Goal: Task Accomplishment & Management: Complete application form

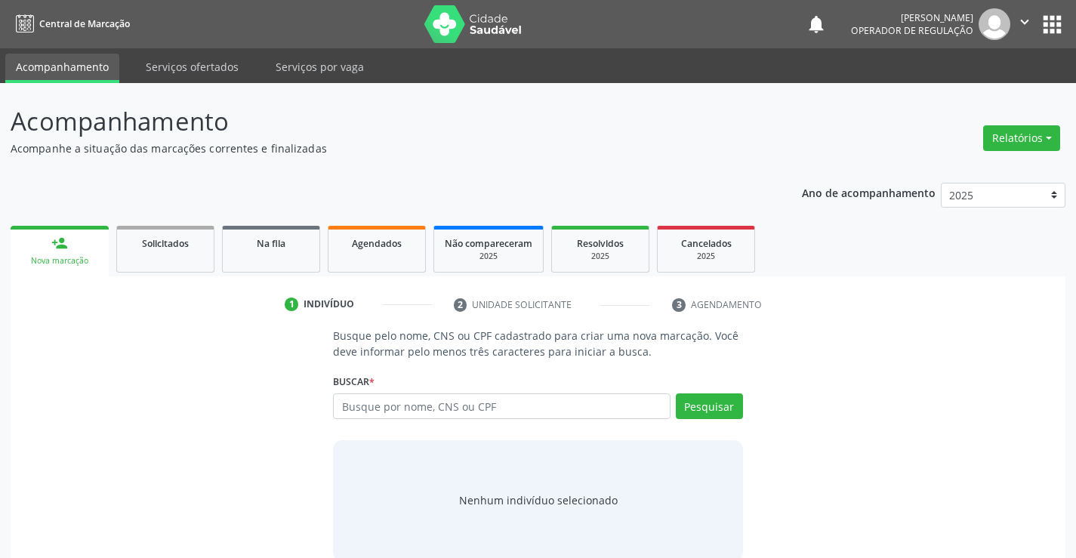
click at [405, 412] on input "text" at bounding box center [501, 406] width 337 height 26
type input "708708199601195"
click at [692, 408] on button "Pesquisar" at bounding box center [709, 406] width 67 height 26
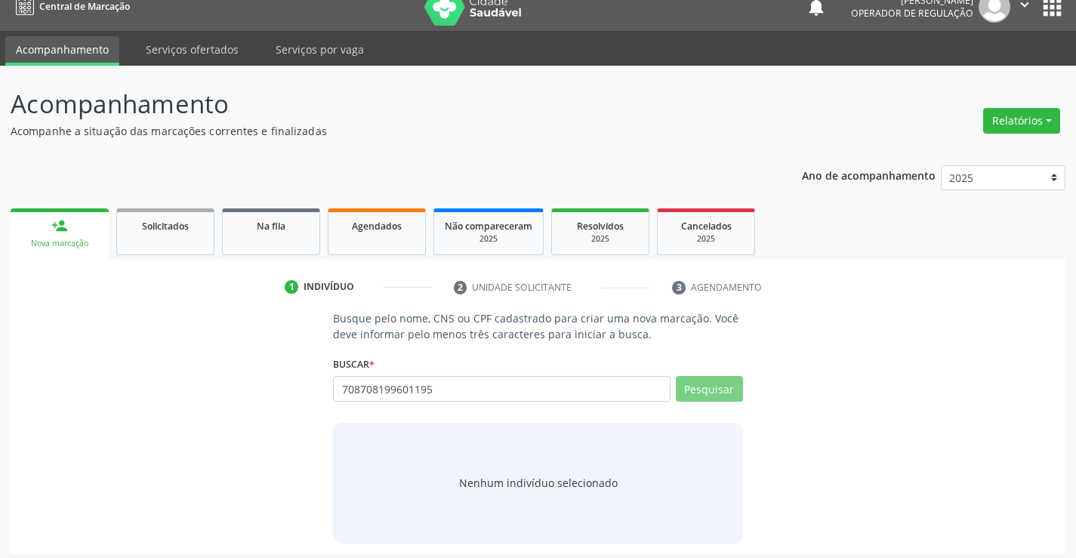
scroll to position [24, 0]
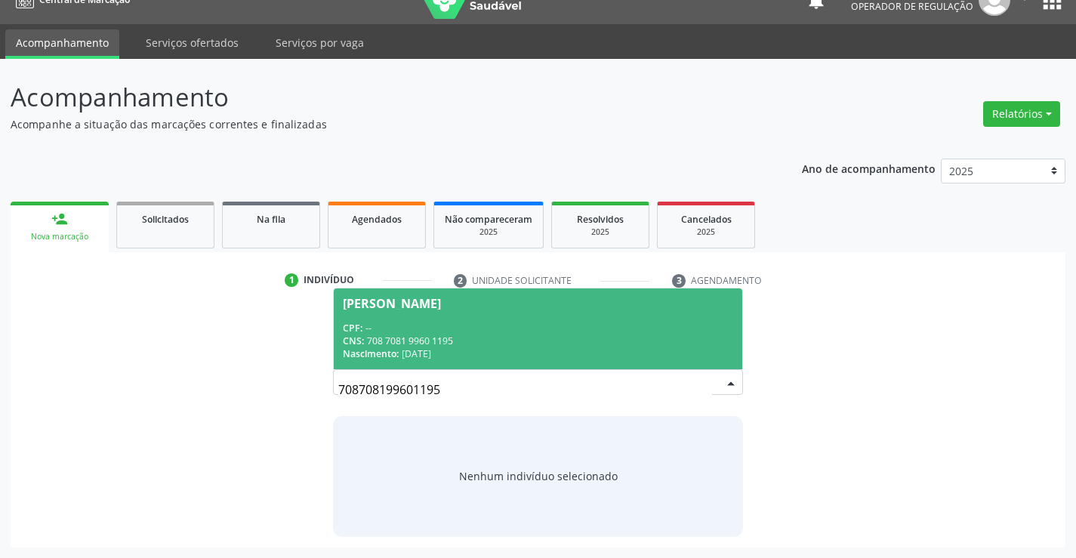
click at [396, 344] on div "CNS: 708 7081 9960 1195" at bounding box center [538, 341] width 390 height 13
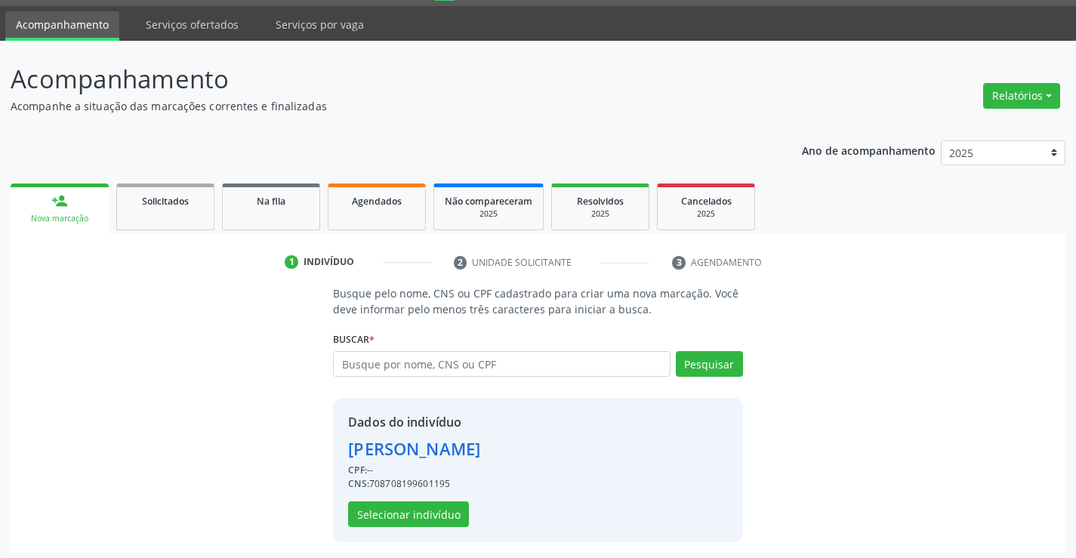
scroll to position [48, 0]
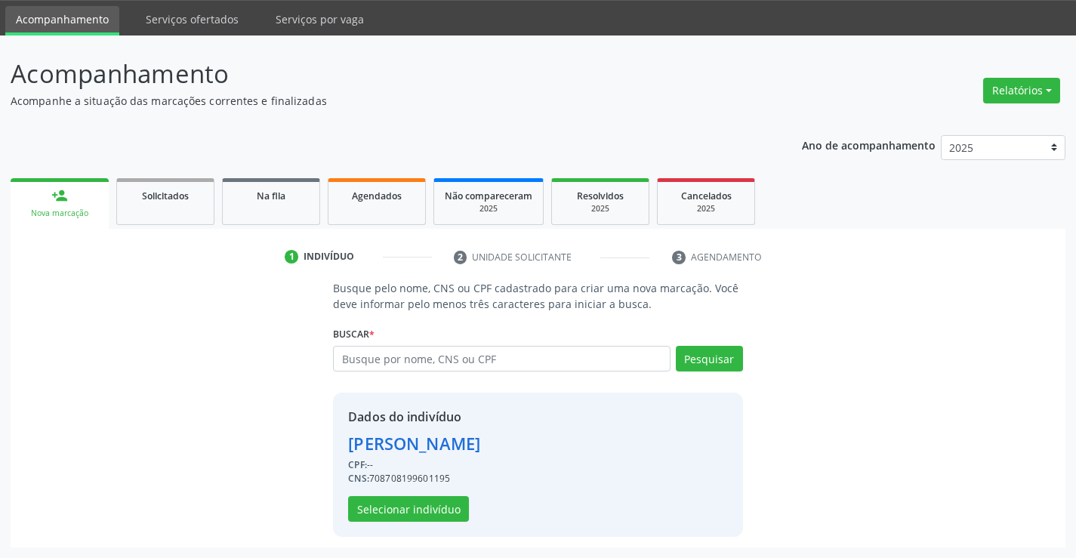
click at [372, 495] on div "Dados do indivíduo [PERSON_NAME] CPF: -- CNS: 708708199601195 Selecionar indiví…" at bounding box center [414, 465] width 132 height 114
click at [374, 507] on button "Selecionar indivíduo" at bounding box center [408, 509] width 121 height 26
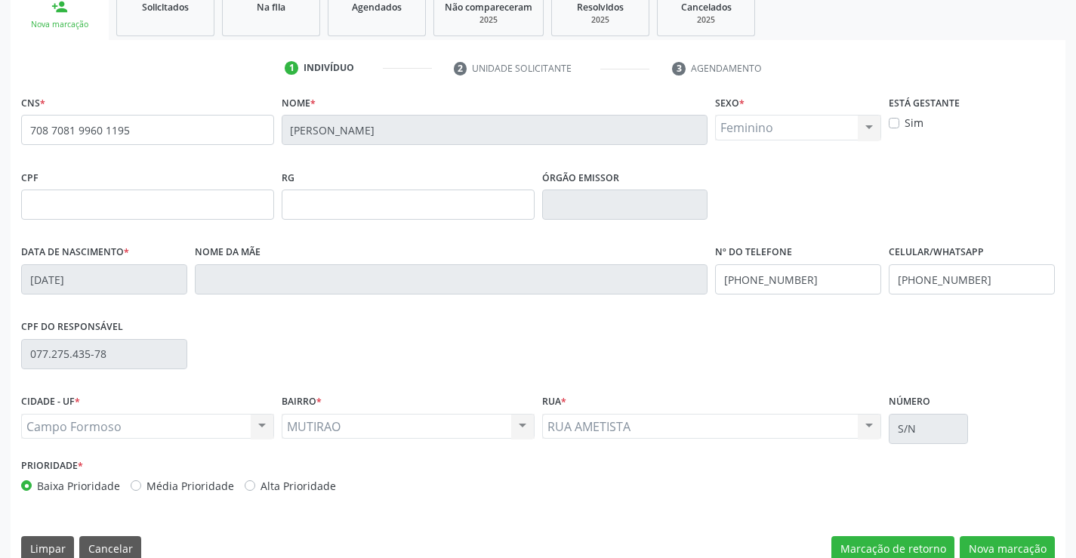
scroll to position [261, 0]
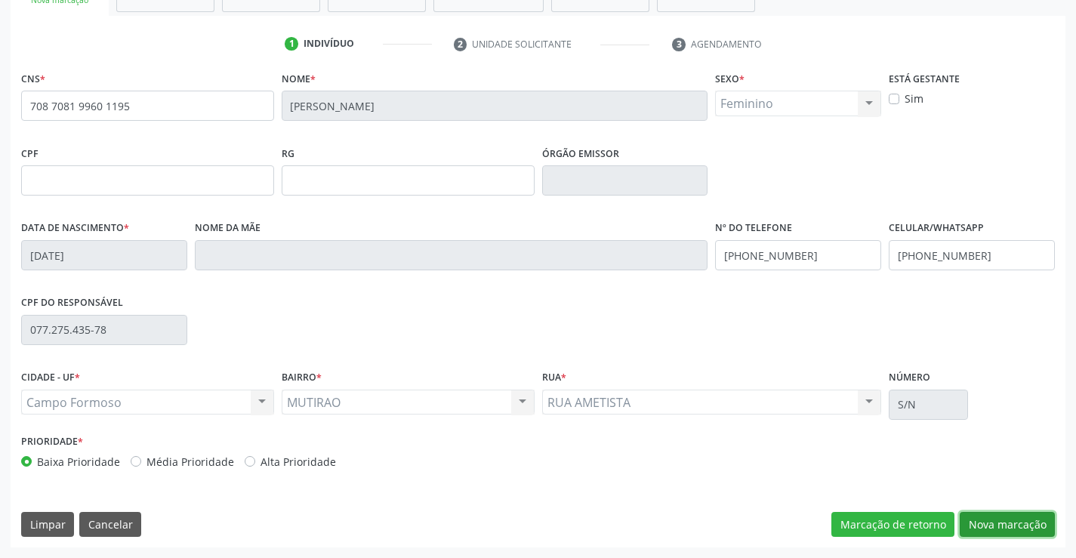
click at [1019, 522] on button "Nova marcação" at bounding box center [1007, 525] width 95 height 26
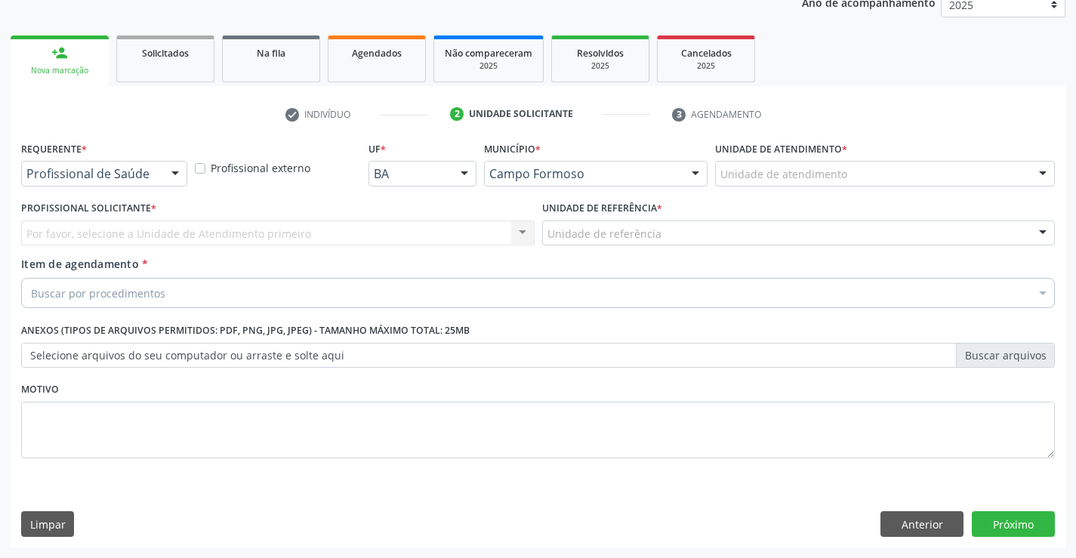
scroll to position [190, 0]
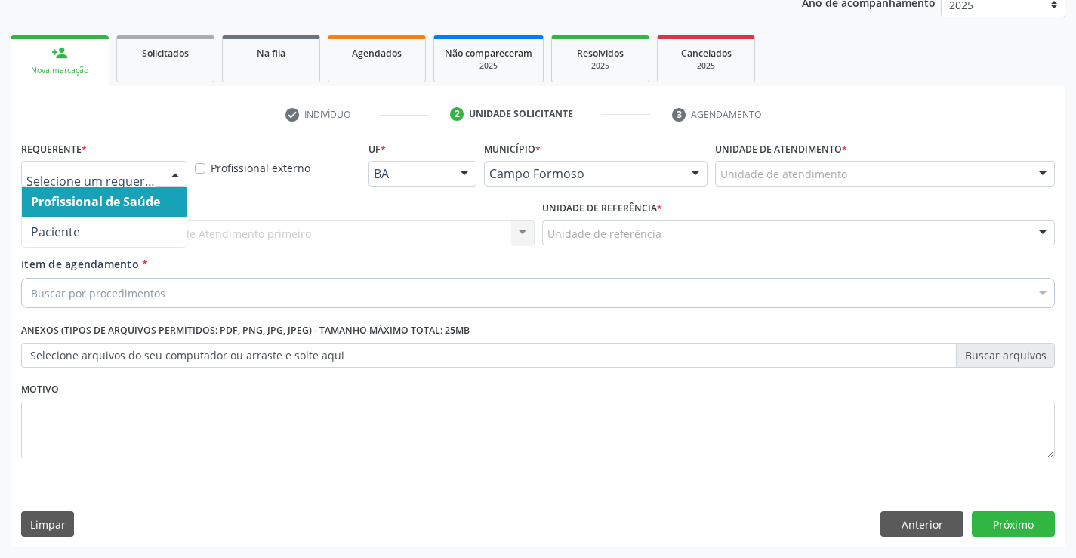
click at [171, 181] on div at bounding box center [175, 175] width 23 height 26
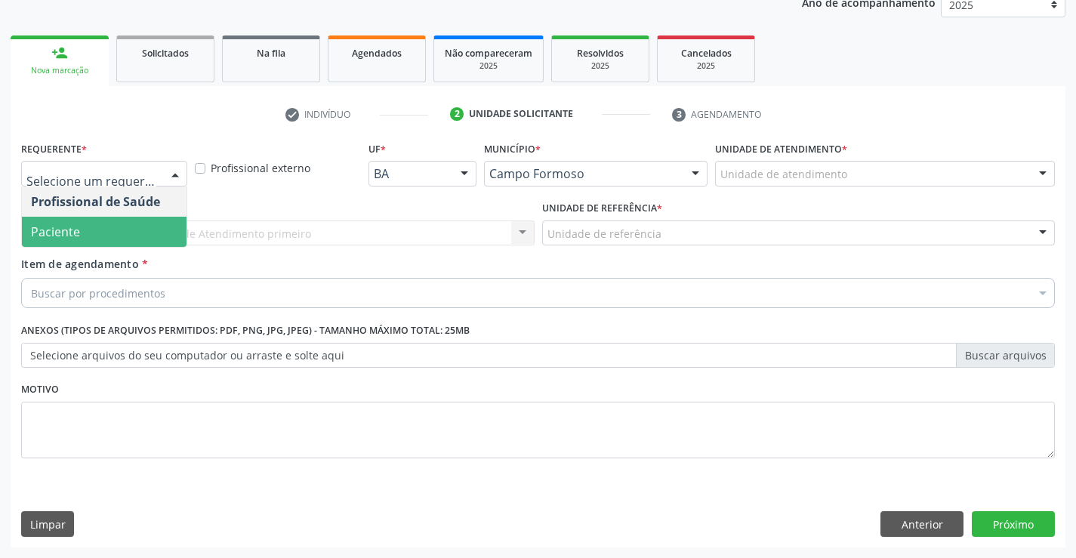
click at [97, 227] on span "Paciente" at bounding box center [104, 232] width 165 height 30
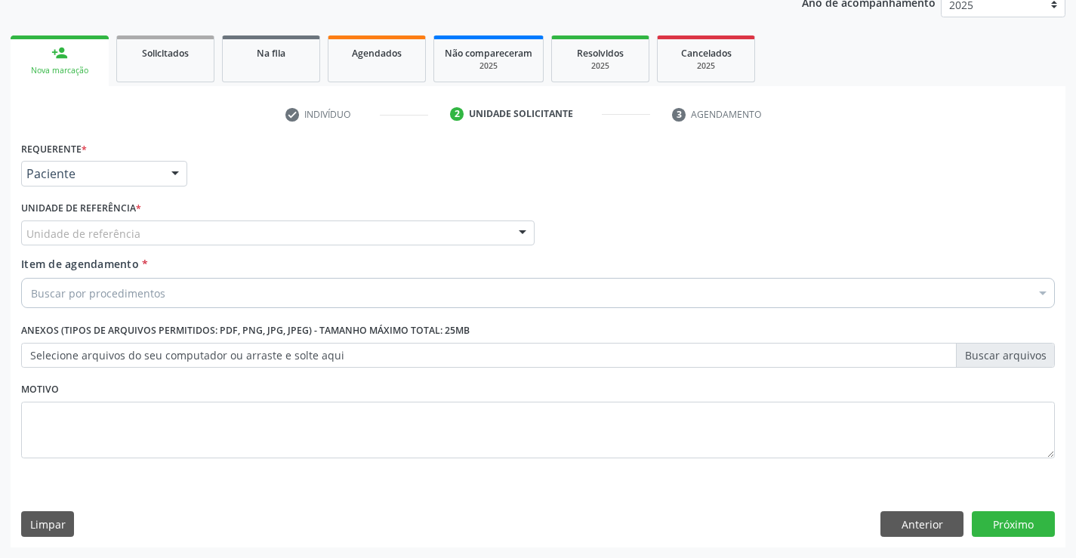
click at [211, 236] on div "Unidade de referência" at bounding box center [277, 233] width 513 height 26
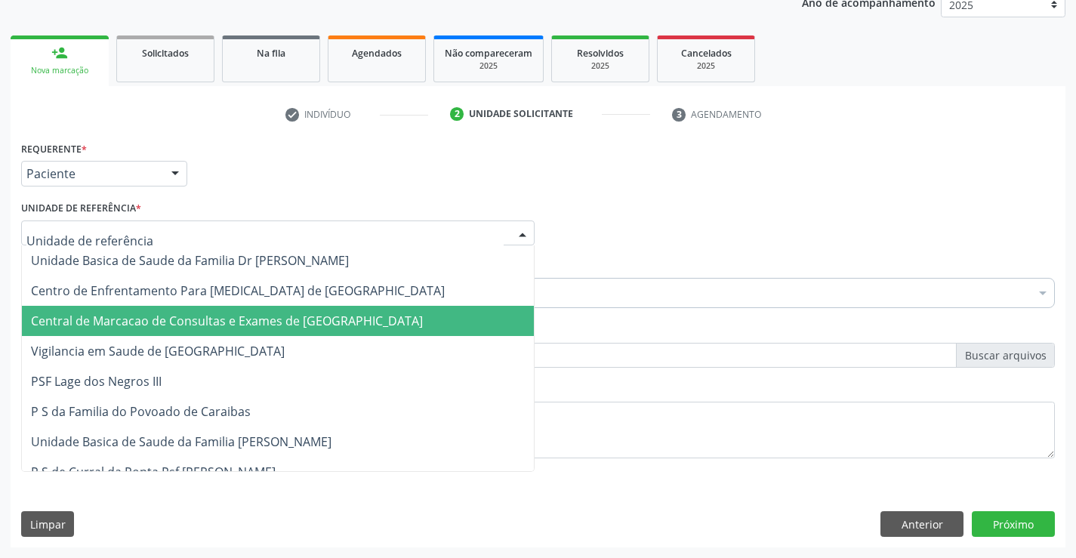
click at [221, 312] on span "Central de Marcacao de Consultas e Exames de [GEOGRAPHIC_DATA]" at bounding box center [278, 321] width 512 height 30
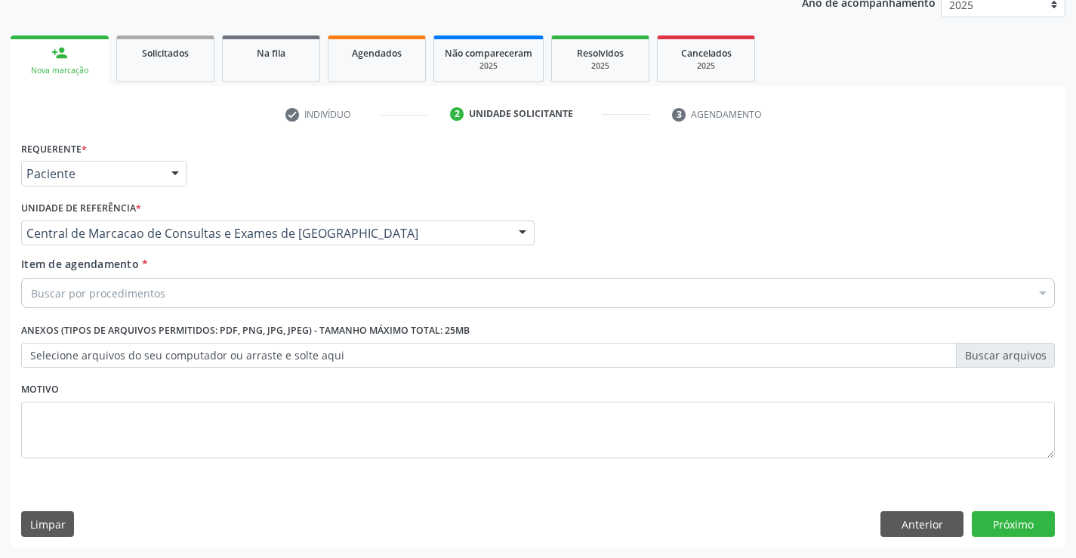
click at [254, 282] on div "Buscar por procedimentos" at bounding box center [538, 293] width 1034 height 30
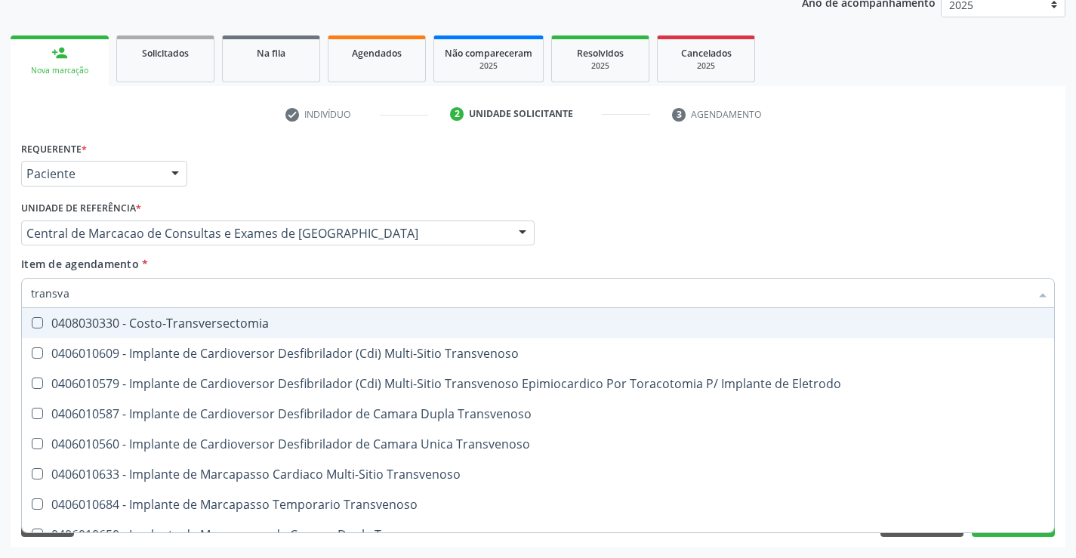
type input "transvag"
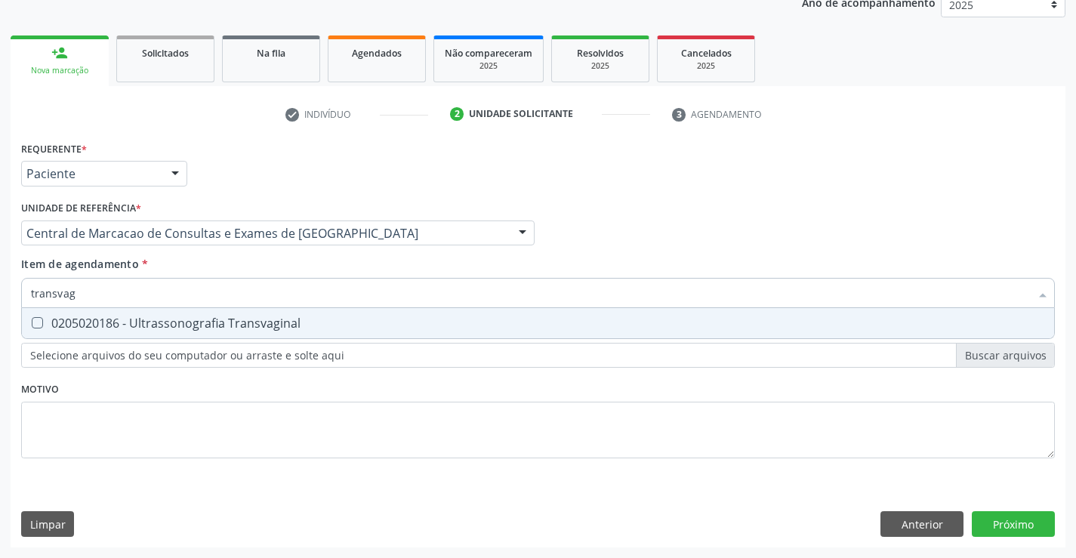
click at [236, 324] on div "0205020186 - Ultrassonografia Transvaginal" at bounding box center [538, 323] width 1014 height 12
checkbox Transvaginal "true"
click at [993, 513] on div "Requerente * Paciente Profissional de Saúde Paciente Nenhum resultado encontrad…" at bounding box center [538, 342] width 1055 height 410
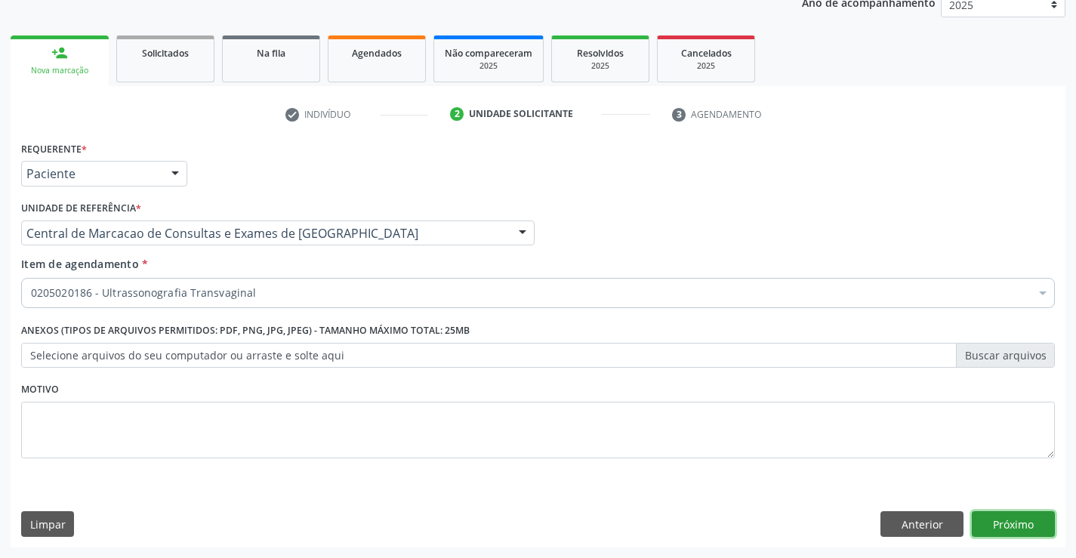
click at [1009, 517] on button "Próximo" at bounding box center [1013, 524] width 83 height 26
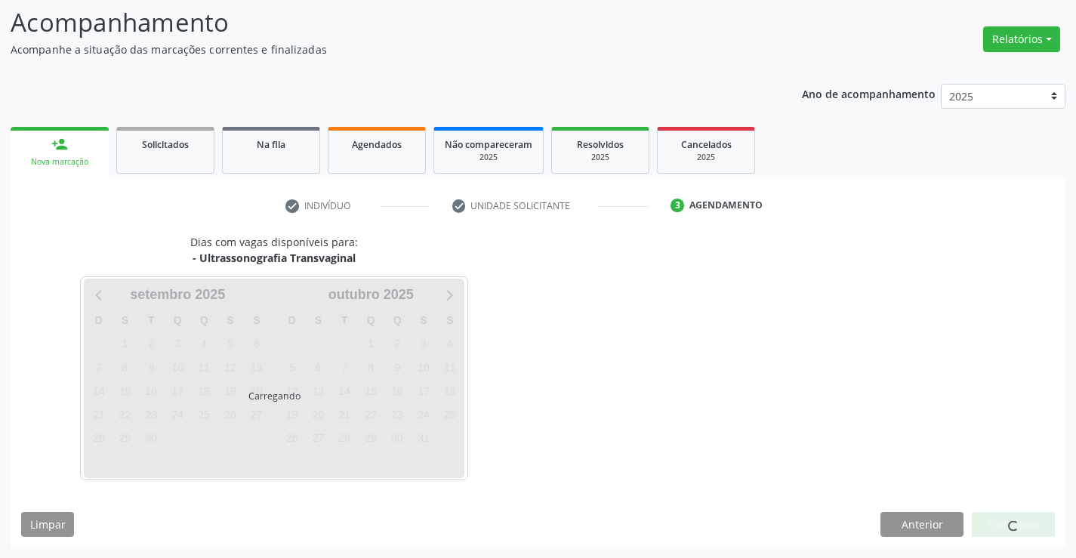
scroll to position [99, 0]
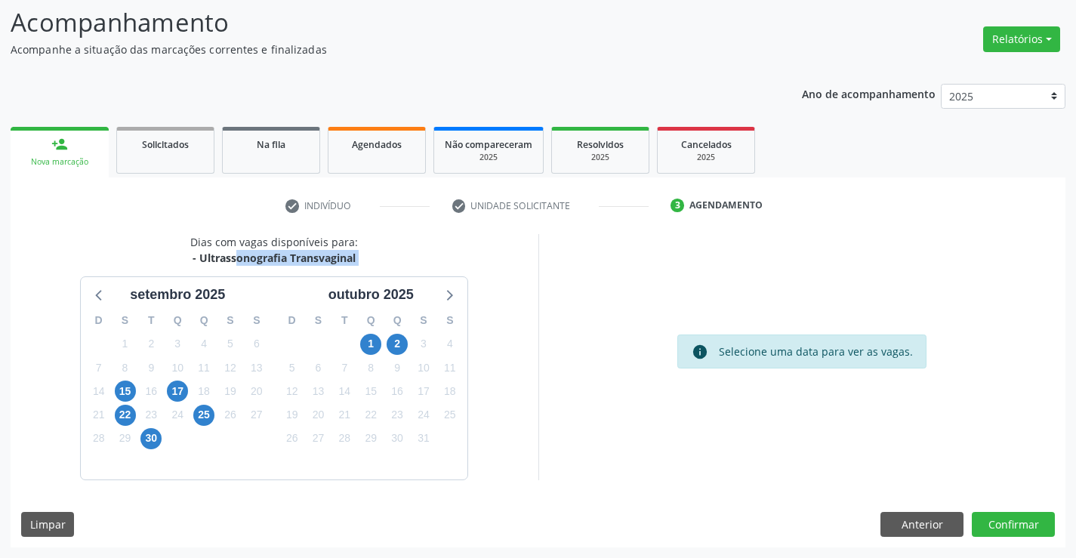
drag, startPoint x: 199, startPoint y: 258, endPoint x: 344, endPoint y: 272, distance: 144.9
click at [344, 272] on div "Dias com vagas disponíveis para: - Ultrassonografia Transvaginal [DATE] D S T Q…" at bounding box center [275, 356] width 528 height 245
copy div "Ultrassonografia Transvaginal [DATE] D S T Q Q S S 31 1 2 3 4 5 6 7 8 9 10 11 1…"
click at [378, 345] on span "1" at bounding box center [370, 344] width 21 height 21
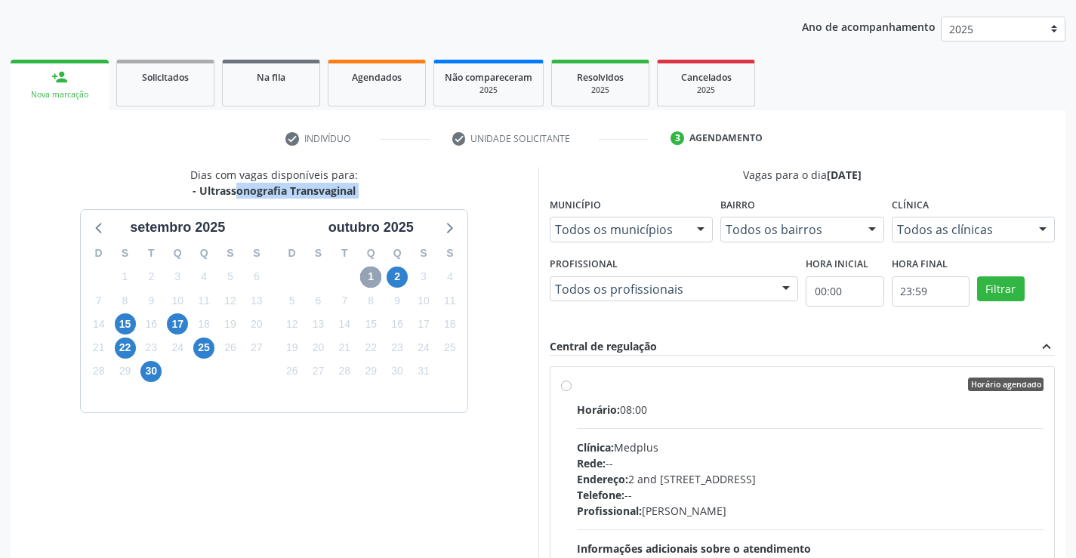
scroll to position [325, 0]
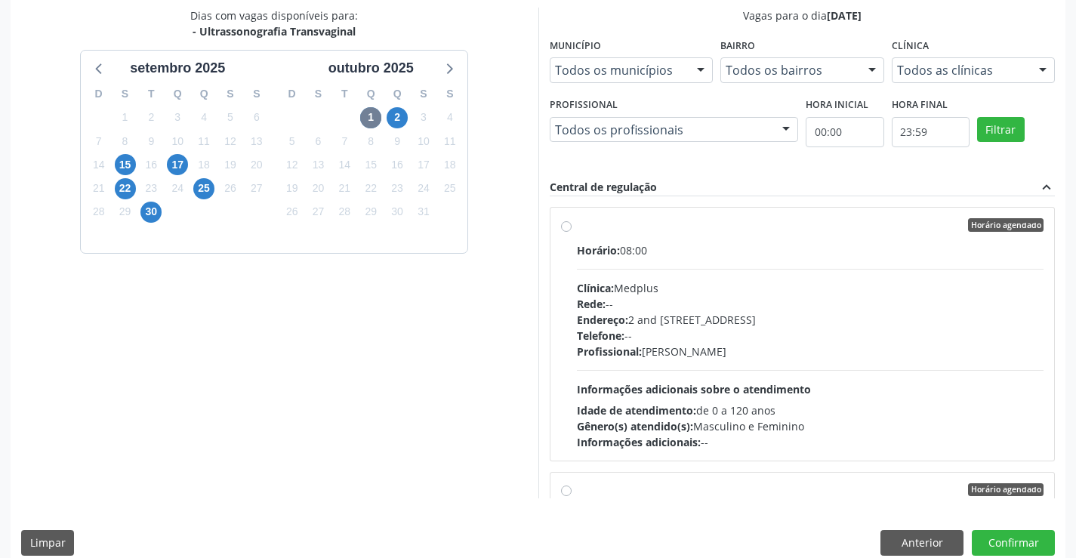
click at [645, 276] on div "Horário: 08:00 Clínica: Medplus Rede: -- Endereço: 2 and [STREET_ADDRESS] Telef…" at bounding box center [810, 346] width 467 height 208
click at [572, 232] on input "Horário agendado Horário: 08:00 Clínica: Medplus Rede: -- Endereço: 2 and [STRE…" at bounding box center [566, 225] width 11 height 14
radio input "true"
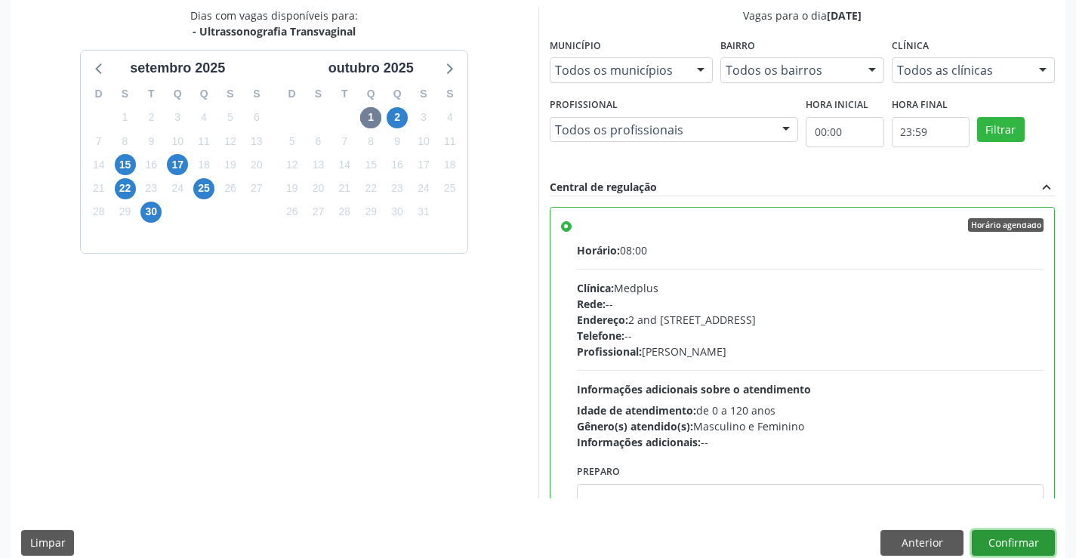
click at [1014, 541] on button "Confirmar" at bounding box center [1013, 543] width 83 height 26
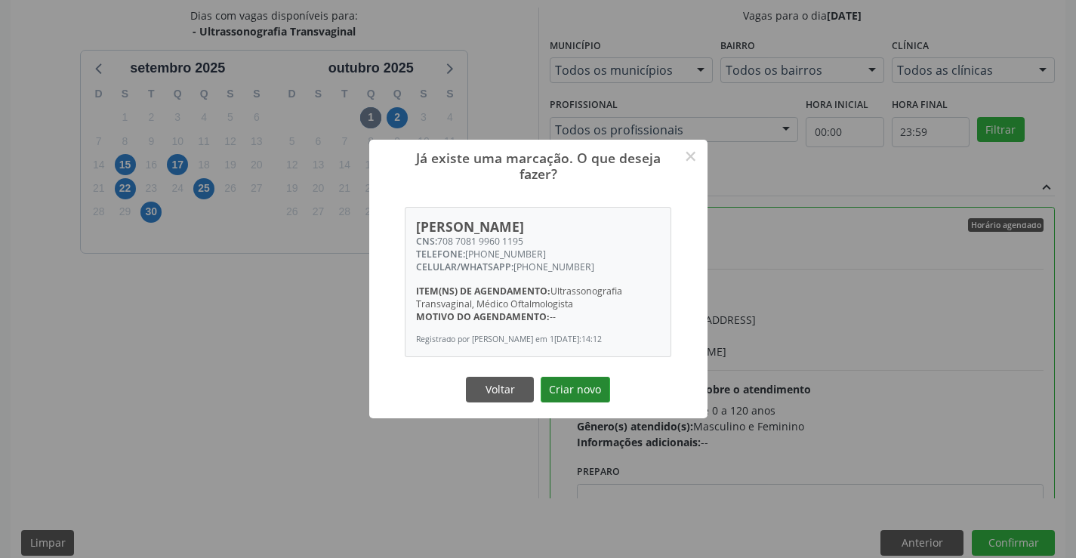
click at [594, 396] on button "Criar novo" at bounding box center [575, 390] width 69 height 26
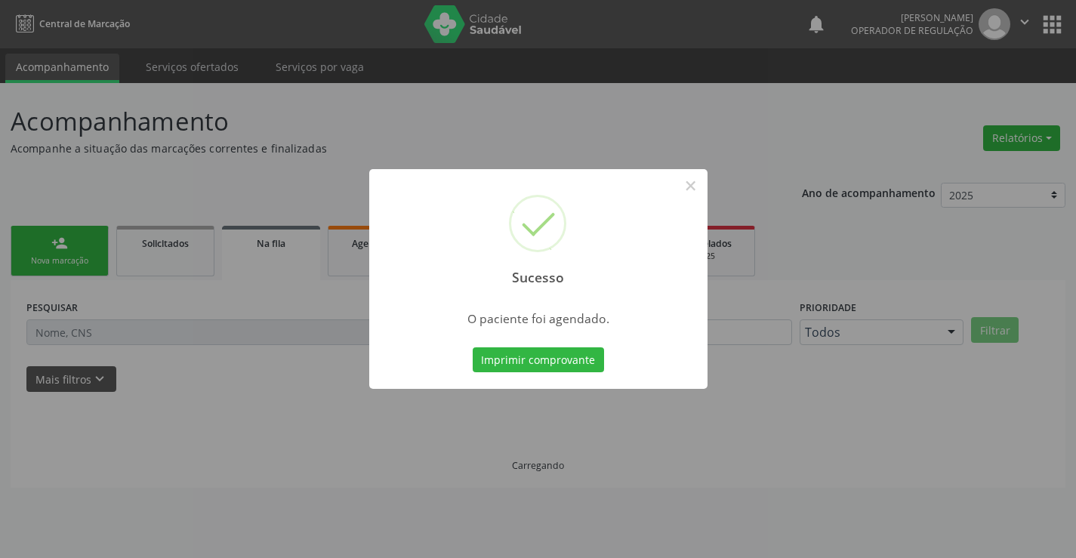
scroll to position [0, 0]
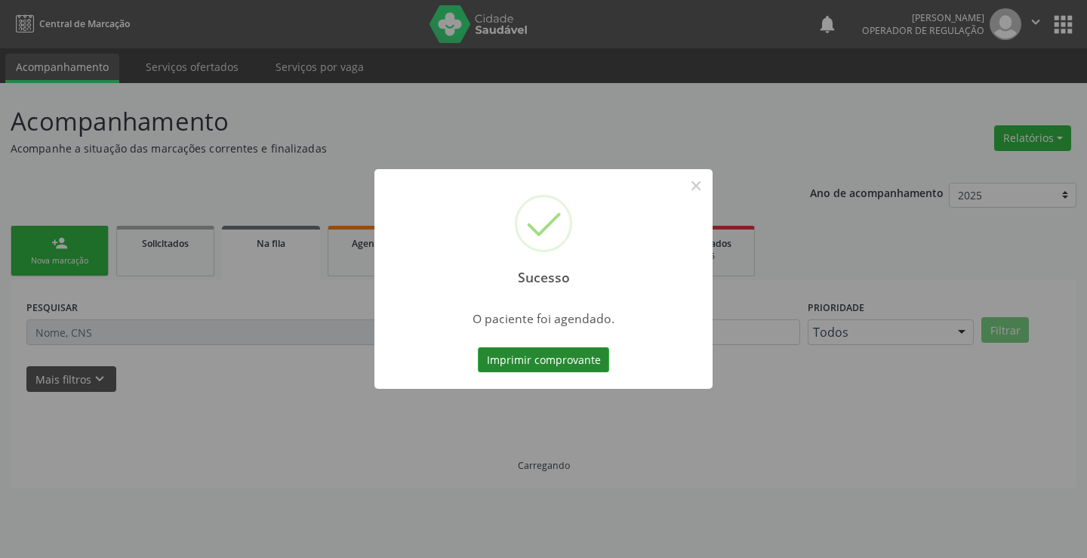
click at [586, 370] on button "Imprimir comprovante" at bounding box center [543, 360] width 131 height 26
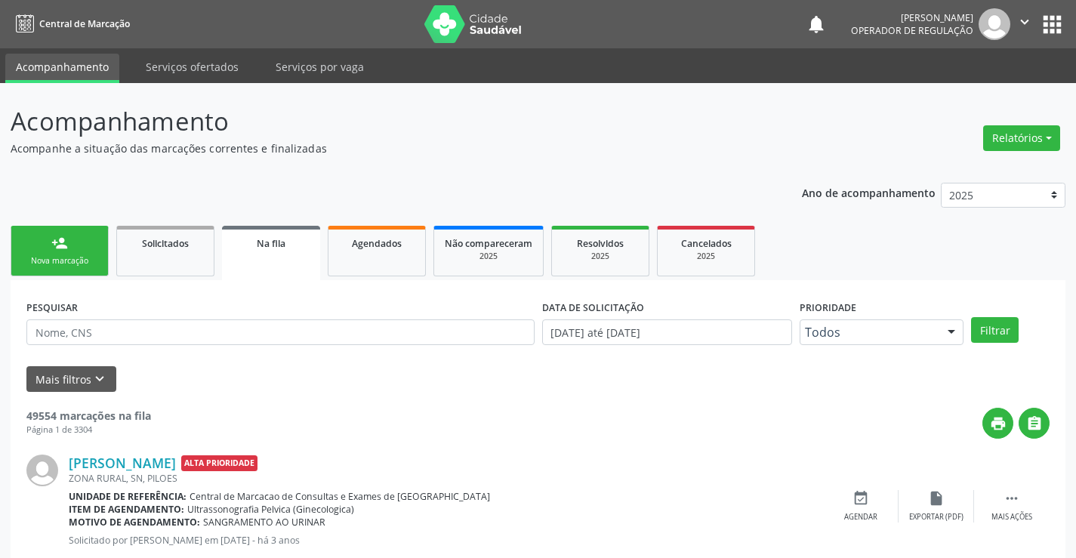
click at [98, 248] on link "person_add Nova marcação" at bounding box center [60, 251] width 98 height 51
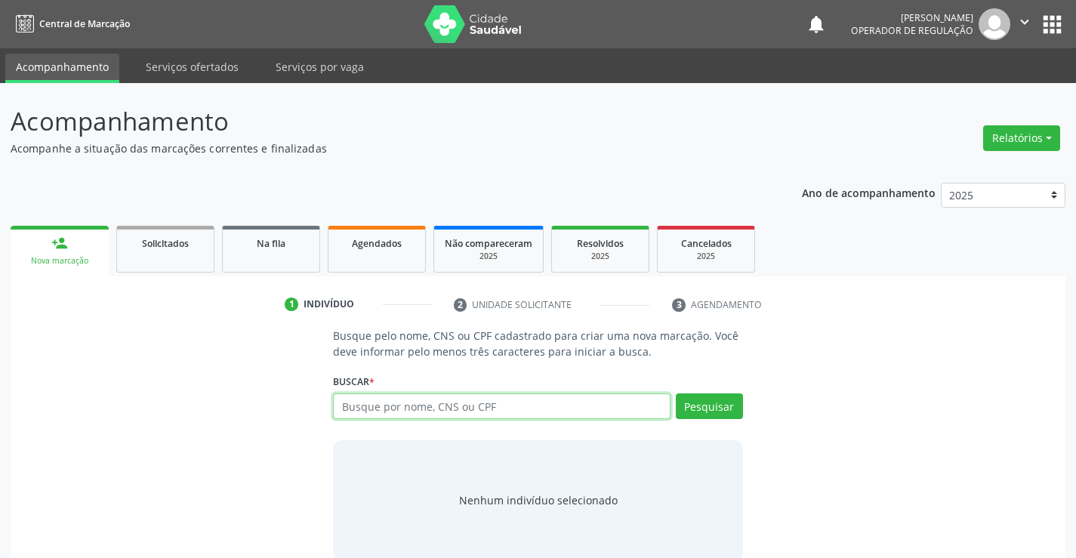
click at [495, 403] on input "text" at bounding box center [501, 406] width 337 height 26
type input "70640930584981"
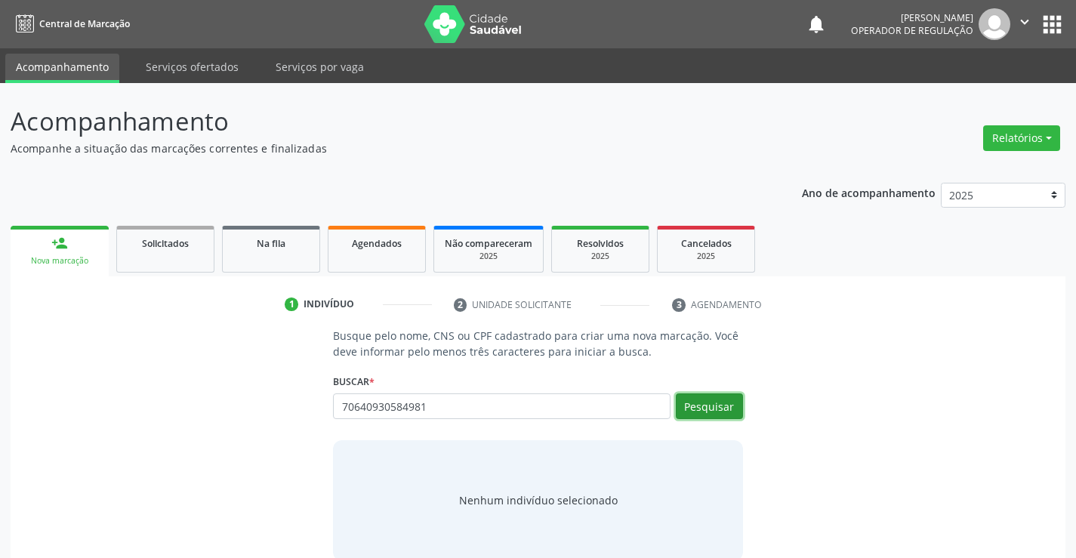
click at [711, 408] on button "Pesquisar" at bounding box center [709, 406] width 67 height 26
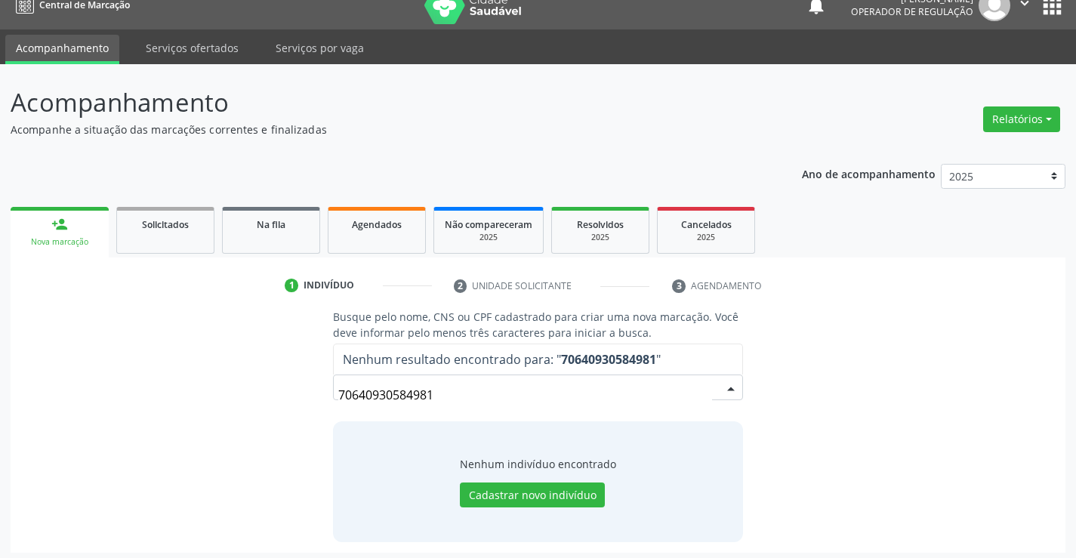
scroll to position [24, 0]
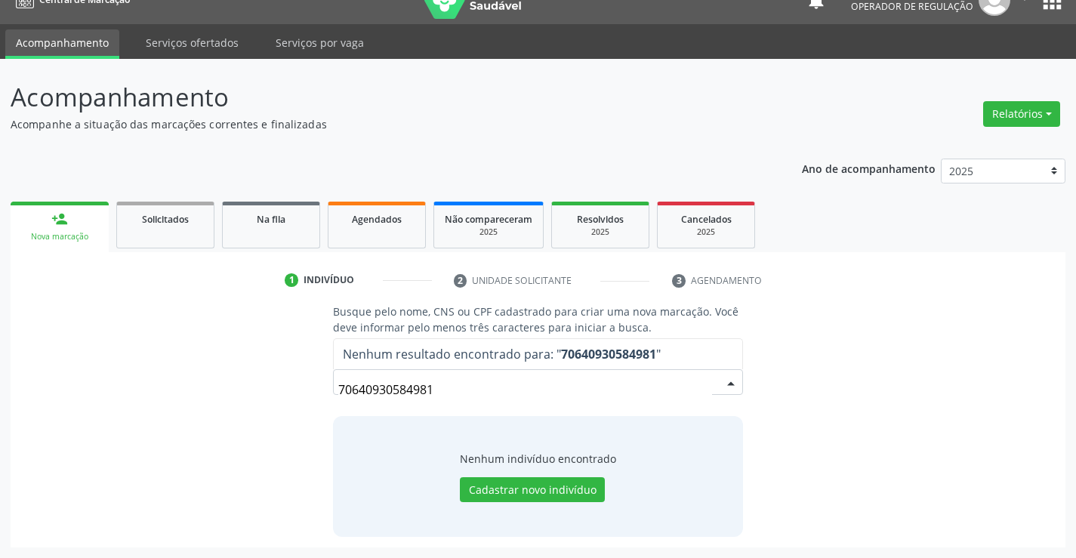
click at [455, 386] on input "70640930584981" at bounding box center [524, 390] width 373 height 30
click at [370, 218] on span "Agendados" at bounding box center [377, 219] width 50 height 13
select select "8"
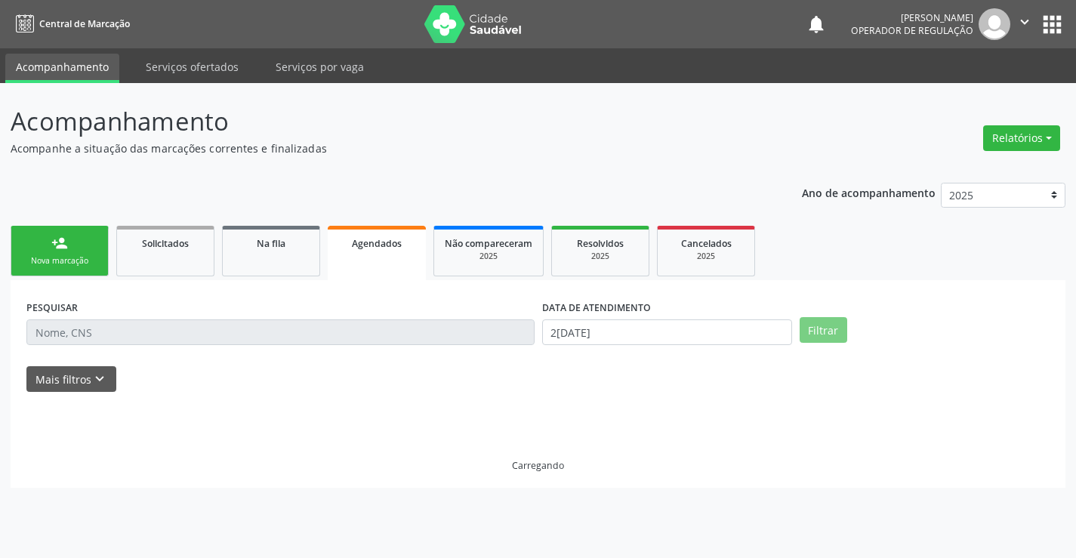
scroll to position [0, 0]
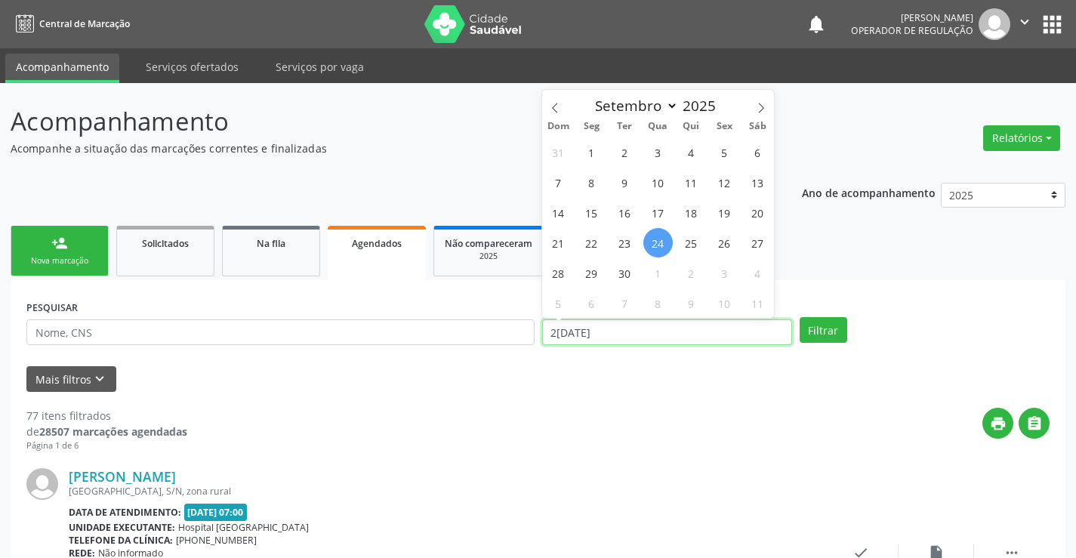
click at [632, 328] on input "2[DATE]" at bounding box center [667, 332] width 250 height 26
click at [277, 254] on link "Na fila" at bounding box center [271, 251] width 98 height 51
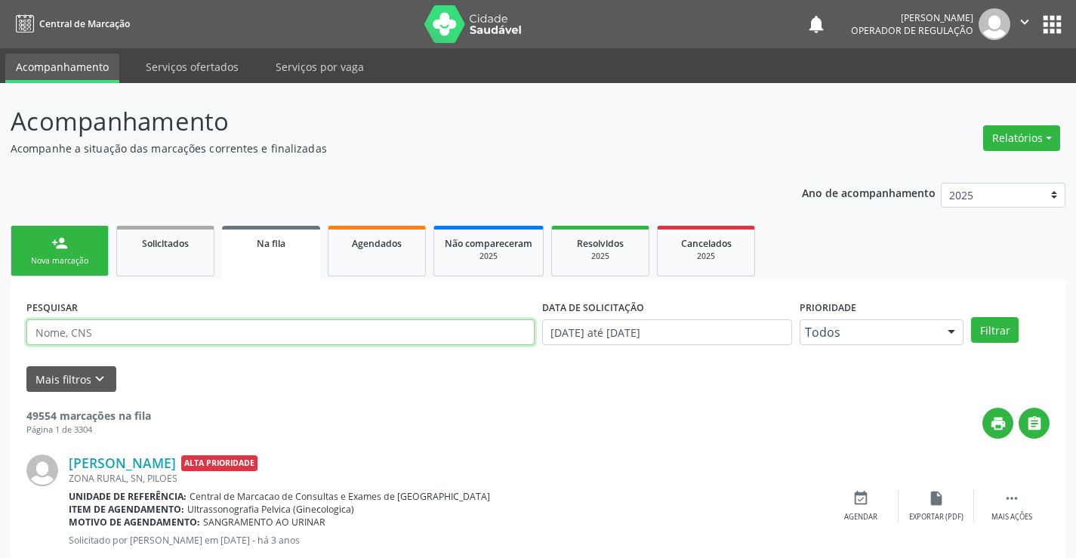
click at [343, 336] on input "text" at bounding box center [280, 332] width 508 height 26
type input "706808298734021"
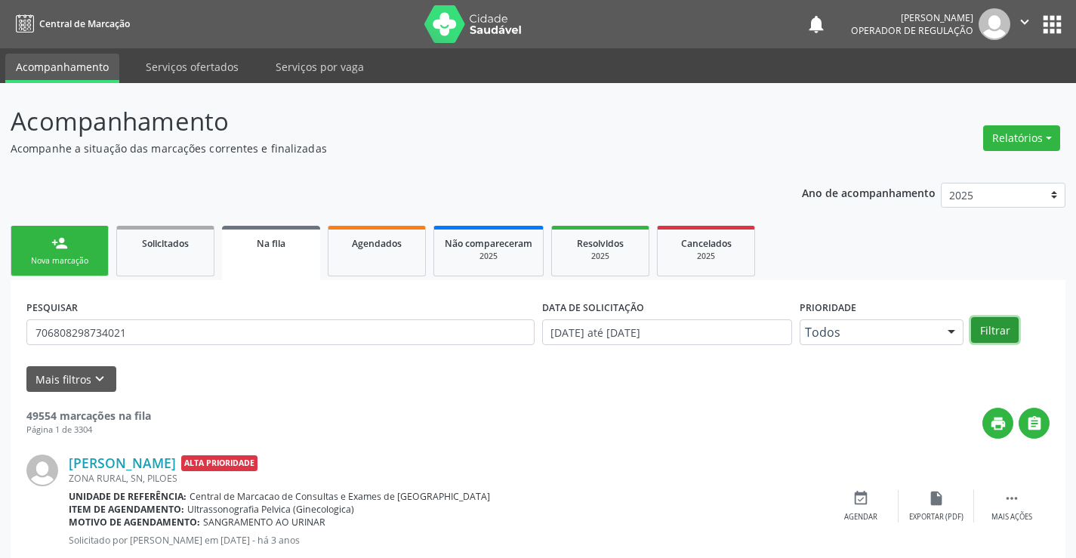
click at [1012, 328] on button "Filtrar" at bounding box center [995, 330] width 48 height 26
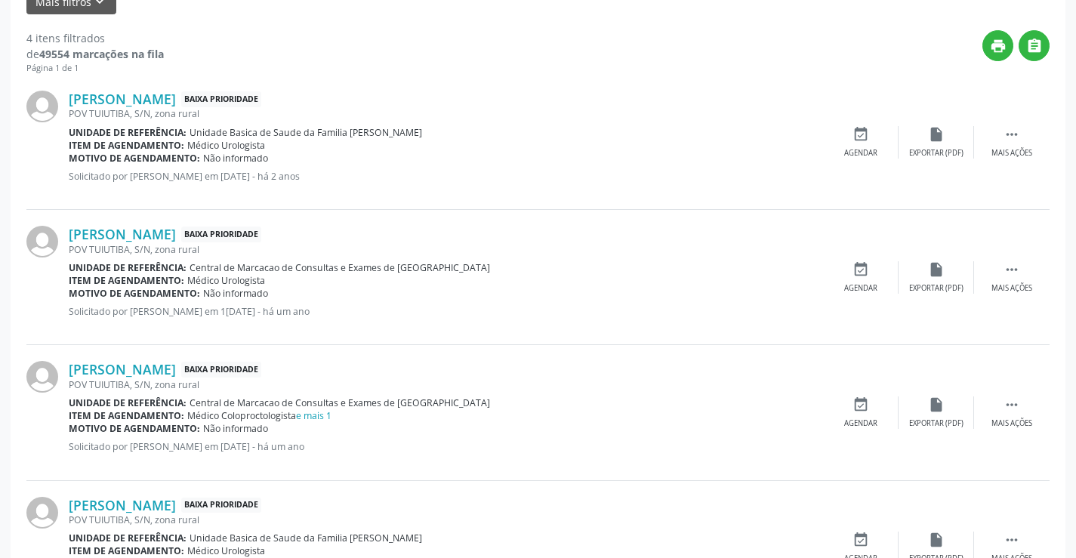
scroll to position [461, 0]
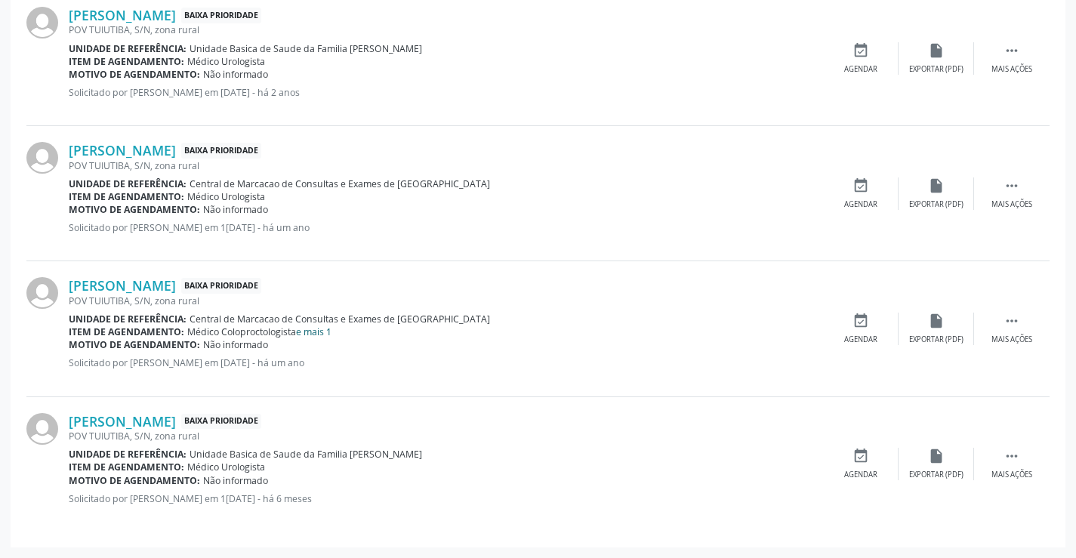
click at [319, 331] on link "e mais 1" at bounding box center [313, 331] width 35 height 13
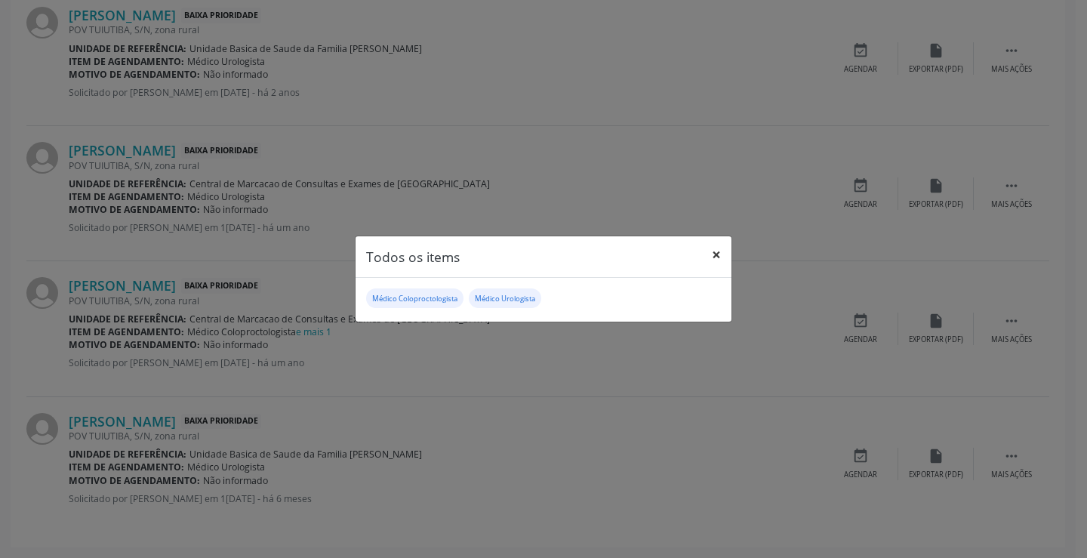
click at [706, 255] on button "×" at bounding box center [716, 254] width 30 height 37
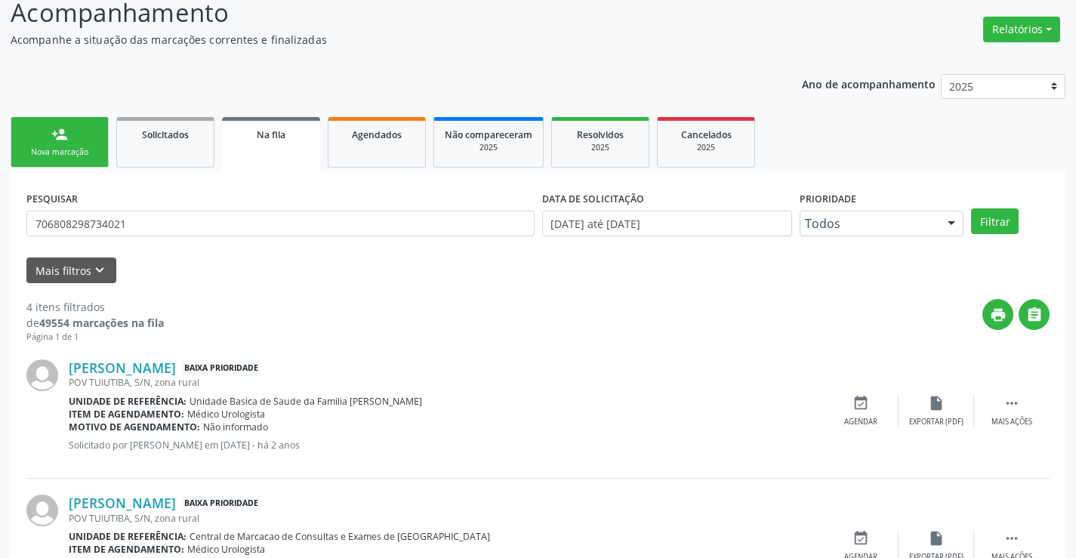
scroll to position [0, 0]
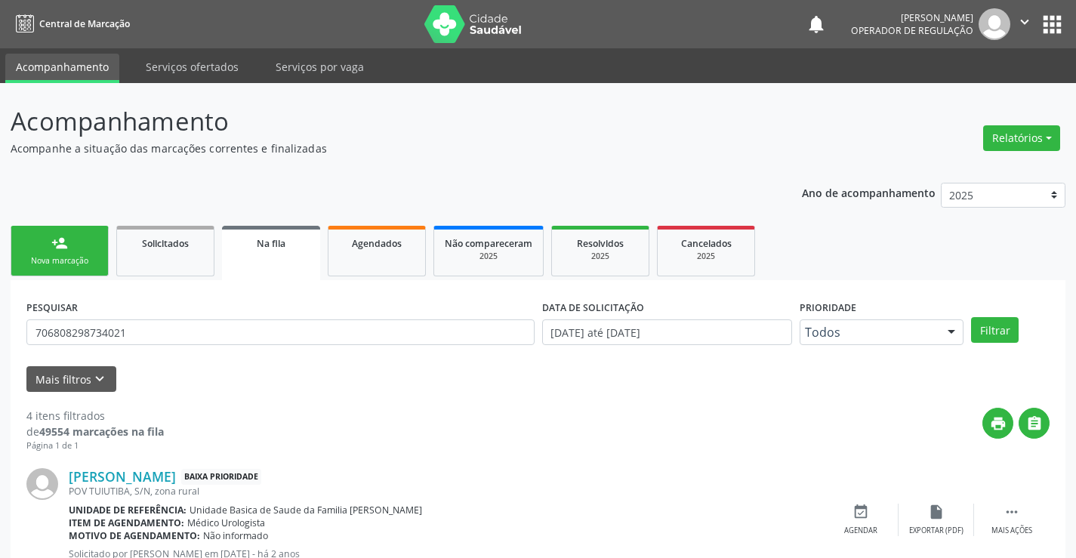
click at [86, 246] on link "person_add Nova marcação" at bounding box center [60, 251] width 98 height 51
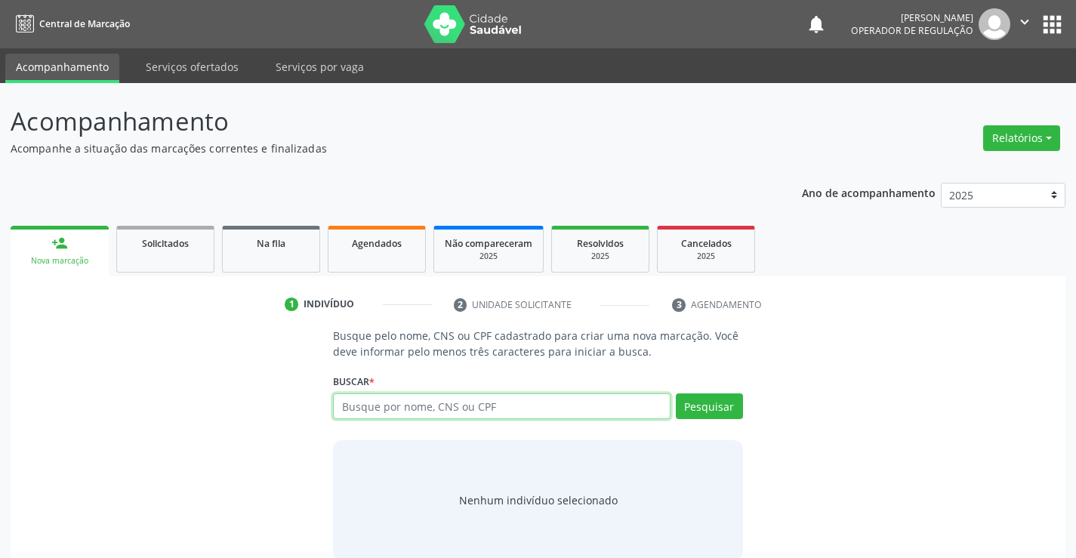
click at [412, 409] on input "text" at bounding box center [501, 406] width 337 height 26
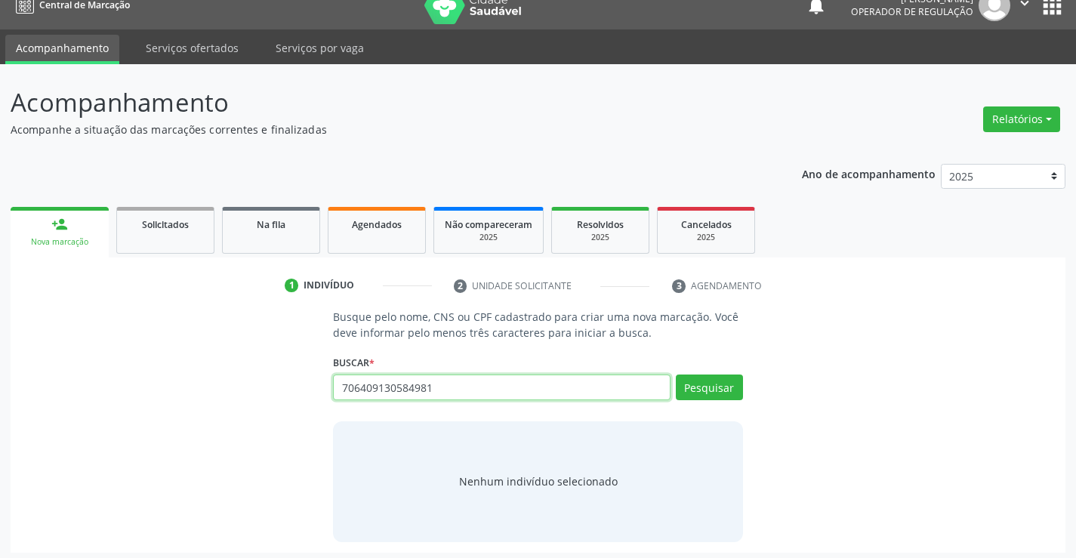
scroll to position [24, 0]
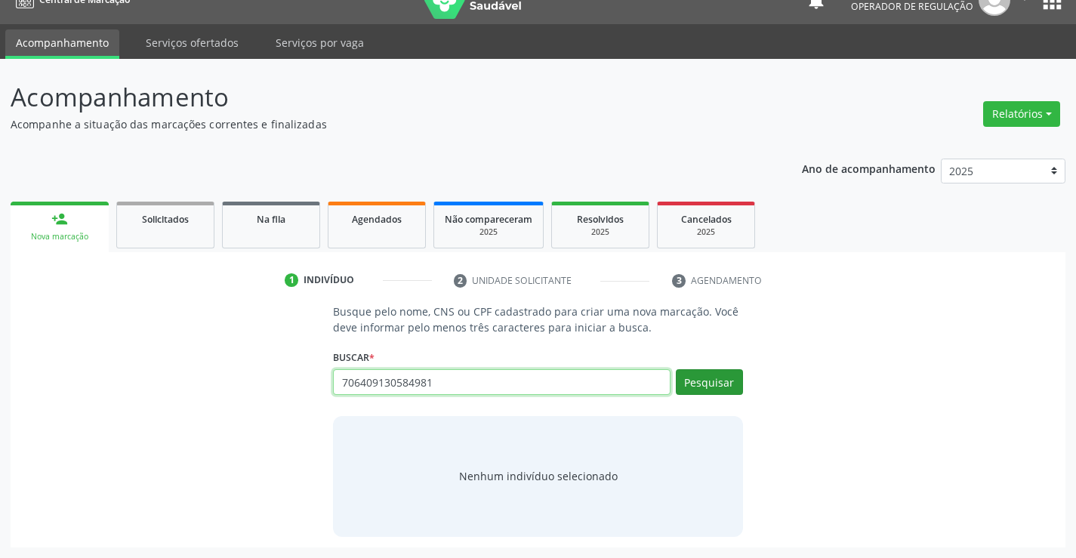
type input "706409130584981"
click at [711, 386] on button "Pesquisar" at bounding box center [709, 382] width 67 height 26
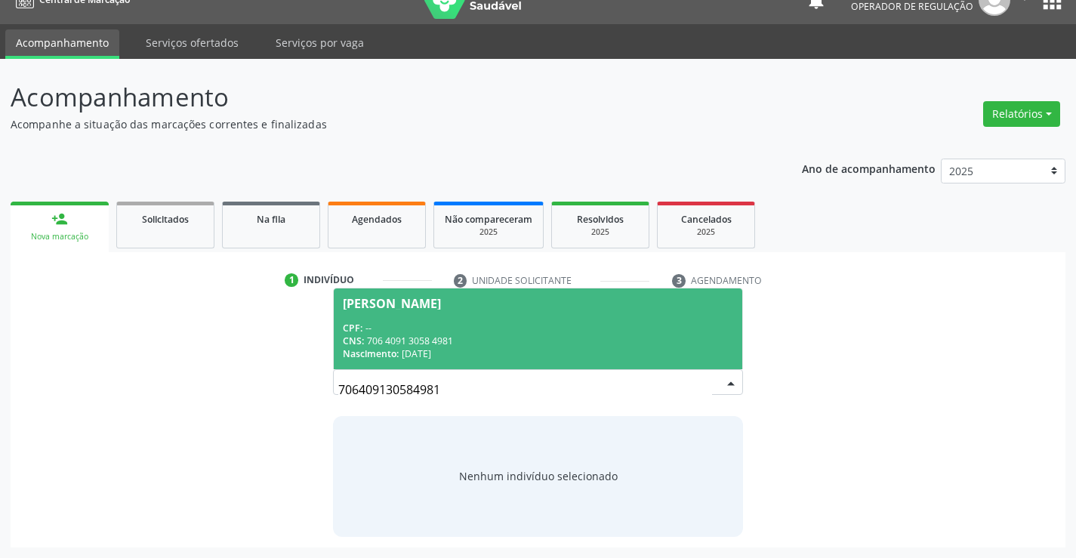
click at [459, 327] on div "CPF: --" at bounding box center [538, 328] width 390 height 13
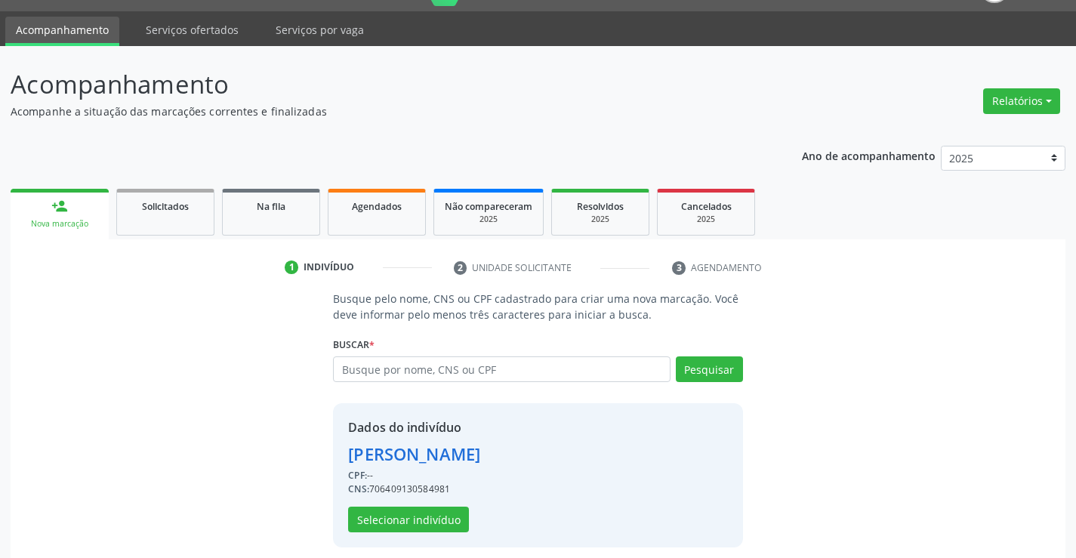
scroll to position [48, 0]
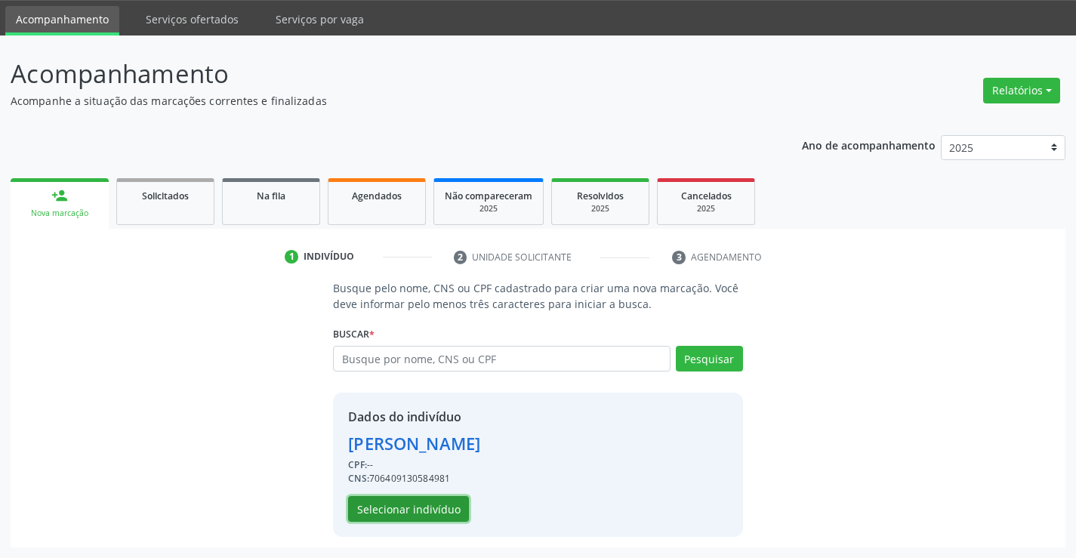
click at [423, 504] on button "Selecionar indivíduo" at bounding box center [408, 509] width 121 height 26
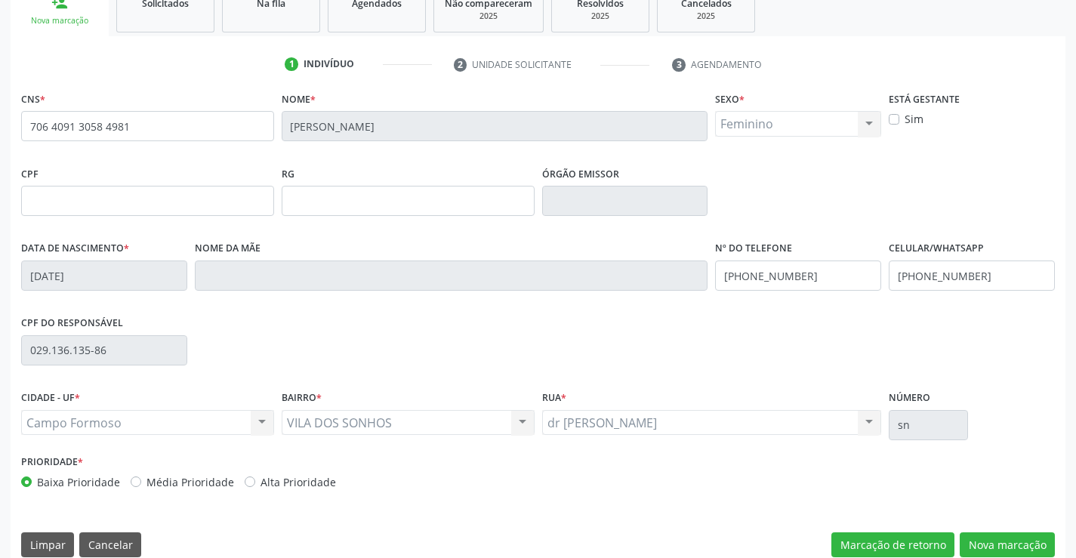
scroll to position [261, 0]
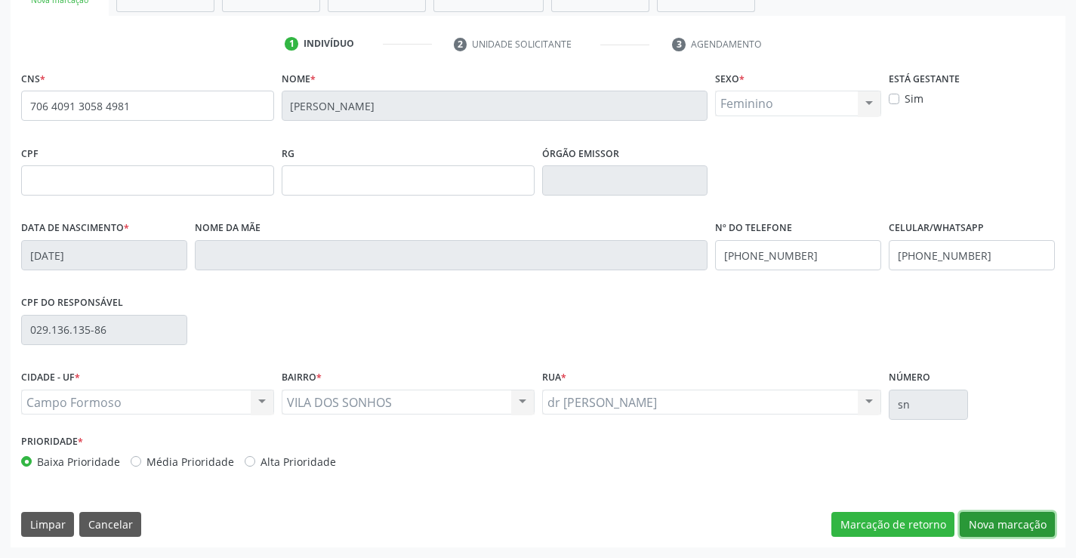
click at [1022, 526] on button "Nova marcação" at bounding box center [1007, 525] width 95 height 26
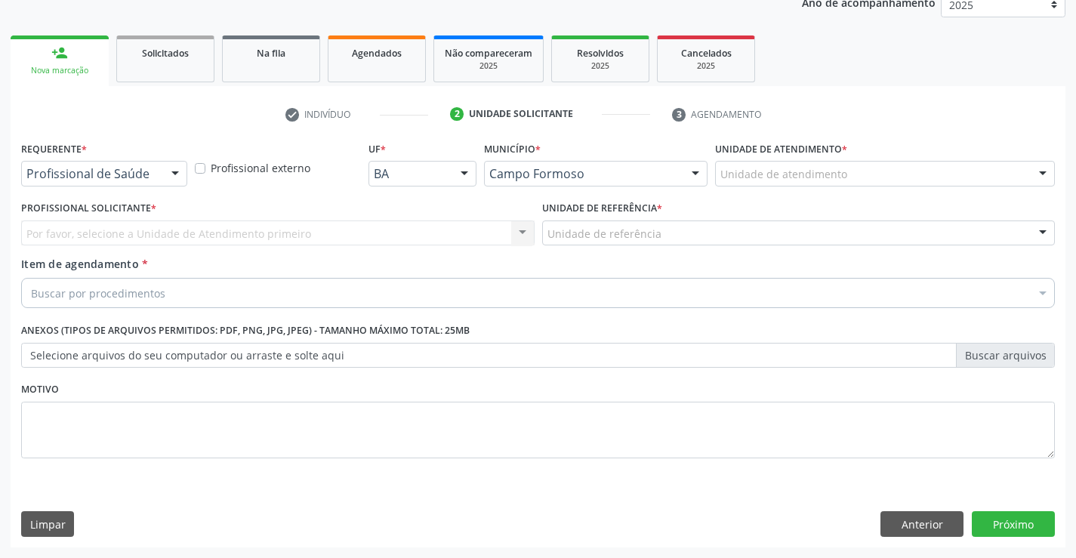
scroll to position [190, 0]
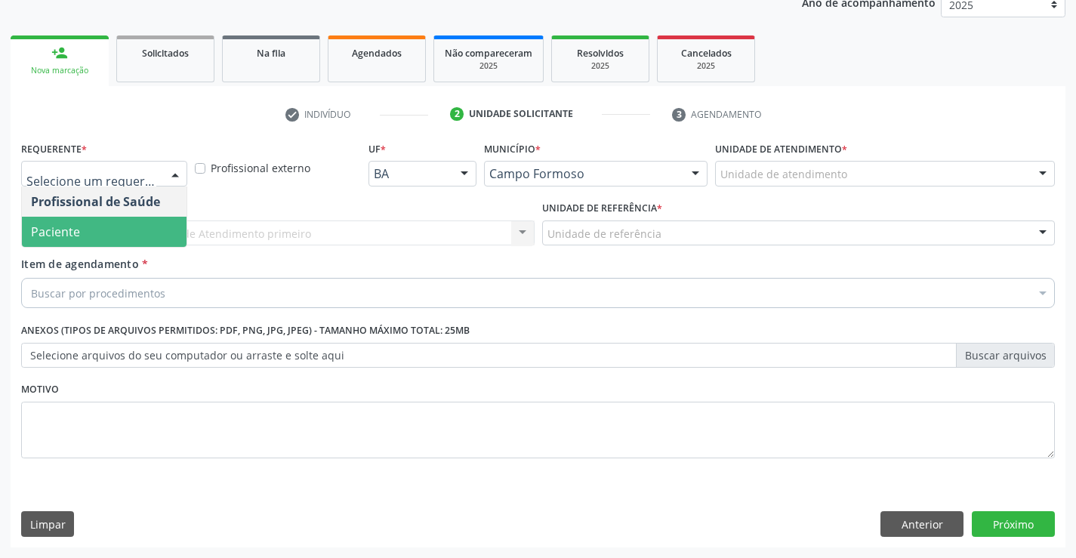
click at [109, 223] on span "Paciente" at bounding box center [104, 232] width 165 height 30
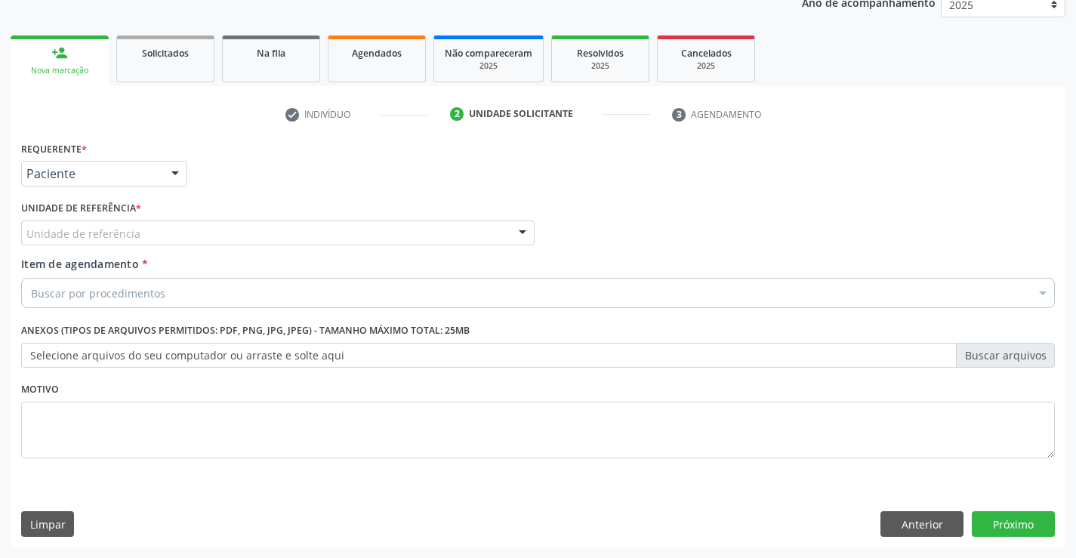
click at [217, 222] on div "Unidade de referência" at bounding box center [277, 233] width 513 height 26
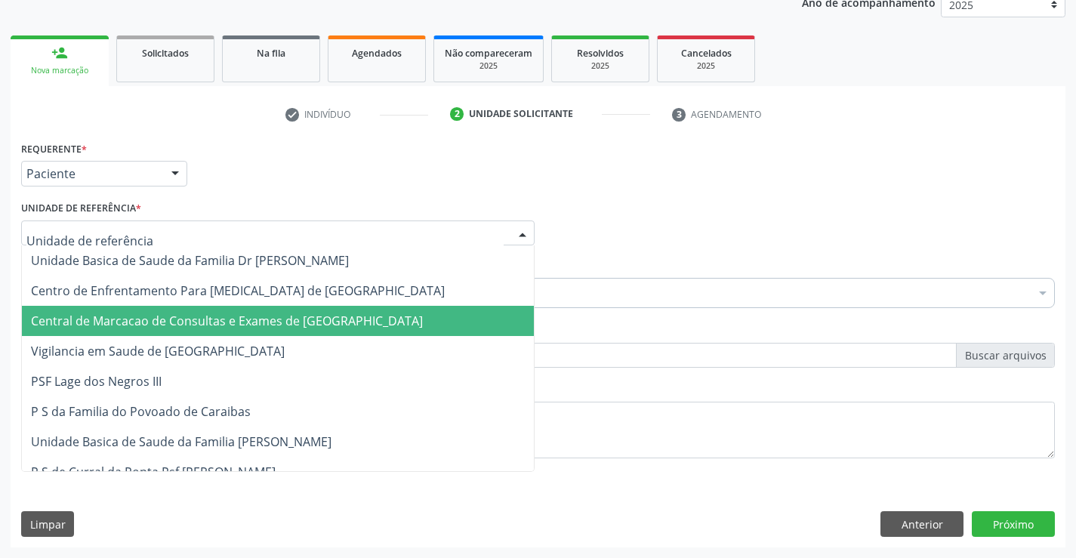
click at [264, 325] on span "Central de Marcacao de Consultas e Exames de [GEOGRAPHIC_DATA]" at bounding box center [227, 321] width 392 height 17
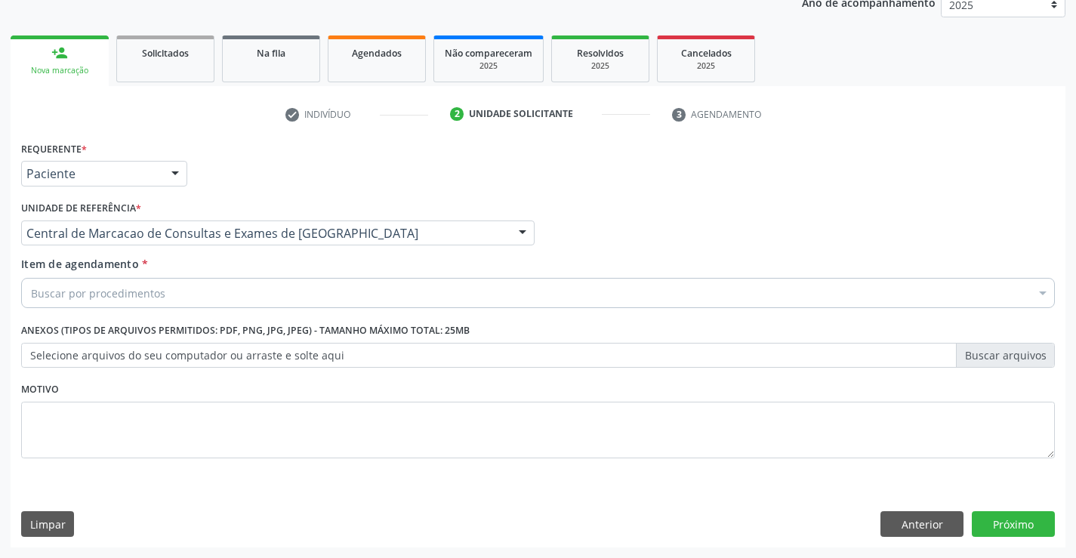
click at [286, 298] on div "Buscar por procedimentos" at bounding box center [538, 293] width 1034 height 30
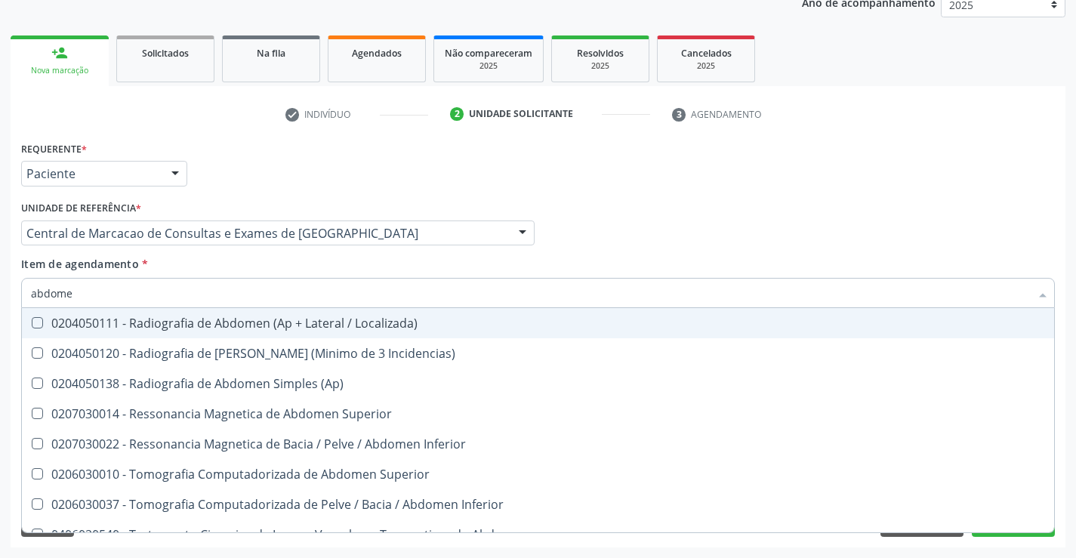
type input "abdomen"
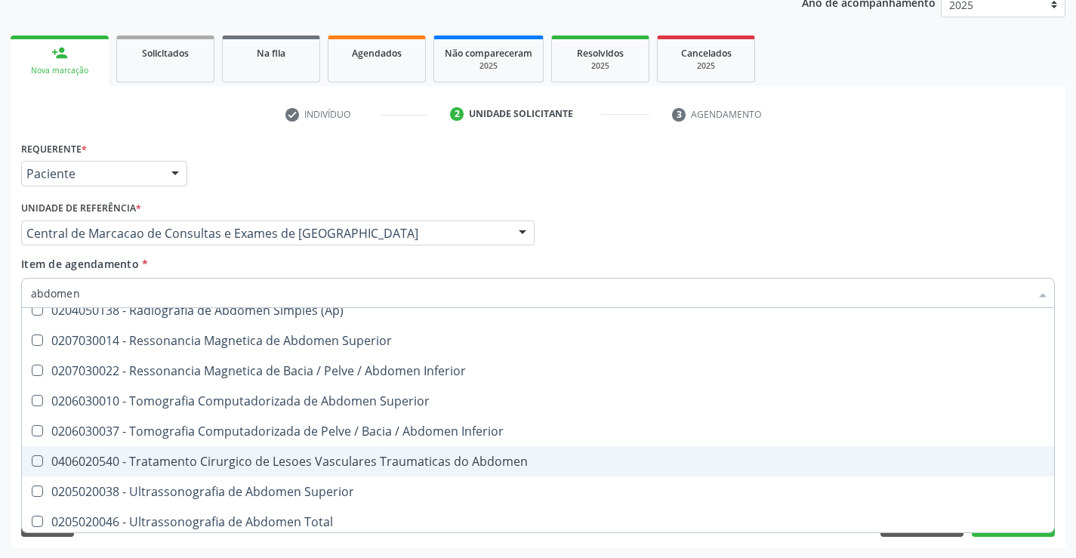
scroll to position [78, 0]
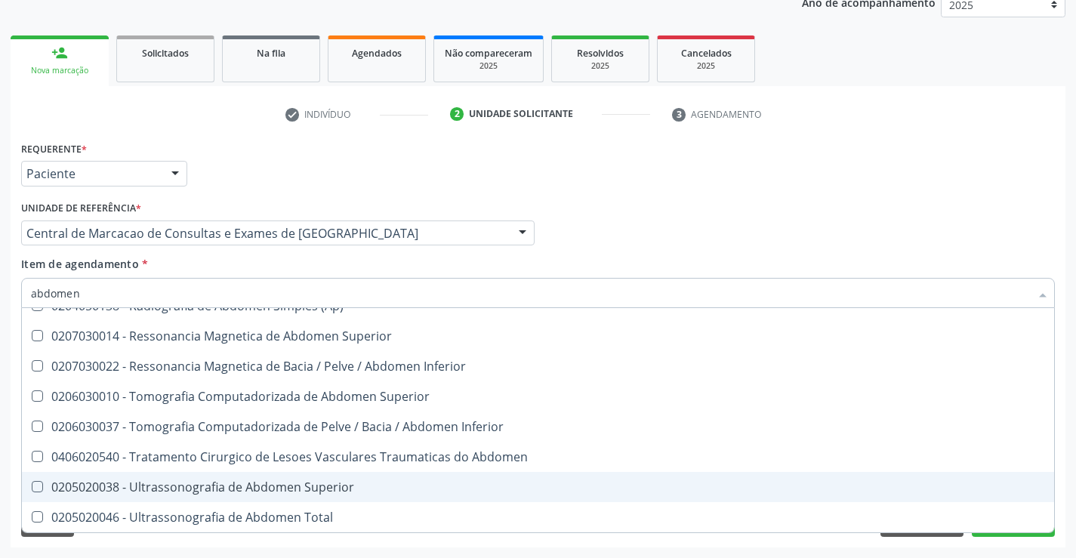
click at [243, 485] on div "0205020038 - Ultrassonografia de Abdomen Superior" at bounding box center [538, 487] width 1014 height 12
checkbox Superior "true"
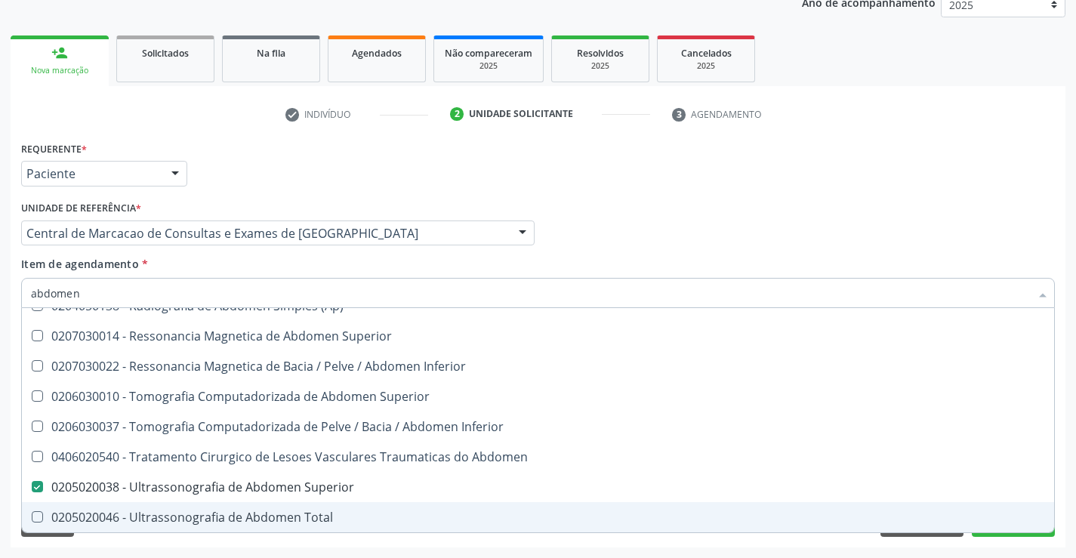
click at [233, 515] on div "0205020046 - Ultrassonografia de Abdomen Total" at bounding box center [538, 517] width 1014 height 12
checkbox Total "true"
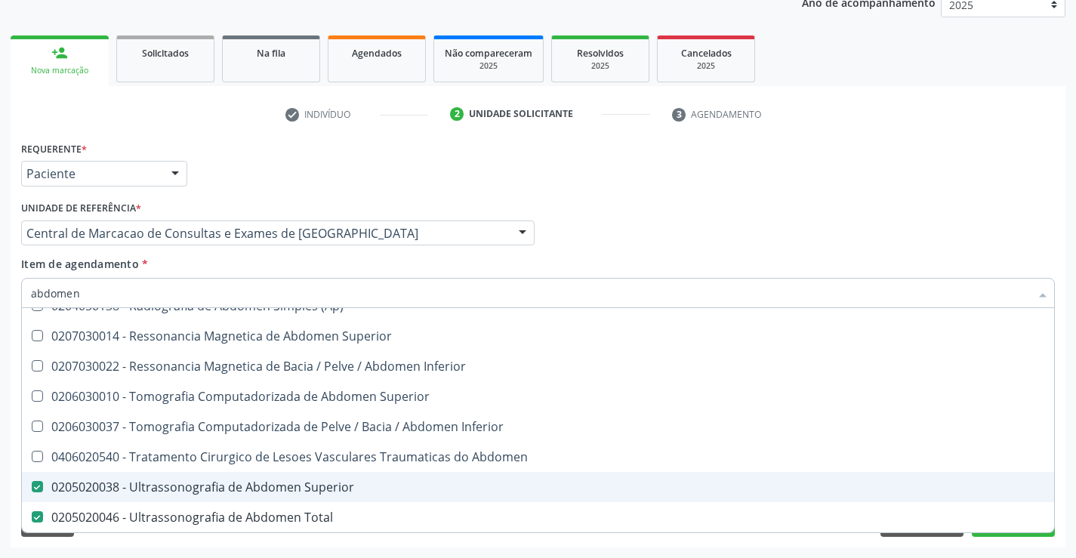
click at [240, 490] on div "0205020038 - Ultrassonografia de Abdomen Superior" at bounding box center [538, 487] width 1014 height 12
checkbox Superior "false"
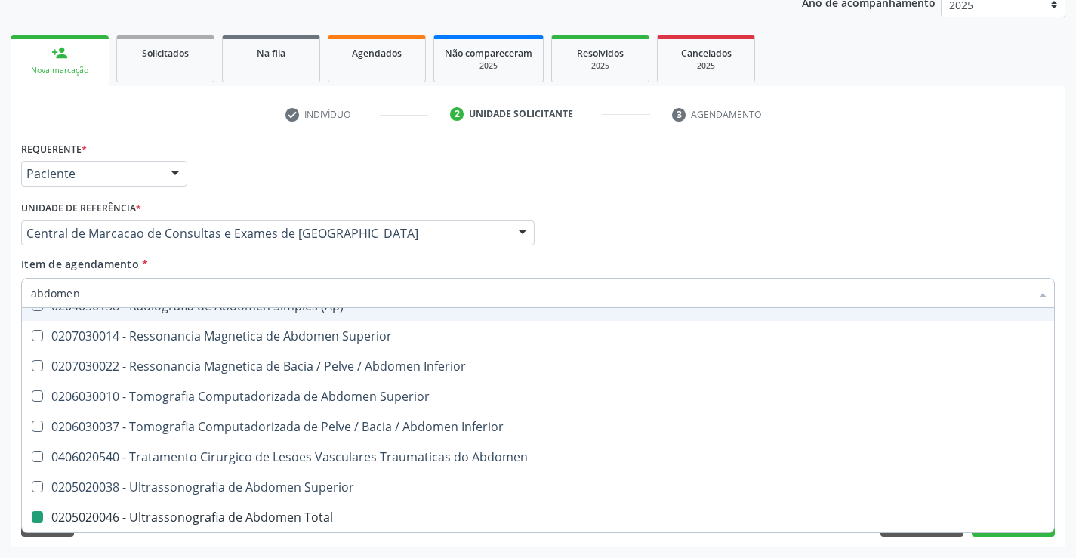
click at [600, 264] on div "Item de agendamento * abdomen Desfazer seleção 0204050111 - Radiografia de Abdo…" at bounding box center [538, 280] width 1034 height 48
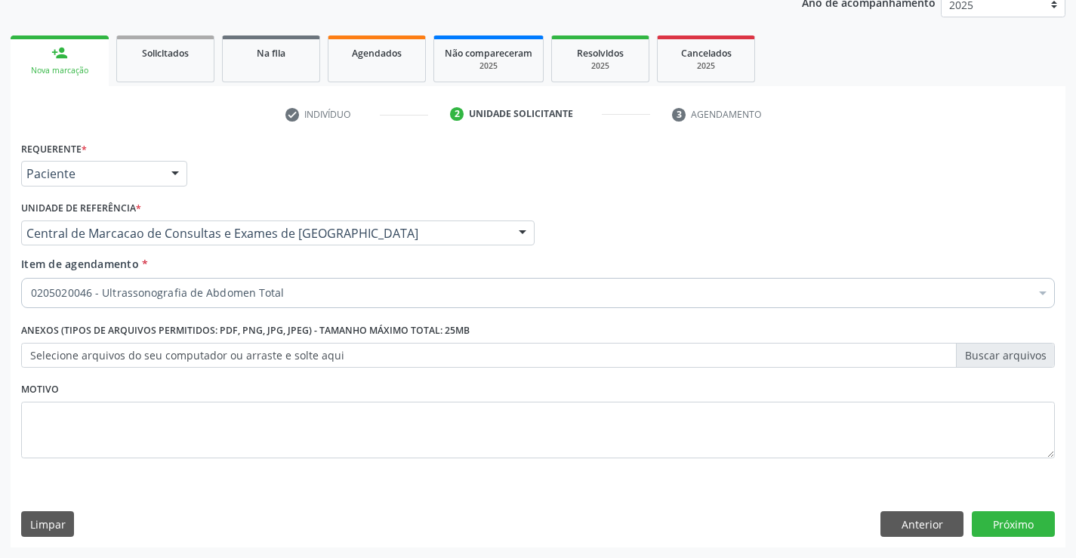
scroll to position [0, 0]
click at [989, 520] on button "Próximo" at bounding box center [1013, 524] width 83 height 26
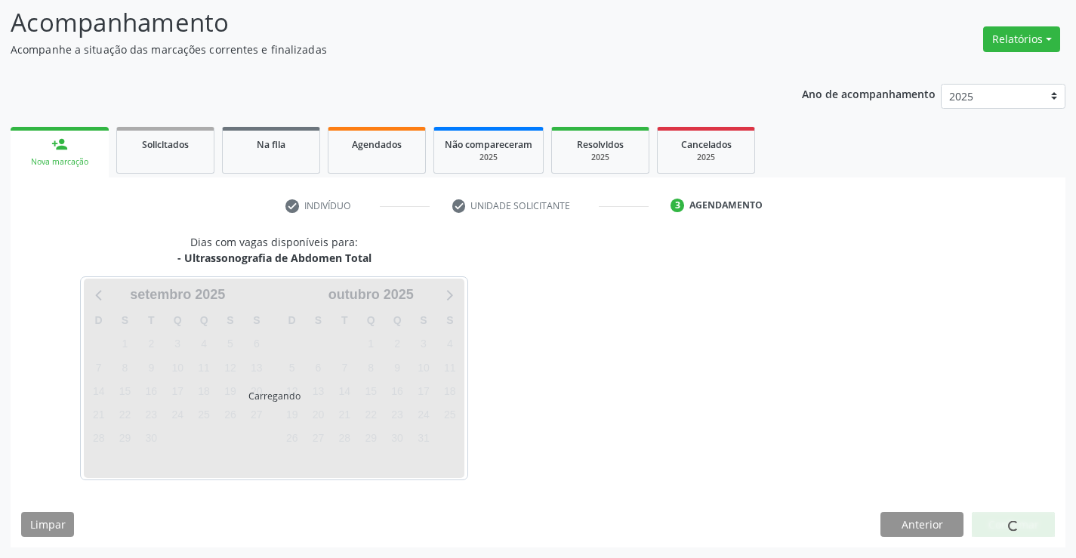
scroll to position [99, 0]
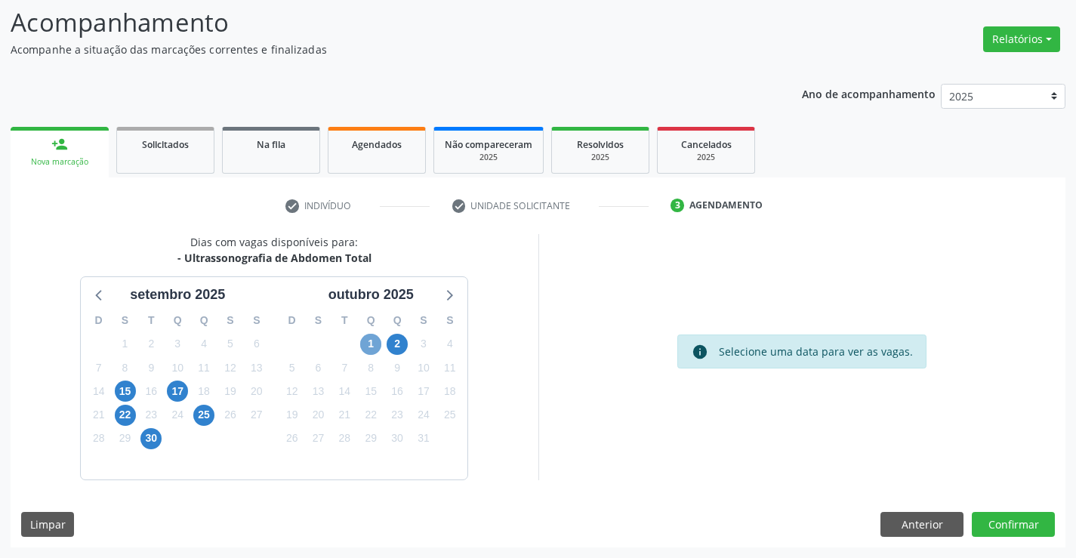
click at [375, 347] on span "1" at bounding box center [370, 344] width 21 height 21
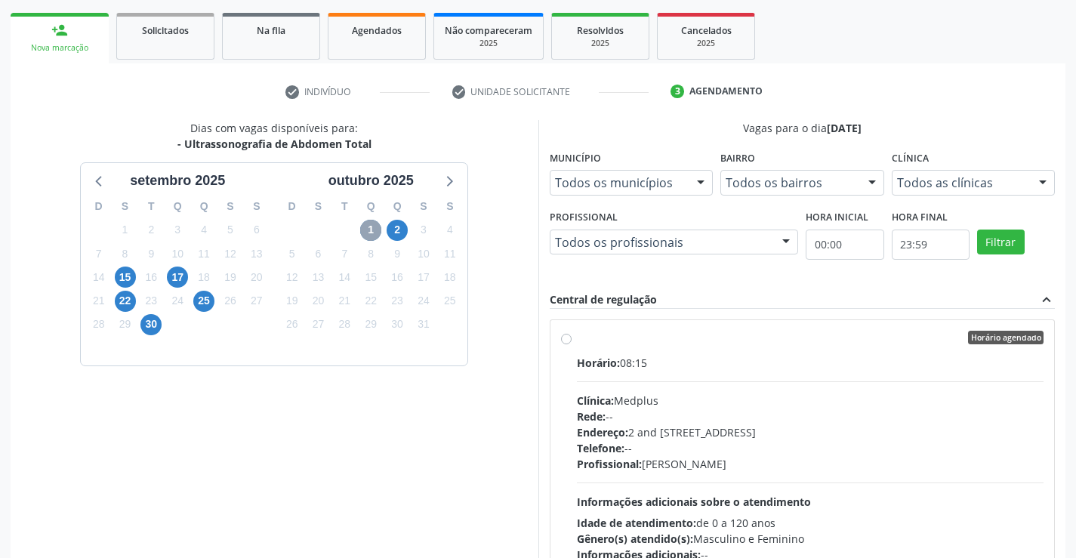
scroll to position [325, 0]
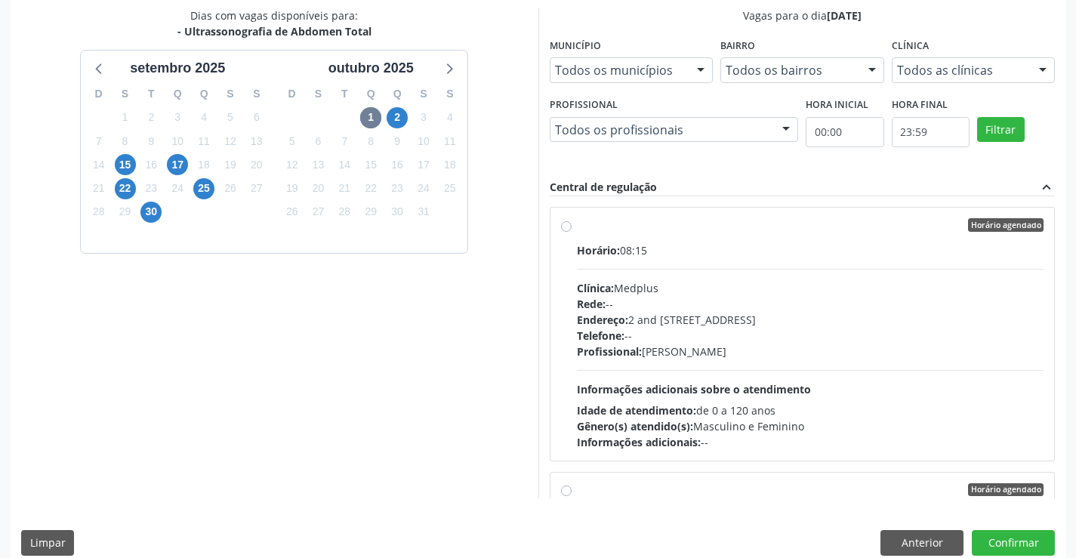
click at [767, 317] on div "Endereço: 2 and [STREET_ADDRESS]" at bounding box center [810, 320] width 467 height 16
click at [572, 232] on input "Horário agendado Horário: 08:15 Clínica: Medplus Rede: -- Endereço: 2 and [STRE…" at bounding box center [566, 225] width 11 height 14
radio input "true"
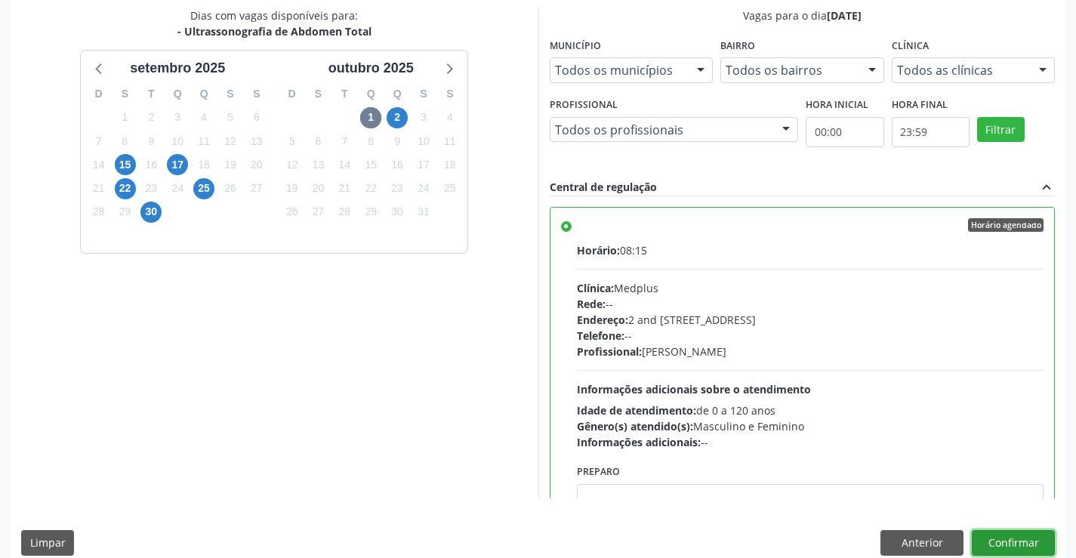
click at [1016, 543] on button "Confirmar" at bounding box center [1013, 543] width 83 height 26
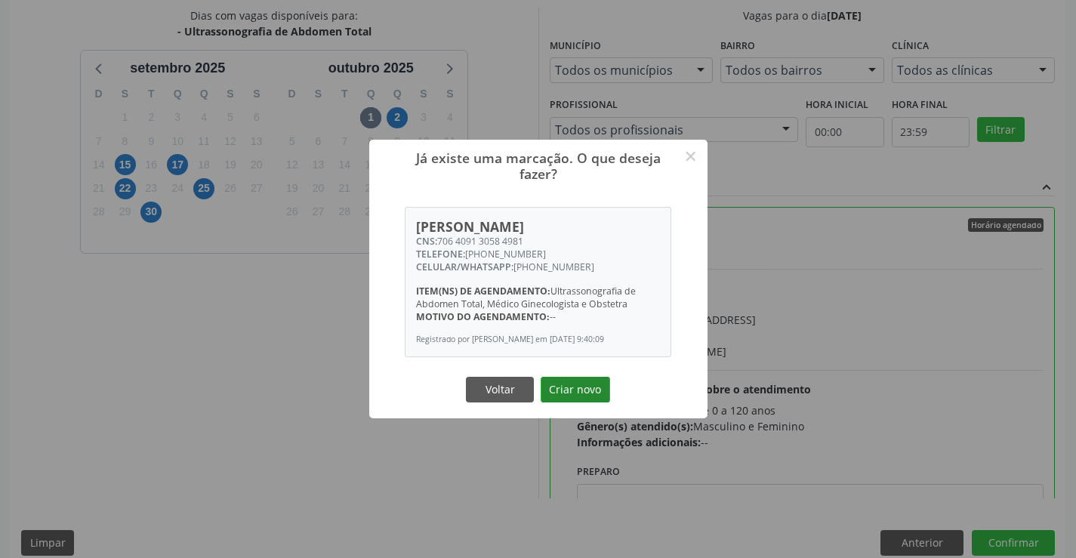
click at [584, 394] on button "Criar novo" at bounding box center [575, 390] width 69 height 26
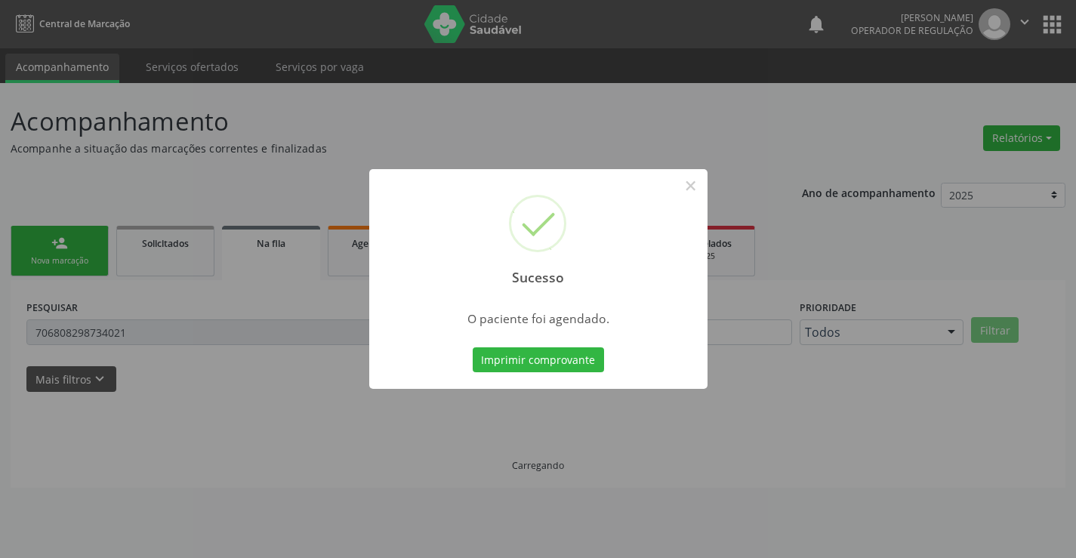
scroll to position [0, 0]
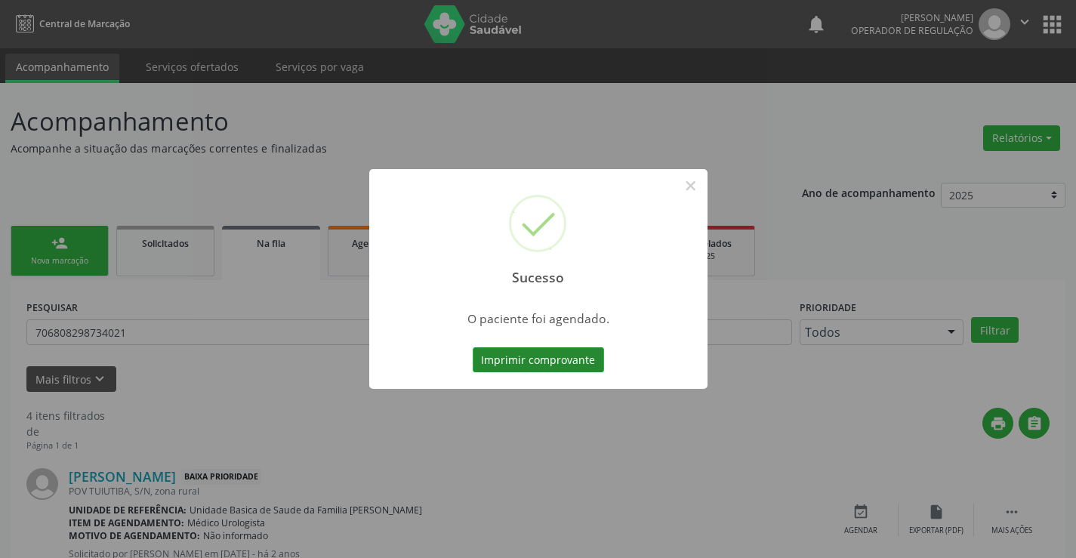
click at [547, 351] on button "Imprimir comprovante" at bounding box center [538, 360] width 131 height 26
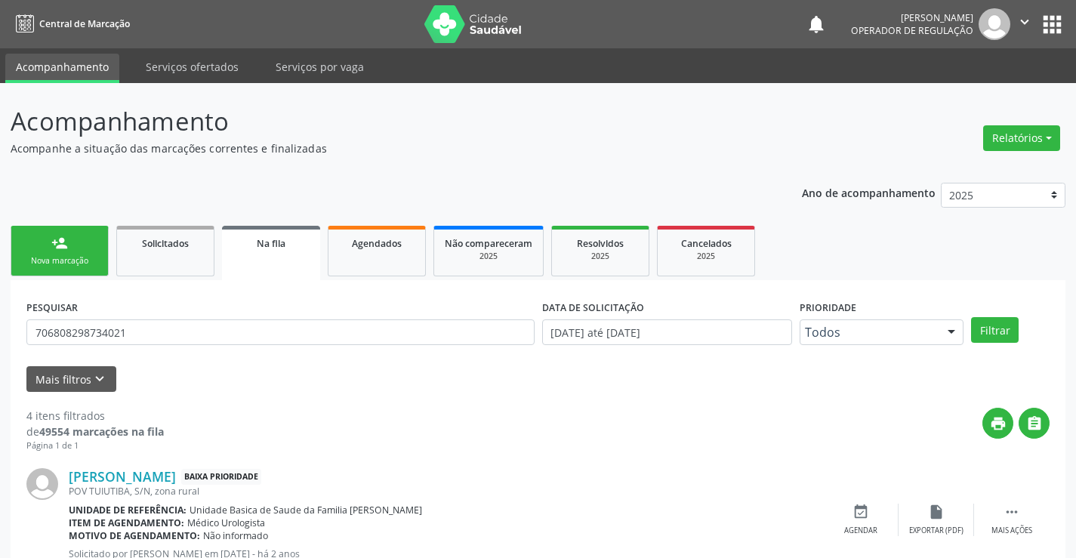
click at [24, 263] on div "Nova marcação" at bounding box center [60, 260] width 76 height 11
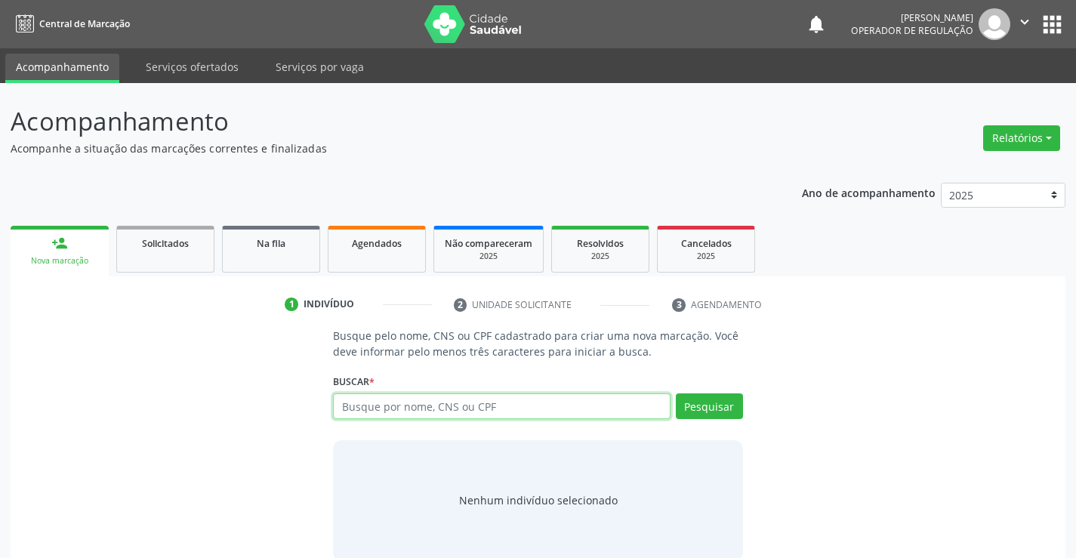
click at [396, 399] on input "text" at bounding box center [501, 406] width 337 height 26
type input "701401624155439"
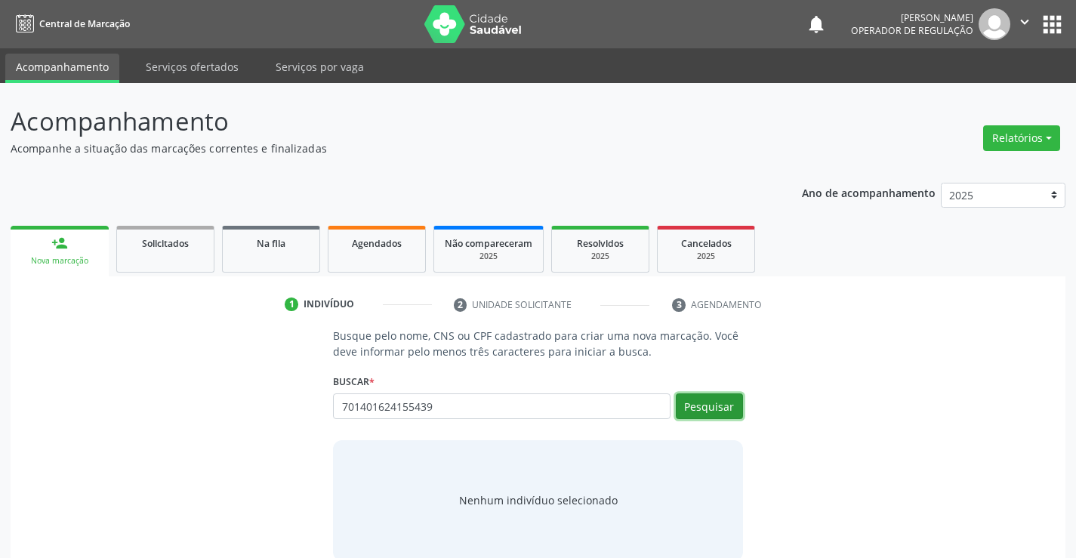
click at [706, 403] on button "Pesquisar" at bounding box center [709, 406] width 67 height 26
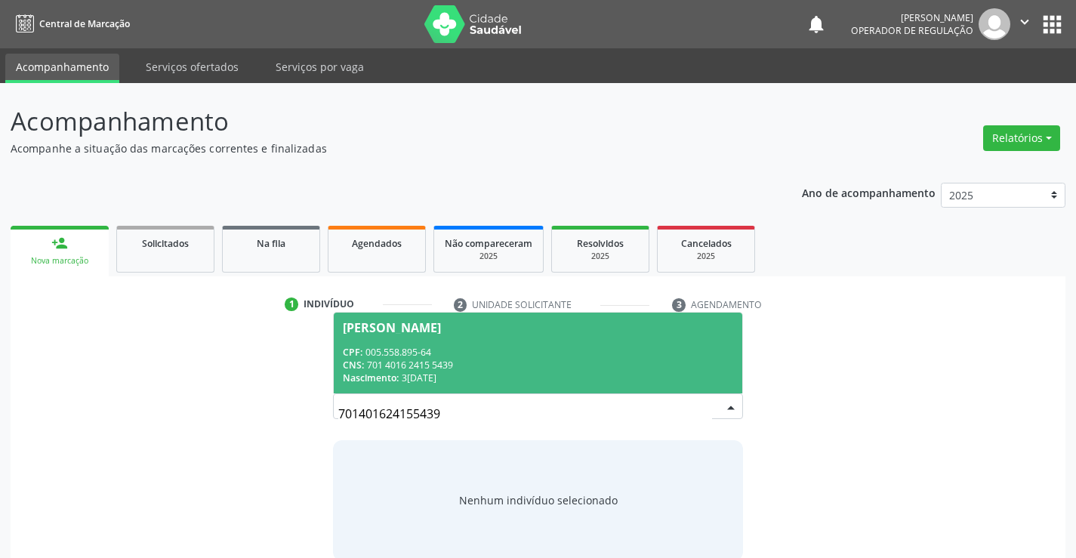
click at [532, 328] on div "[PERSON_NAME]" at bounding box center [538, 328] width 390 height 12
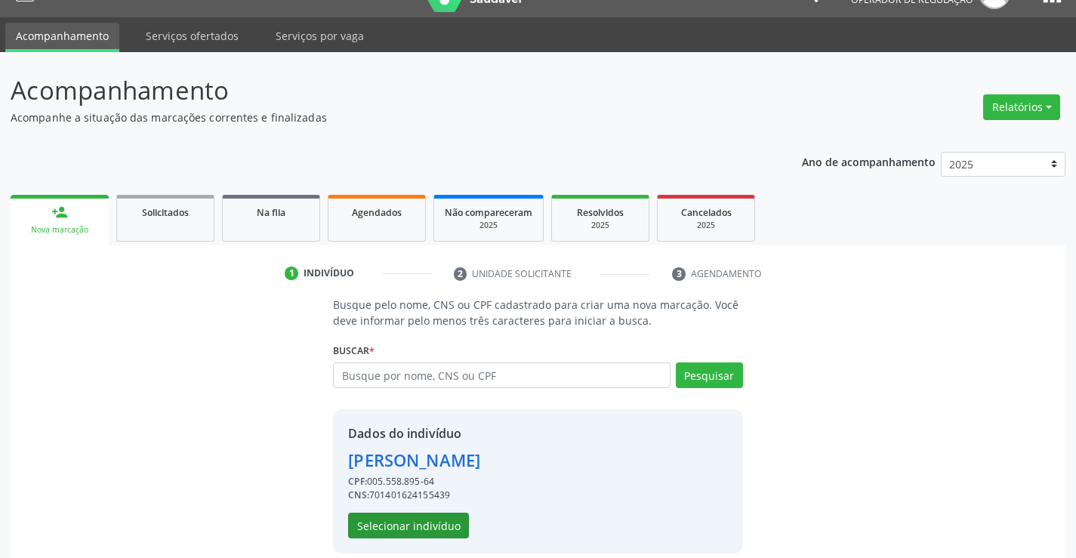
scroll to position [48, 0]
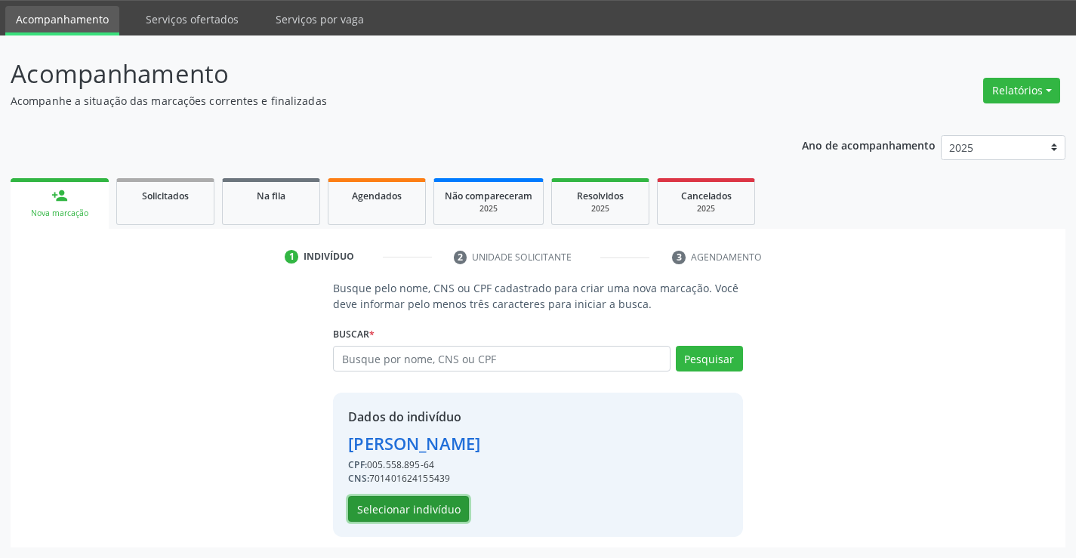
click at [426, 521] on button "Selecionar indivíduo" at bounding box center [408, 509] width 121 height 26
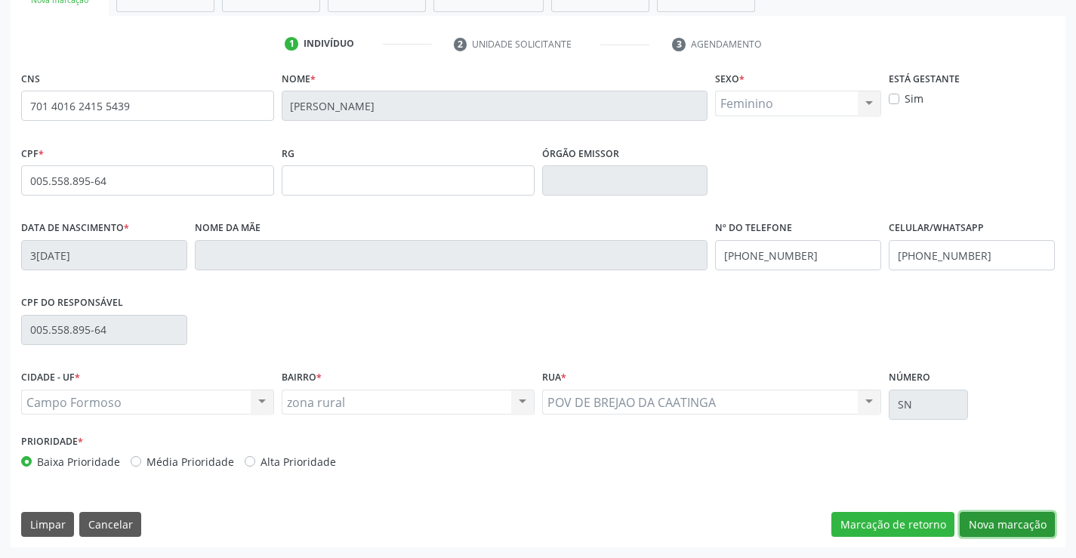
click at [978, 520] on button "Nova marcação" at bounding box center [1007, 525] width 95 height 26
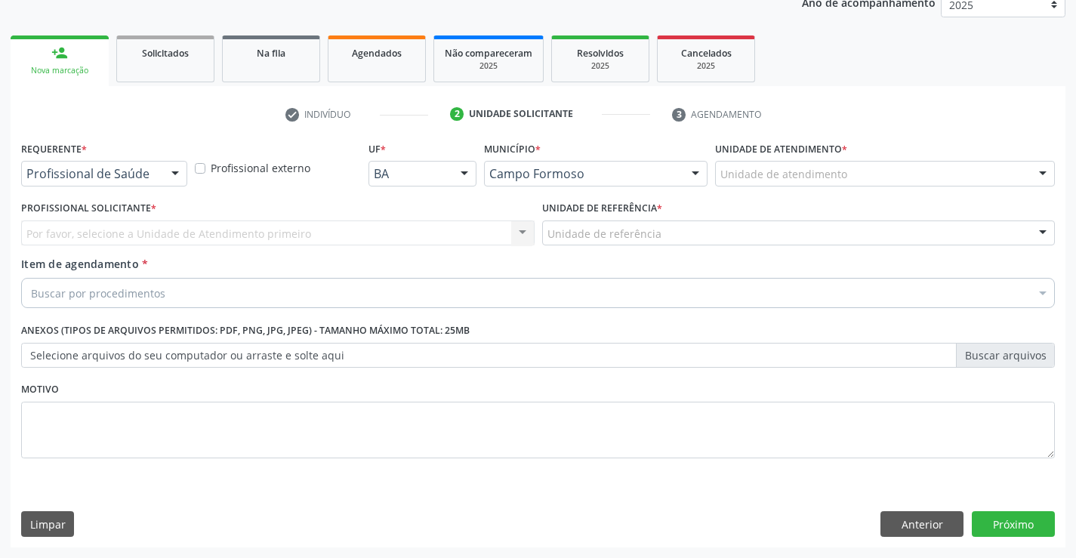
scroll to position [190, 0]
click at [164, 177] on div at bounding box center [175, 175] width 23 height 26
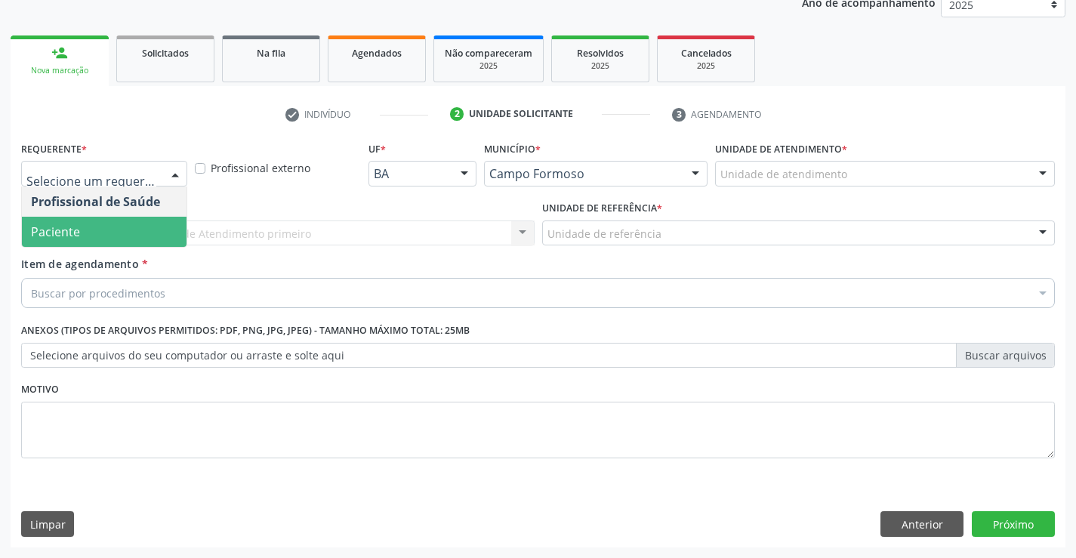
click at [116, 232] on span "Paciente" at bounding box center [104, 232] width 165 height 30
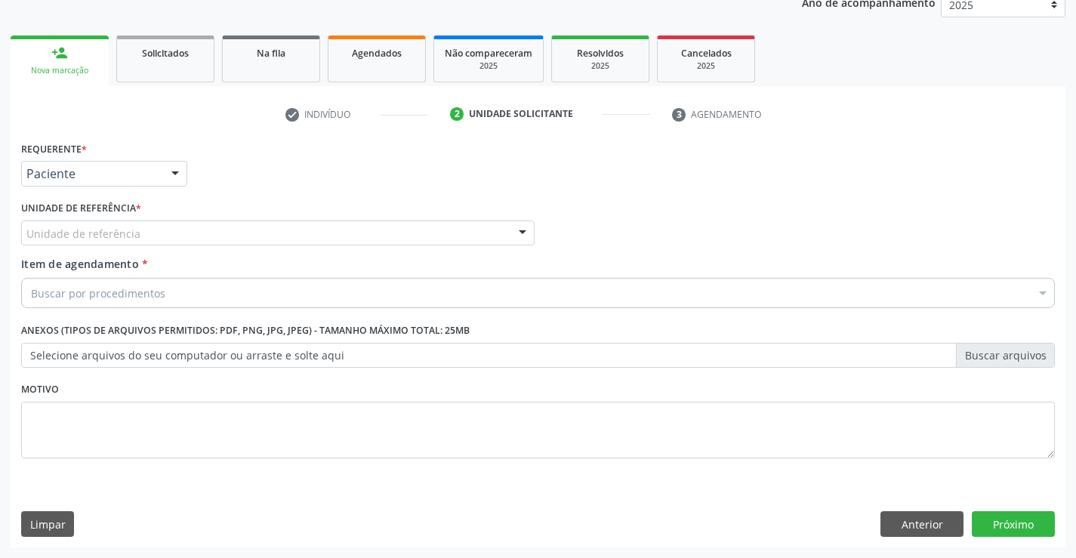
click at [230, 232] on div "Unidade de referência" at bounding box center [277, 233] width 513 height 26
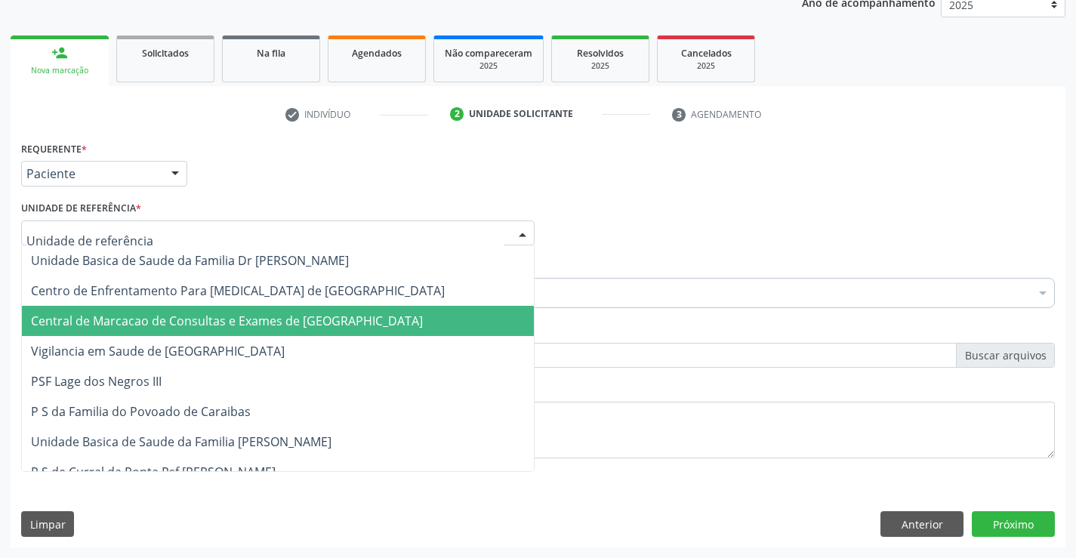
click at [256, 316] on span "Central de Marcacao de Consultas e Exames de [GEOGRAPHIC_DATA]" at bounding box center [227, 321] width 392 height 17
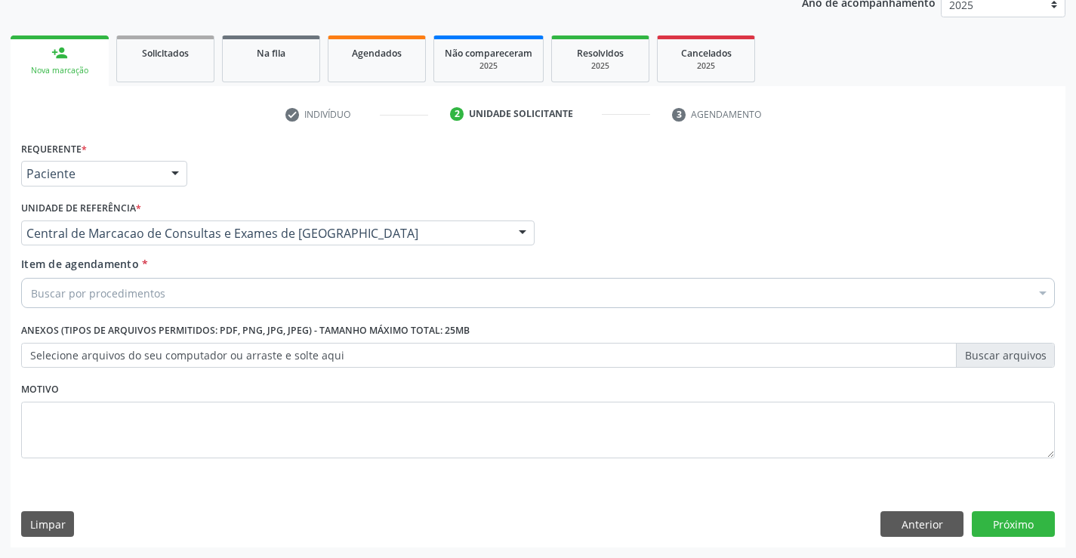
click at [285, 298] on div "Buscar por procedimentos" at bounding box center [538, 293] width 1034 height 30
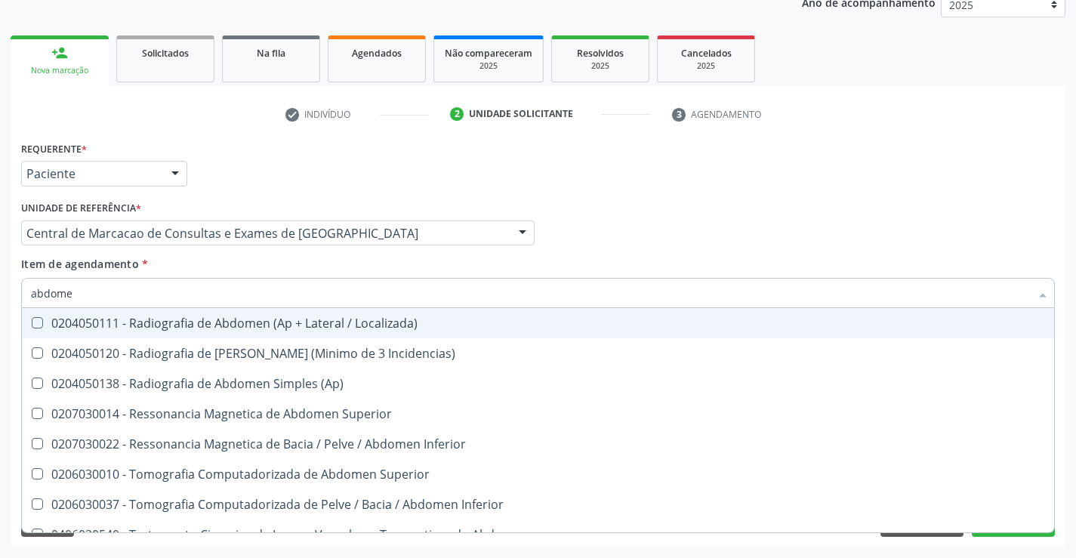
type input "abdomen"
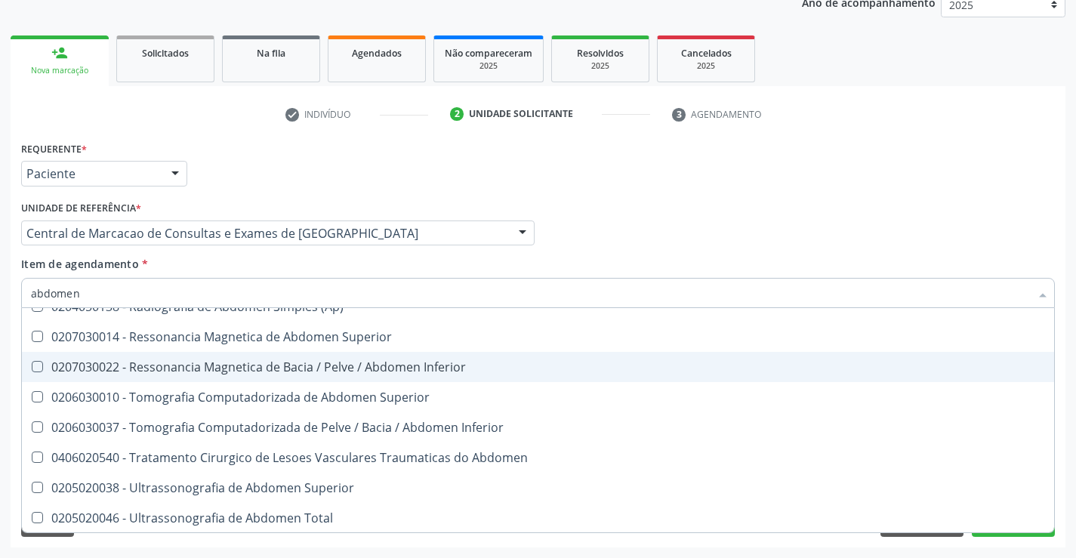
scroll to position [78, 0]
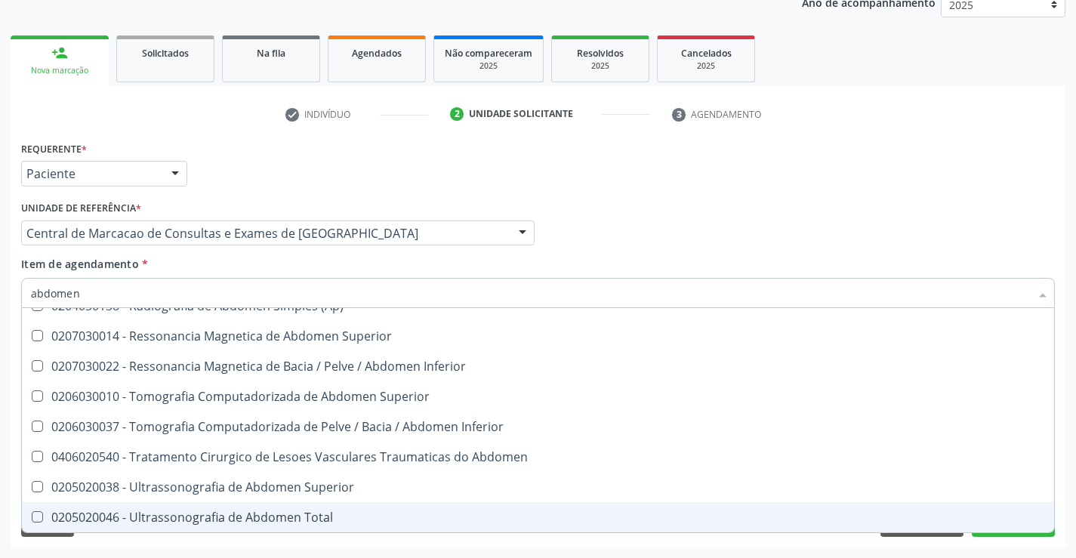
click at [230, 518] on div "0205020046 - Ultrassonografia de Abdomen Total" at bounding box center [538, 517] width 1014 height 12
checkbox Total "true"
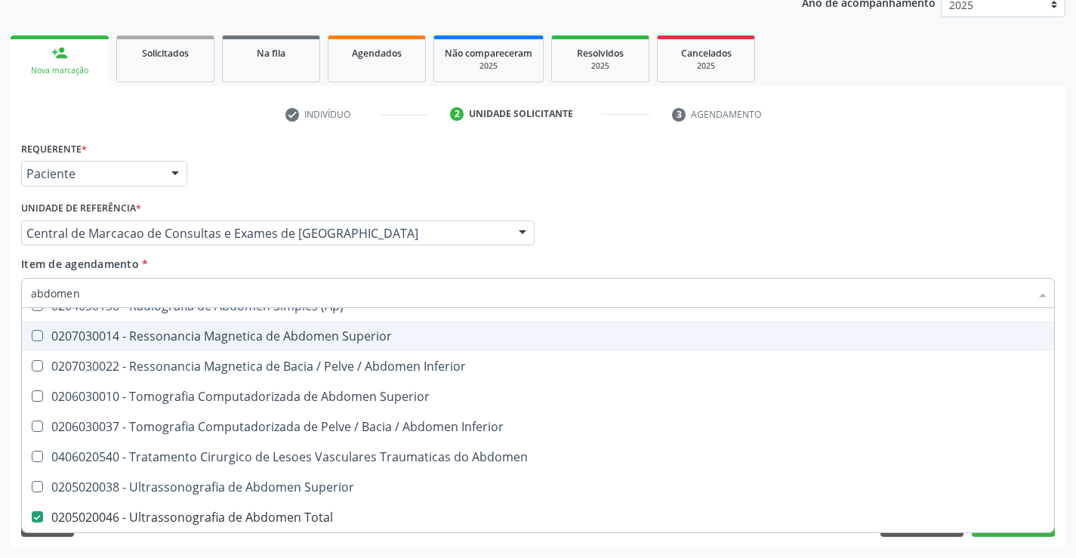
click at [743, 249] on div "Profissional Solicitante Por favor, selecione a Unidade de Atendimento primeiro…" at bounding box center [537, 226] width 1041 height 59
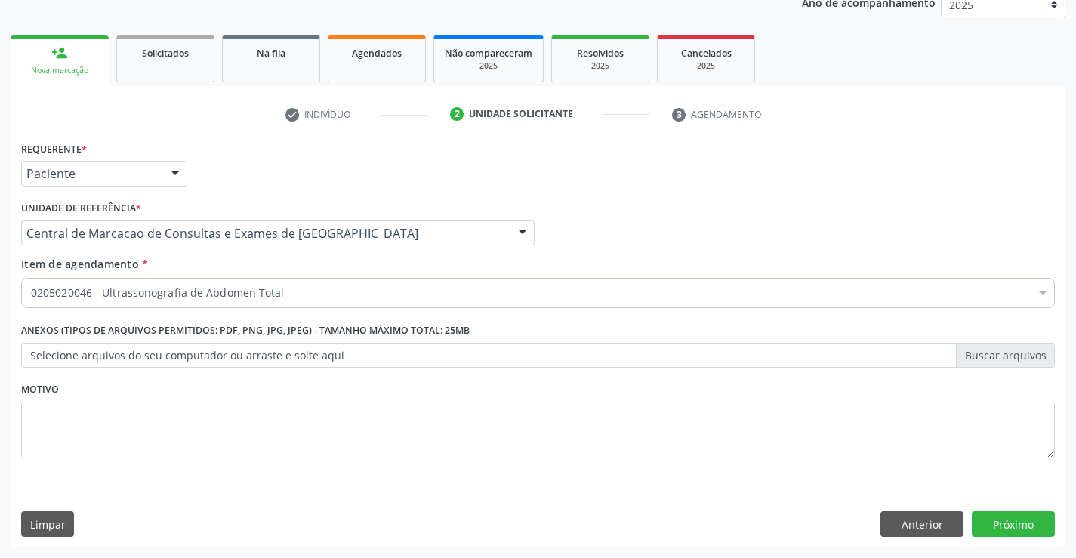
scroll to position [0, 0]
click at [1005, 520] on button "Próximo" at bounding box center [1013, 524] width 83 height 26
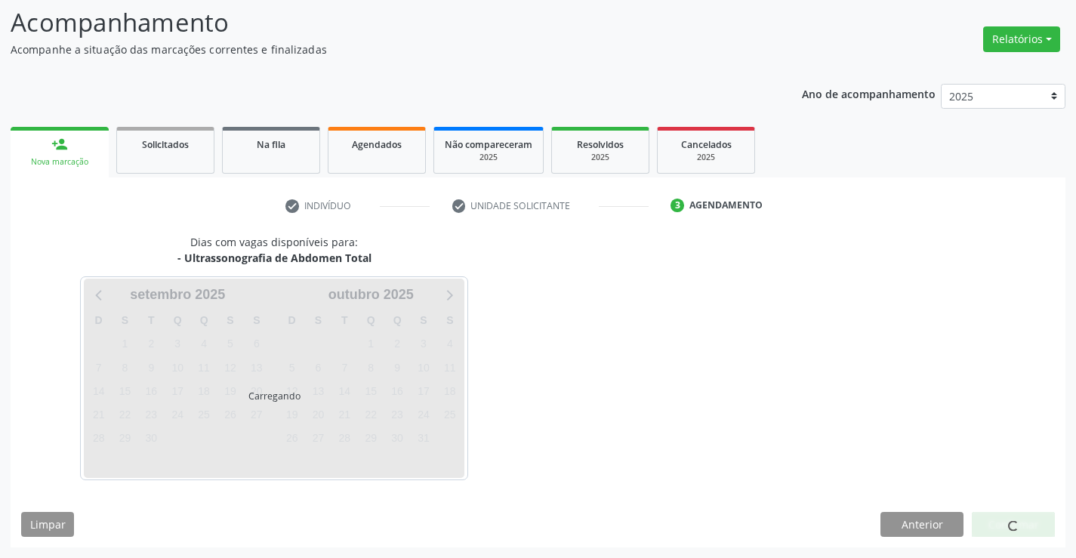
scroll to position [99, 0]
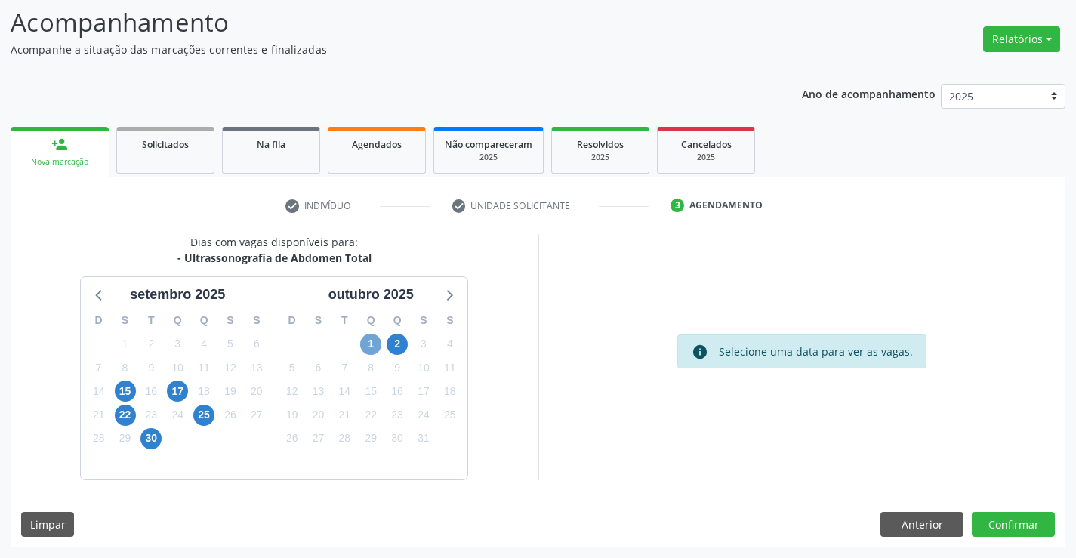
click at [366, 342] on span "1" at bounding box center [370, 344] width 21 height 21
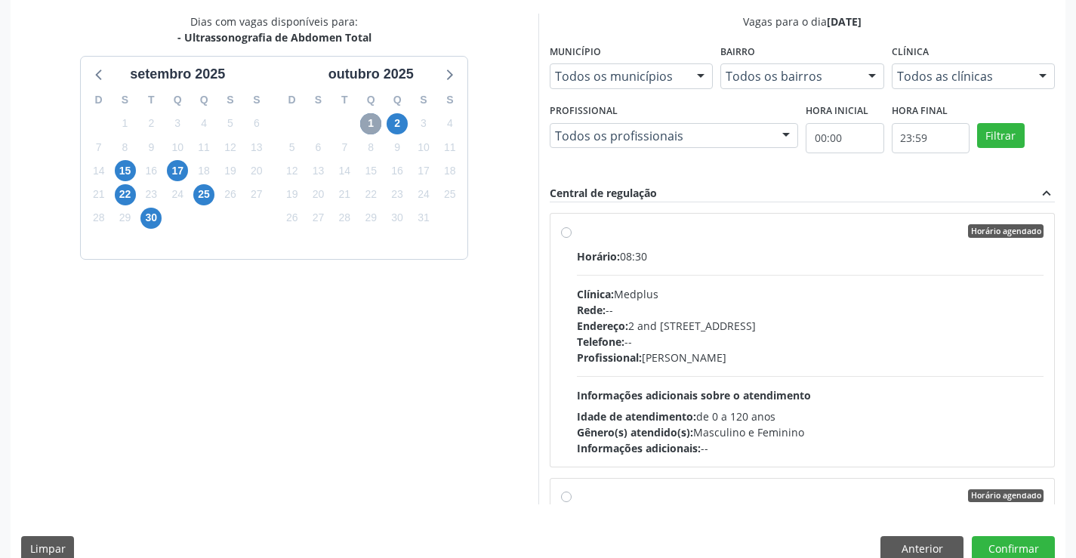
scroll to position [325, 0]
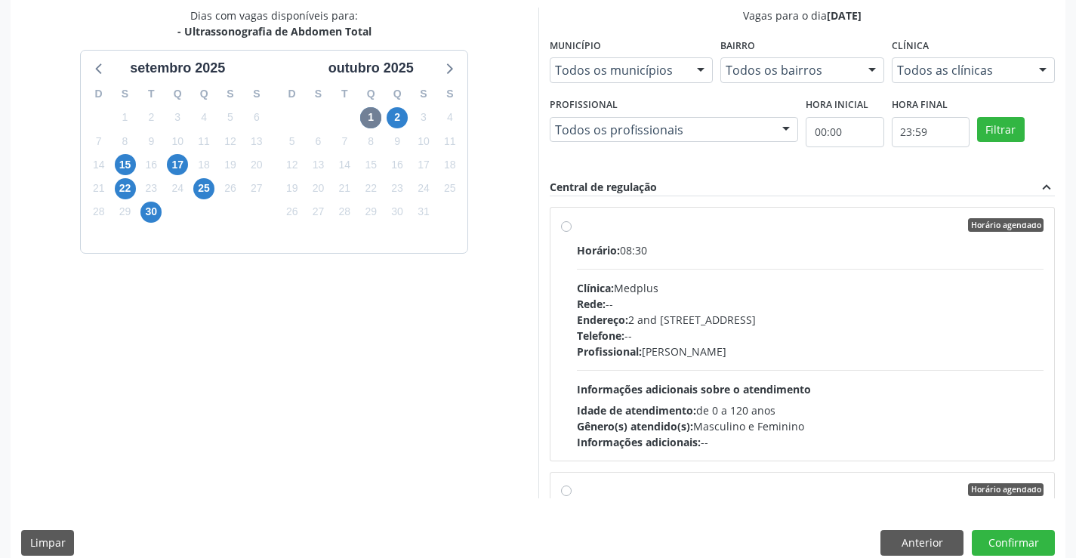
click at [795, 313] on div "Endereço: 2 and [STREET_ADDRESS]" at bounding box center [810, 320] width 467 height 16
click at [572, 232] on input "Horário agendado Horário: 08:30 Clínica: Medplus Rede: -- Endereço: 2 and [STRE…" at bounding box center [566, 225] width 11 height 14
radio input "true"
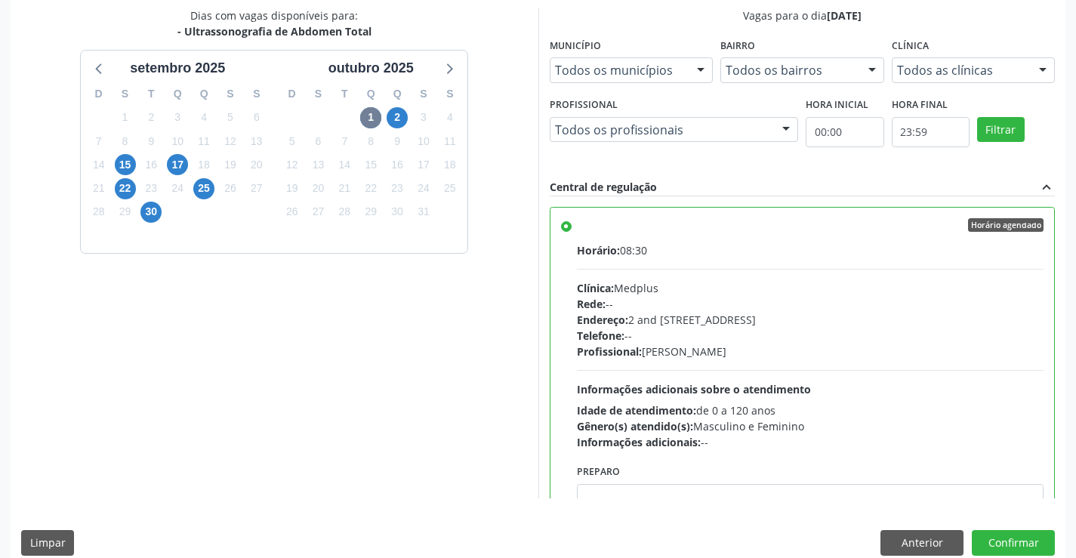
click at [995, 529] on div "Dias com vagas disponíveis para: - Ultrassonografia de Abdomen Total [DATE] D S…" at bounding box center [538, 287] width 1055 height 558
click at [995, 532] on button "Confirmar" at bounding box center [1013, 543] width 83 height 26
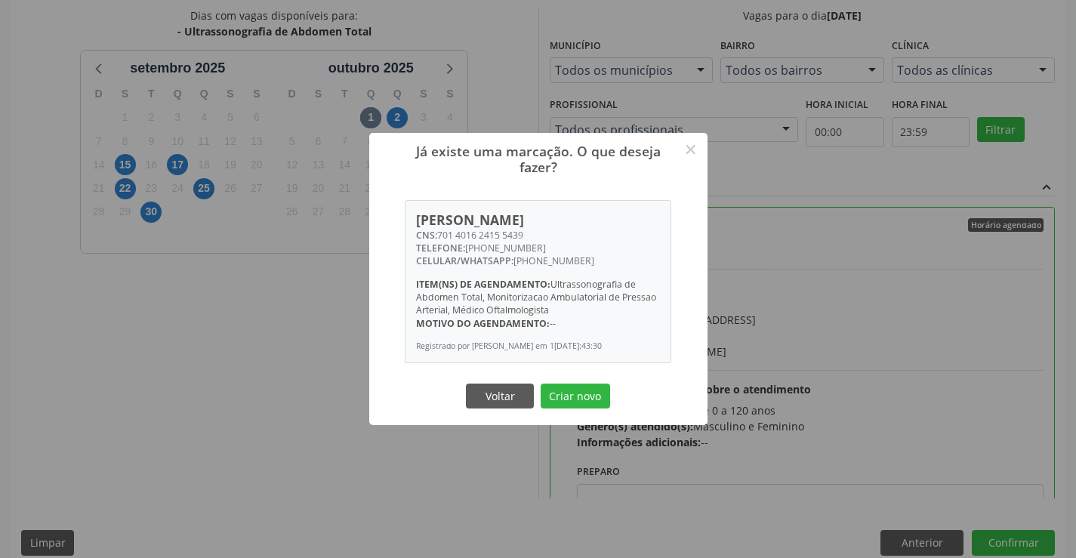
click at [585, 384] on div "Já existe uma marcação. O que deseja fazer? × [PERSON_NAME] CNS: 701 4016 2415 …" at bounding box center [538, 279] width 338 height 292
click at [585, 399] on button "Criar novo" at bounding box center [575, 397] width 69 height 26
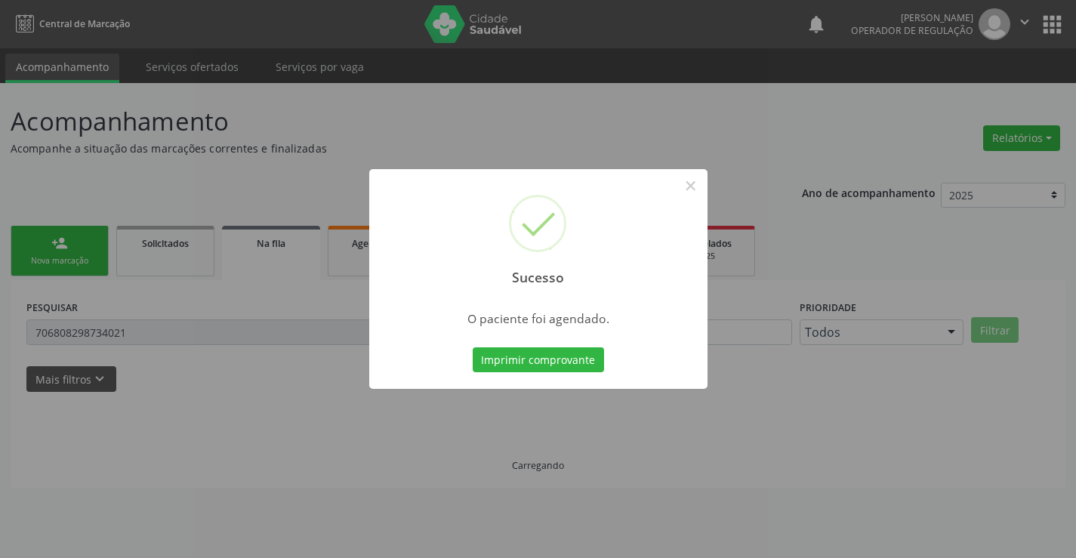
scroll to position [0, 0]
click at [557, 360] on button "Imprimir comprovante" at bounding box center [538, 360] width 131 height 26
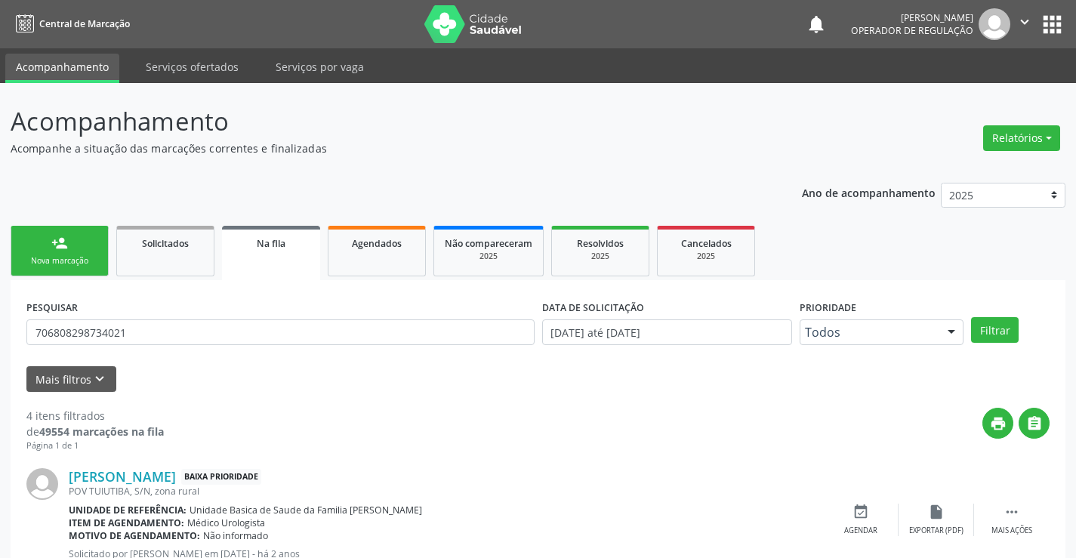
click at [54, 257] on div "Nova marcação" at bounding box center [60, 260] width 76 height 11
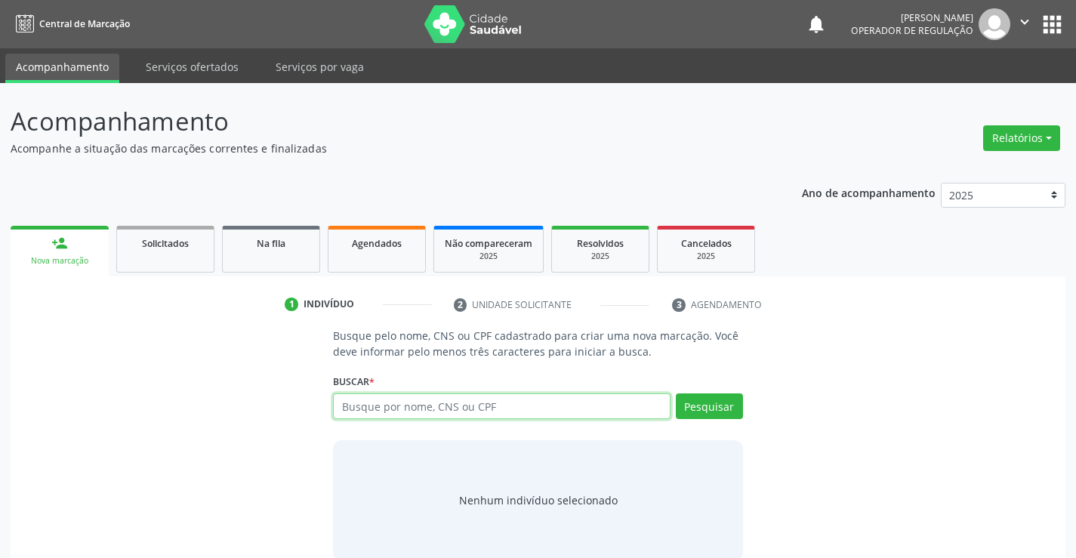
click at [444, 395] on input "text" at bounding box center [501, 406] width 337 height 26
type input "702101711431796"
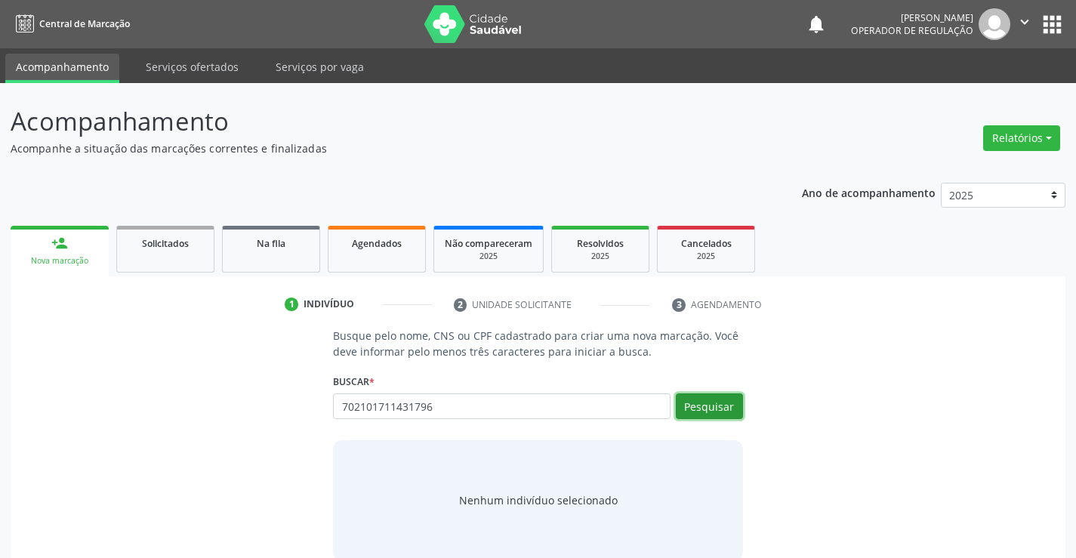
click at [715, 413] on button "Pesquisar" at bounding box center [709, 406] width 67 height 26
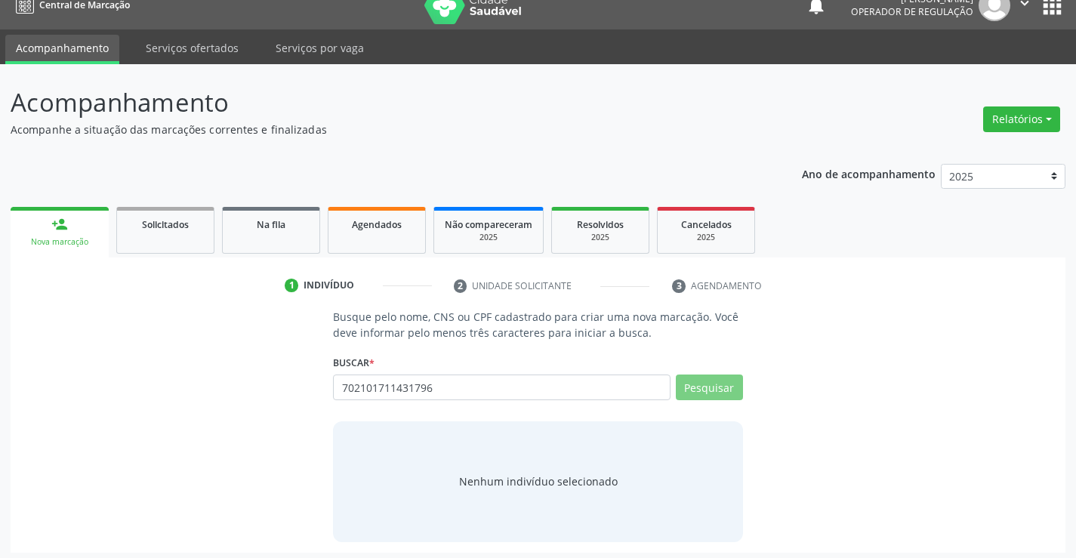
scroll to position [24, 0]
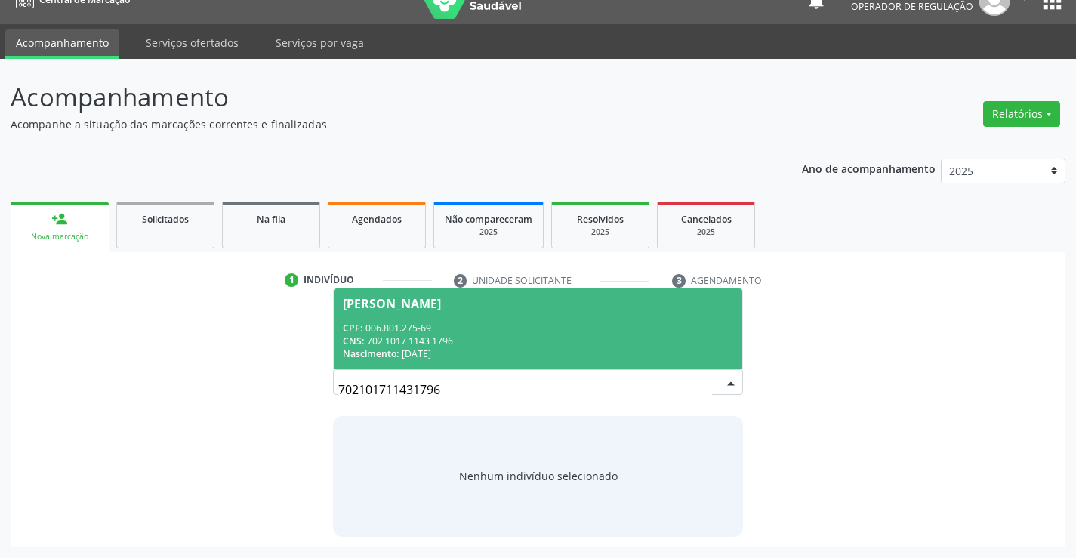
click at [472, 328] on div "CPF: 006.801.275-69" at bounding box center [538, 328] width 390 height 13
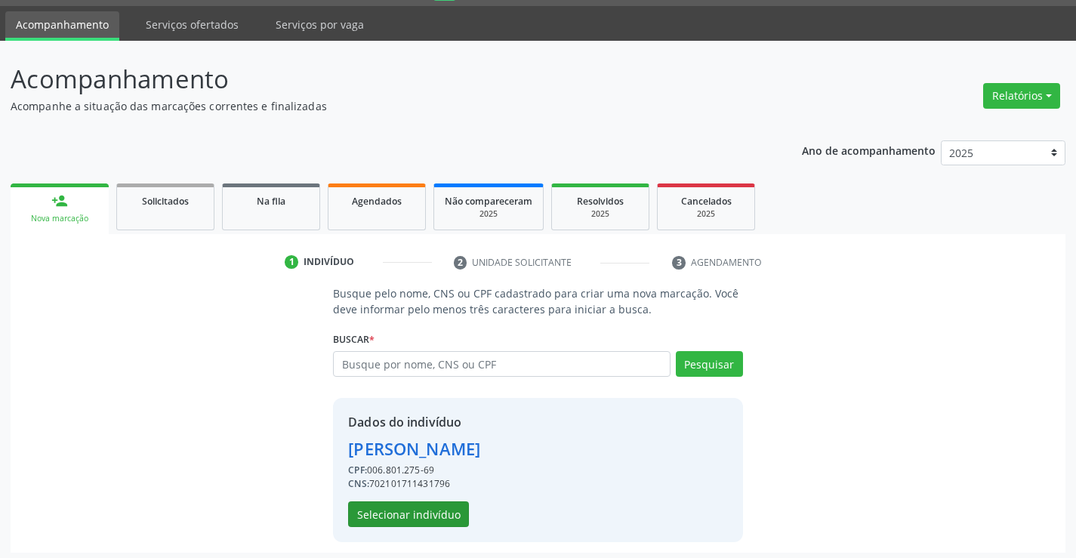
scroll to position [48, 0]
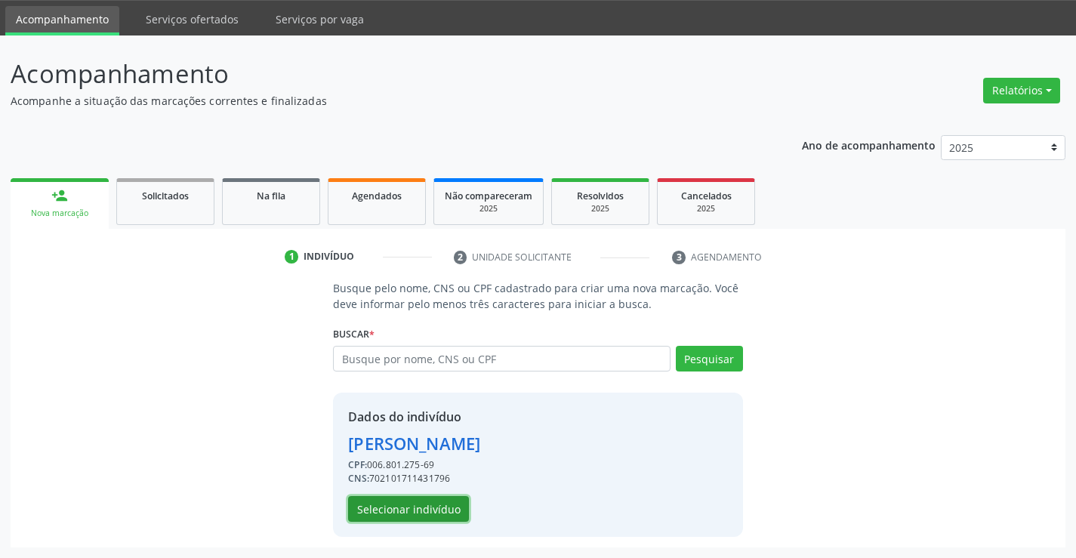
click at [422, 506] on button "Selecionar indivíduo" at bounding box center [408, 509] width 121 height 26
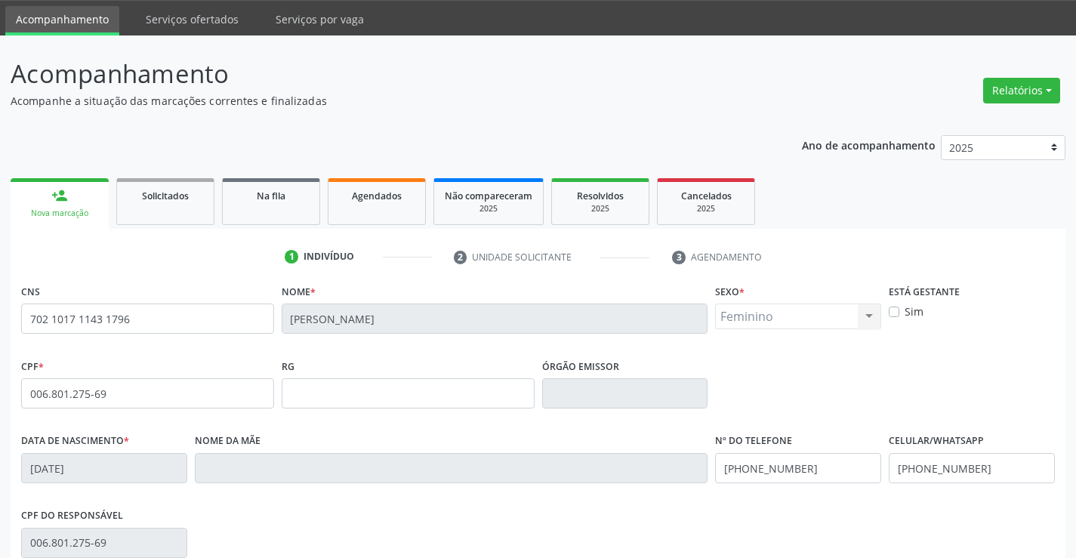
scroll to position [261, 0]
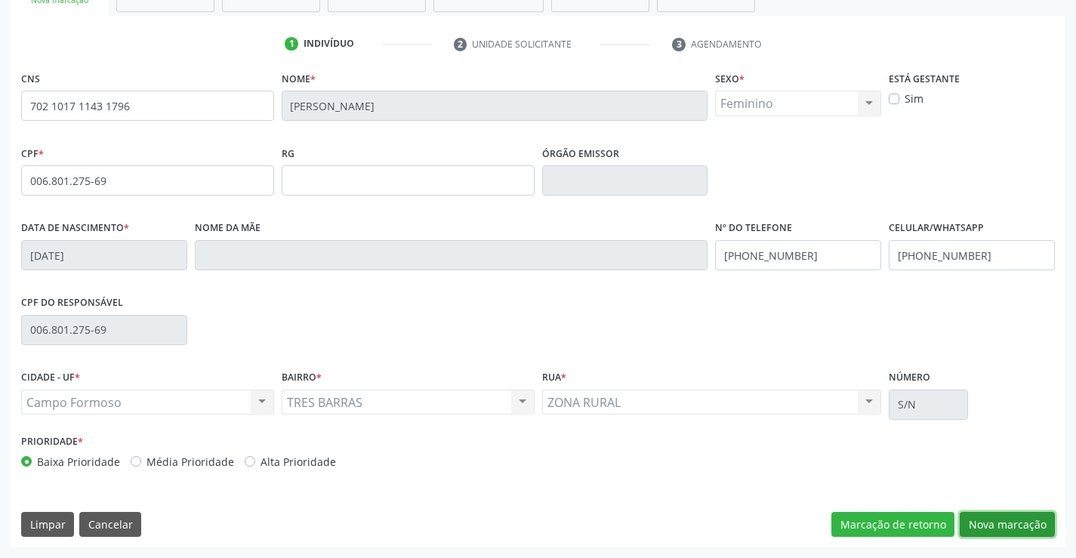
click at [981, 531] on button "Nova marcação" at bounding box center [1007, 525] width 95 height 26
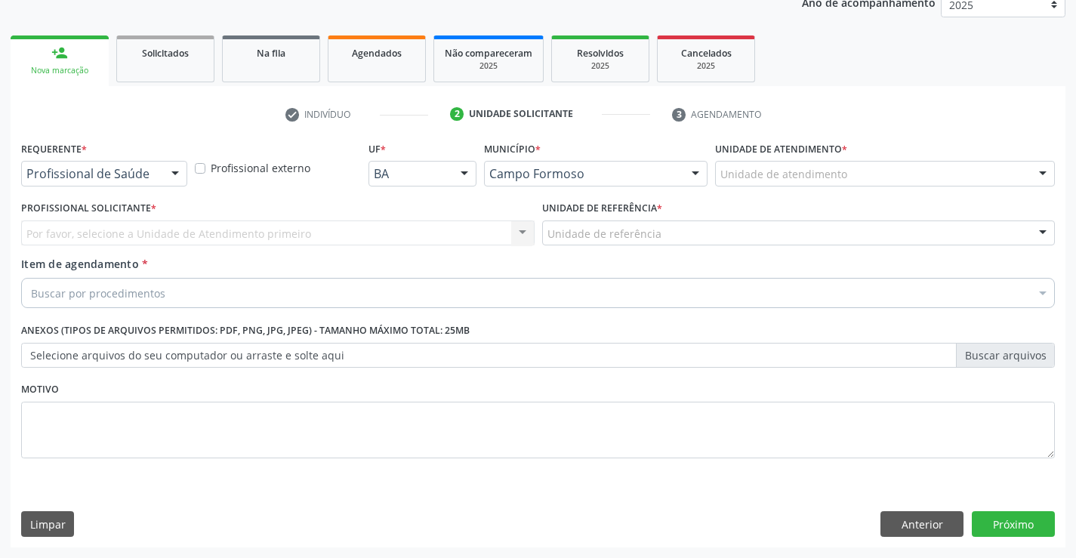
scroll to position [190, 0]
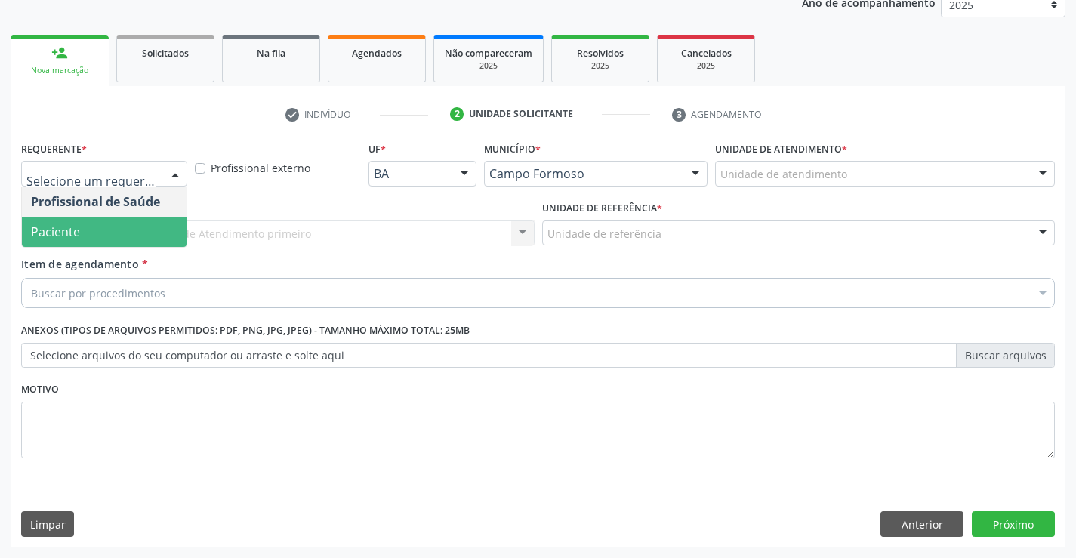
drag, startPoint x: 109, startPoint y: 233, endPoint x: 201, endPoint y: 233, distance: 91.4
click at [111, 233] on span "Paciente" at bounding box center [104, 232] width 165 height 30
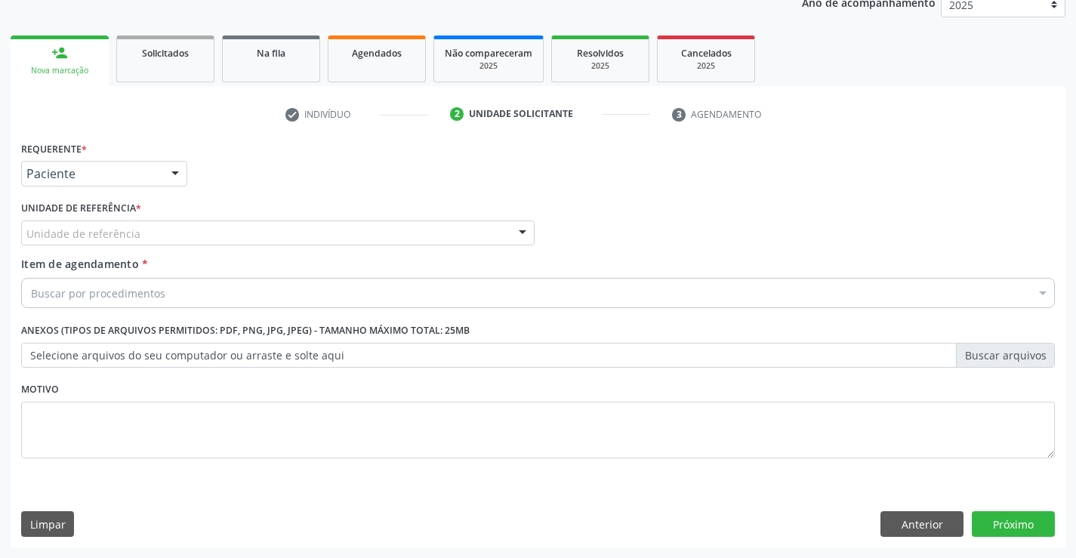
click at [286, 224] on div "Unidade de referência" at bounding box center [277, 233] width 513 height 26
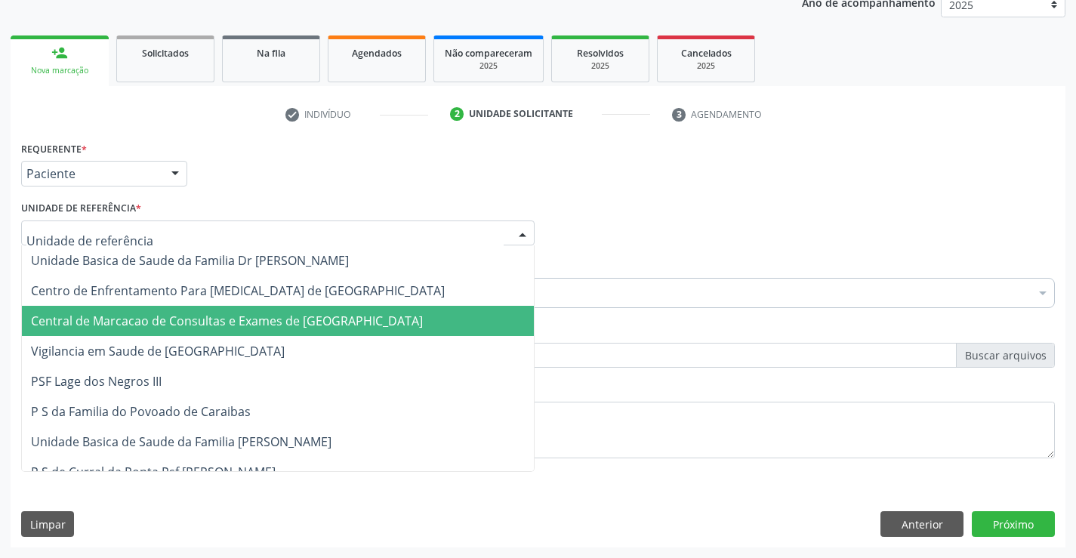
click at [291, 316] on span "Central de Marcacao de Consultas e Exames de [GEOGRAPHIC_DATA]" at bounding box center [227, 321] width 392 height 17
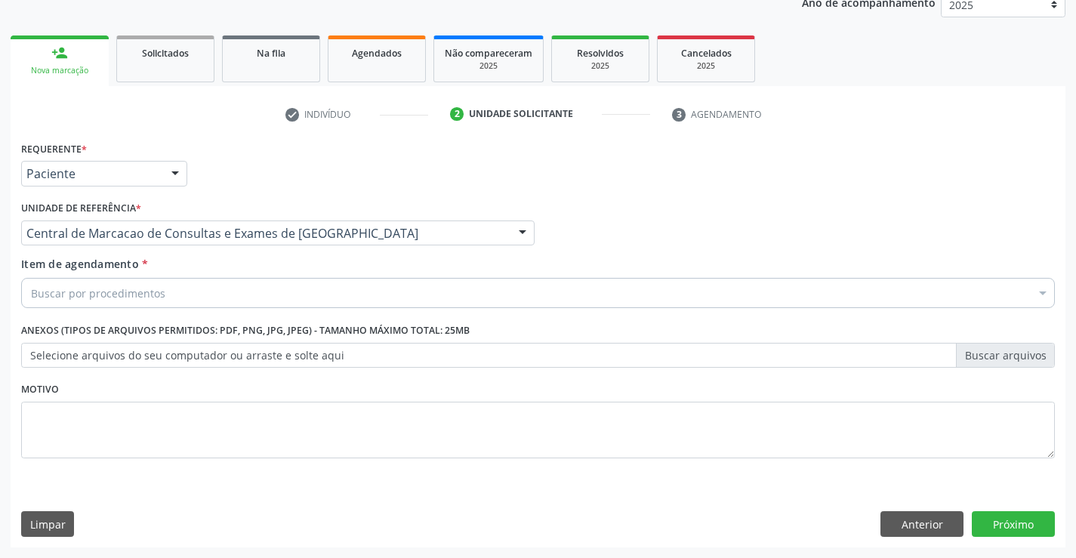
click at [333, 292] on div "Buscar por procedimentos" at bounding box center [538, 293] width 1034 height 30
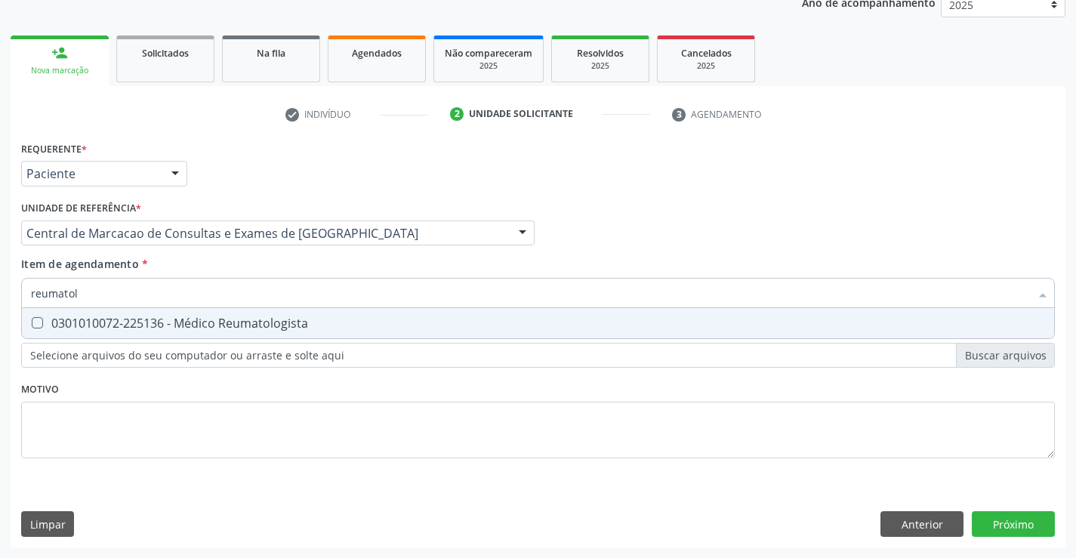
type input "reumatolo"
click at [303, 318] on div "0301010072-225136 - Médico Reumatologista" at bounding box center [538, 323] width 1014 height 12
checkbox Reumatologista "true"
click at [1023, 529] on div "Requerente * Paciente Profissional de Saúde Paciente Nenhum resultado encontrad…" at bounding box center [538, 342] width 1055 height 410
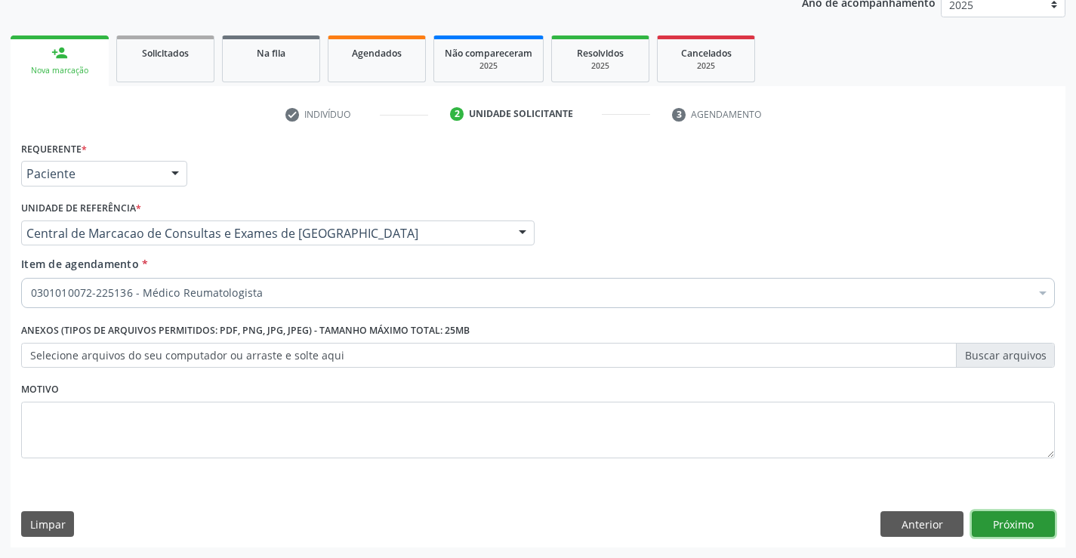
click at [1023, 524] on button "Próximo" at bounding box center [1013, 524] width 83 height 26
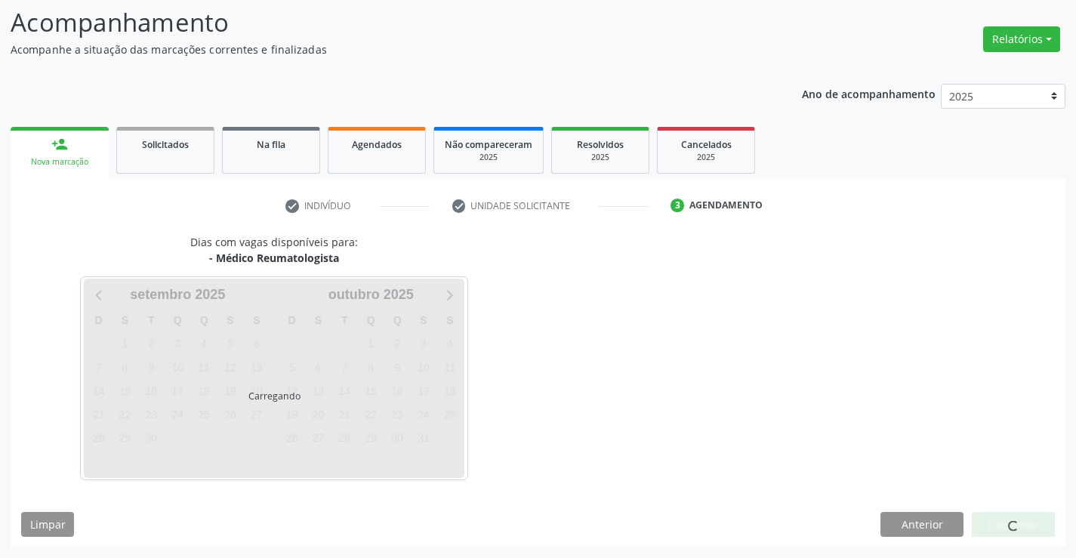
scroll to position [143, 0]
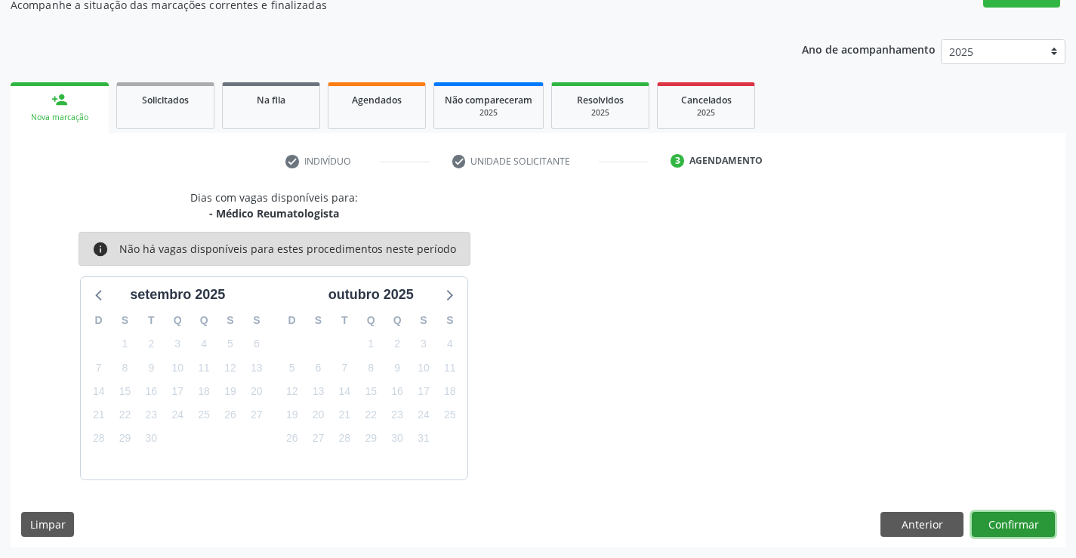
click at [1019, 523] on button "Confirmar" at bounding box center [1013, 525] width 83 height 26
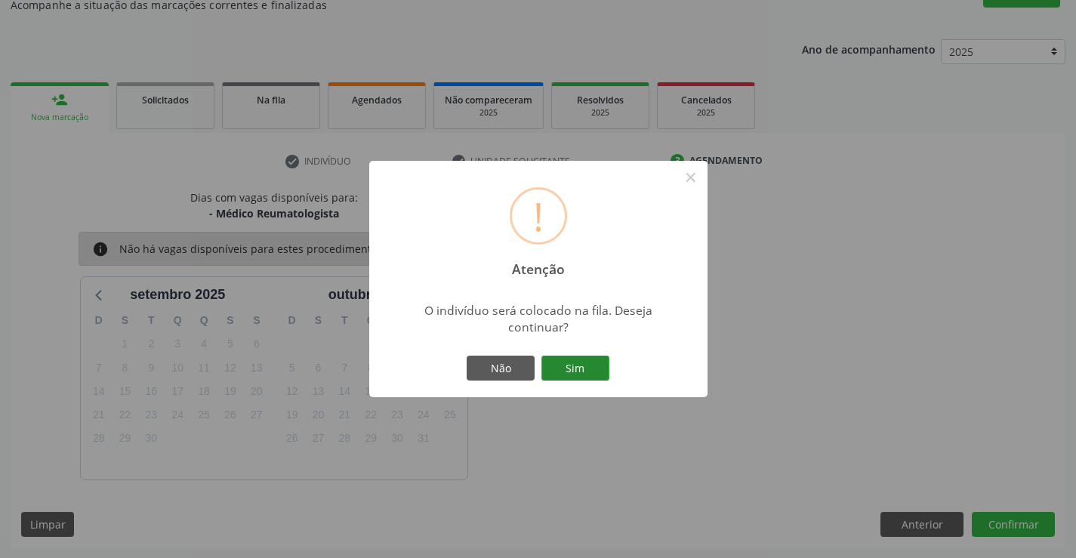
click at [569, 362] on button "Sim" at bounding box center [575, 369] width 68 height 26
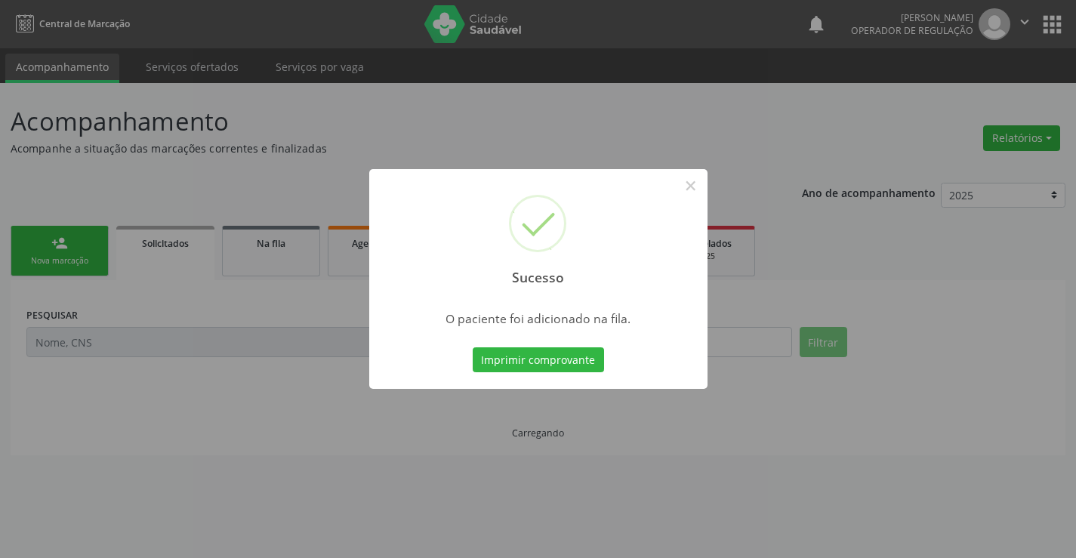
scroll to position [0, 0]
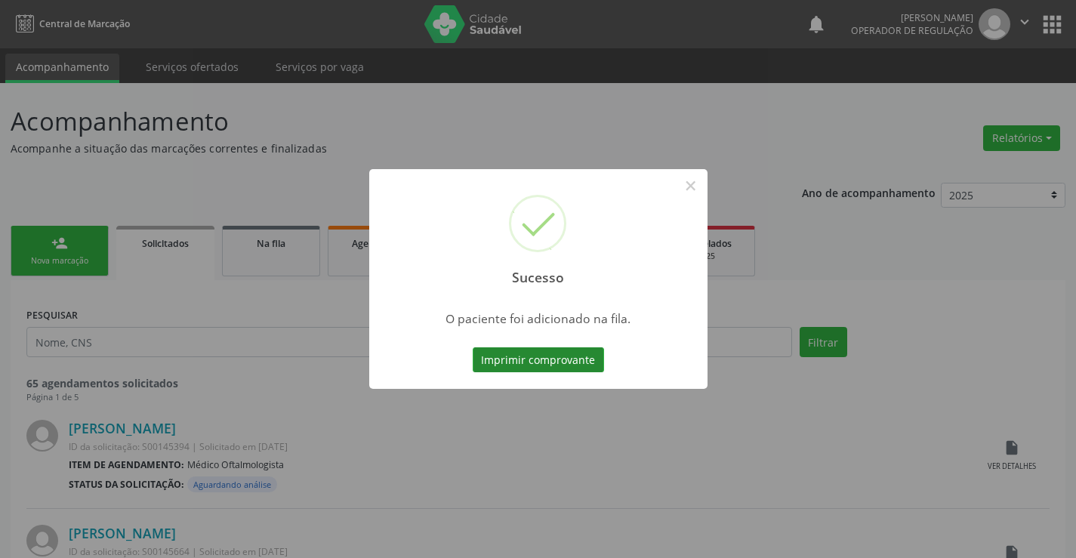
click at [548, 362] on button "Imprimir comprovante" at bounding box center [538, 360] width 131 height 26
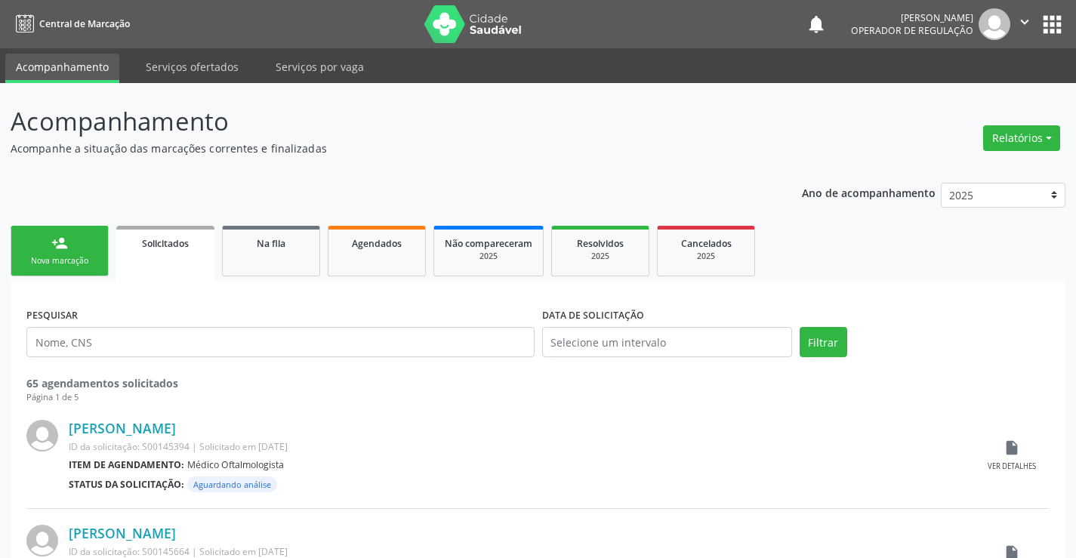
click at [35, 259] on div "Nova marcação" at bounding box center [60, 260] width 76 height 11
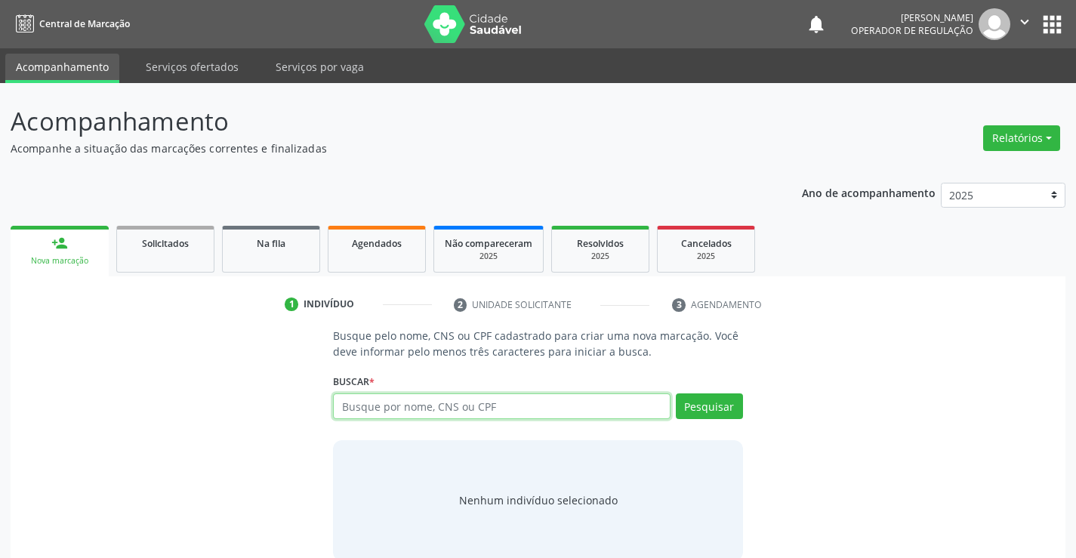
click at [504, 396] on input "text" at bounding box center [501, 406] width 337 height 26
type input "704205257003584"
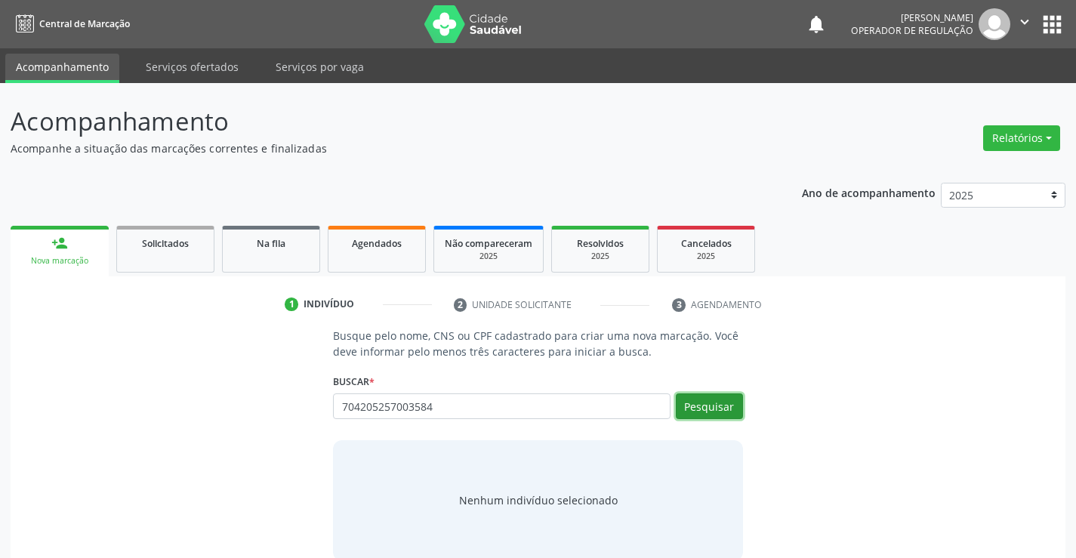
click at [713, 409] on button "Pesquisar" at bounding box center [709, 406] width 67 height 26
type input "704205257003584"
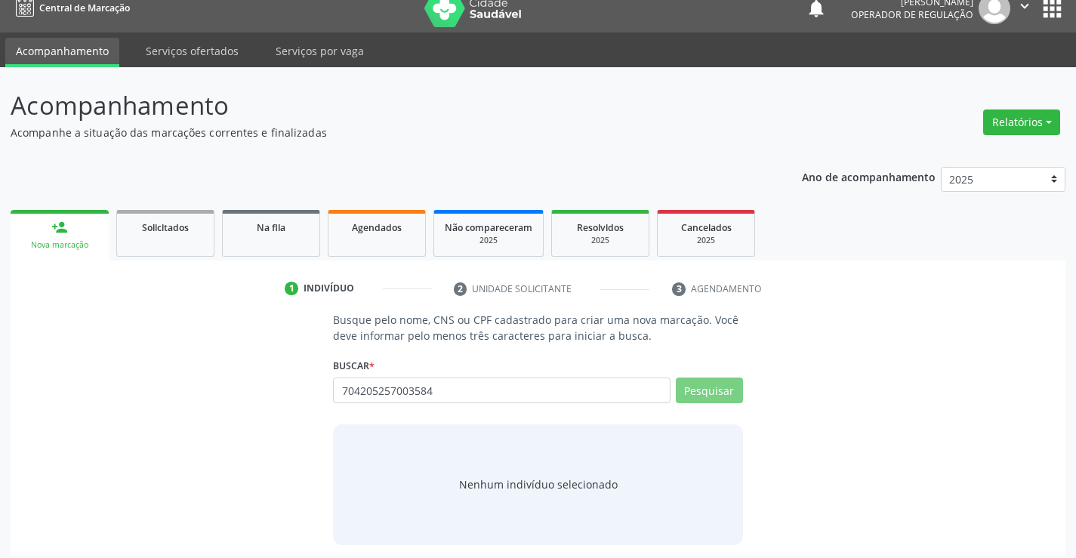
scroll to position [24, 0]
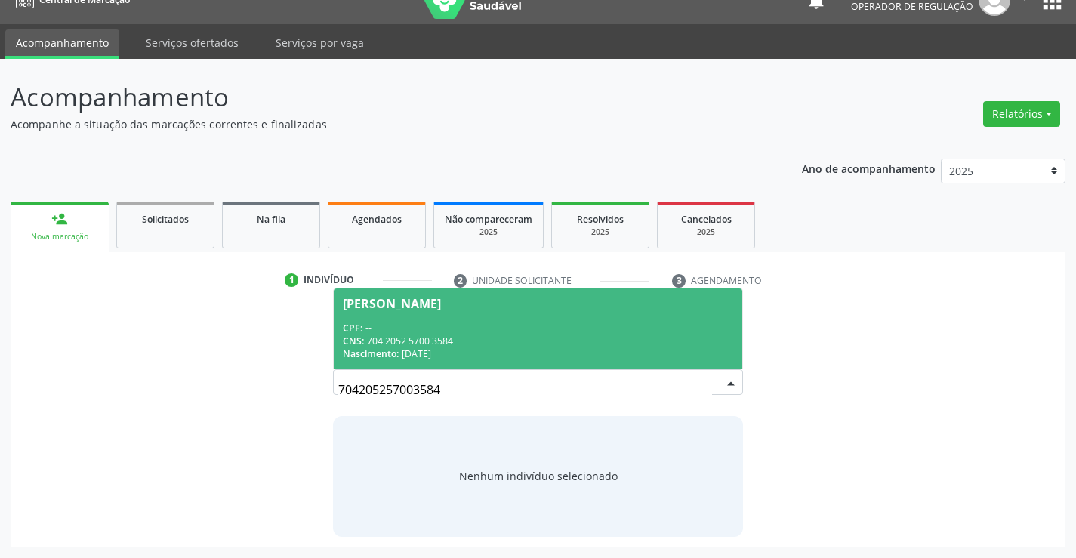
click at [453, 340] on div "CNS: 704 2052 5700 3584" at bounding box center [538, 341] width 390 height 13
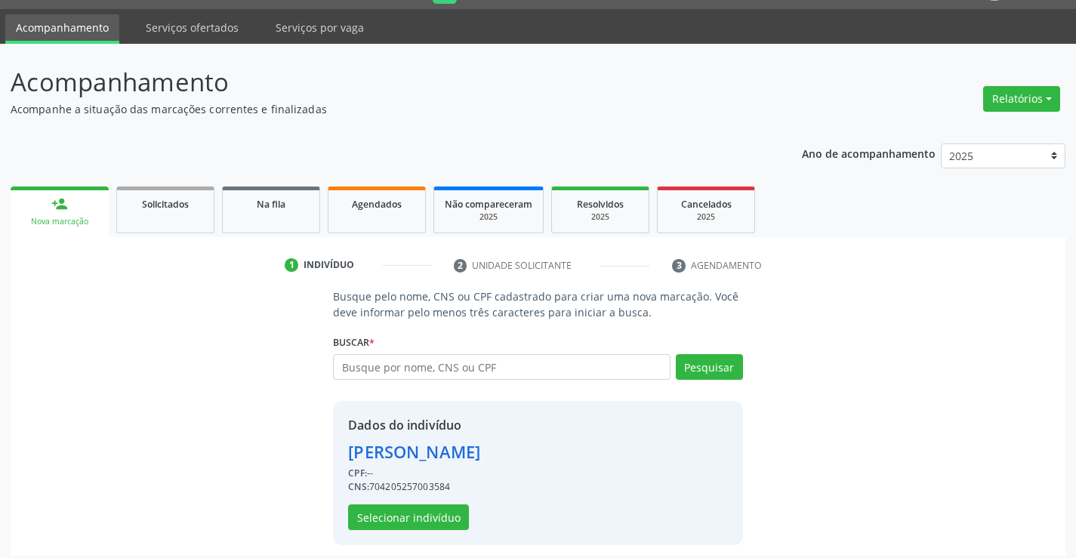
scroll to position [48, 0]
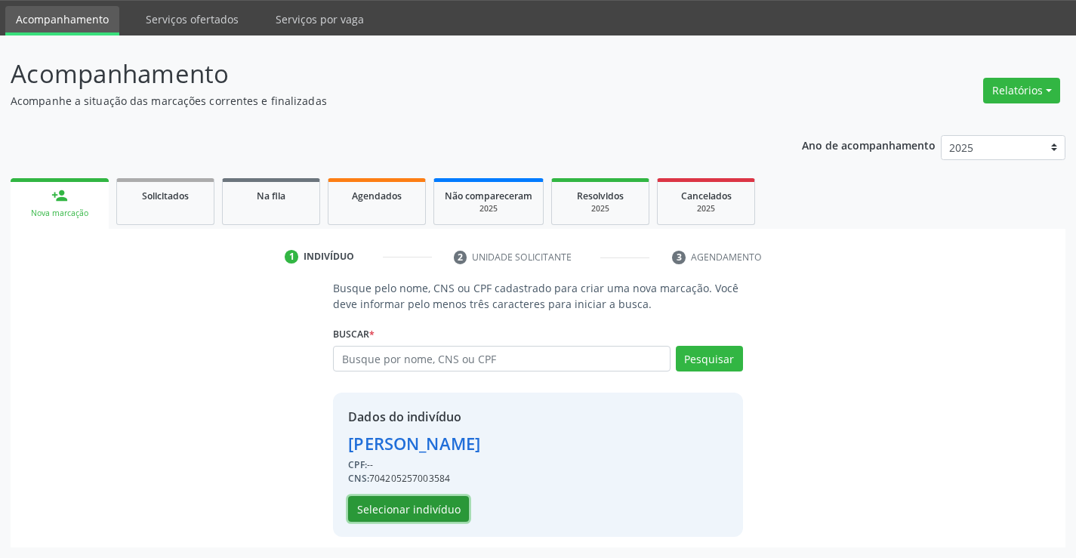
click at [392, 512] on button "Selecionar indivíduo" at bounding box center [408, 509] width 121 height 26
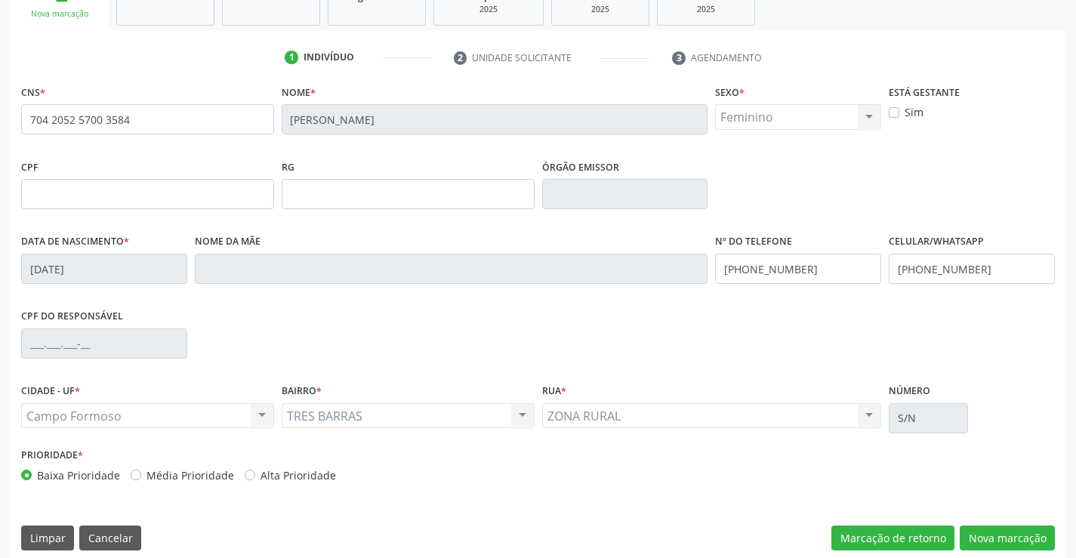
scroll to position [261, 0]
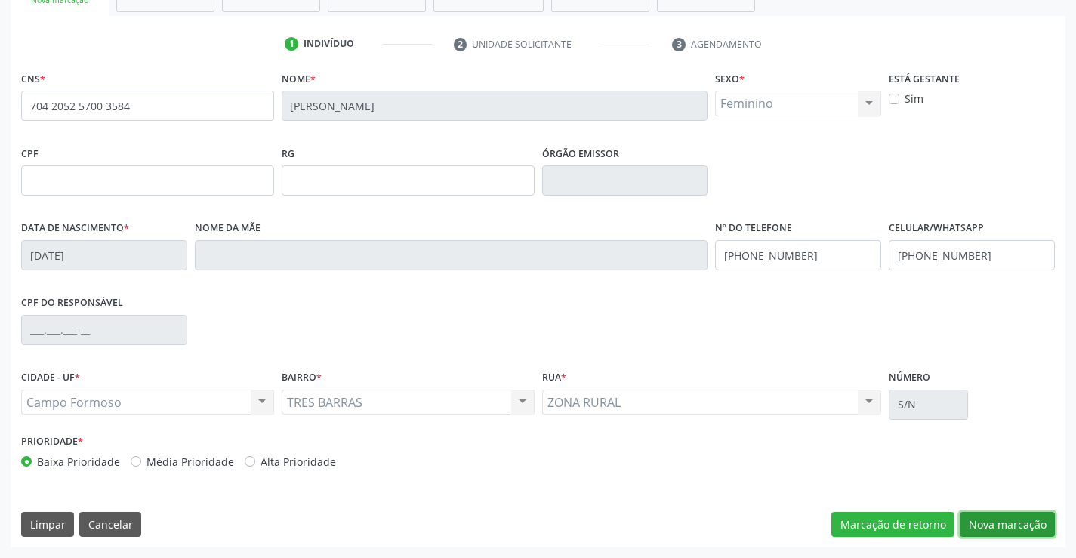
click at [1023, 519] on button "Nova marcação" at bounding box center [1007, 525] width 95 height 26
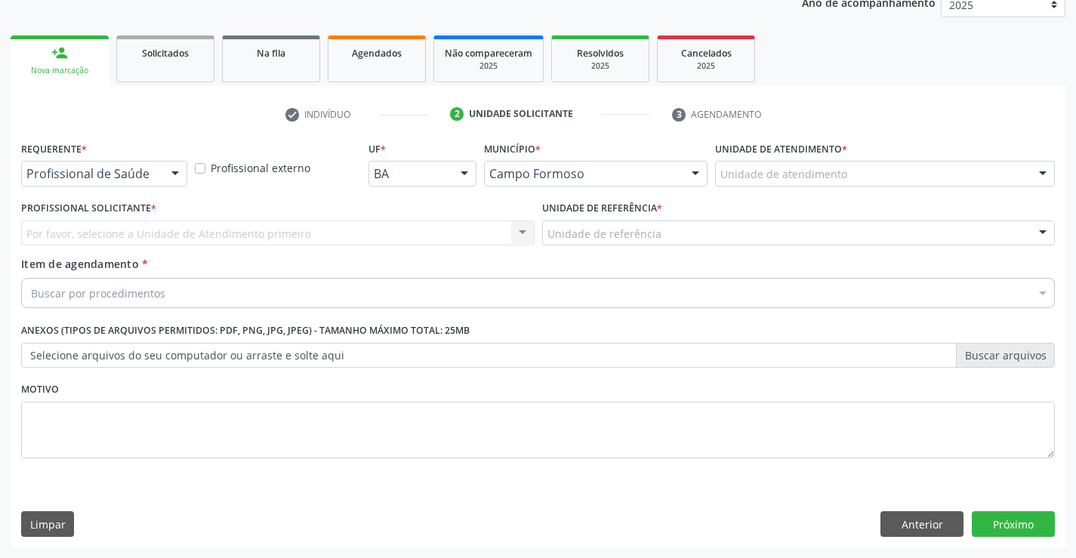
scroll to position [190, 0]
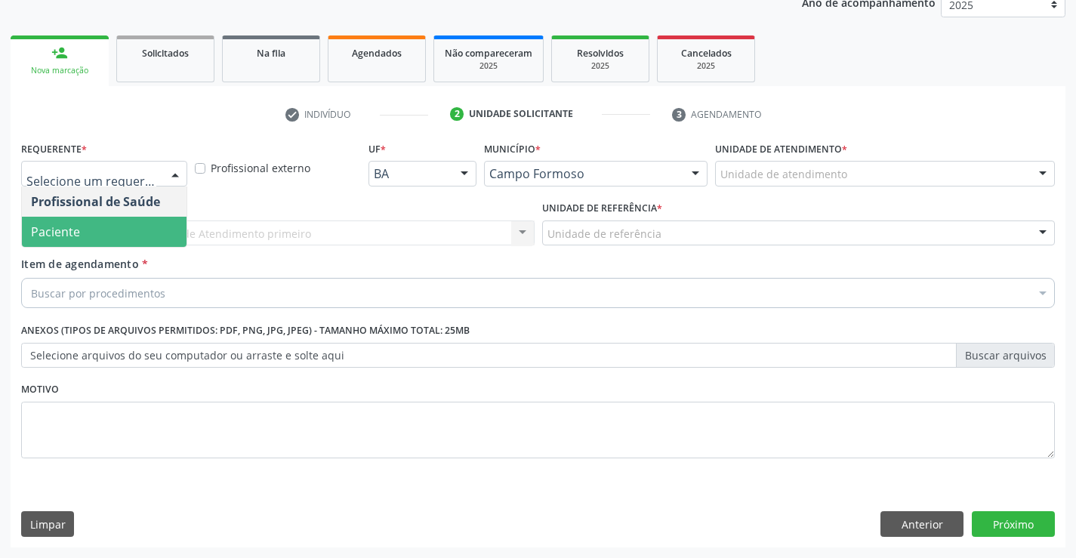
click at [85, 243] on span "Paciente" at bounding box center [104, 232] width 165 height 30
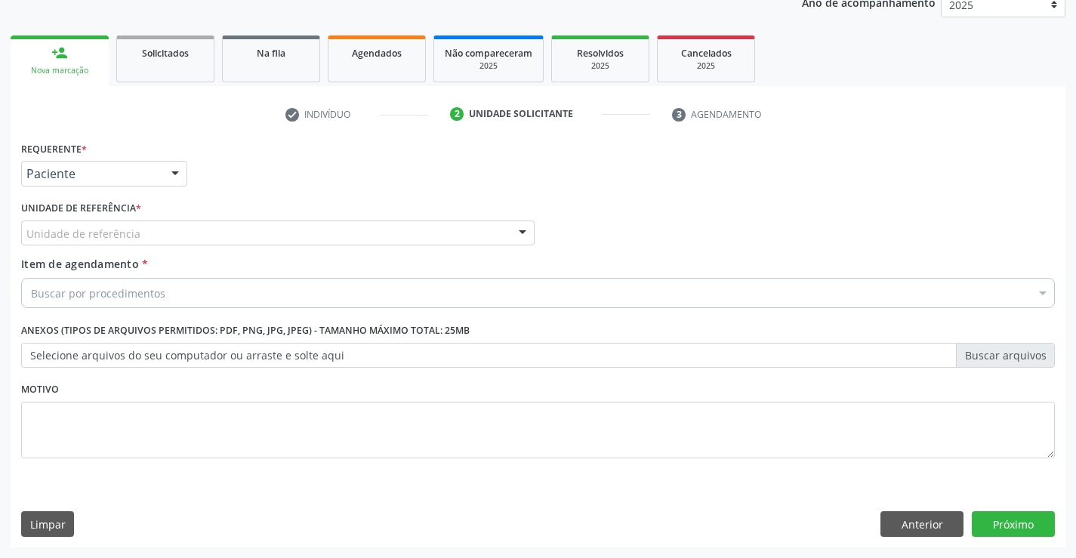
click at [244, 242] on div "Unidade de referência" at bounding box center [277, 233] width 513 height 26
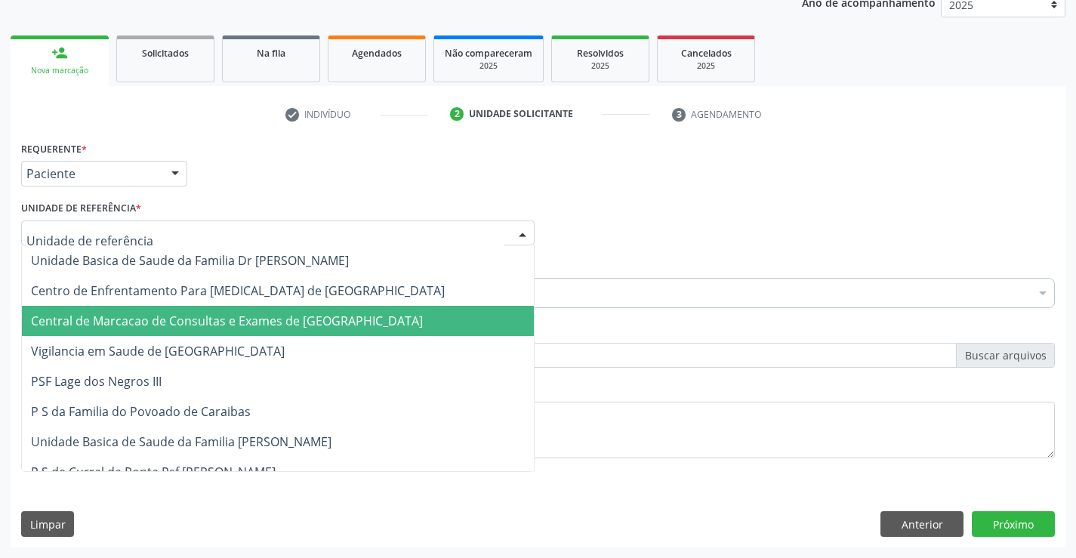
click at [246, 313] on span "Central de Marcacao de Consultas e Exames de [GEOGRAPHIC_DATA]" at bounding box center [227, 321] width 392 height 17
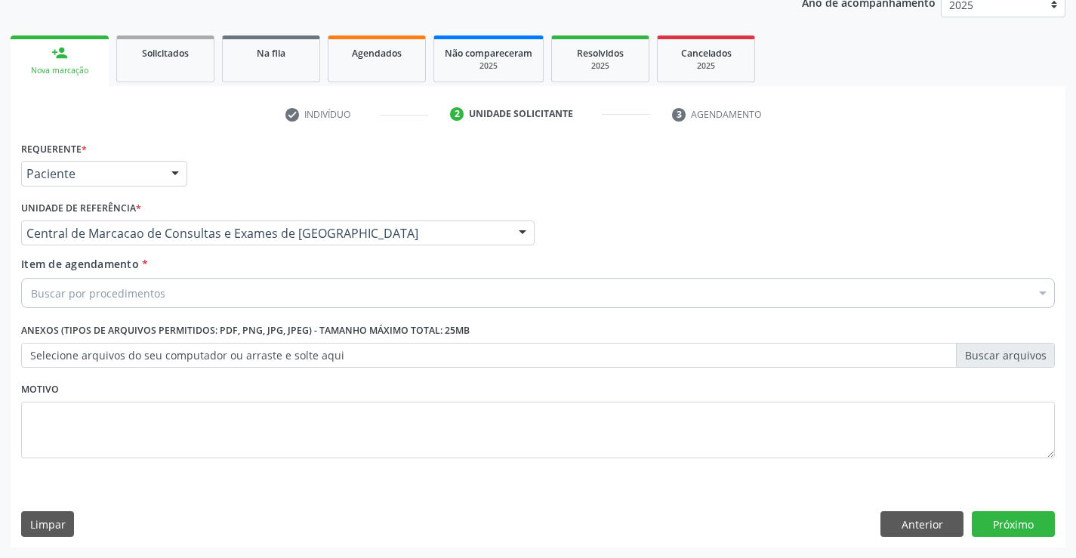
click at [269, 302] on div "Buscar por procedimentos" at bounding box center [538, 293] width 1034 height 30
click at [31, 302] on input "Item de agendamento *" at bounding box center [31, 293] width 0 height 30
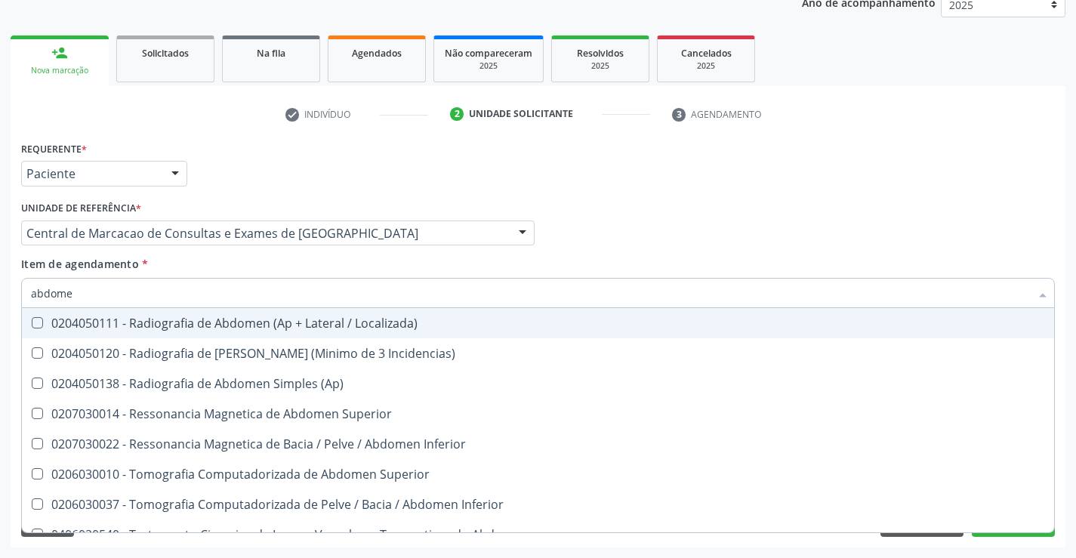
type input "abdomen"
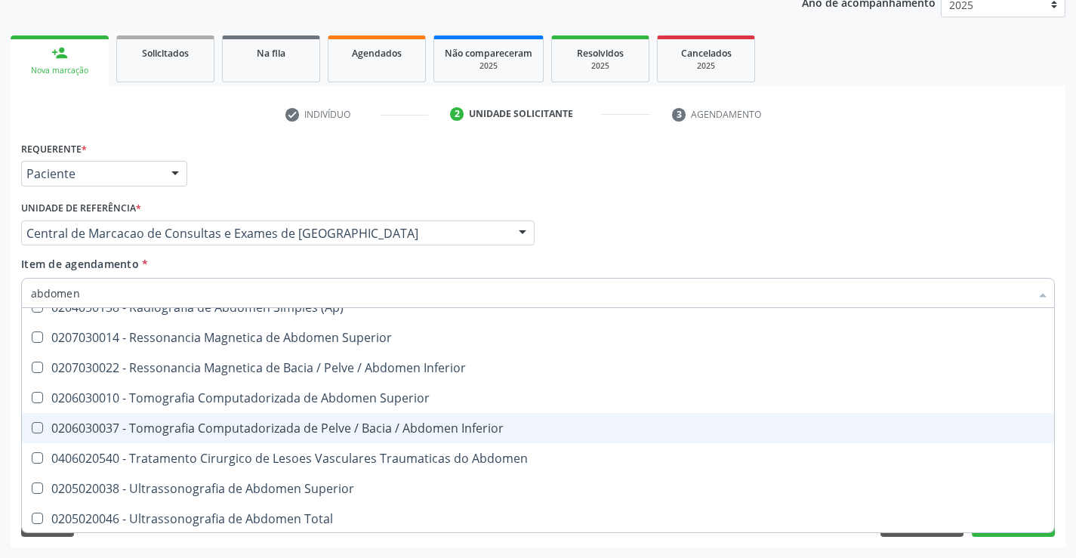
scroll to position [78, 0]
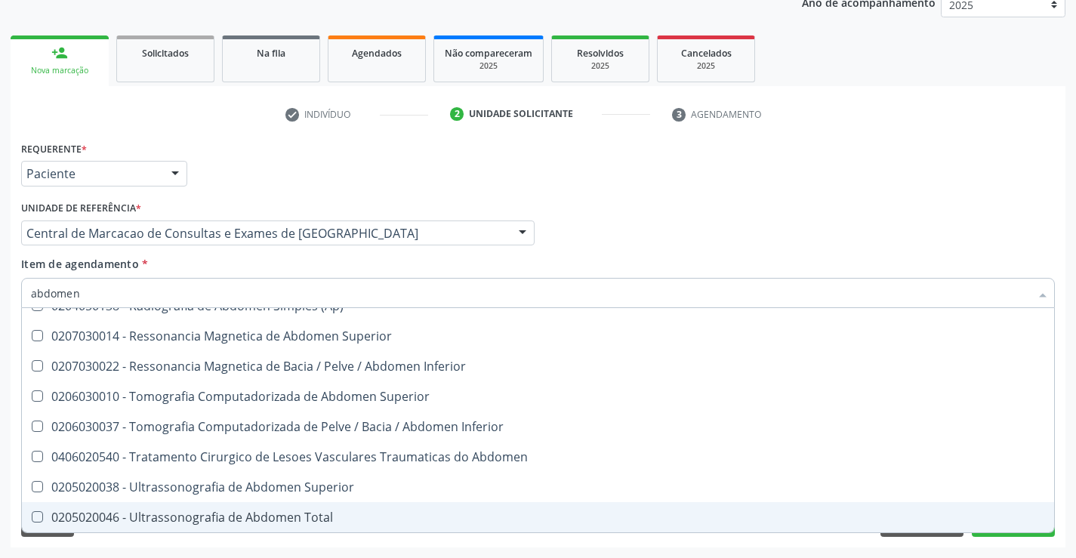
click at [236, 505] on span "0205020046 - Ultrassonografia de Abdomen Total" at bounding box center [538, 517] width 1032 height 30
checkbox Total "true"
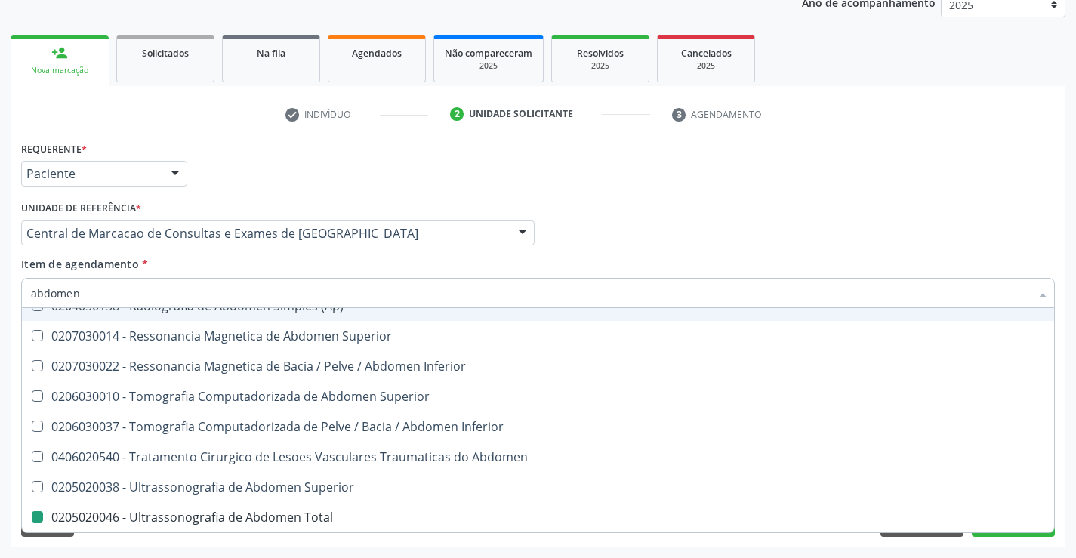
click at [609, 220] on div "Profissional Solicitante Por favor, selecione a Unidade de Atendimento primeiro…" at bounding box center [537, 226] width 1041 height 59
checkbox Incidencias\) "true"
checkbox Total "false"
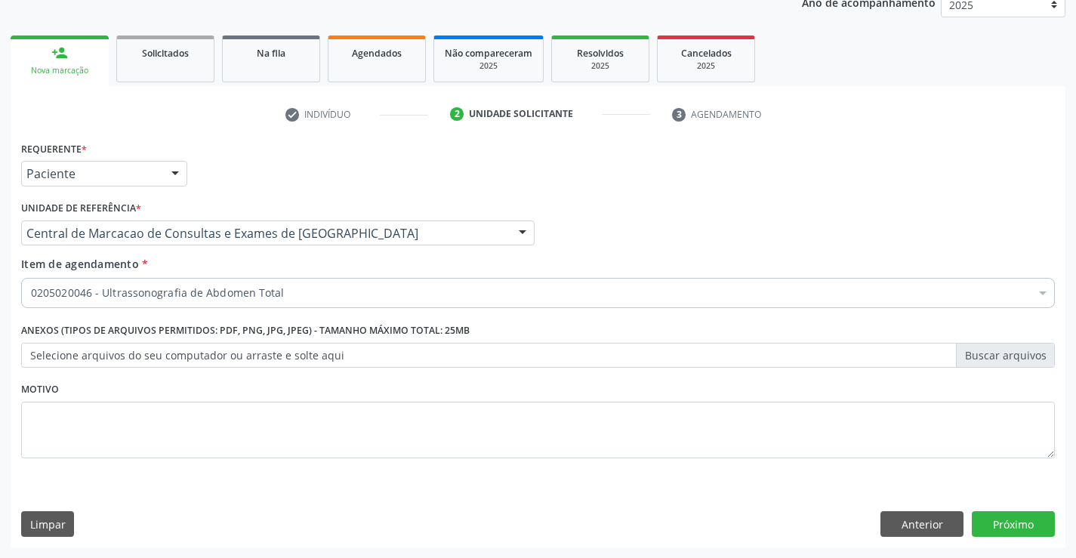
scroll to position [0, 0]
click at [1025, 511] on button "Próximo" at bounding box center [1013, 524] width 83 height 26
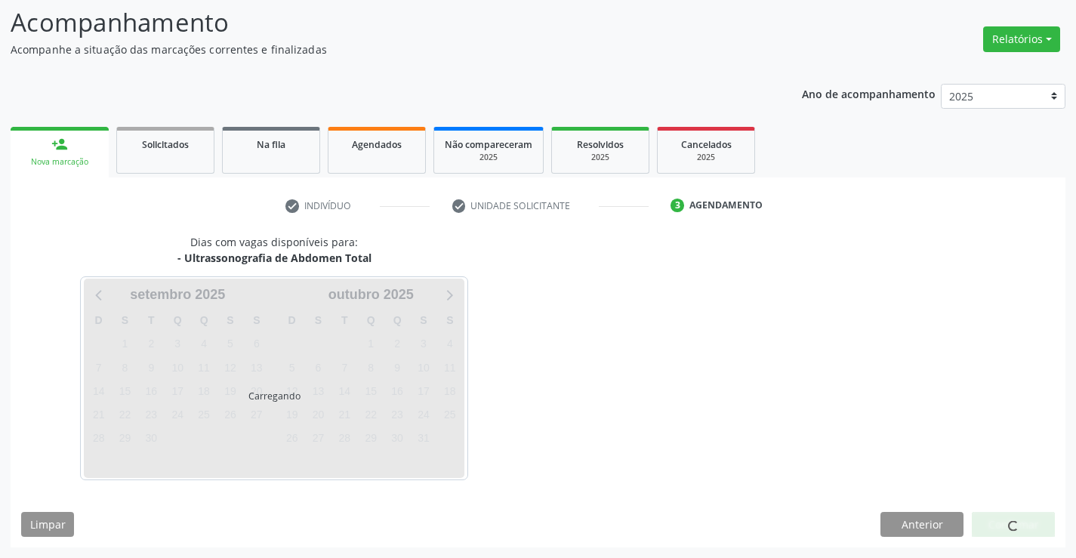
scroll to position [99, 0]
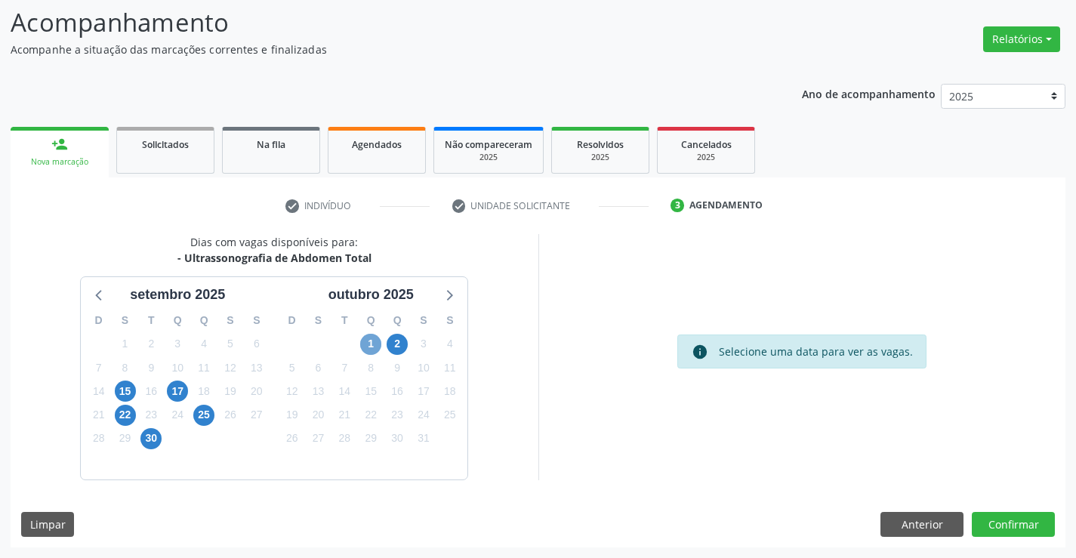
click at [372, 336] on span "1" at bounding box center [370, 344] width 21 height 21
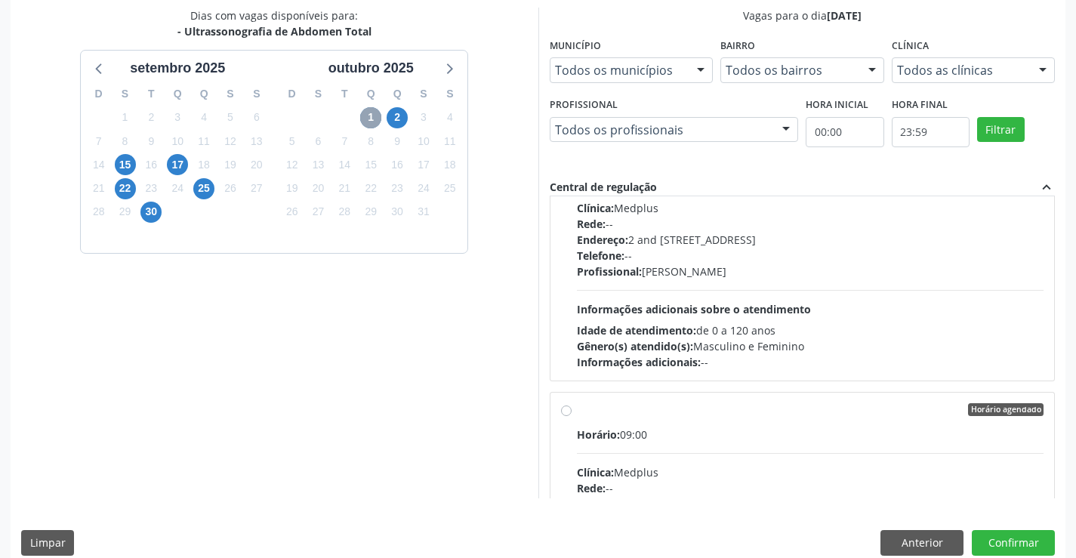
scroll to position [0, 0]
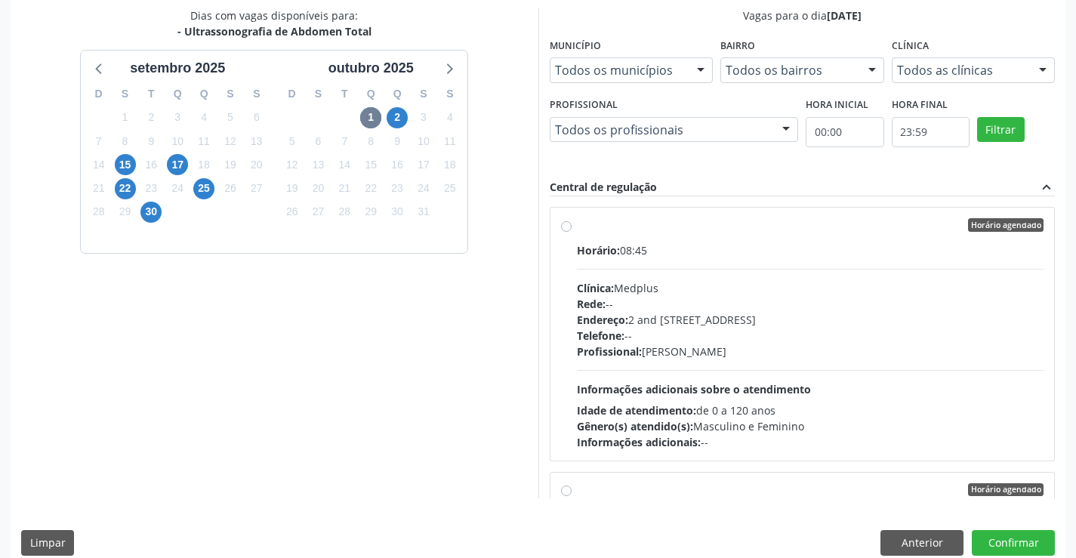
click at [646, 335] on div "Telefone: --" at bounding box center [810, 336] width 467 height 16
click at [572, 232] on input "Horário agendado Horário: 08:45 Clínica: Medplus Rede: -- Endereço: 2 and [STRE…" at bounding box center [566, 225] width 11 height 14
radio input "true"
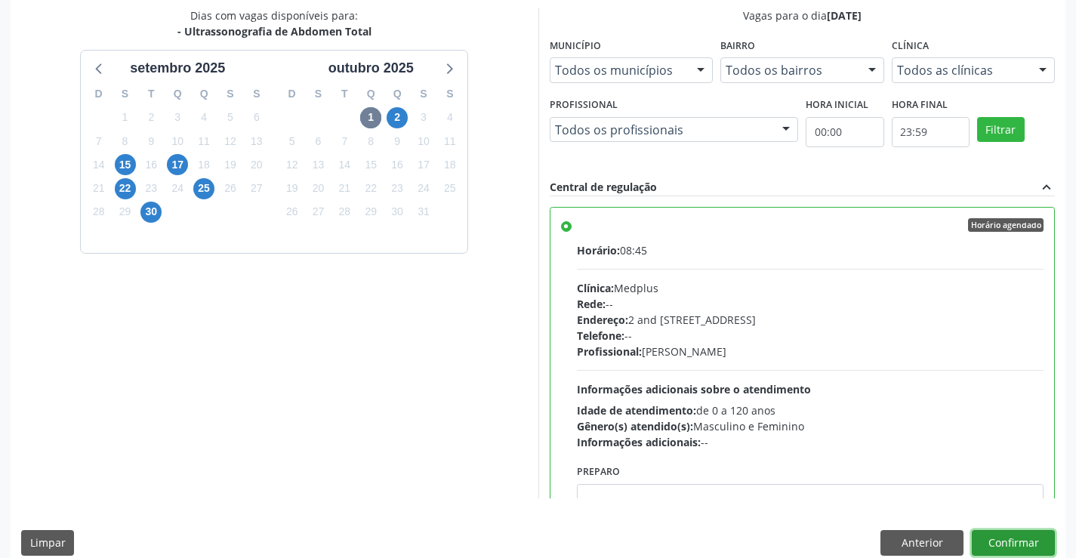
click at [1016, 534] on button "Confirmar" at bounding box center [1013, 543] width 83 height 26
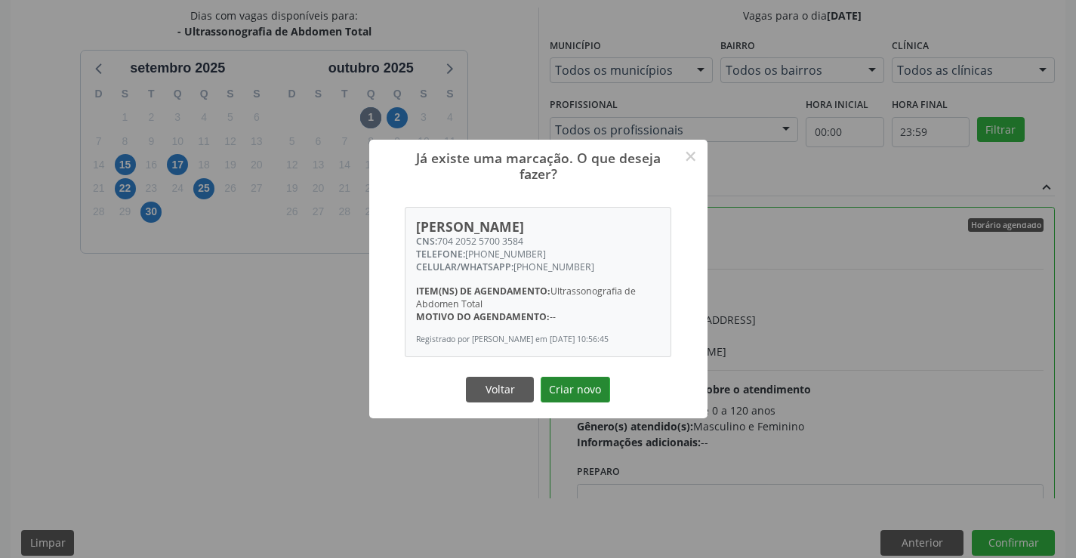
click at [586, 389] on button "Criar novo" at bounding box center [575, 390] width 69 height 26
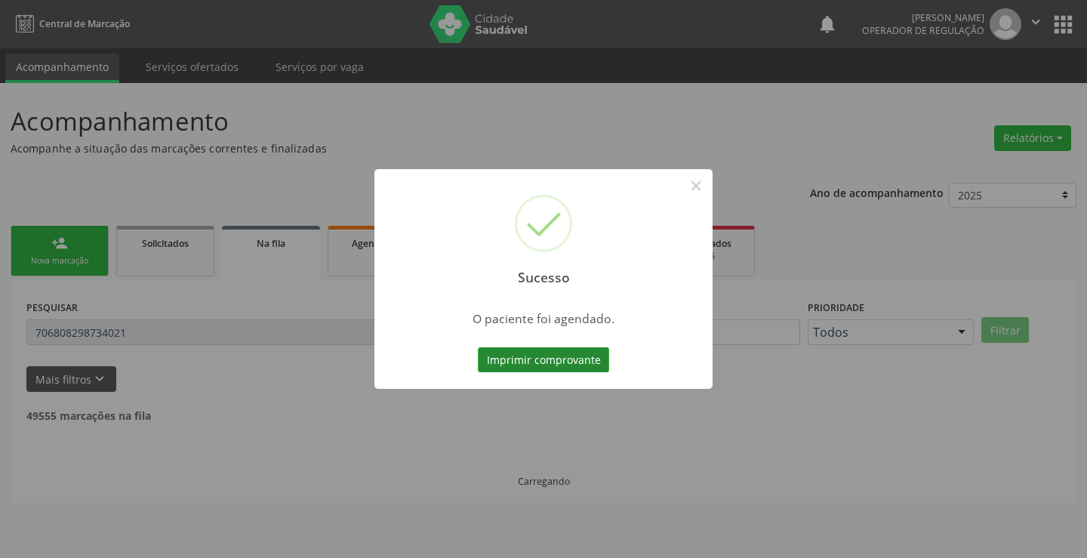
click at [544, 356] on button "Imprimir comprovante" at bounding box center [543, 360] width 131 height 26
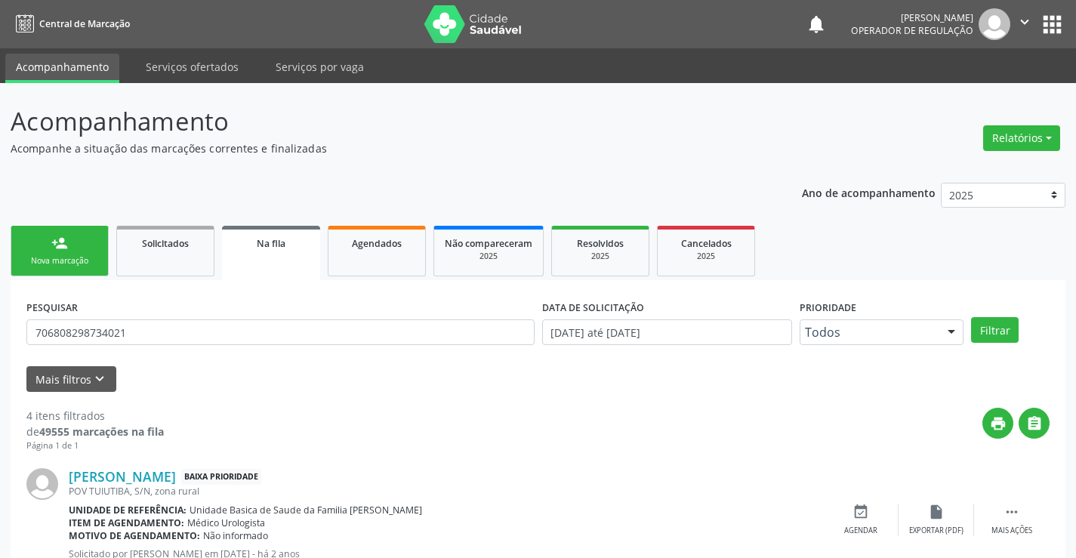
click at [85, 245] on link "person_add Nova marcação" at bounding box center [60, 251] width 98 height 51
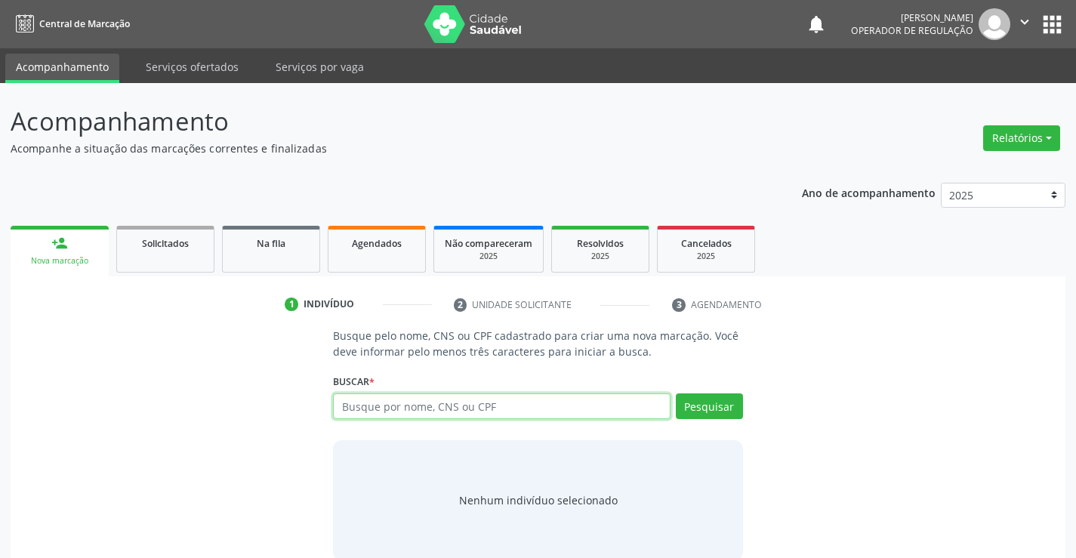
click at [435, 412] on input "text" at bounding box center [501, 406] width 337 height 26
type input "708603025903885"
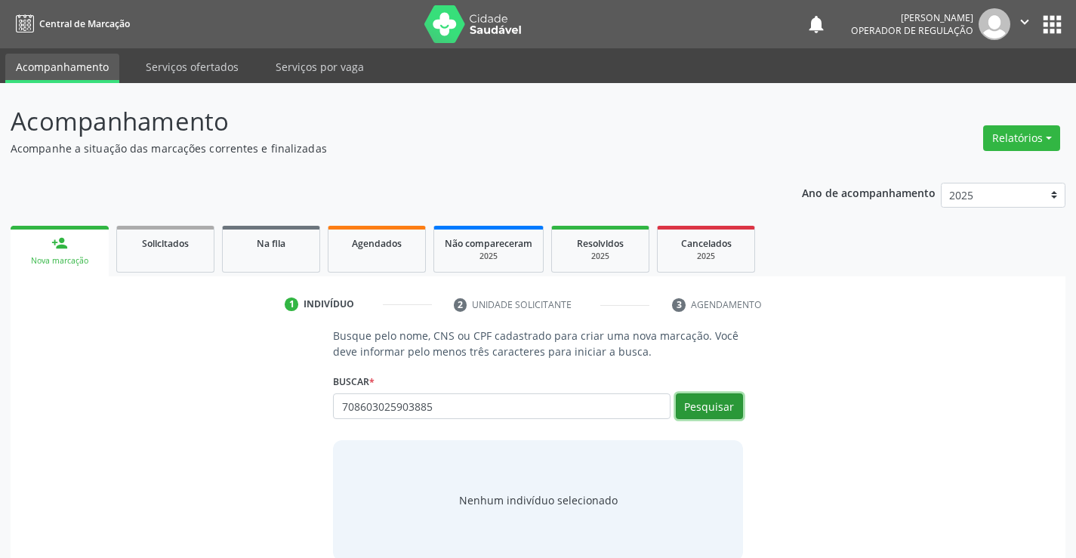
click at [725, 416] on button "Pesquisar" at bounding box center [709, 406] width 67 height 26
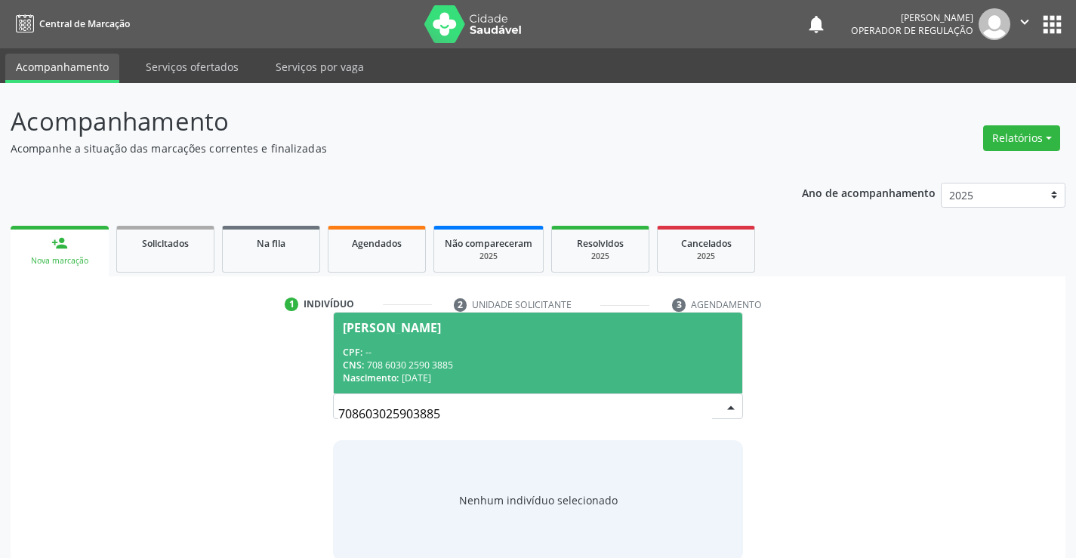
click at [590, 350] on div "CPF: --" at bounding box center [538, 352] width 390 height 13
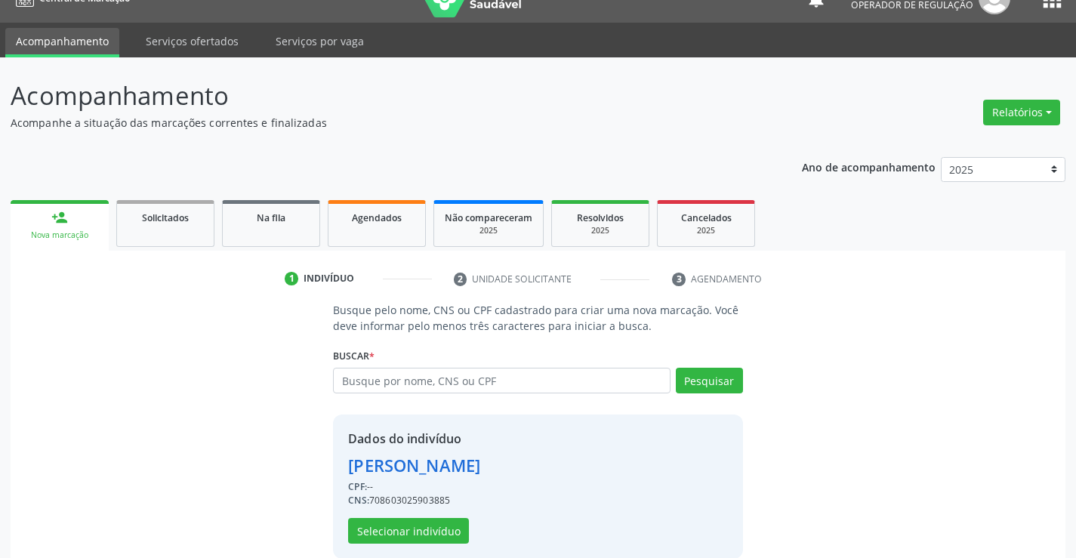
scroll to position [48, 0]
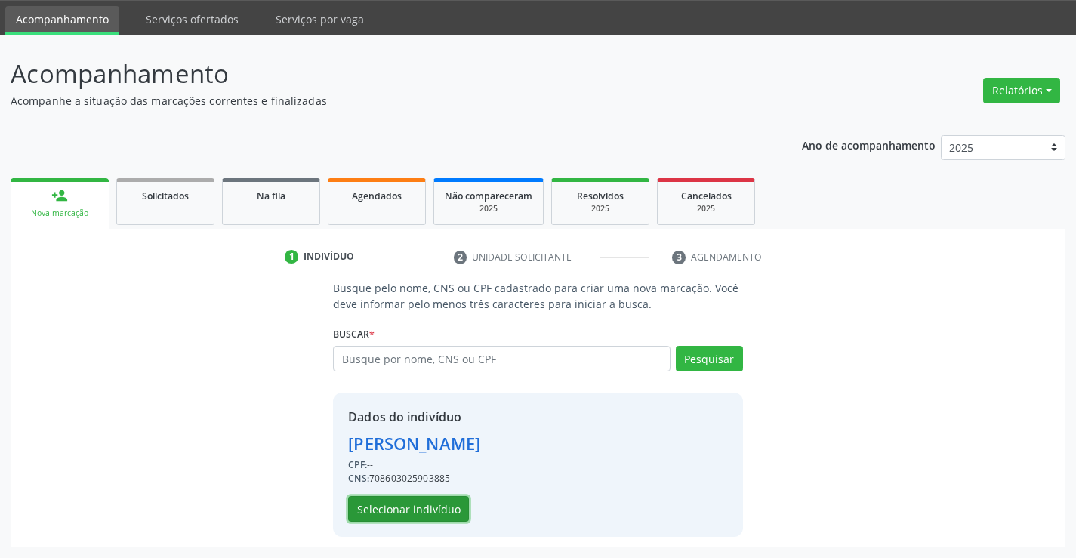
click at [414, 510] on button "Selecionar indivíduo" at bounding box center [408, 509] width 121 height 26
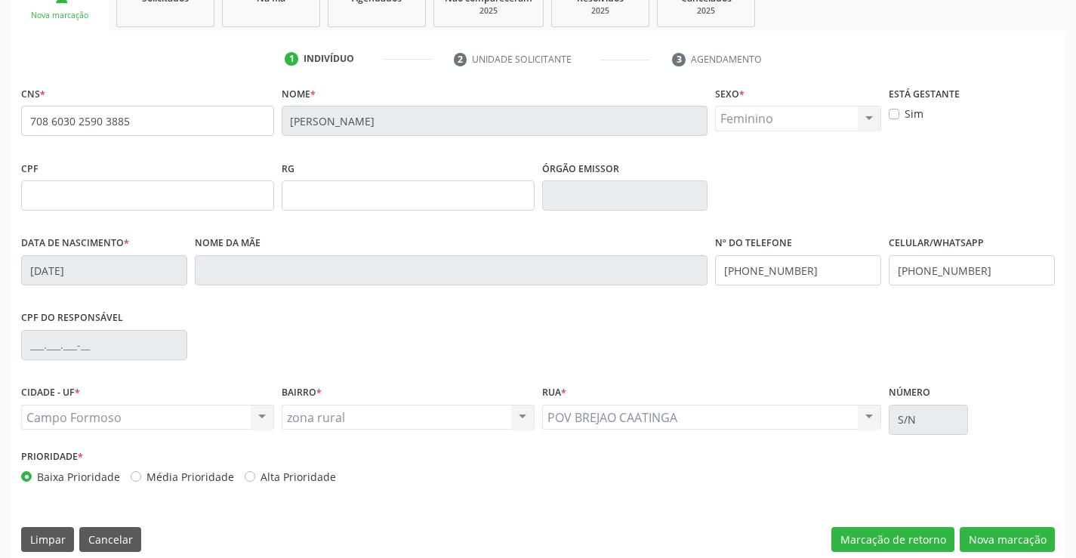
scroll to position [261, 0]
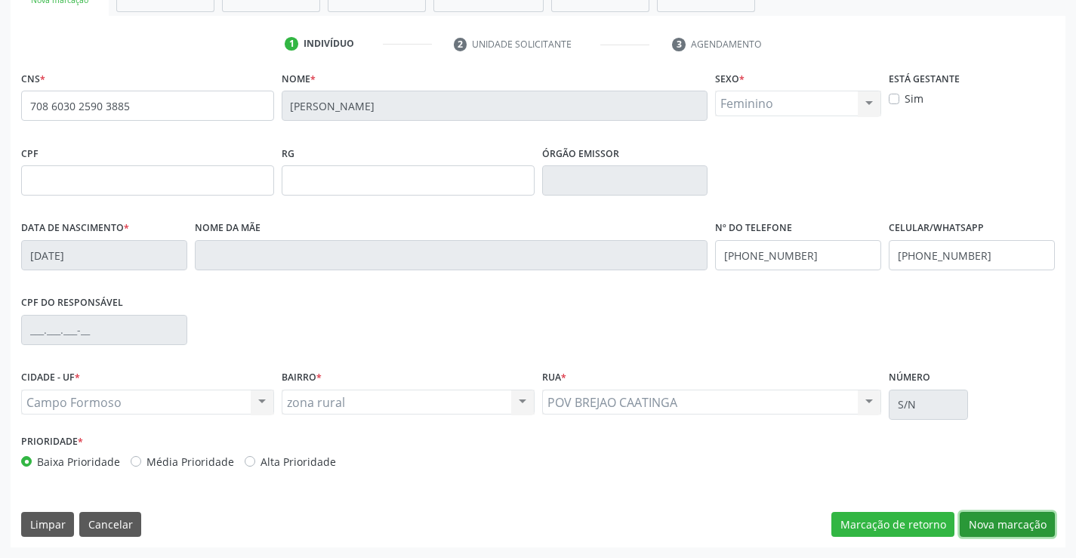
click at [975, 524] on button "Nova marcação" at bounding box center [1007, 525] width 95 height 26
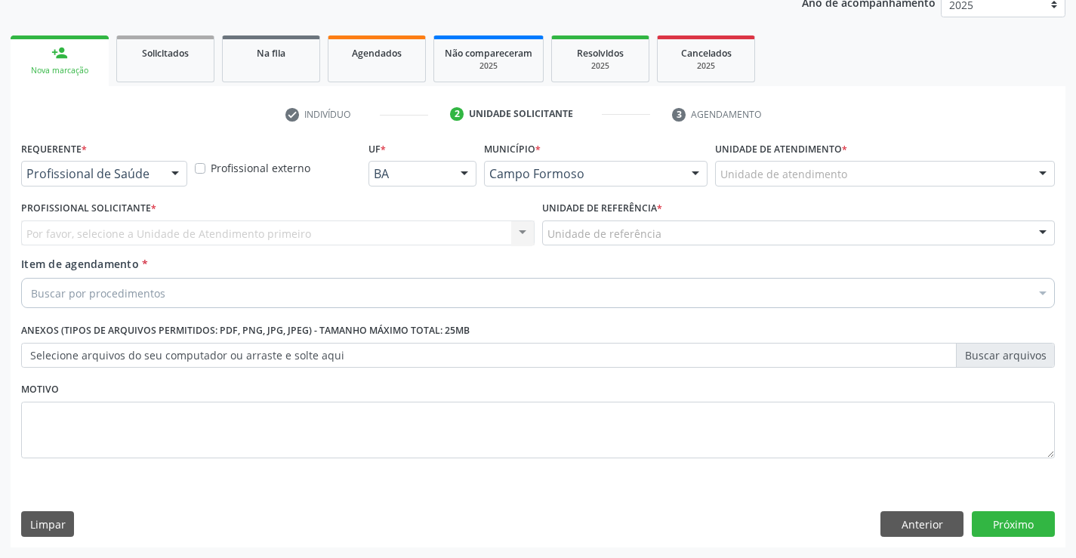
scroll to position [190, 0]
click at [159, 170] on div "Profissional de Saúde Profissional de Saúde Paciente Nenhum resultado encontrad…" at bounding box center [104, 174] width 166 height 26
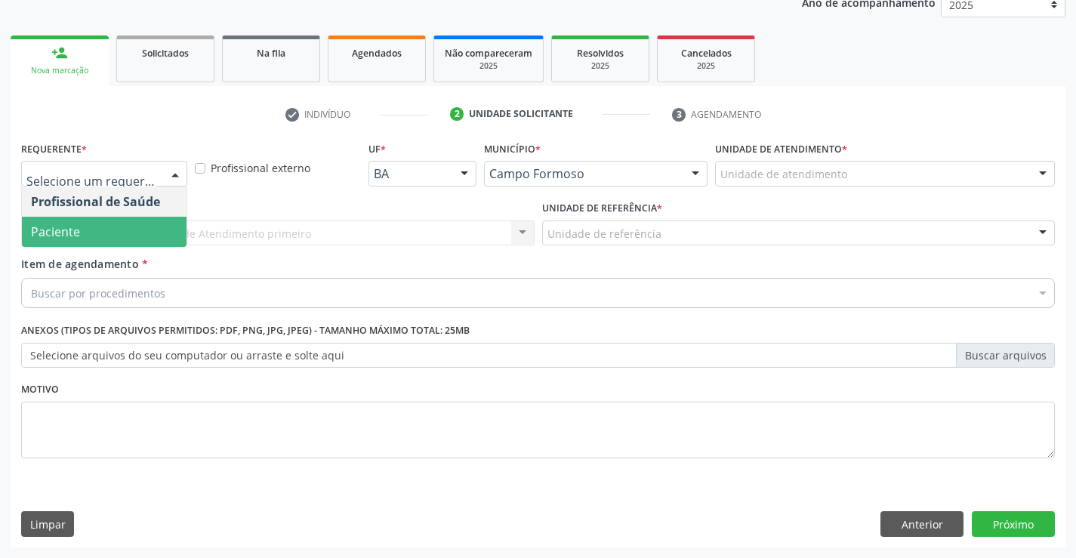
click at [125, 228] on span "Paciente" at bounding box center [104, 232] width 165 height 30
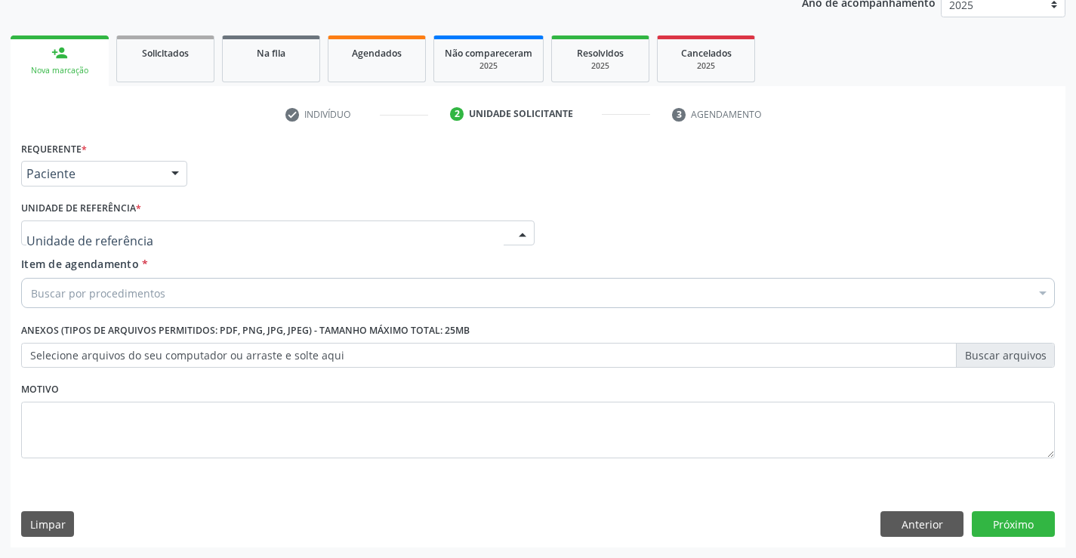
click at [244, 236] on div at bounding box center [277, 233] width 513 height 26
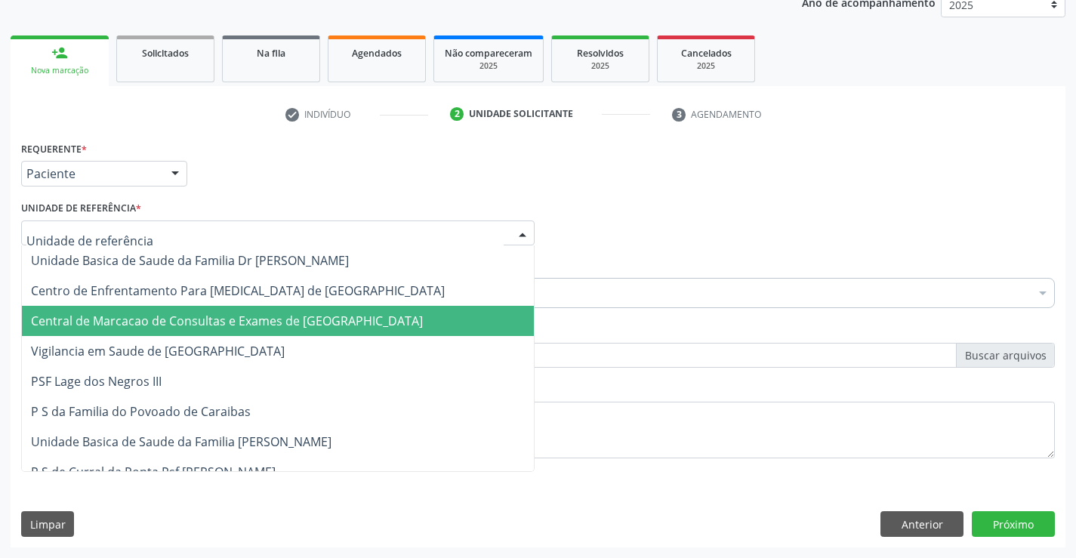
click at [270, 313] on span "Central de Marcacao de Consultas e Exames de [GEOGRAPHIC_DATA]" at bounding box center [227, 321] width 392 height 17
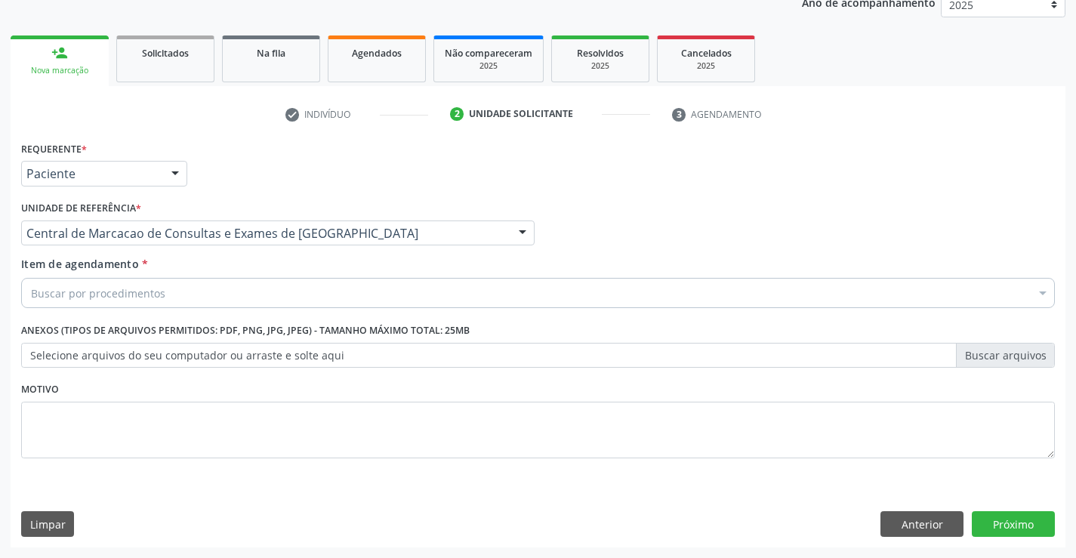
click at [314, 293] on div "Buscar por procedimentos" at bounding box center [538, 293] width 1034 height 30
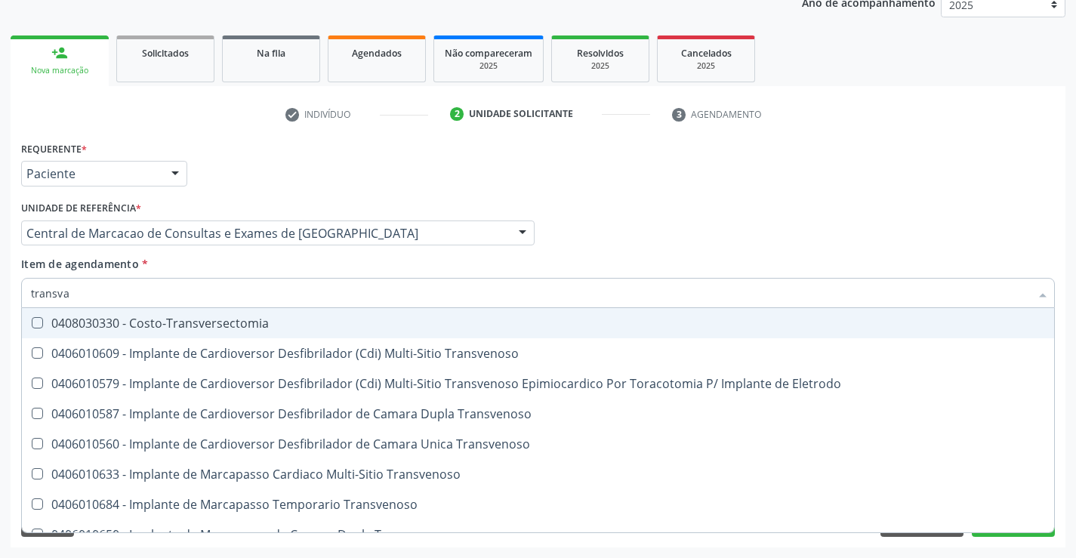
type input "transvag"
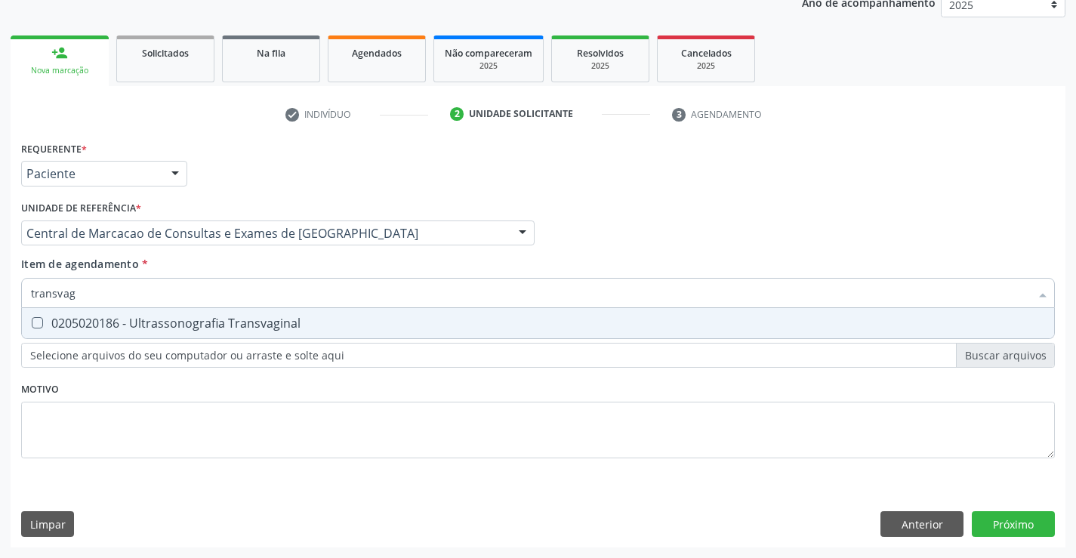
click at [291, 319] on div "0205020186 - Ultrassonografia Transvaginal" at bounding box center [538, 323] width 1014 height 12
checkbox Transvaginal "true"
click at [1019, 523] on div "Requerente * Paciente Profissional de Saúde Paciente Nenhum resultado encontrad…" at bounding box center [538, 342] width 1055 height 410
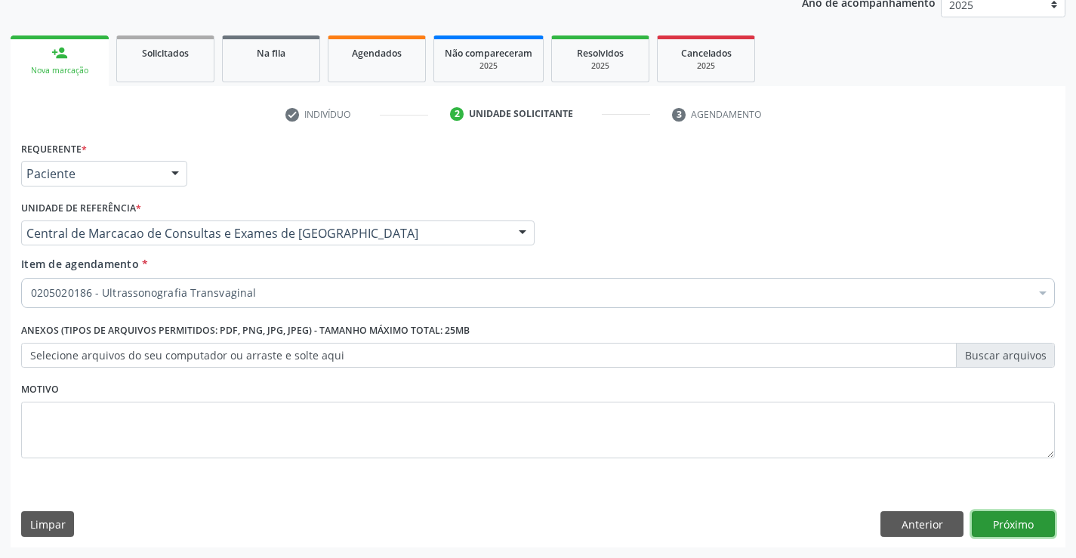
click at [1019, 523] on button "Próximo" at bounding box center [1013, 524] width 83 height 26
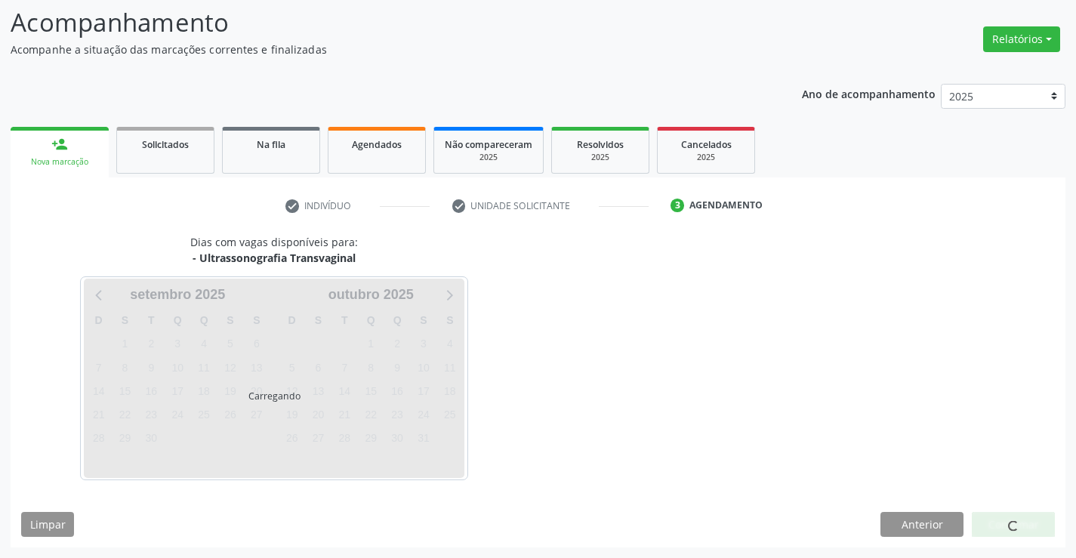
scroll to position [99, 0]
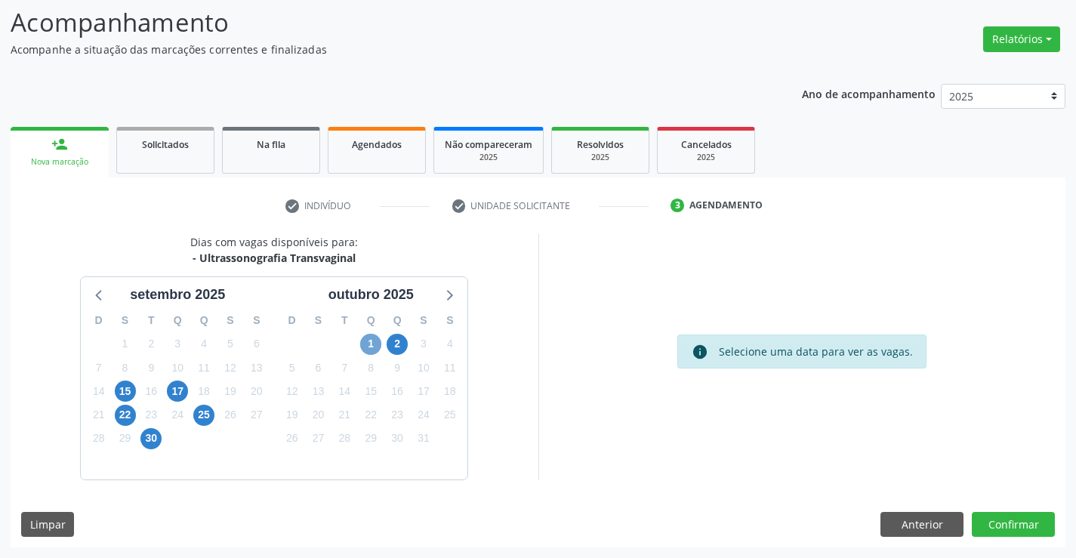
click at [361, 343] on span "1" at bounding box center [370, 344] width 21 height 21
click at [368, 344] on span "1" at bounding box center [370, 344] width 21 height 21
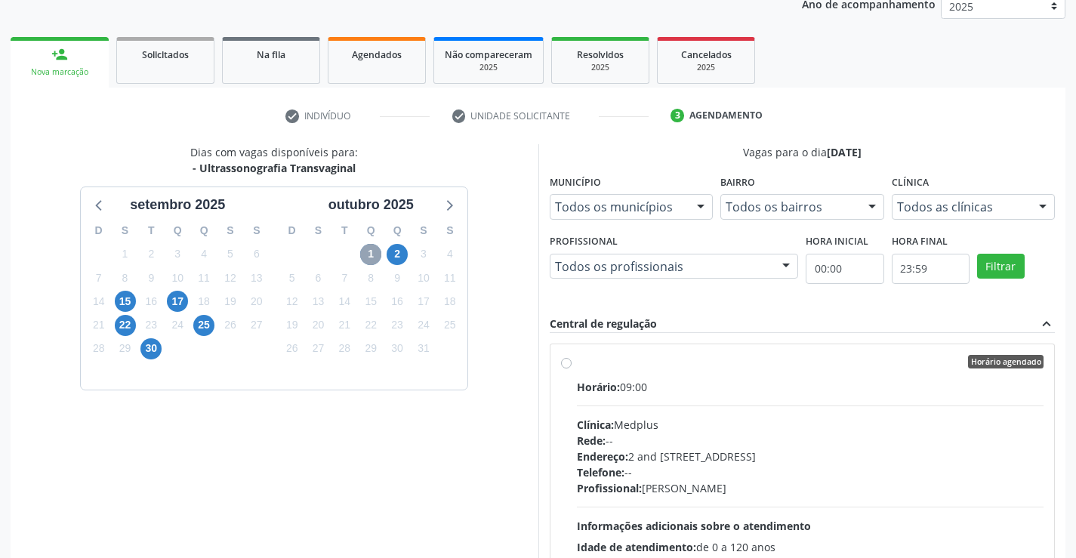
scroll to position [325, 0]
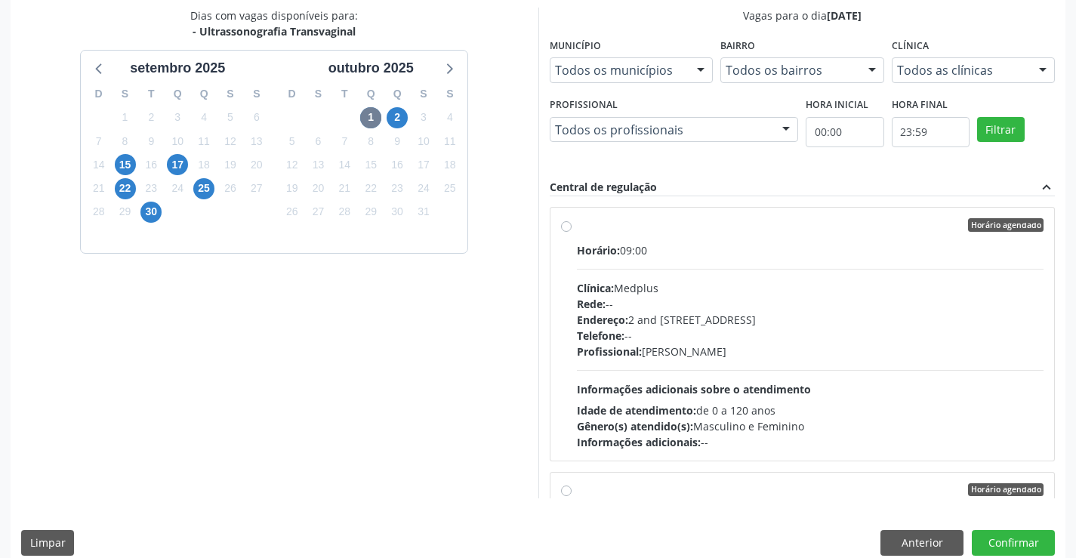
click at [714, 301] on div "Rede: --" at bounding box center [810, 304] width 467 height 16
click at [572, 232] on input "Horário agendado Horário: 09:00 Clínica: Medplus Rede: -- Endereço: 2 and [STRE…" at bounding box center [566, 225] width 11 height 14
radio input "true"
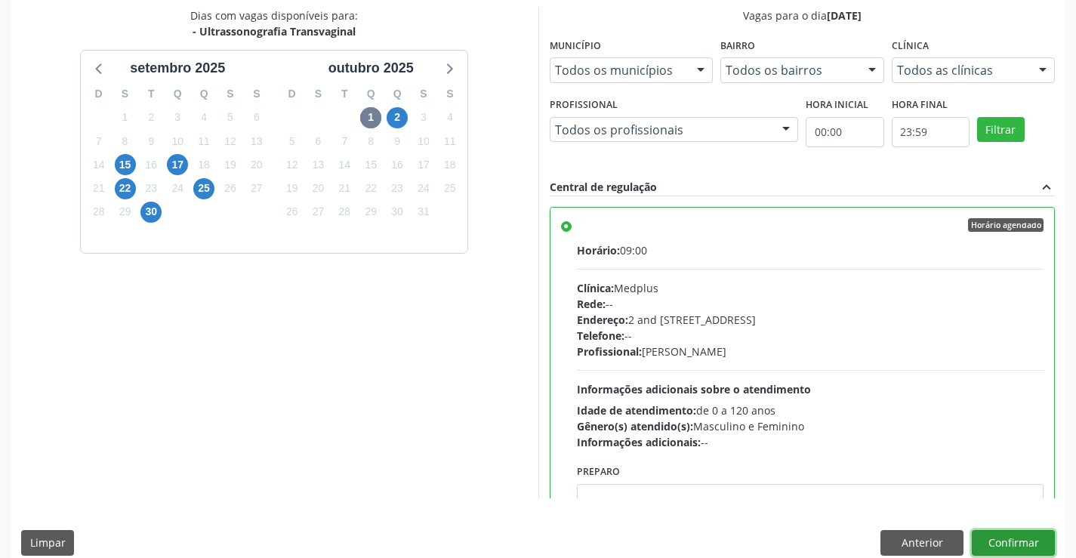
click at [998, 545] on button "Confirmar" at bounding box center [1013, 543] width 83 height 26
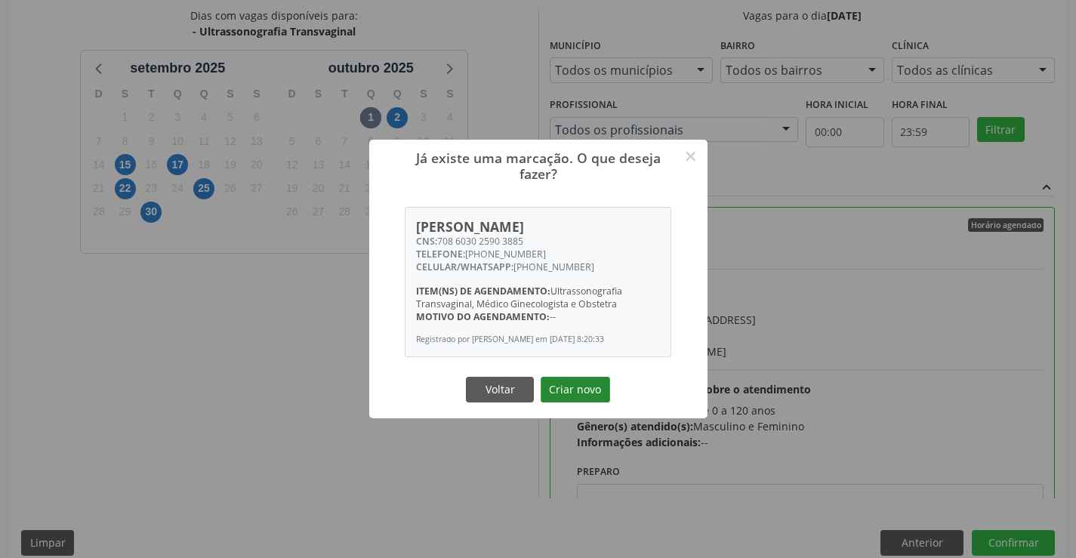
click at [603, 385] on button "Criar novo" at bounding box center [575, 390] width 69 height 26
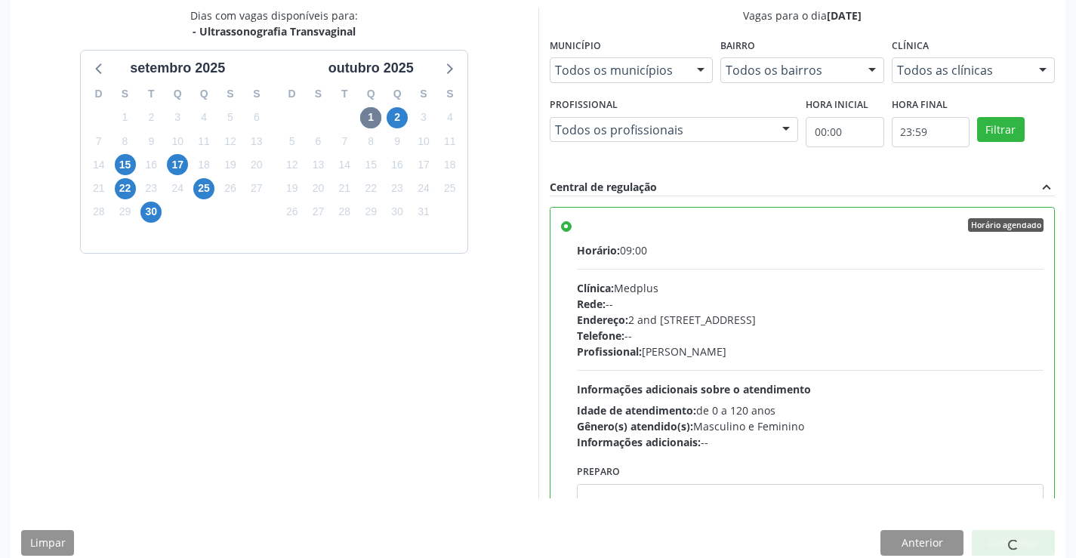
scroll to position [0, 0]
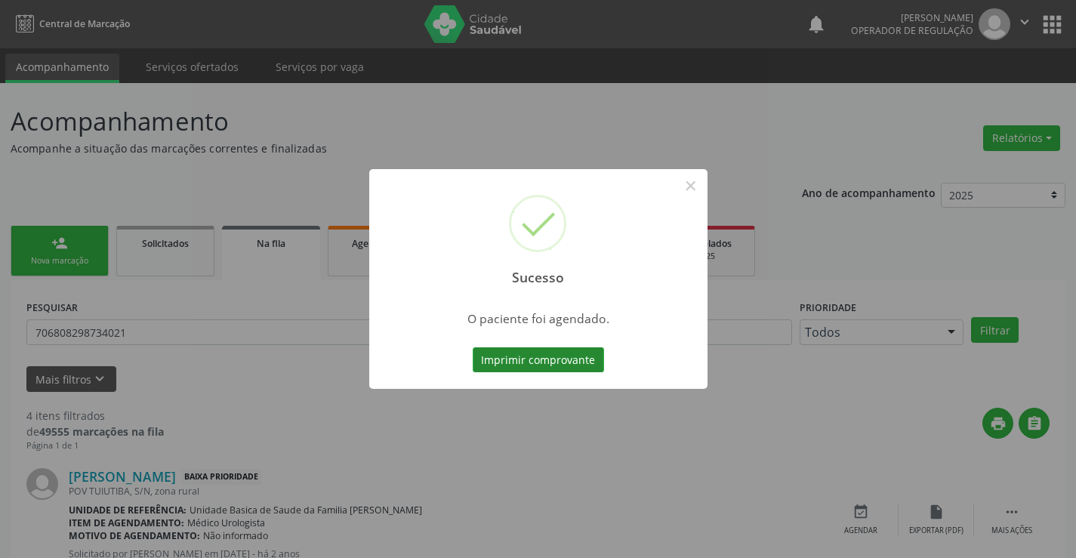
click at [572, 358] on button "Imprimir comprovante" at bounding box center [538, 360] width 131 height 26
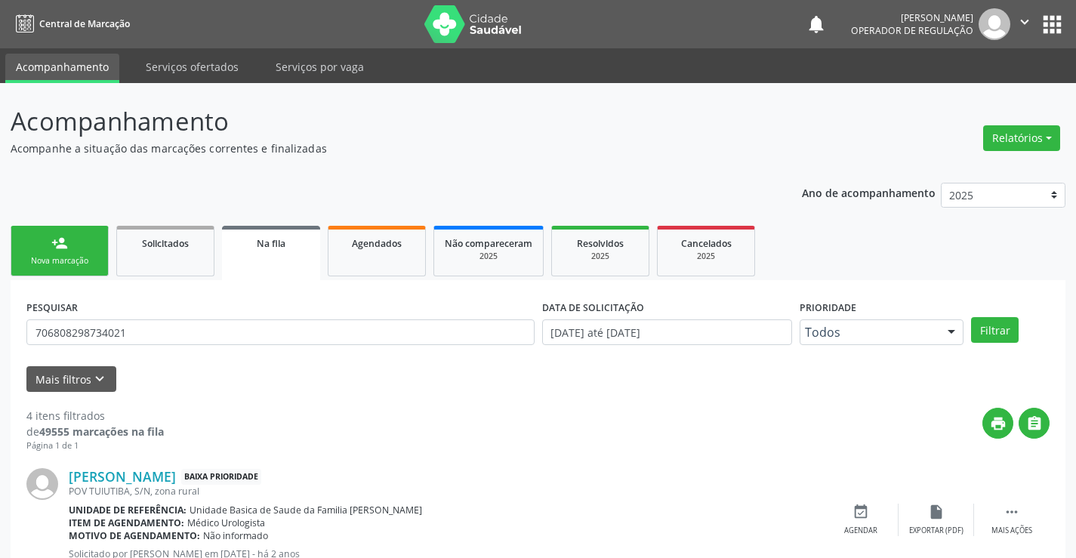
click at [76, 240] on link "person_add Nova marcação" at bounding box center [60, 251] width 98 height 51
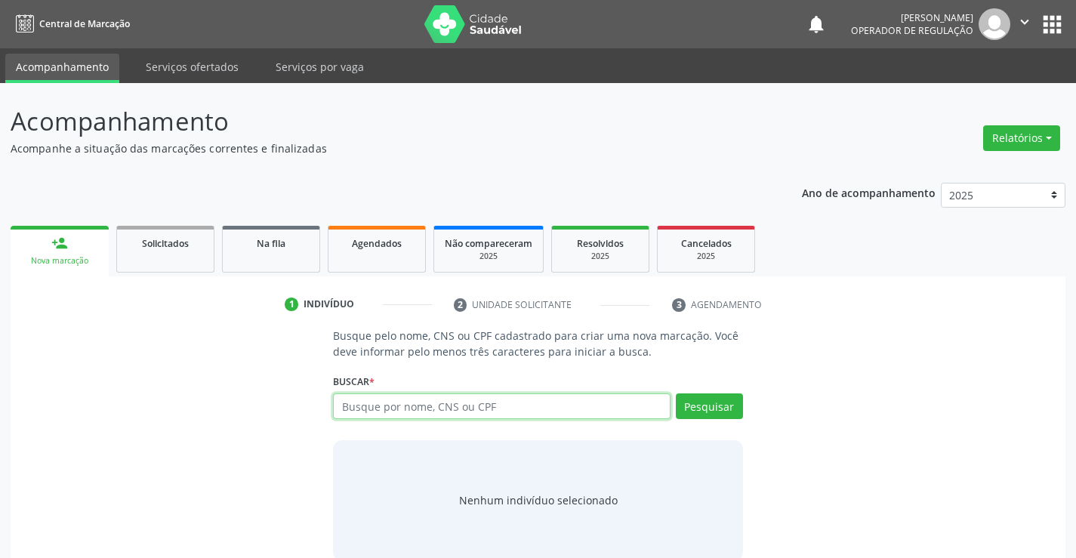
click at [554, 409] on input "text" at bounding box center [501, 406] width 337 height 26
type input "706802235924324"
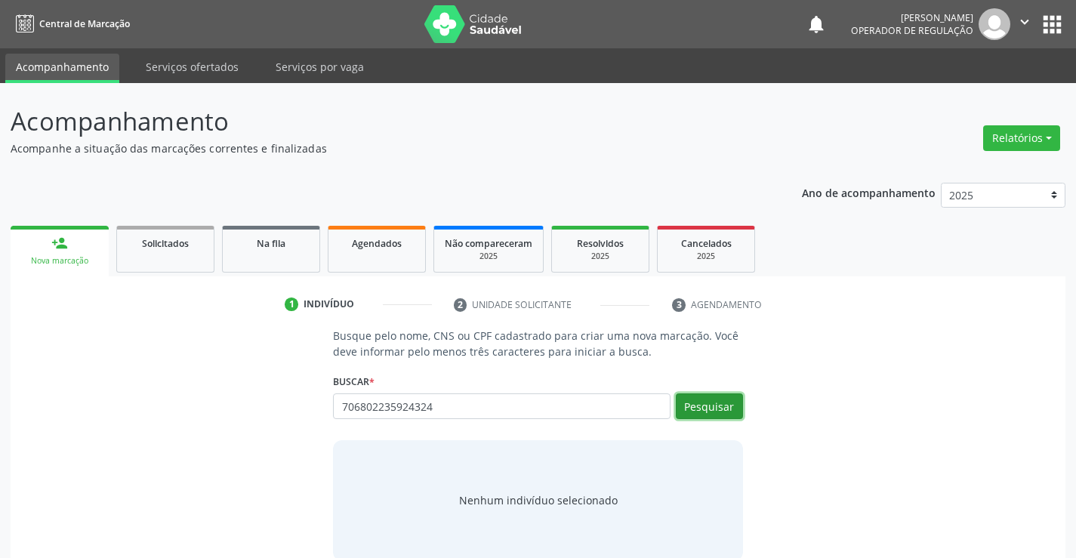
click at [723, 402] on button "Pesquisar" at bounding box center [709, 406] width 67 height 26
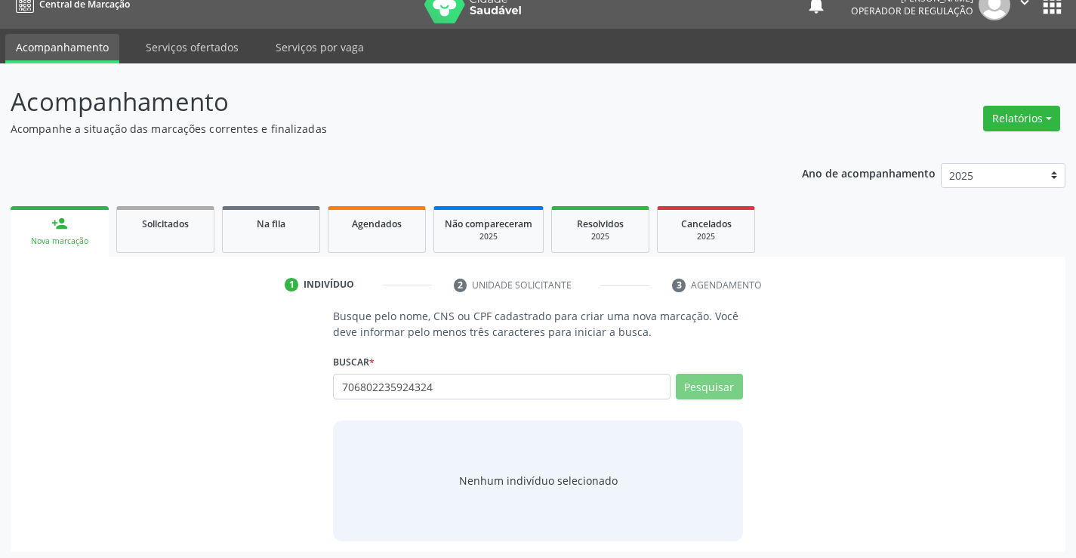
scroll to position [24, 0]
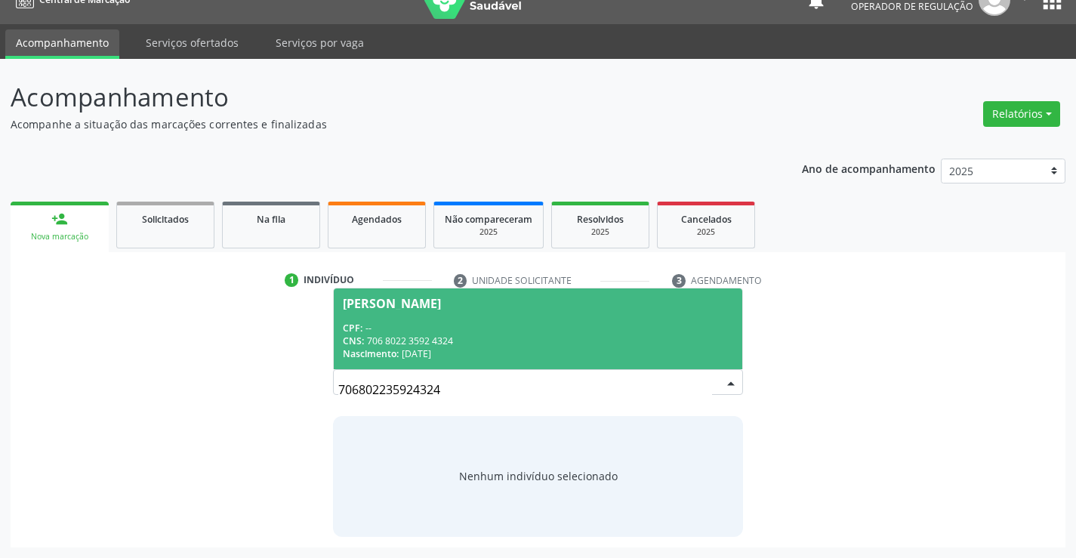
click at [405, 335] on div "CNS: 706 8022 3592 4324" at bounding box center [538, 341] width 390 height 13
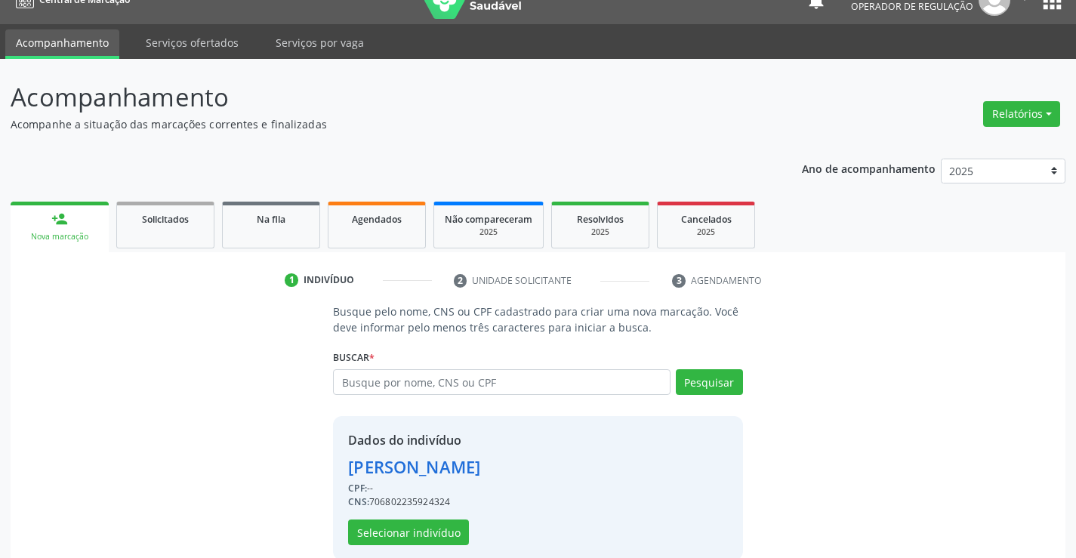
scroll to position [48, 0]
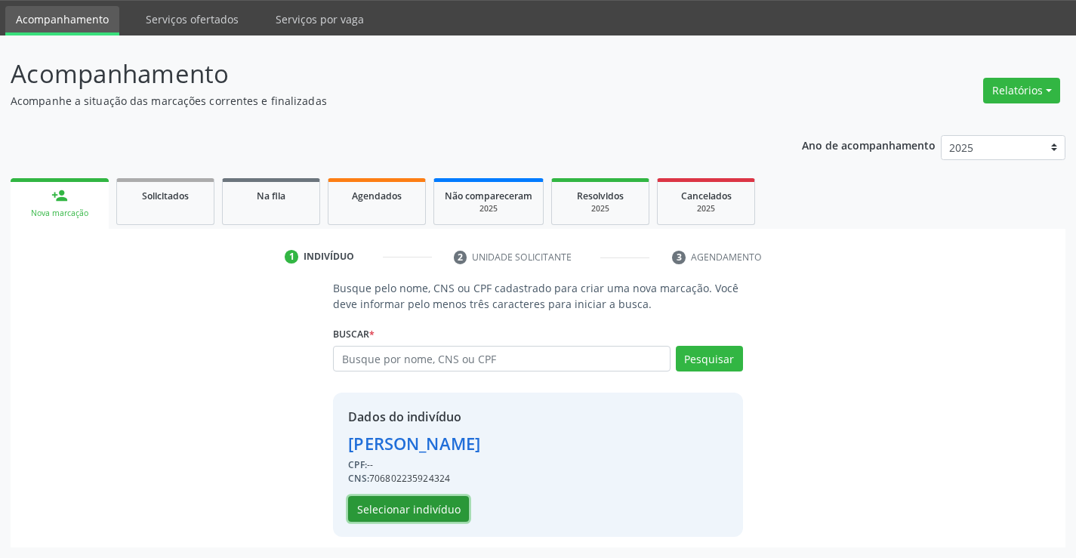
click at [424, 501] on button "Selecionar indivíduo" at bounding box center [408, 509] width 121 height 26
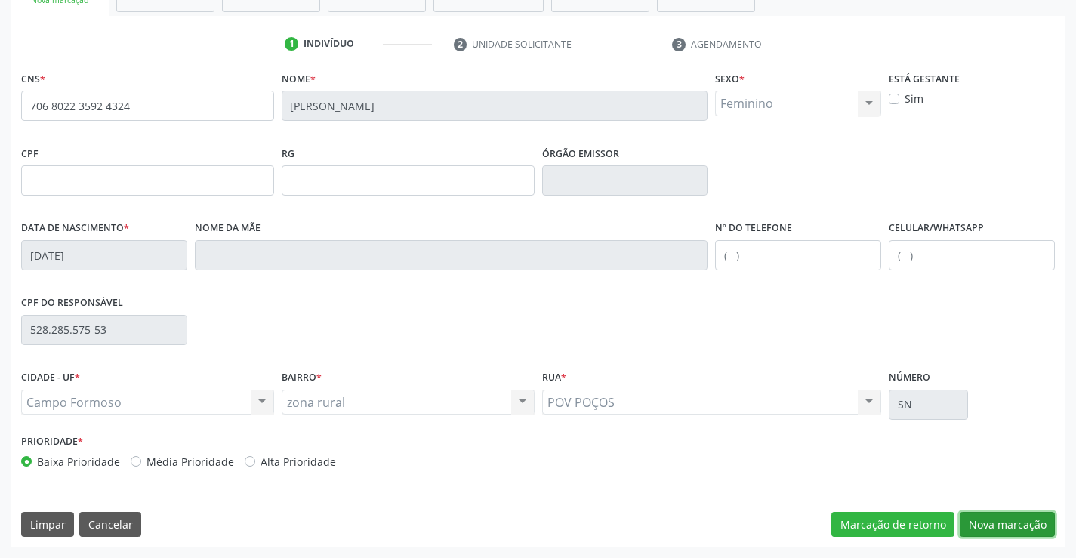
click at [995, 521] on button "Nova marcação" at bounding box center [1007, 525] width 95 height 26
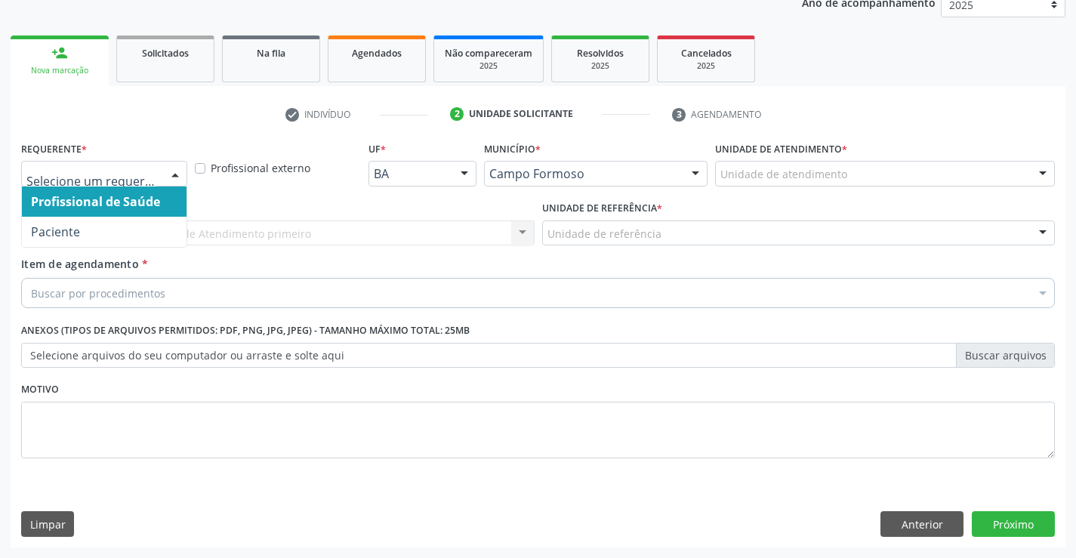
click at [180, 180] on div at bounding box center [175, 175] width 23 height 26
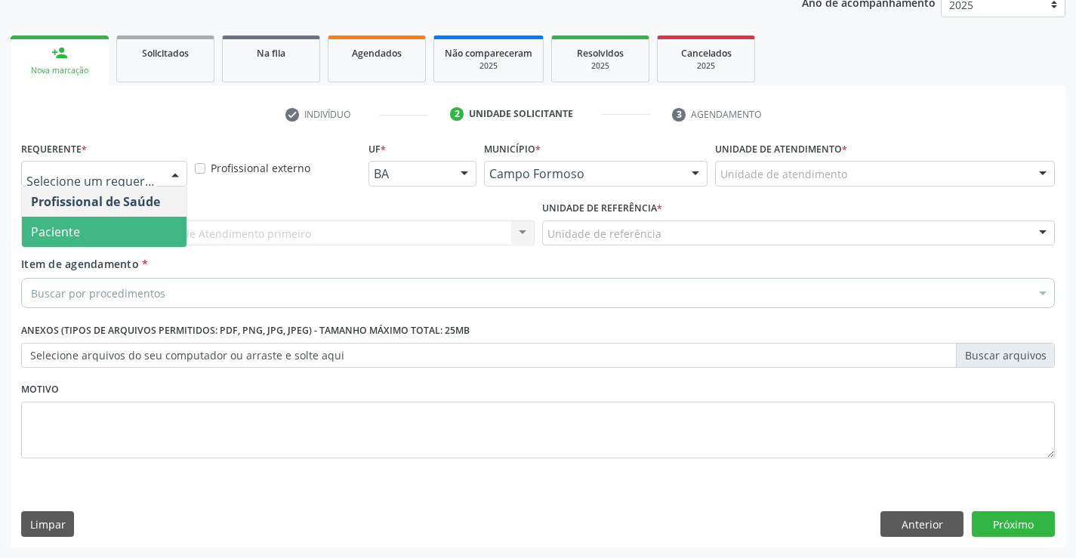
click at [111, 224] on span "Paciente" at bounding box center [104, 232] width 165 height 30
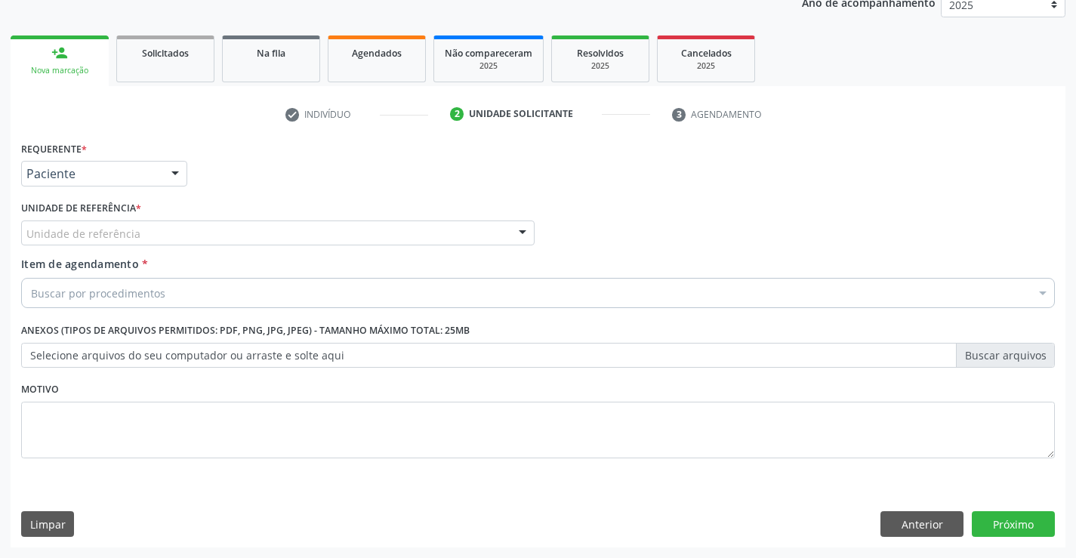
click at [204, 231] on div "Unidade de referência" at bounding box center [277, 233] width 513 height 26
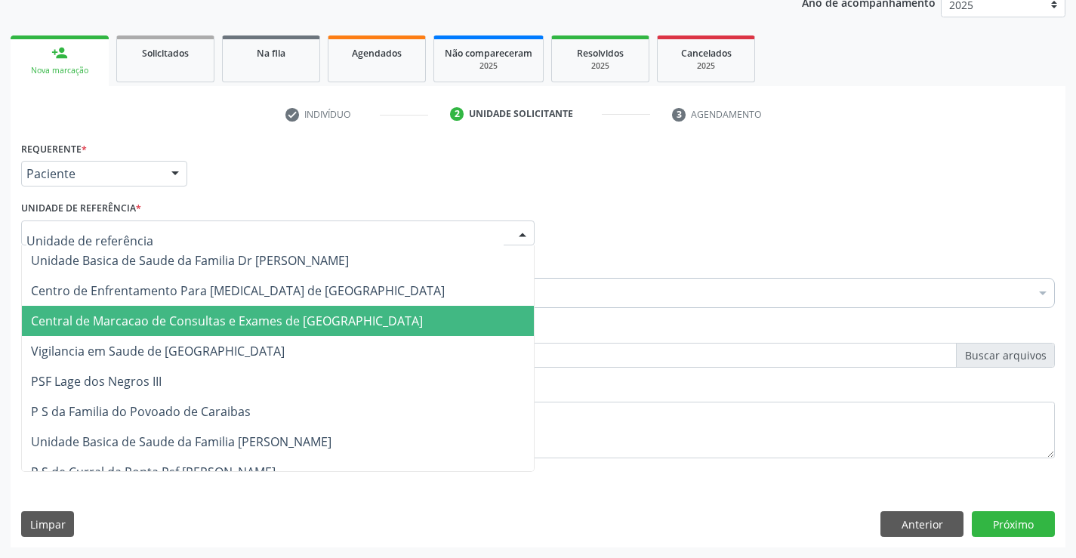
click at [204, 306] on span "Central de Marcacao de Consultas e Exames de [GEOGRAPHIC_DATA]" at bounding box center [278, 321] width 512 height 30
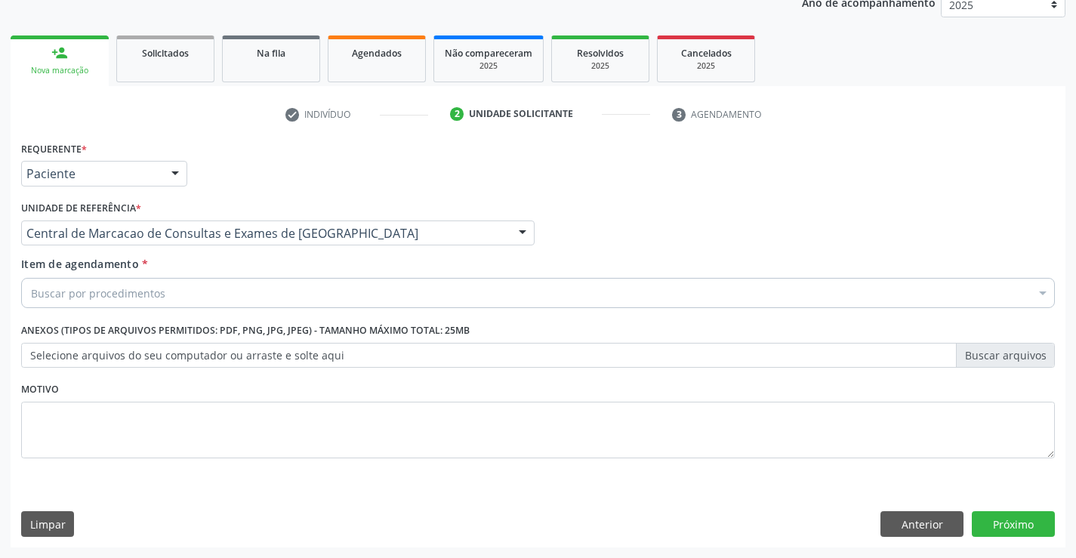
click at [233, 298] on div "Buscar por procedimentos" at bounding box center [538, 293] width 1034 height 30
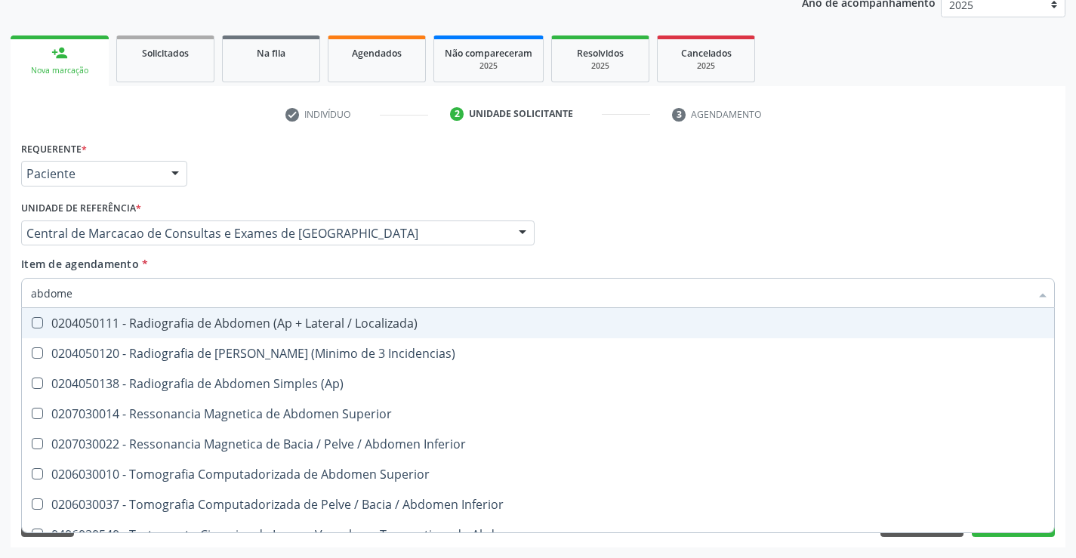
type input "abdomen"
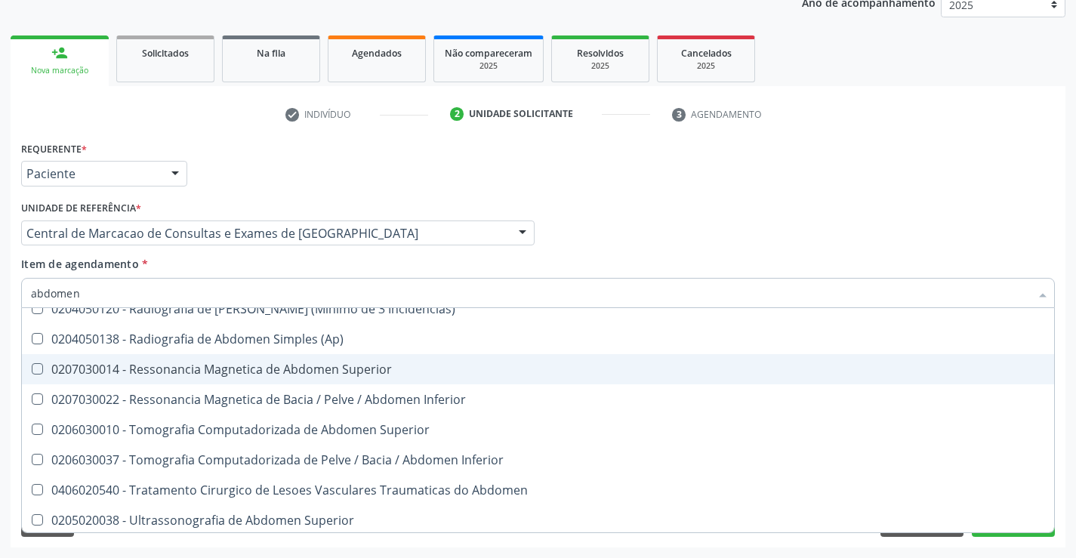
scroll to position [78, 0]
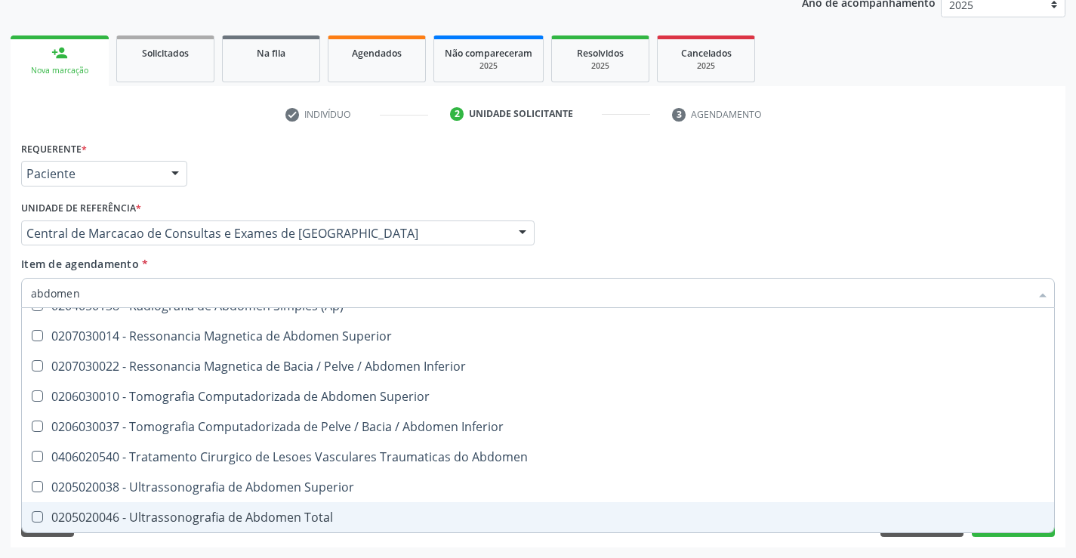
click at [224, 514] on div "0205020046 - Ultrassonografia de Abdomen Total" at bounding box center [538, 517] width 1014 height 12
checkbox Total "true"
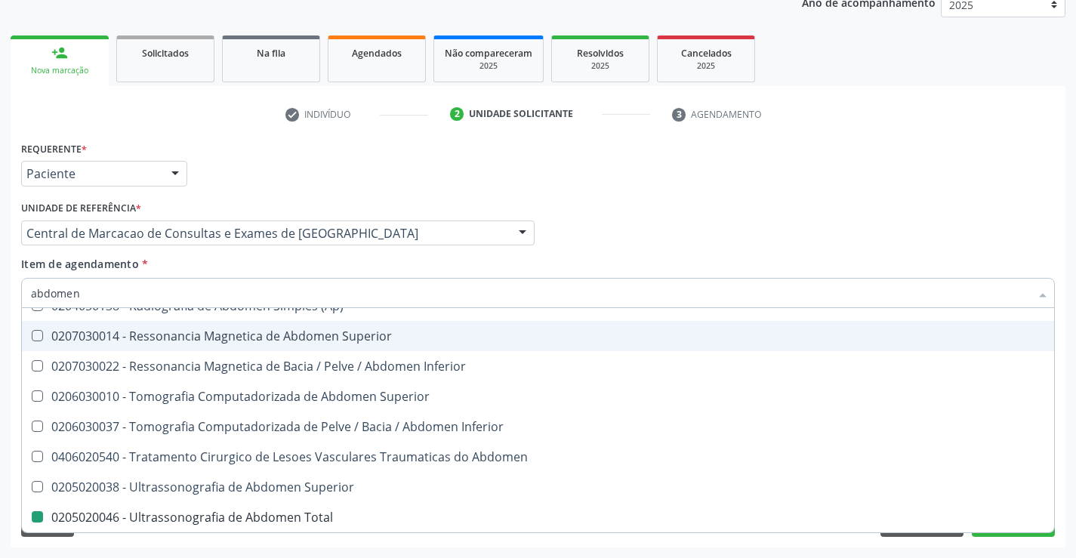
click at [599, 246] on div "Profissional Solicitante Por favor, selecione a Unidade de Atendimento primeiro…" at bounding box center [537, 226] width 1041 height 59
checkbox Incidencias\) "true"
checkbox Total "false"
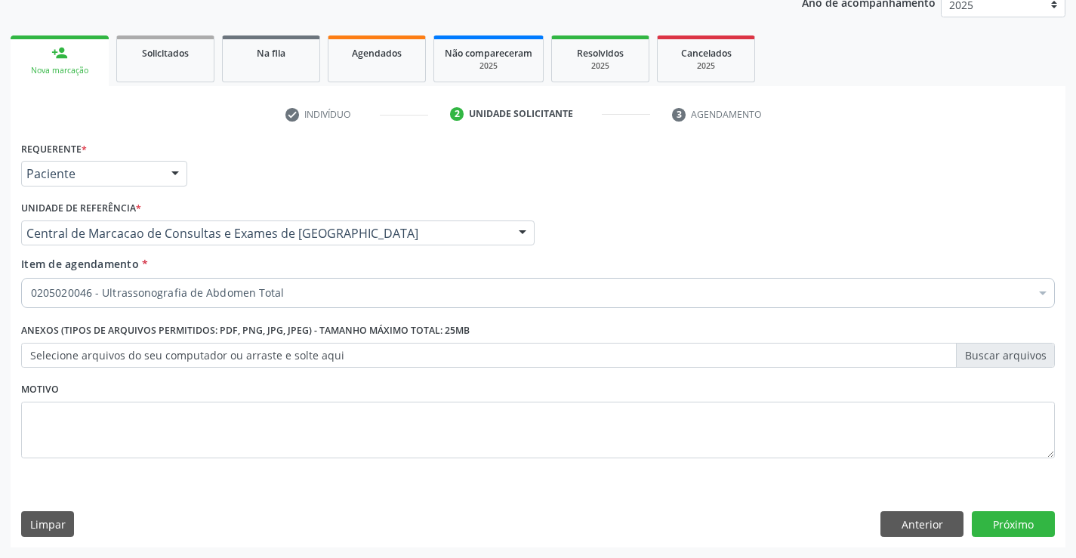
scroll to position [0, 0]
click at [1011, 529] on button "Próximo" at bounding box center [1013, 524] width 83 height 26
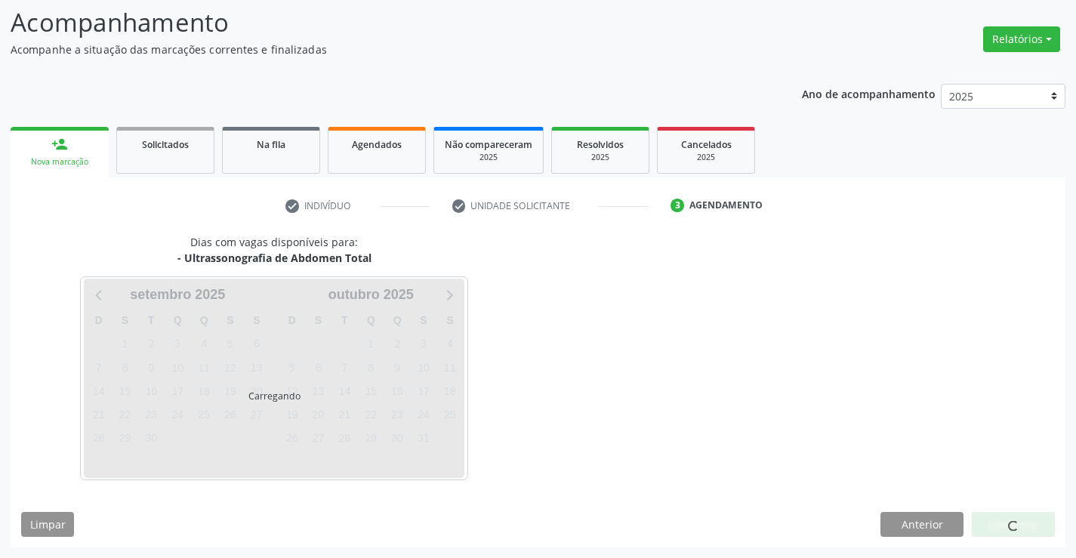
scroll to position [99, 0]
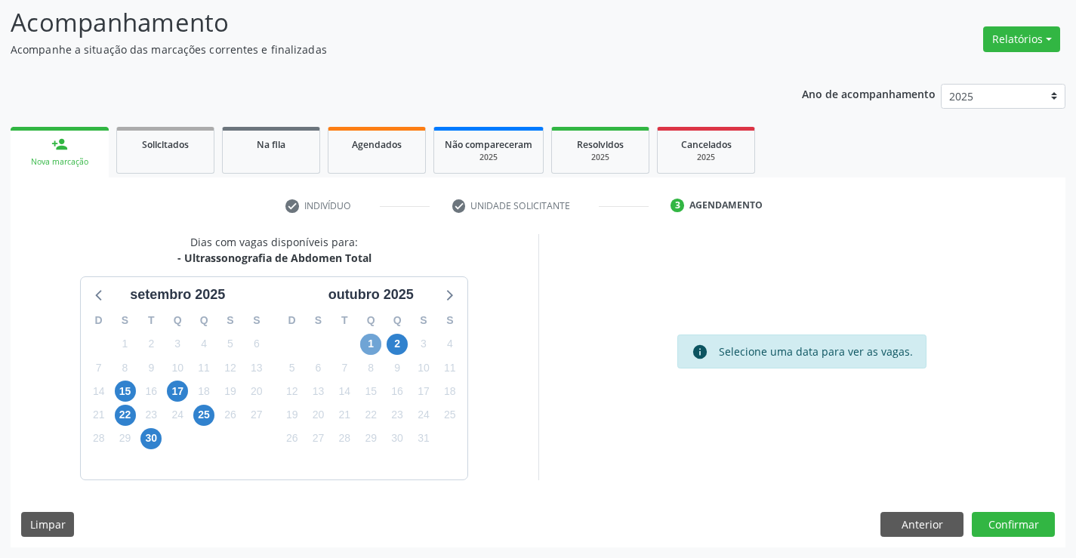
click at [362, 347] on span "1" at bounding box center [370, 344] width 21 height 21
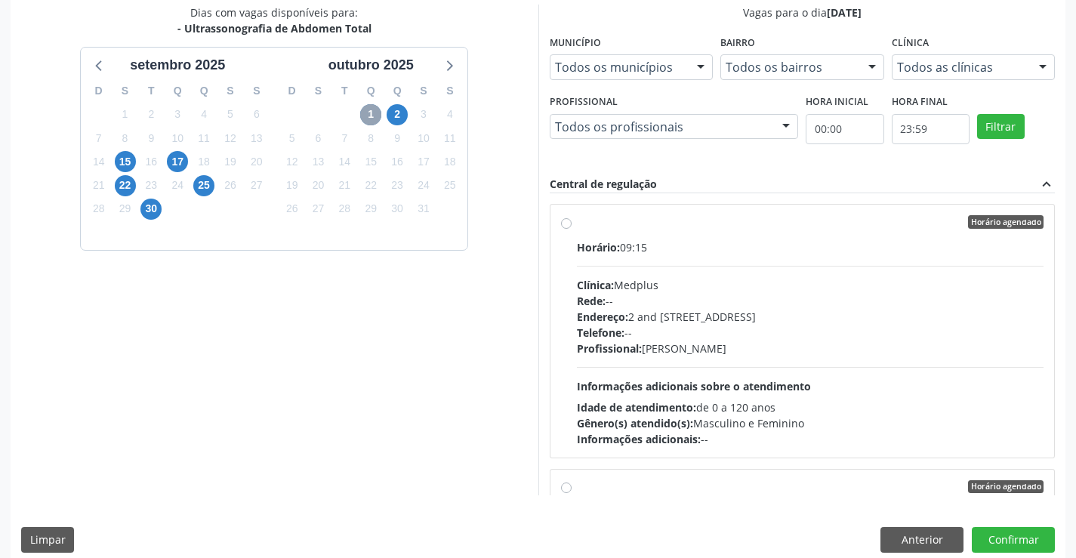
scroll to position [344, 0]
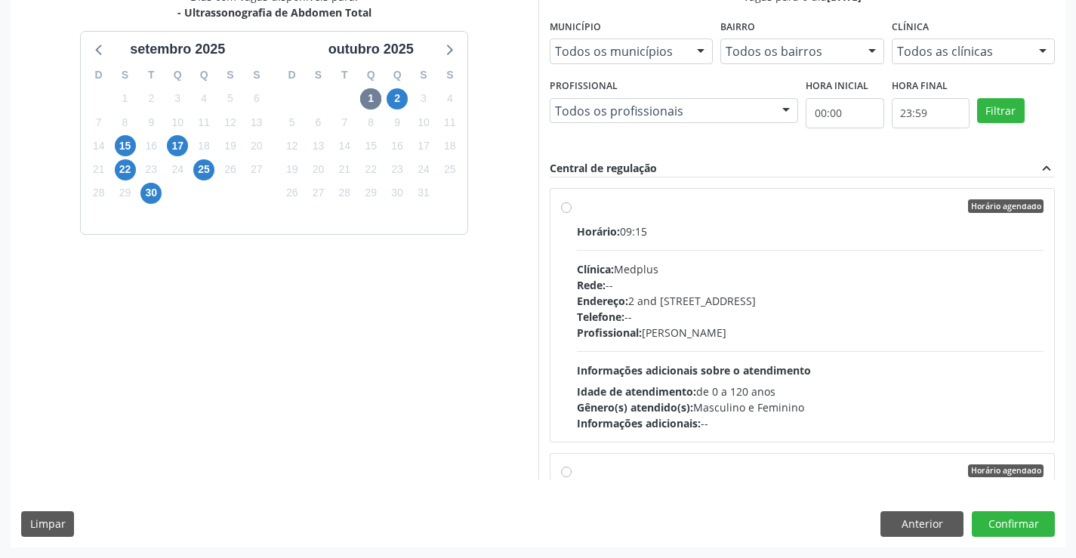
click at [624, 318] on span "Telefone:" at bounding box center [601, 317] width 48 height 14
click at [572, 213] on input "Horário agendado Horário: 09:15 Clínica: Medplus Rede: -- Endereço: 2 and S 204…" at bounding box center [566, 206] width 11 height 14
radio input "true"
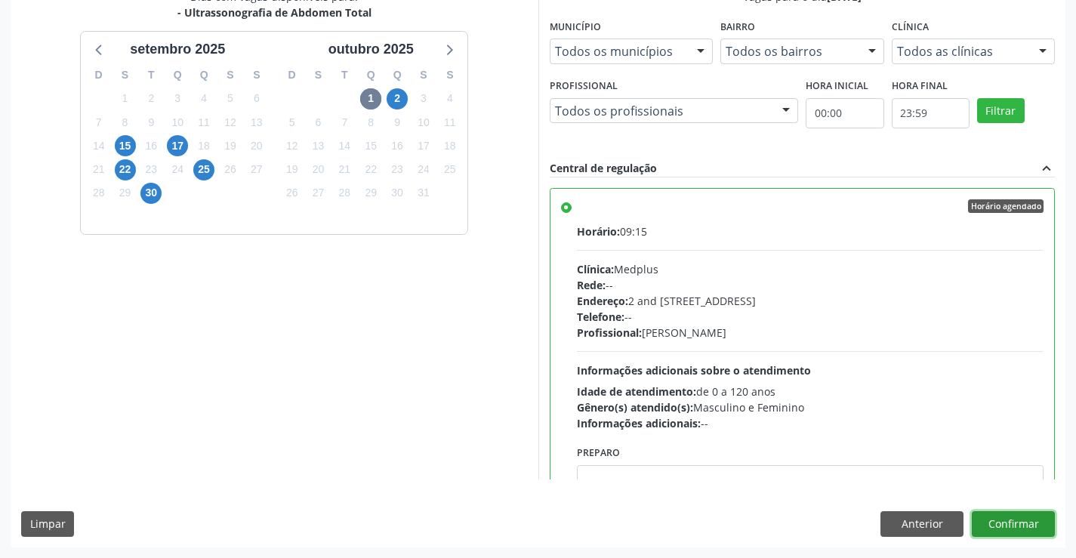
click at [996, 529] on button "Confirmar" at bounding box center [1013, 524] width 83 height 26
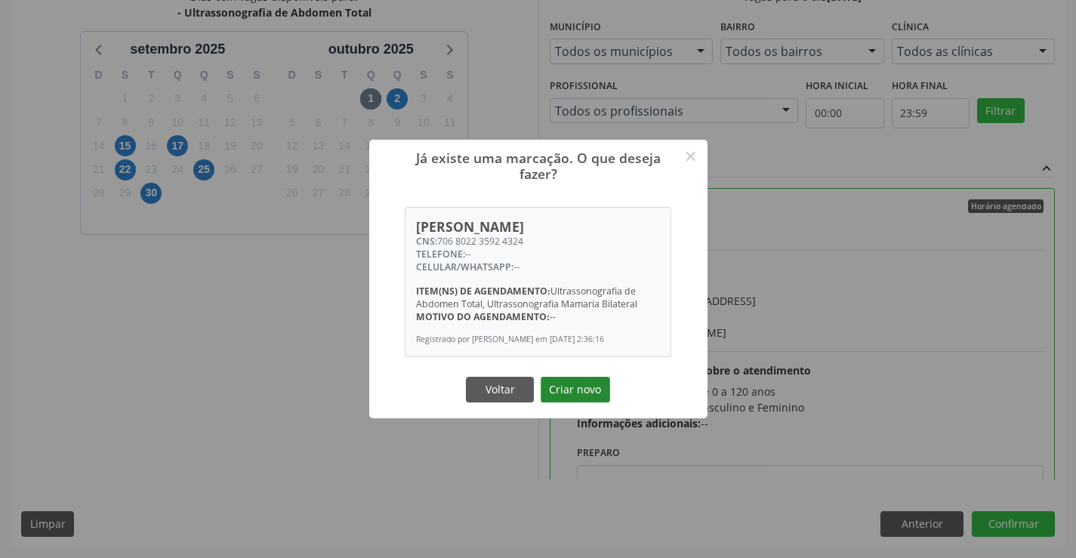
click at [577, 388] on button "Criar novo" at bounding box center [575, 390] width 69 height 26
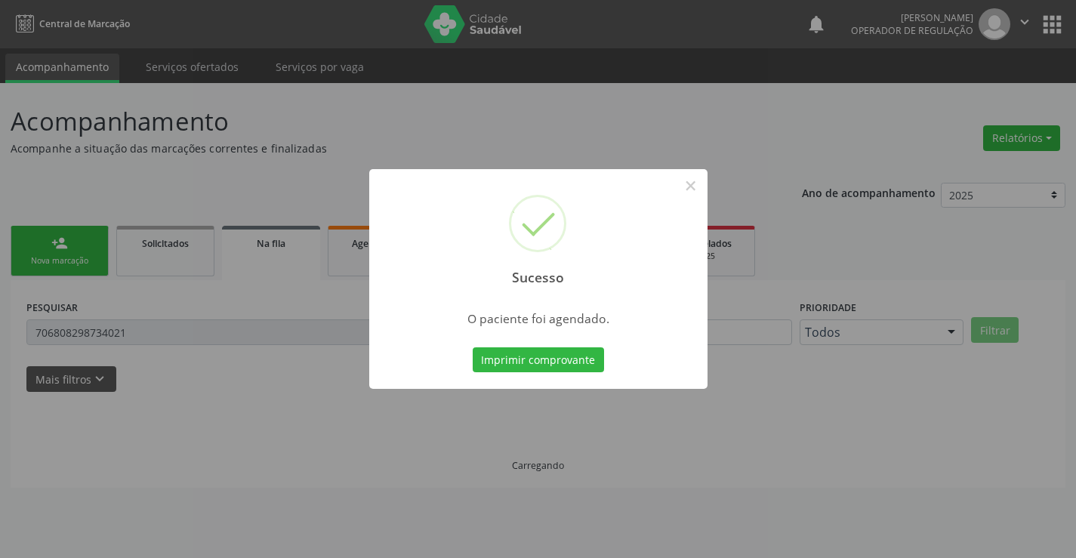
scroll to position [0, 0]
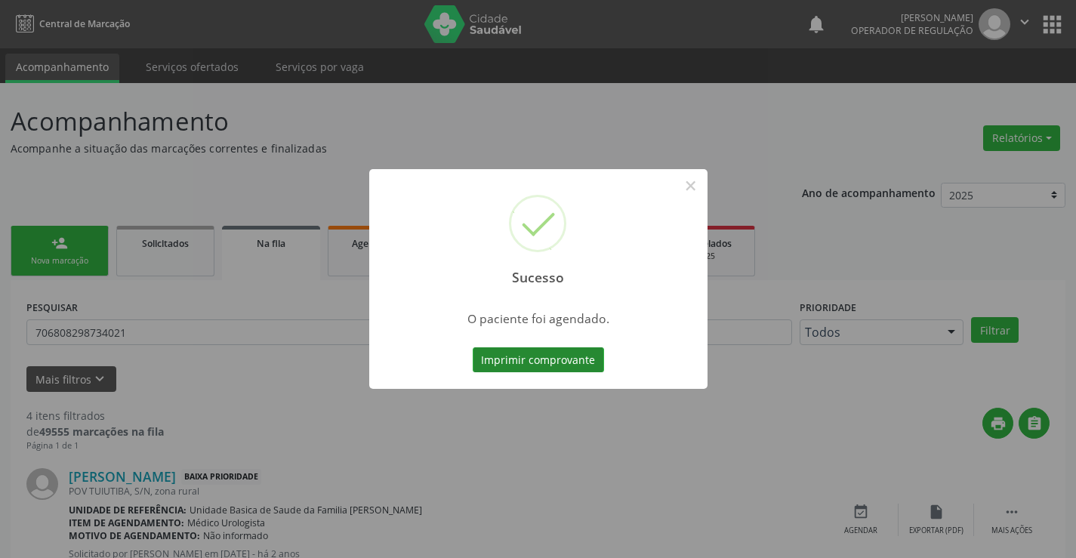
click at [582, 350] on button "Imprimir comprovante" at bounding box center [538, 360] width 131 height 26
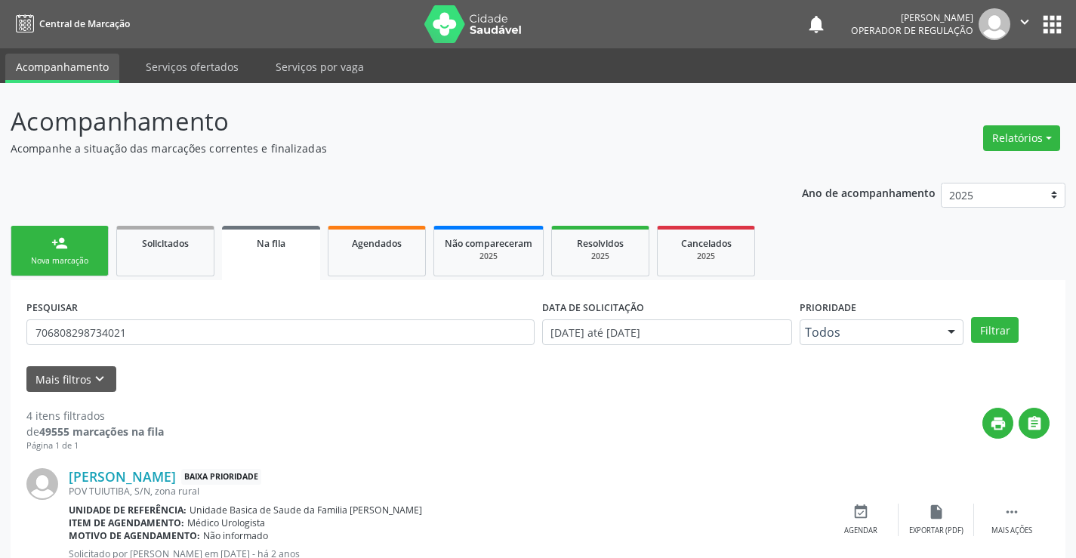
click at [85, 257] on div "Nova marcação" at bounding box center [60, 260] width 76 height 11
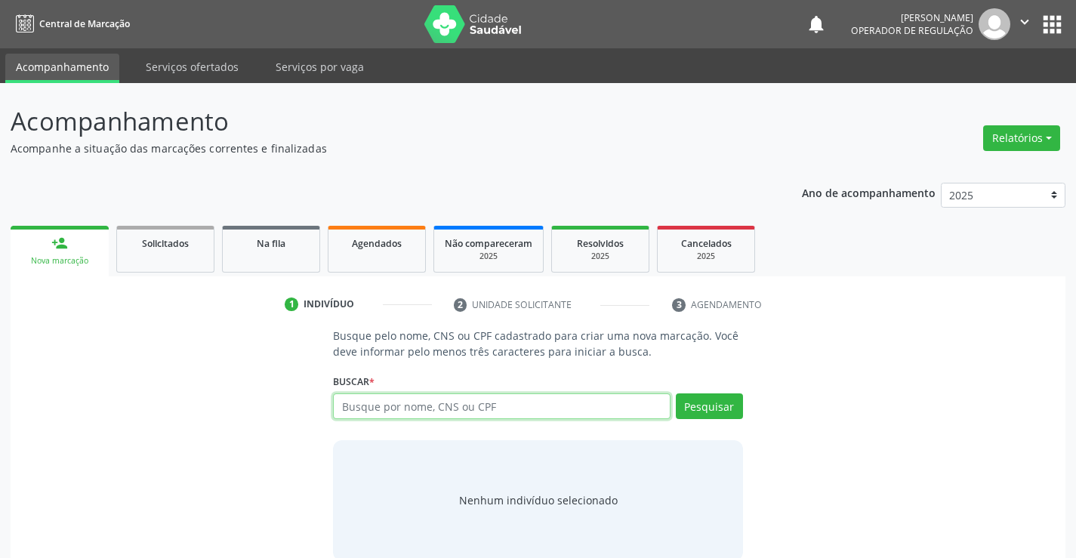
click at [430, 403] on input "text" at bounding box center [501, 406] width 337 height 26
type input "700507983361858"
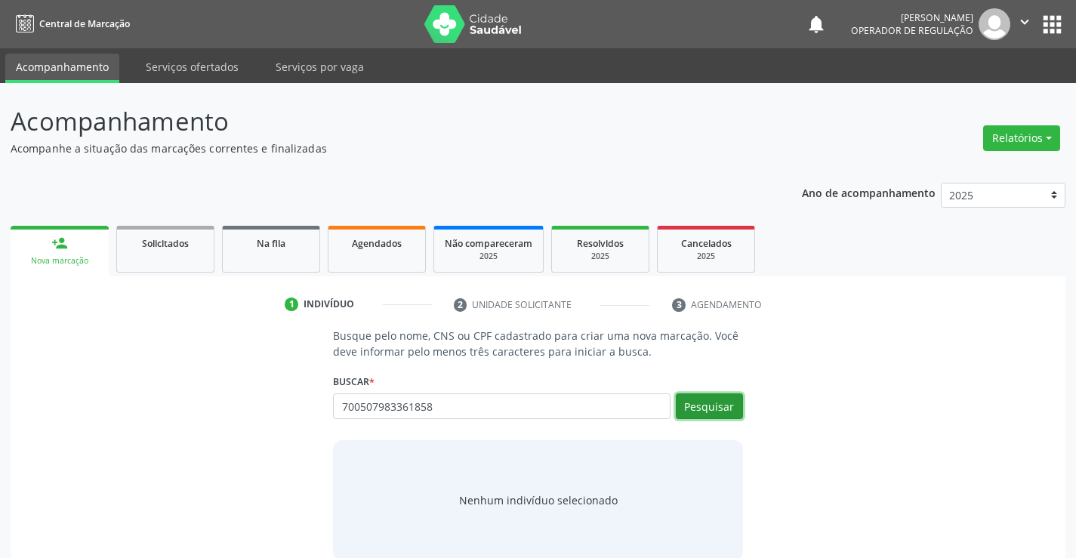
click at [702, 396] on button "Pesquisar" at bounding box center [709, 406] width 67 height 26
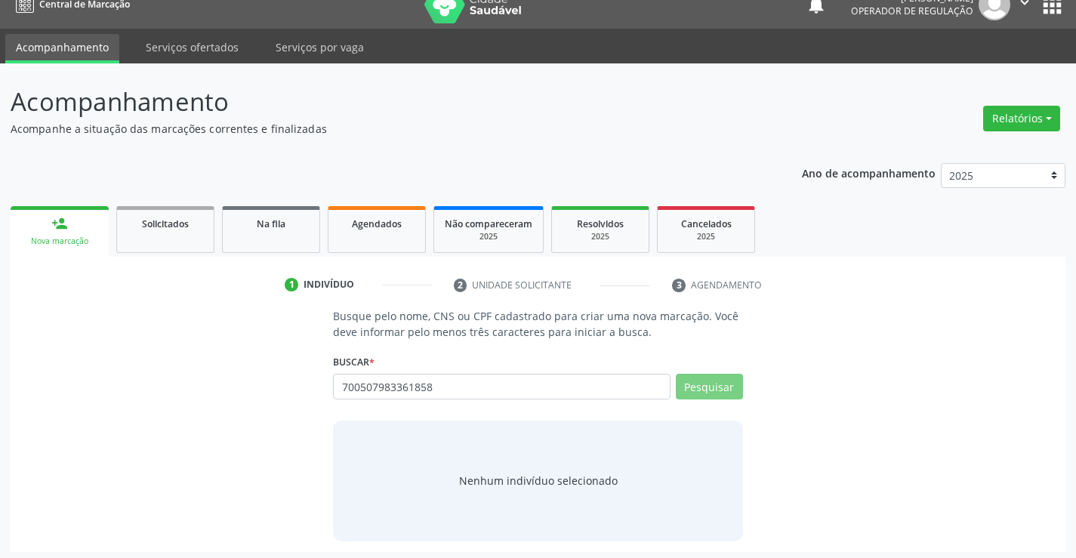
scroll to position [24, 0]
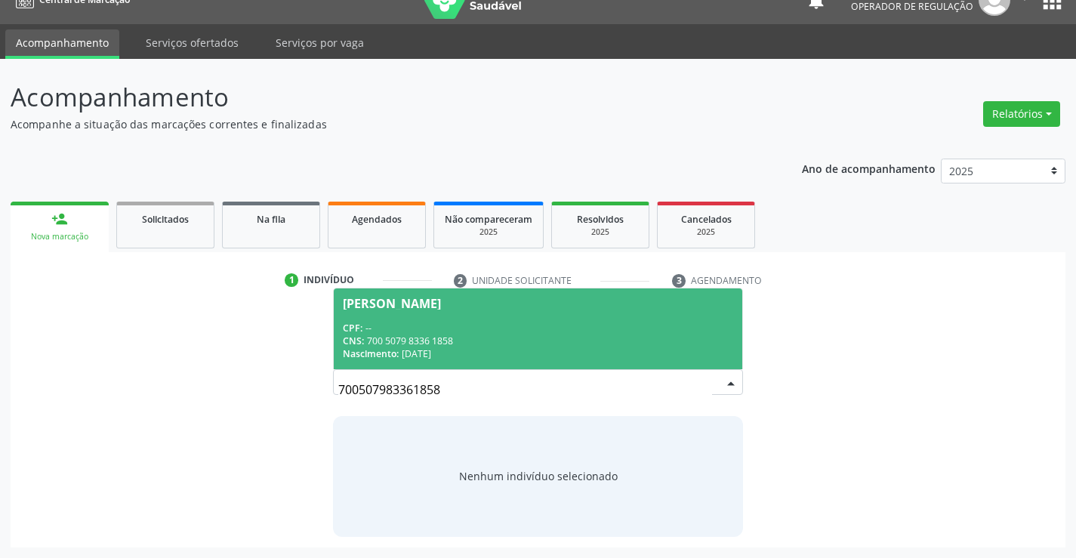
click at [409, 332] on div "CPF: --" at bounding box center [538, 328] width 390 height 13
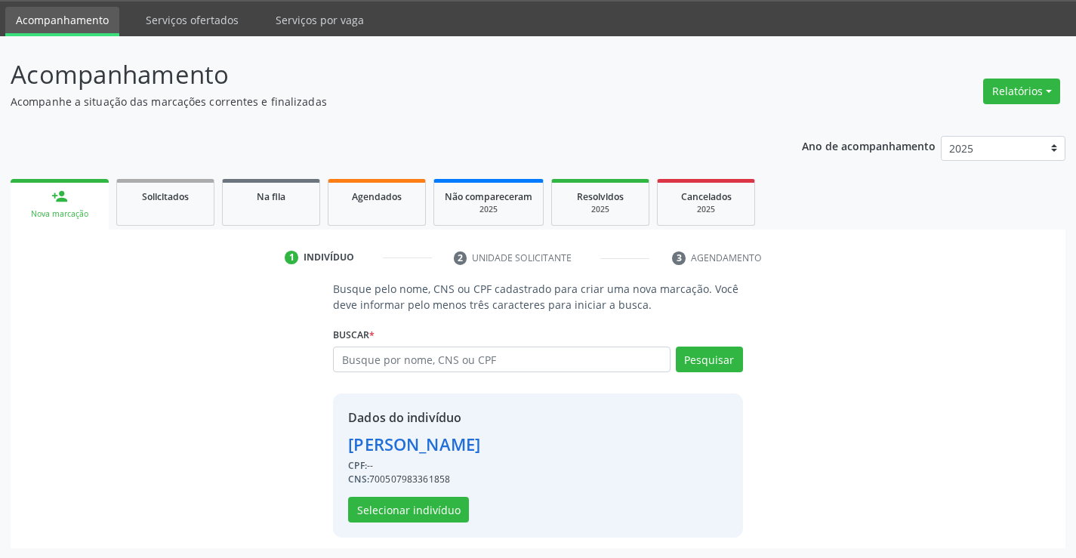
scroll to position [48, 0]
click at [458, 504] on button "Selecionar indivíduo" at bounding box center [408, 509] width 121 height 26
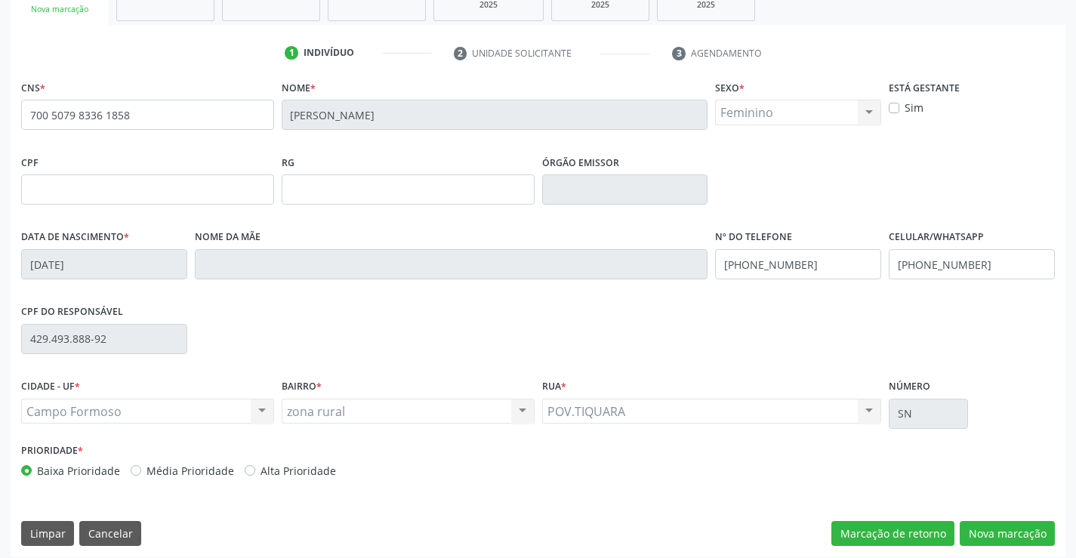
scroll to position [261, 0]
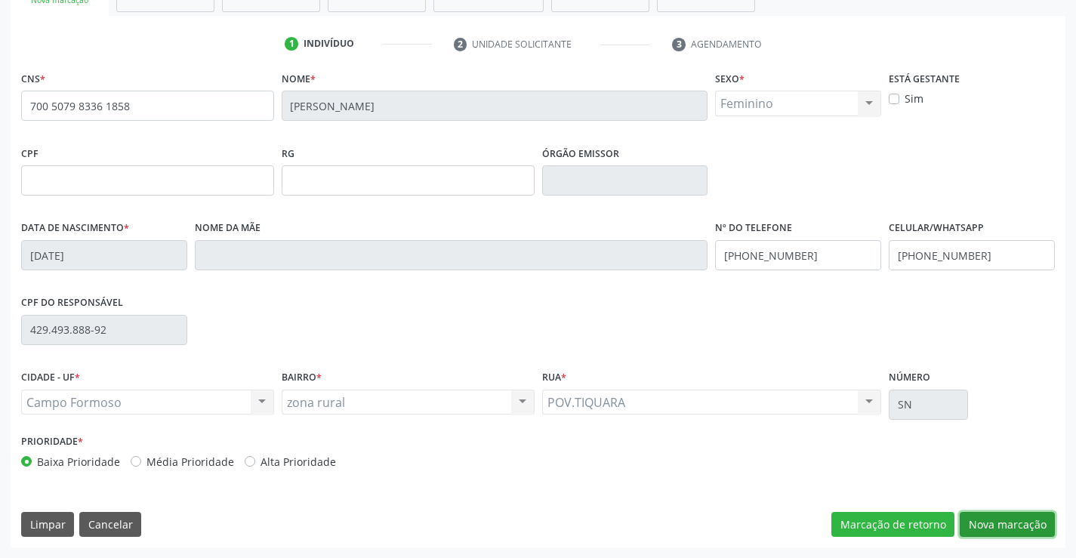
click at [1005, 528] on button "Nova marcação" at bounding box center [1007, 525] width 95 height 26
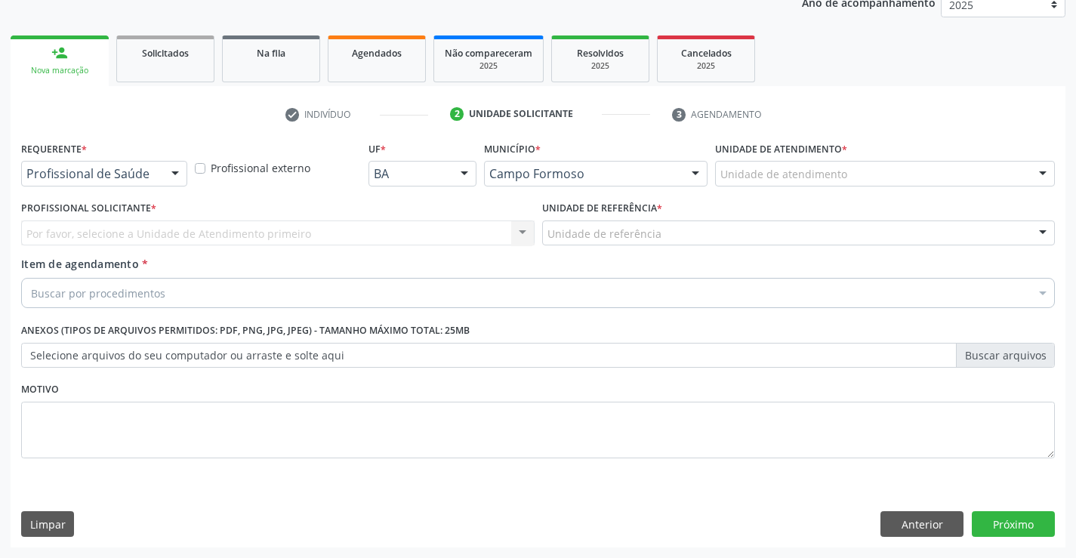
scroll to position [190, 0]
click at [183, 168] on div at bounding box center [175, 175] width 23 height 26
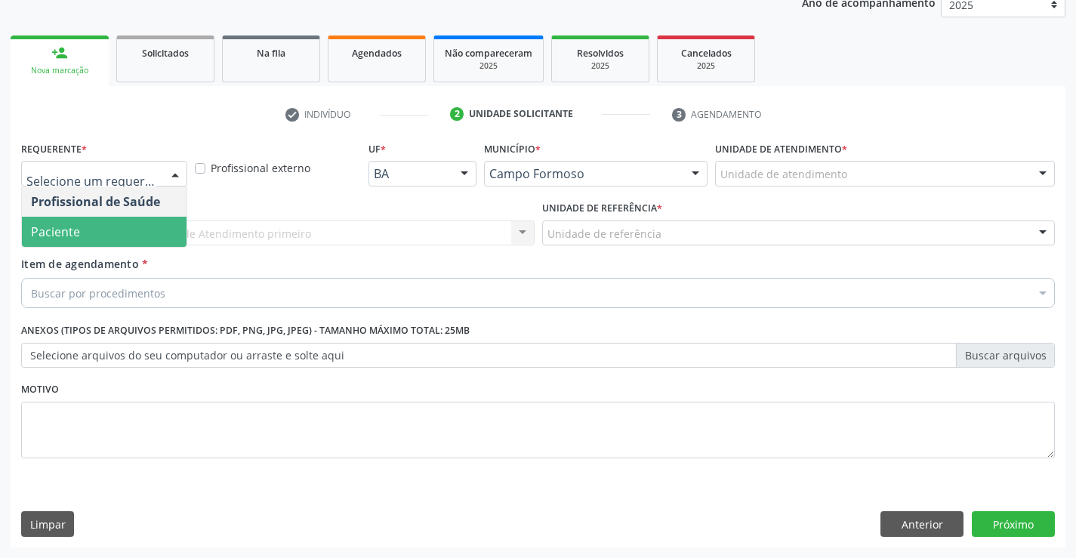
click at [139, 236] on span "Paciente" at bounding box center [104, 232] width 165 height 30
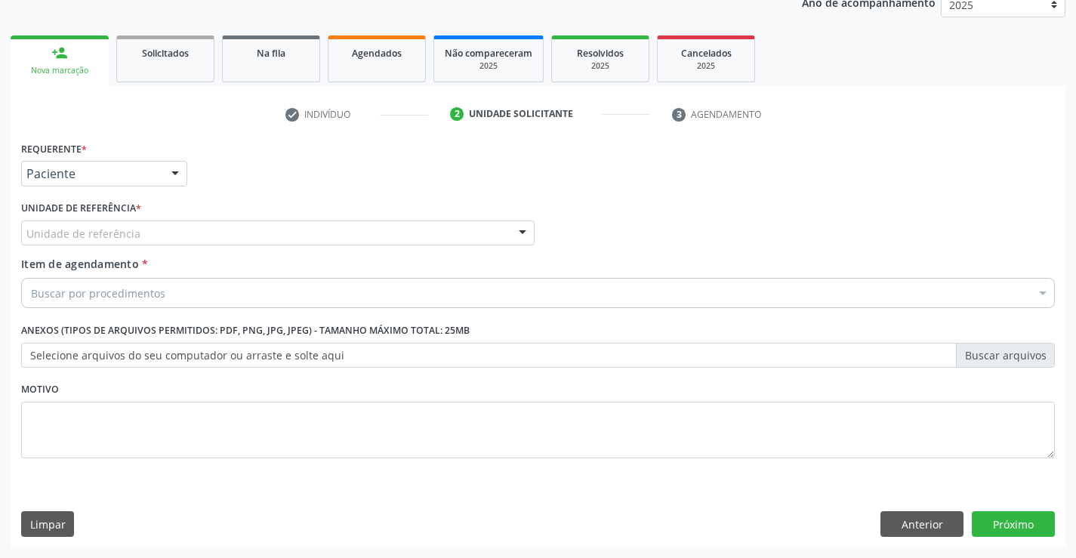
click at [239, 239] on div "Unidade de referência" at bounding box center [277, 233] width 513 height 26
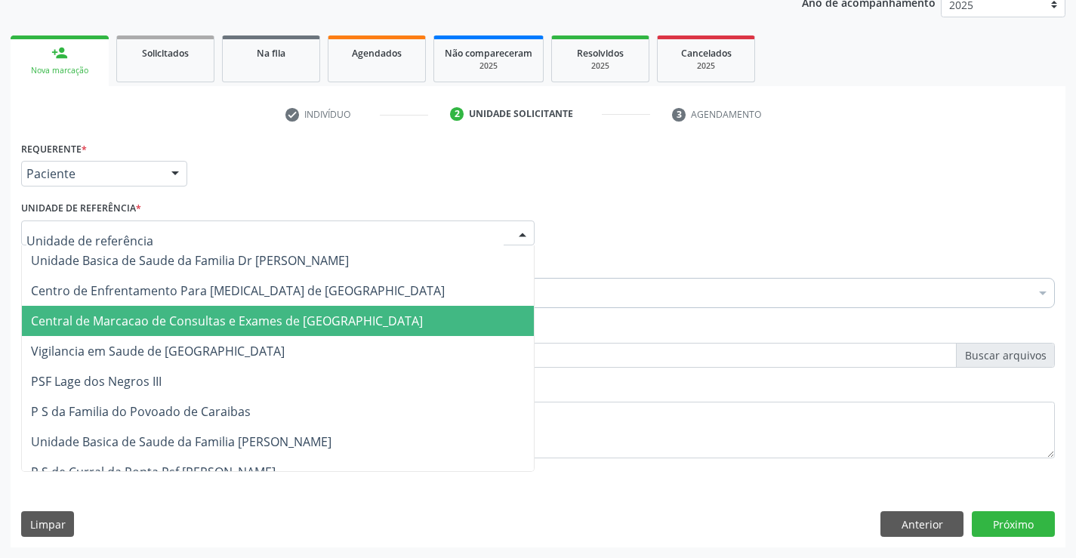
click at [274, 314] on span "Central de Marcacao de Consultas e Exames de [GEOGRAPHIC_DATA]" at bounding box center [227, 321] width 392 height 17
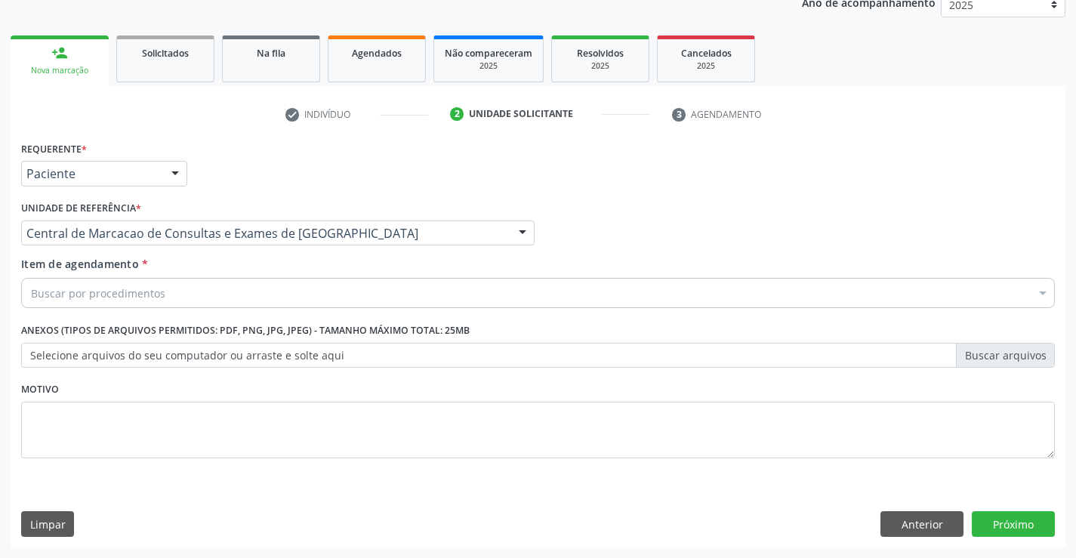
click at [301, 291] on div "Buscar por procedimentos" at bounding box center [538, 293] width 1034 height 30
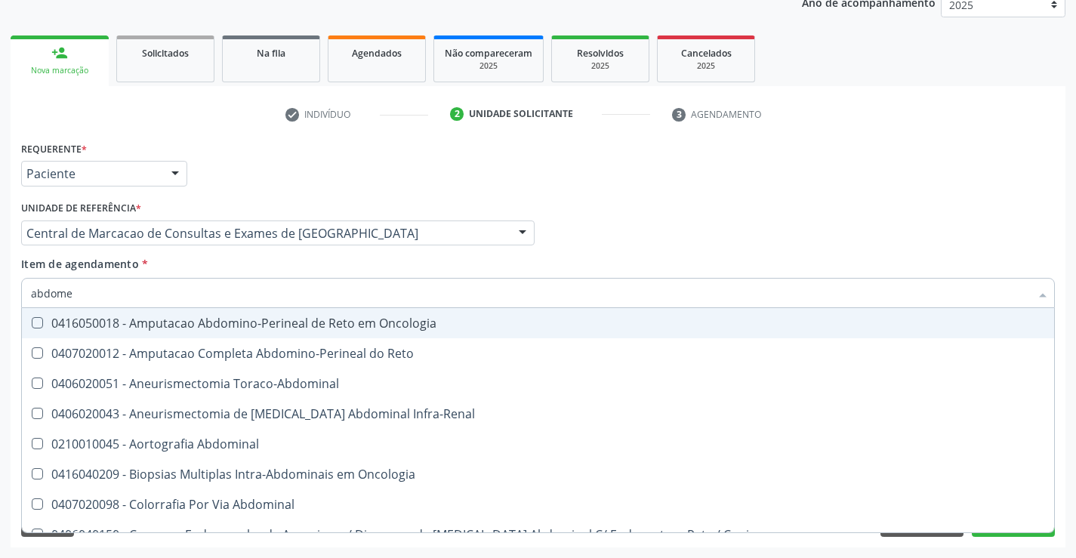
type input "abdomen"
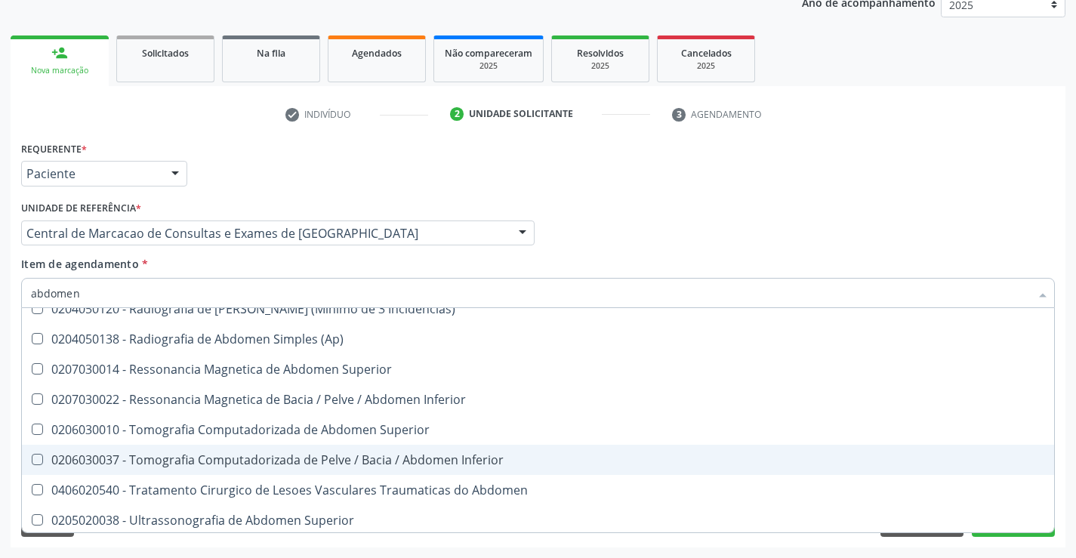
scroll to position [78, 0]
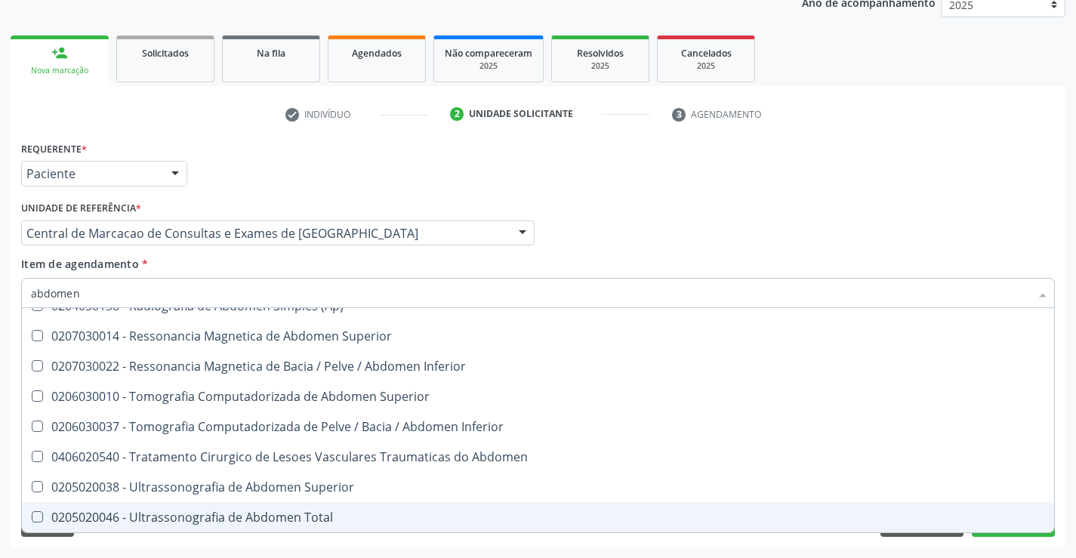
click at [291, 516] on div "0205020046 - Ultrassonografia de Abdomen Total" at bounding box center [538, 517] width 1014 height 12
checkbox Total "true"
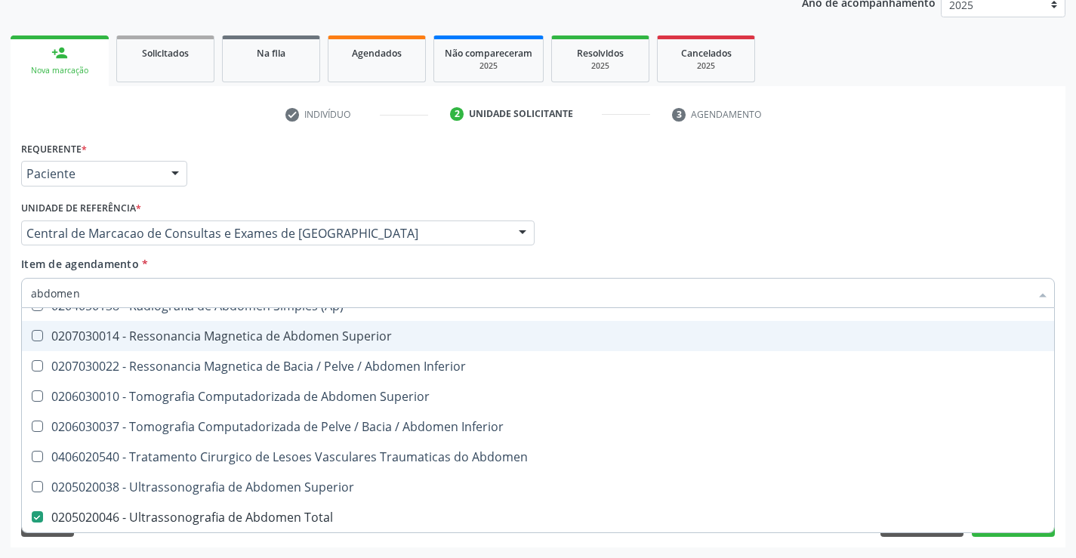
click at [657, 238] on div "Profissional Solicitante Por favor, selecione a Unidade de Atendimento primeiro…" at bounding box center [537, 226] width 1041 height 59
checkbox Incidencias\) "true"
checkbox Total "false"
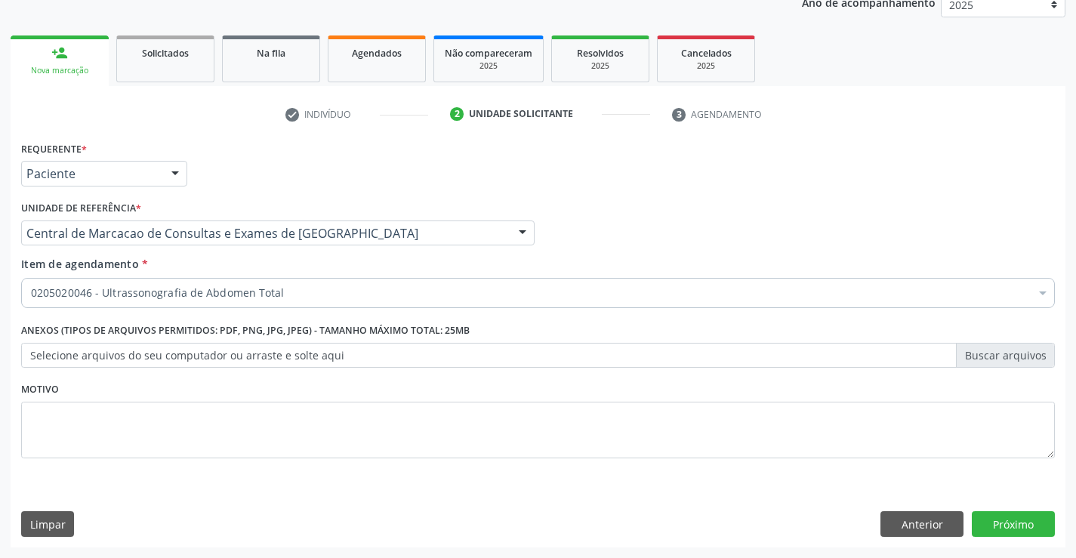
scroll to position [0, 0]
click at [1012, 525] on button "Próximo" at bounding box center [1013, 524] width 83 height 26
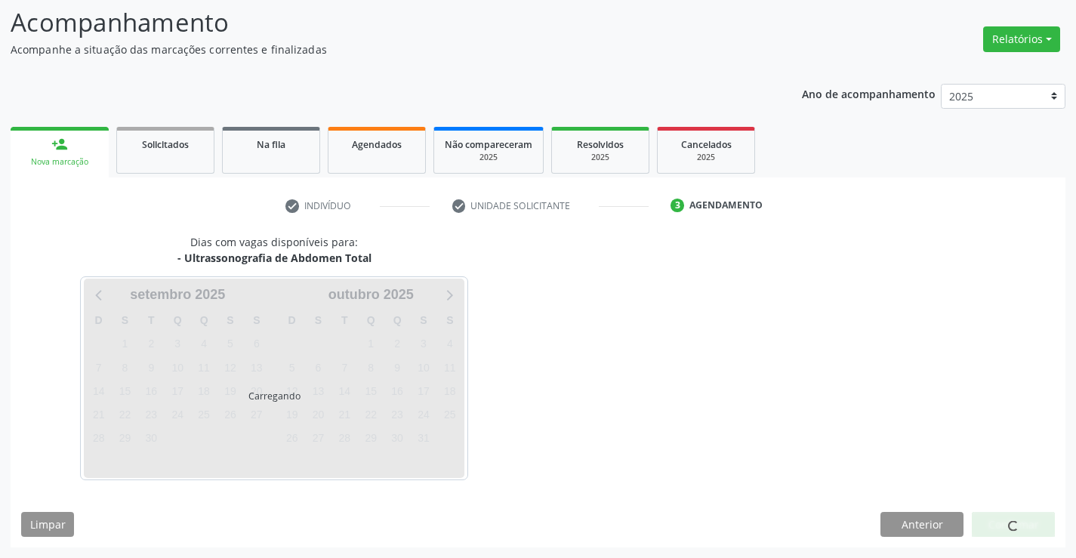
scroll to position [99, 0]
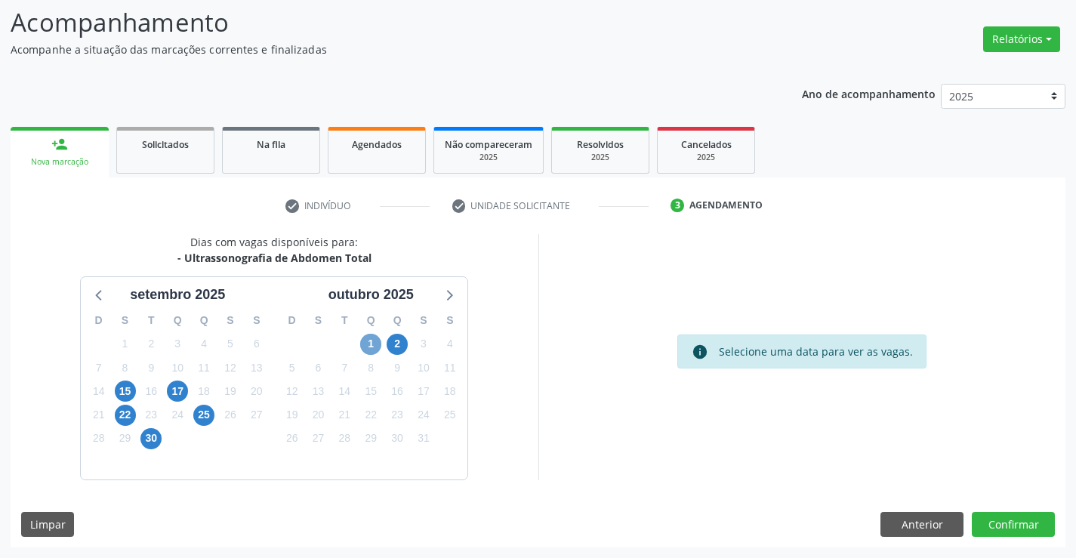
click at [380, 344] on span "1" at bounding box center [370, 344] width 21 height 21
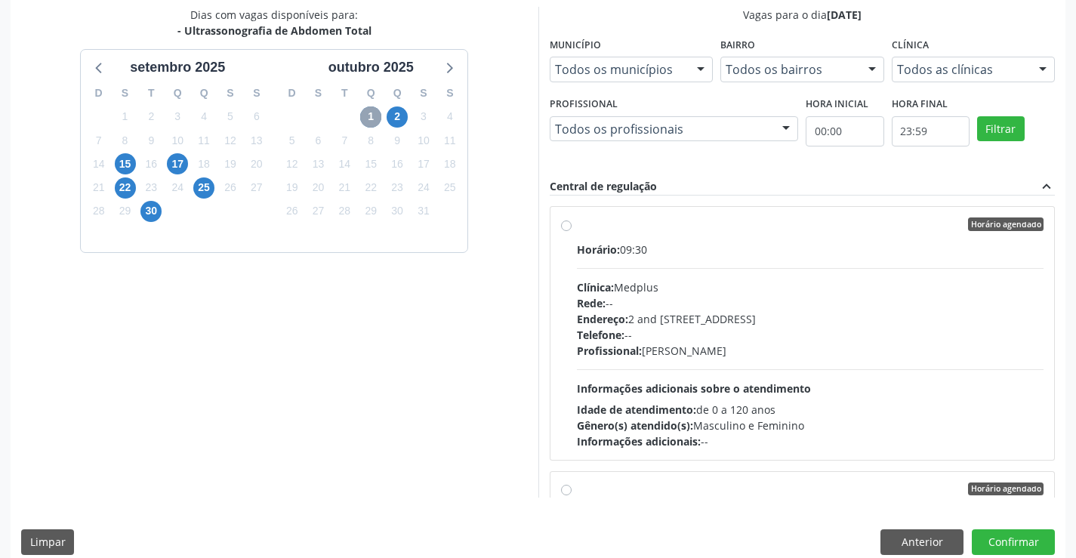
scroll to position [344, 0]
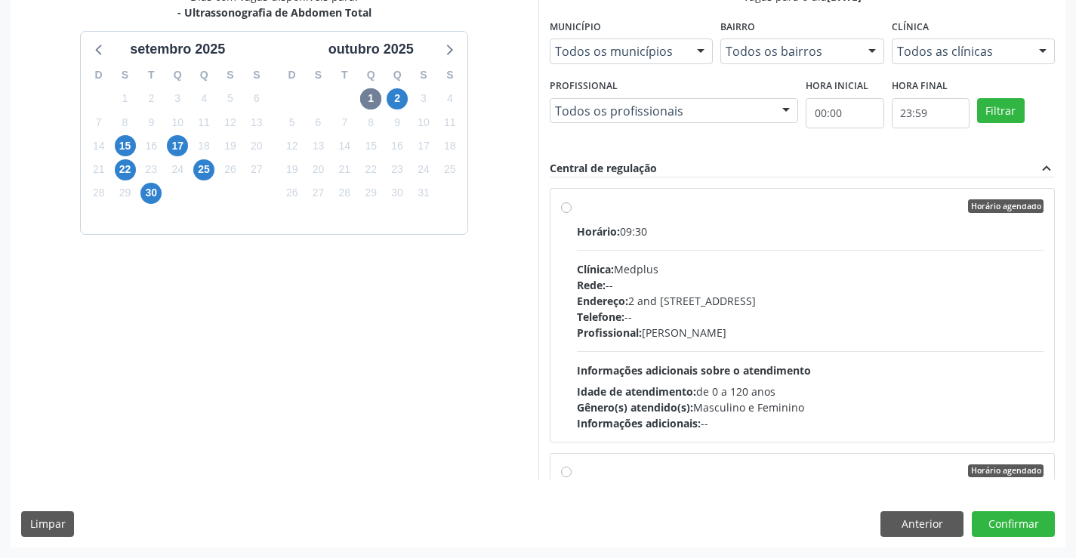
click at [606, 295] on span "Endereço:" at bounding box center [602, 301] width 51 height 14
click at [572, 213] on input "Horário agendado Horário: 09:30 Clínica: Medplus Rede: -- Endereço: 2 and S 204…" at bounding box center [566, 206] width 11 height 14
radio input "true"
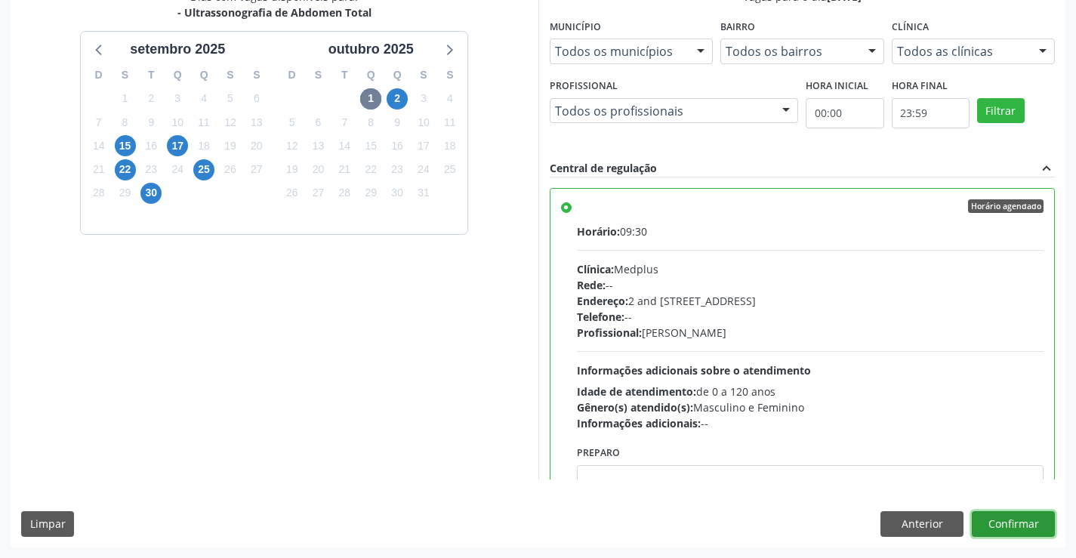
click at [1029, 530] on button "Confirmar" at bounding box center [1013, 524] width 83 height 26
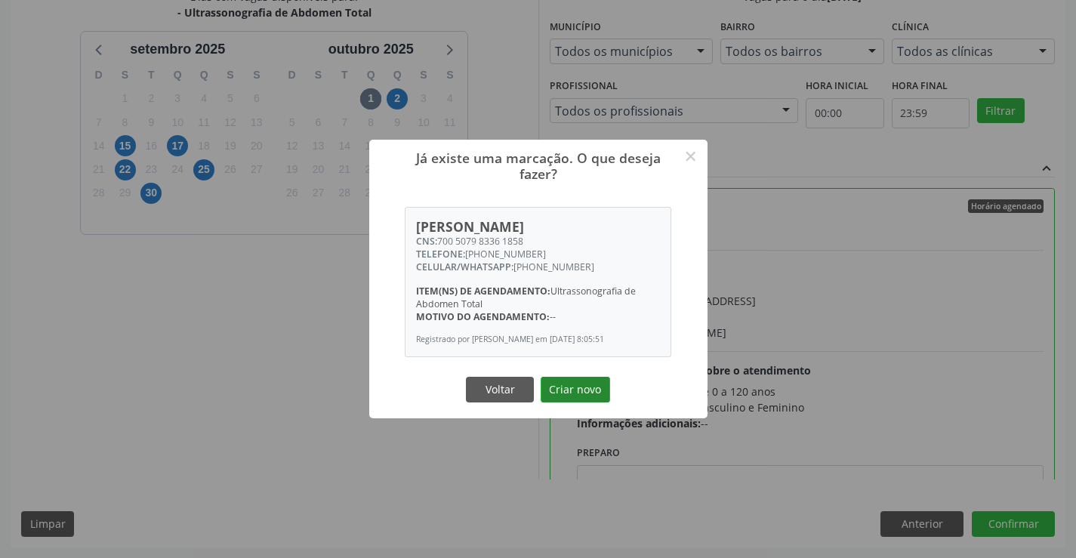
click at [578, 384] on button "Criar novo" at bounding box center [575, 390] width 69 height 26
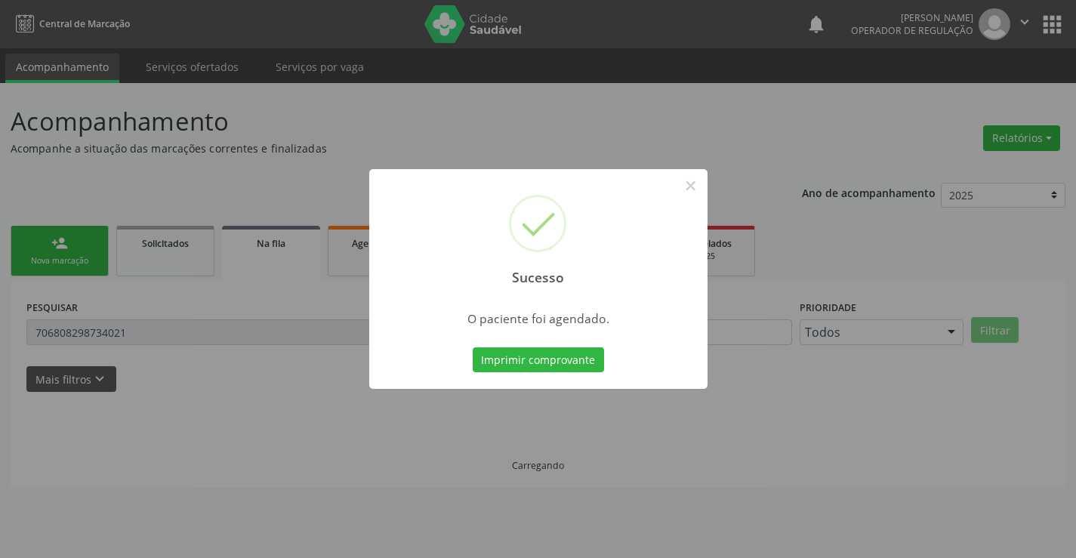
scroll to position [0, 0]
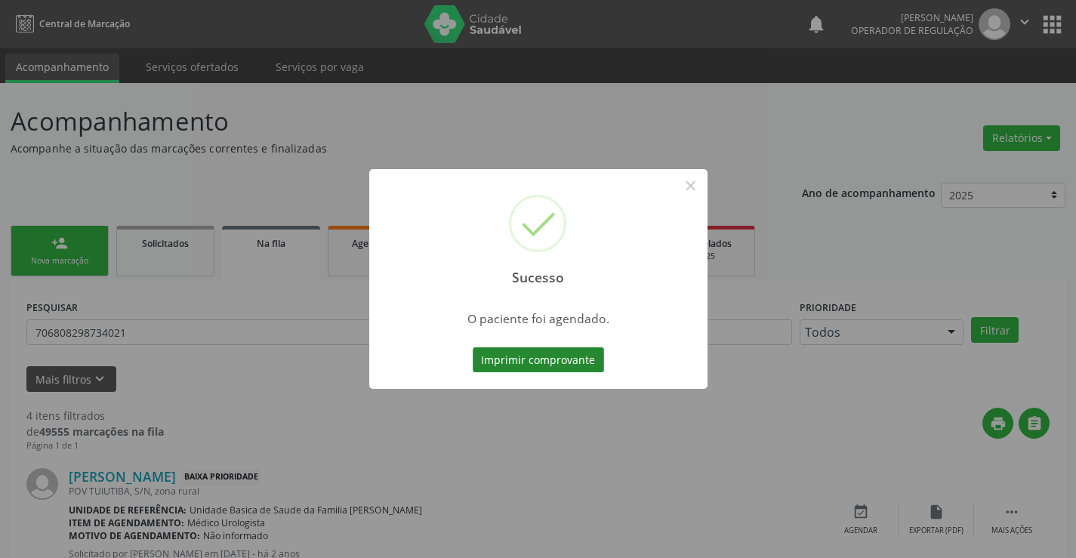
click at [550, 372] on button "Imprimir comprovante" at bounding box center [538, 360] width 131 height 26
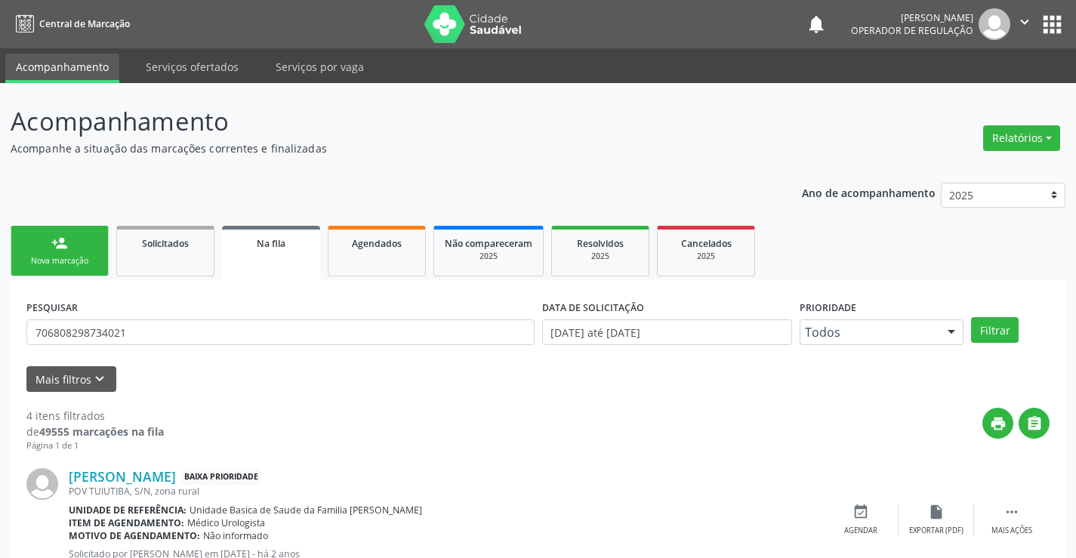
click at [72, 251] on link "person_add Nova marcação" at bounding box center [60, 251] width 98 height 51
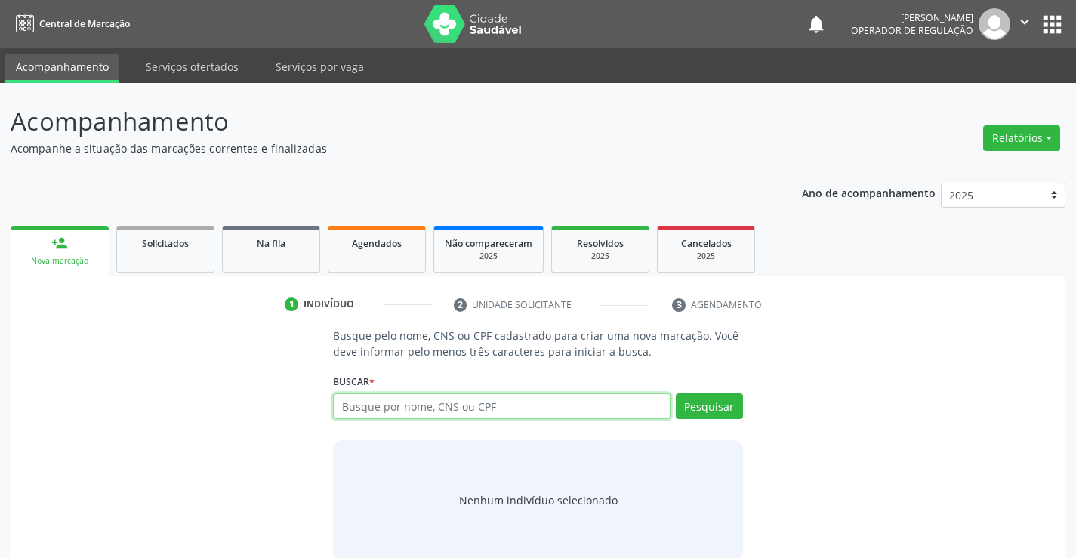
click at [422, 410] on input "text" at bounding box center [501, 406] width 337 height 26
type input "700808445299481"
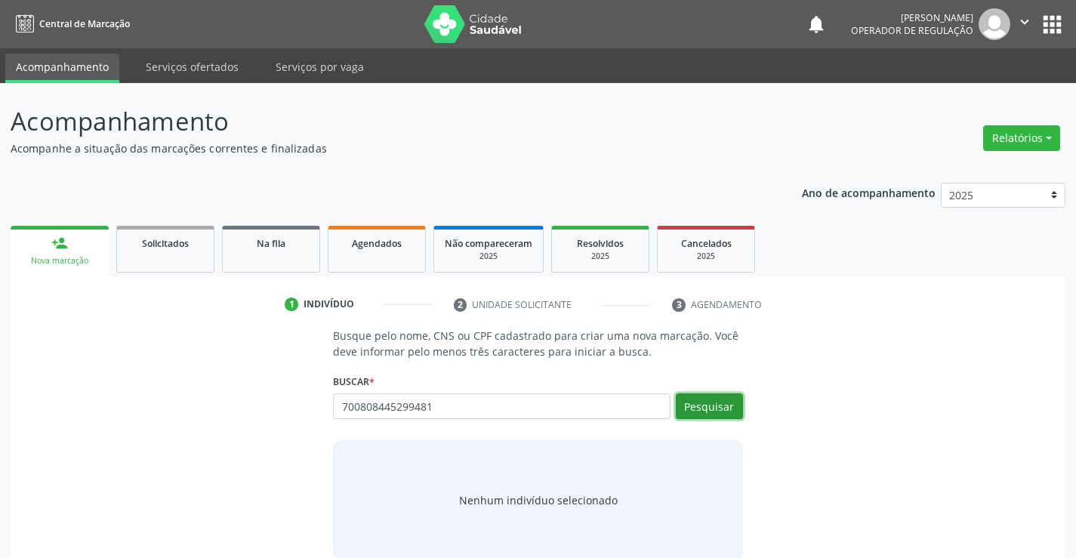
click at [707, 405] on button "Pesquisar" at bounding box center [709, 406] width 67 height 26
type input "700808445299481"
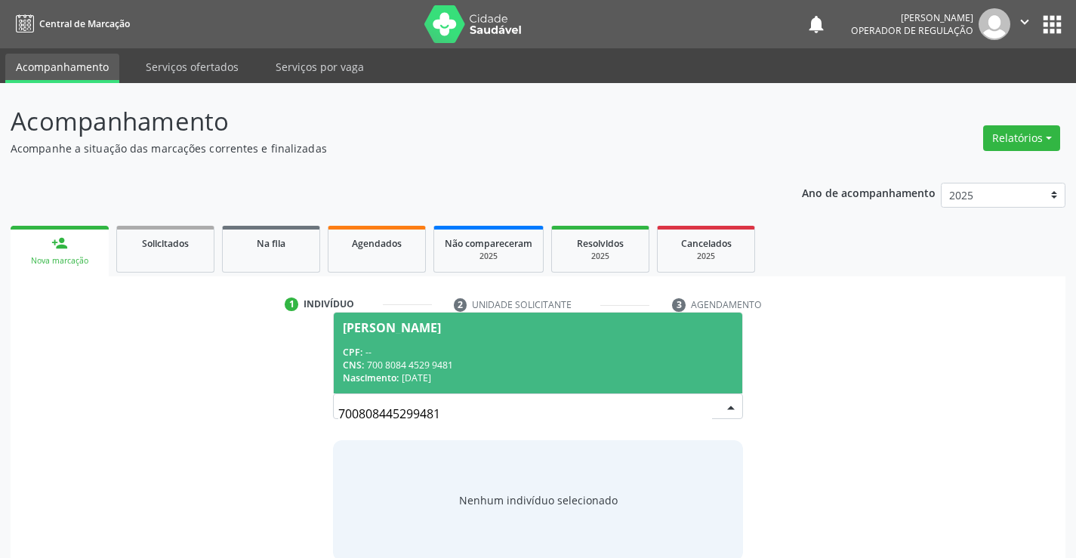
click at [567, 356] on div "CPF: --" at bounding box center [538, 352] width 390 height 13
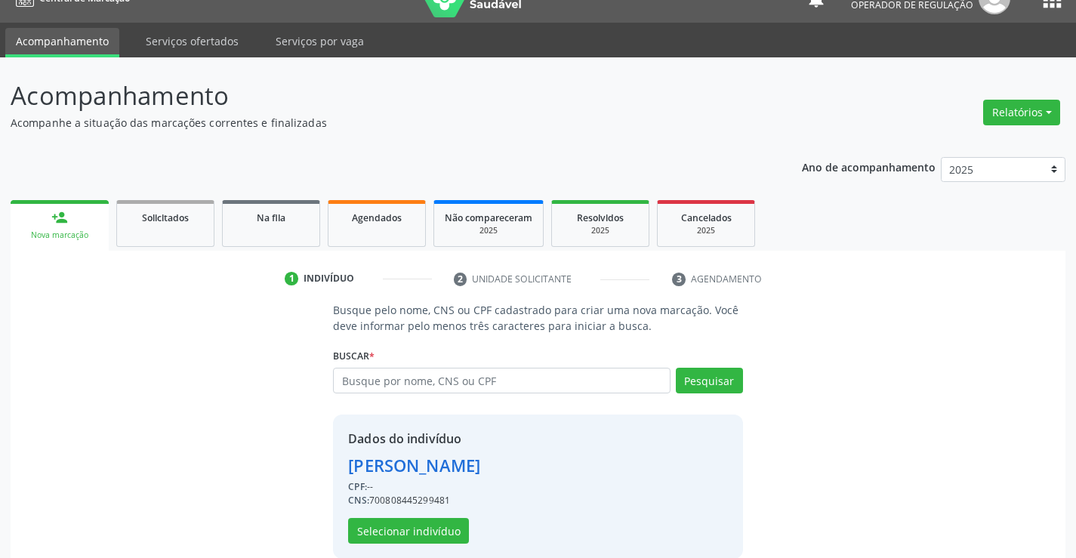
scroll to position [48, 0]
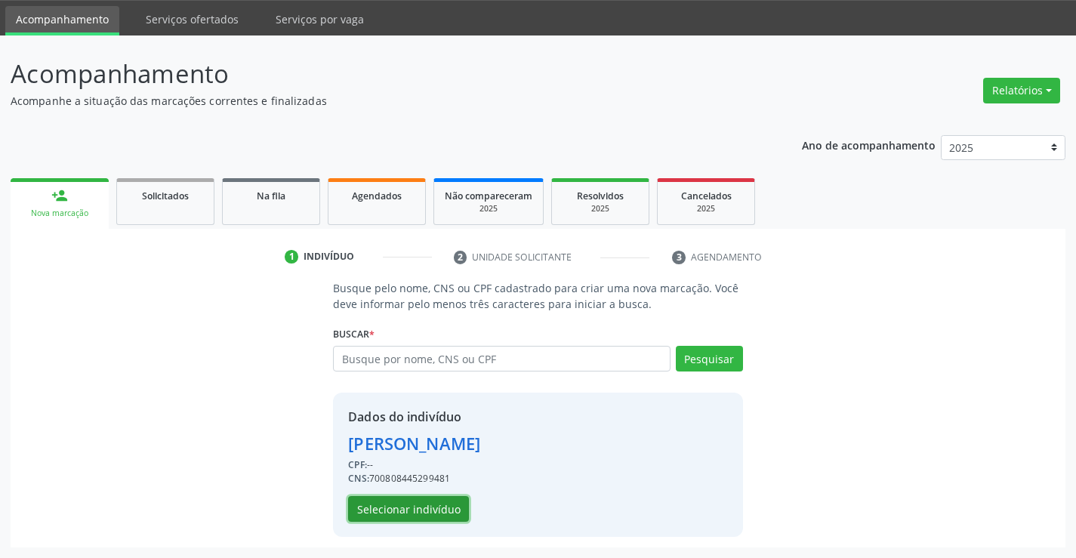
click at [390, 504] on button "Selecionar indivíduo" at bounding box center [408, 509] width 121 height 26
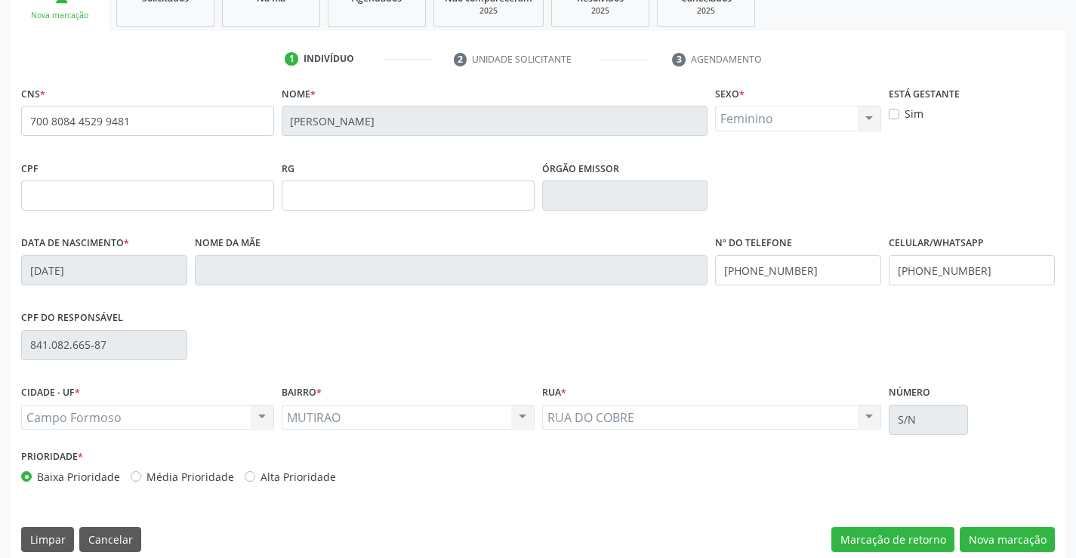
scroll to position [261, 0]
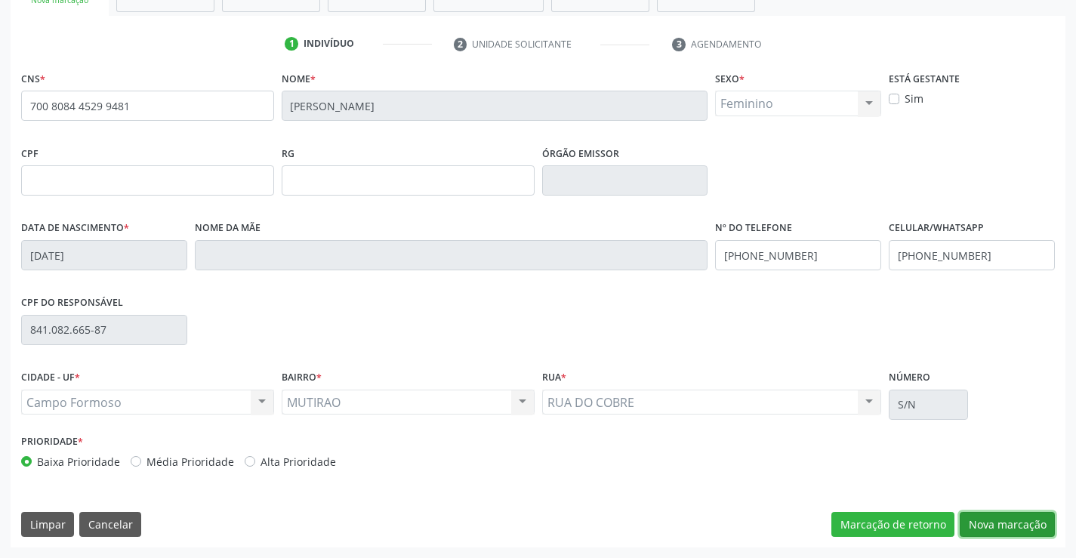
click at [985, 517] on button "Nova marcação" at bounding box center [1007, 525] width 95 height 26
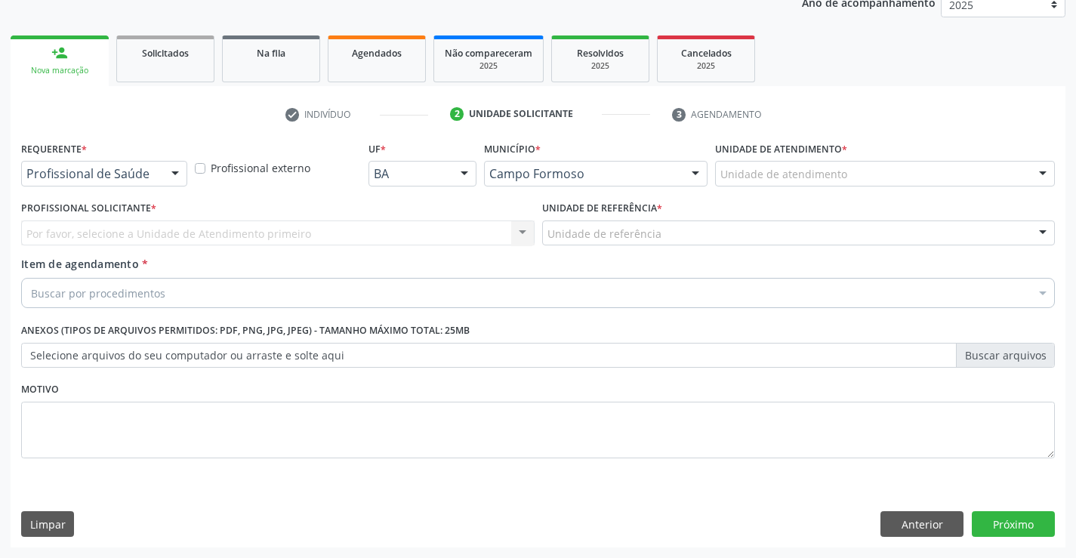
scroll to position [190, 0]
click at [190, 175] on div "Requerente * Profissional de Saúde Profissional de Saúde Paciente Nenhum result…" at bounding box center [104, 166] width 174 height 59
click at [171, 168] on div at bounding box center [175, 175] width 23 height 26
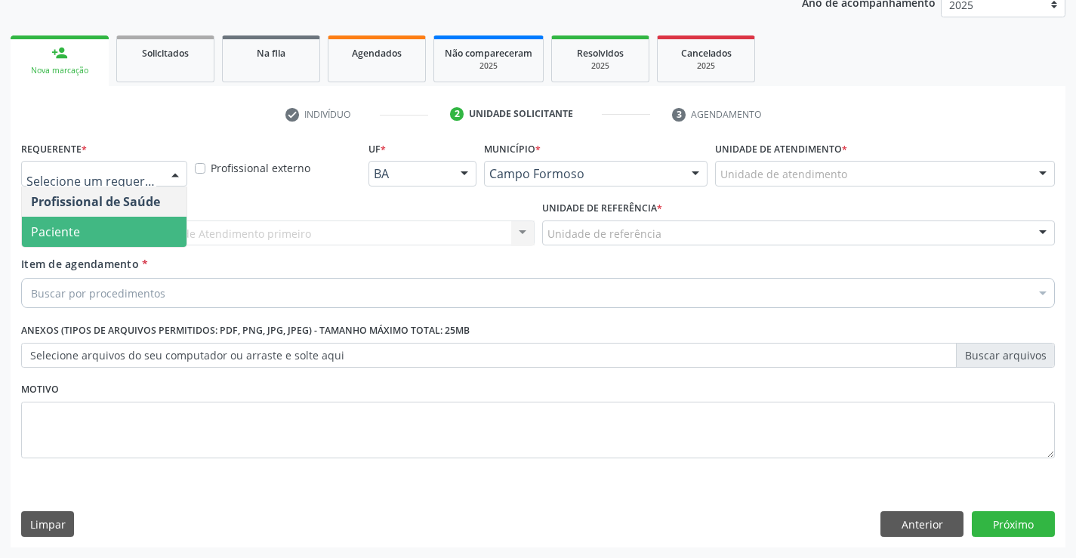
click at [118, 238] on span "Paciente" at bounding box center [104, 232] width 165 height 30
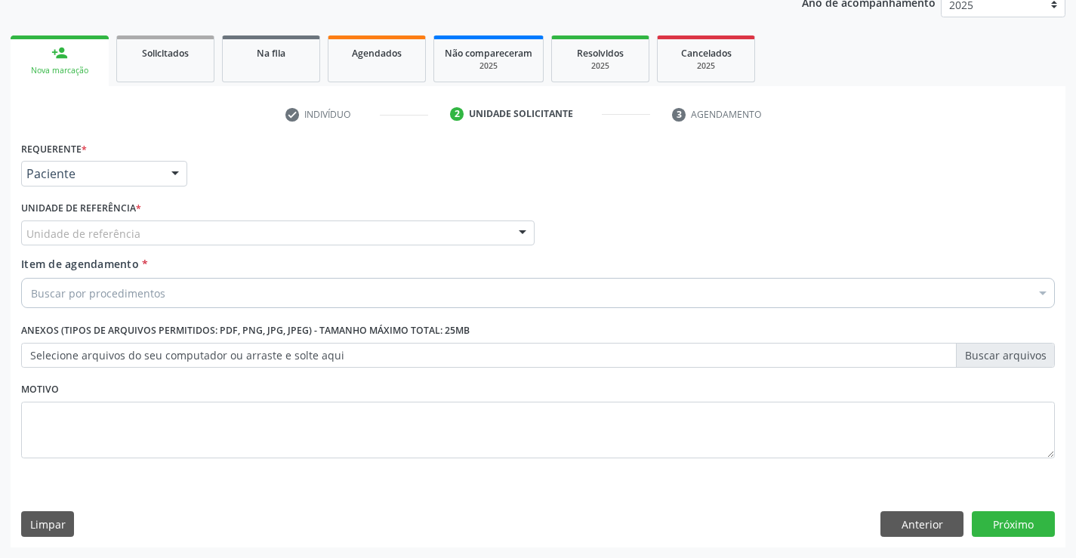
click at [263, 233] on div "Unidade de referência" at bounding box center [277, 233] width 513 height 26
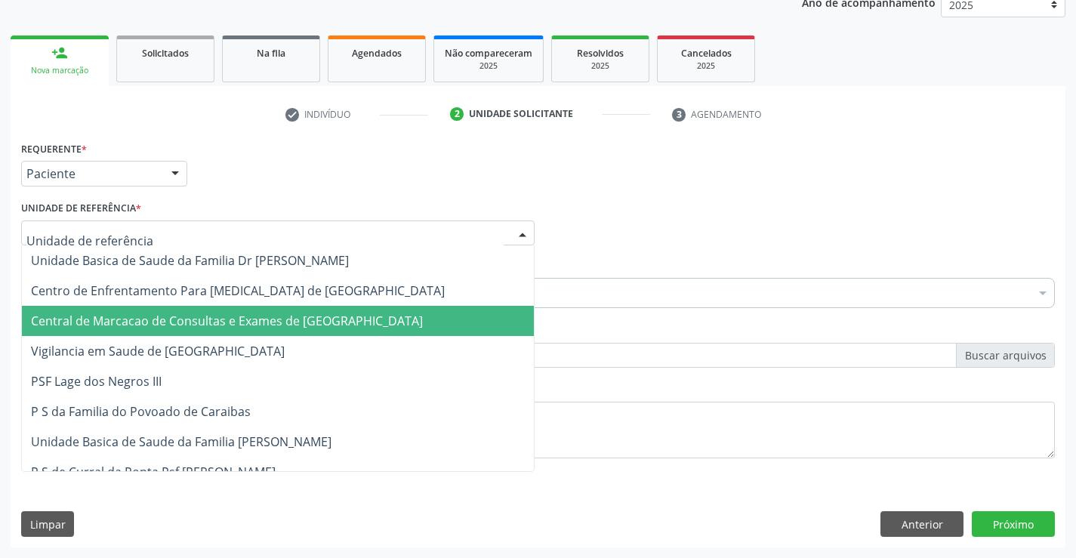
click at [275, 313] on span "Central de Marcacao de Consultas e Exames de [GEOGRAPHIC_DATA]" at bounding box center [227, 321] width 392 height 17
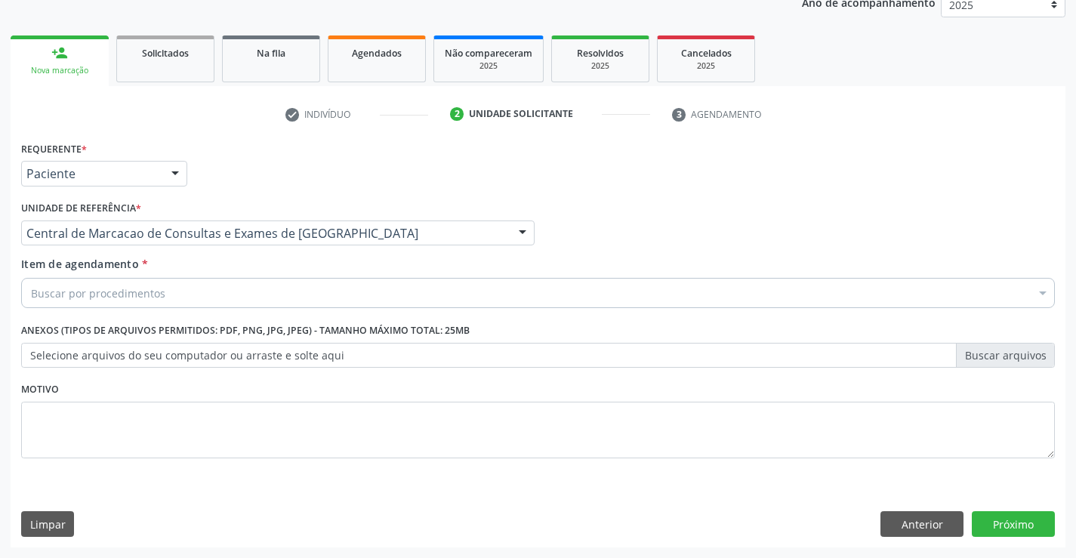
click at [294, 301] on div "Buscar por procedimentos" at bounding box center [538, 293] width 1034 height 30
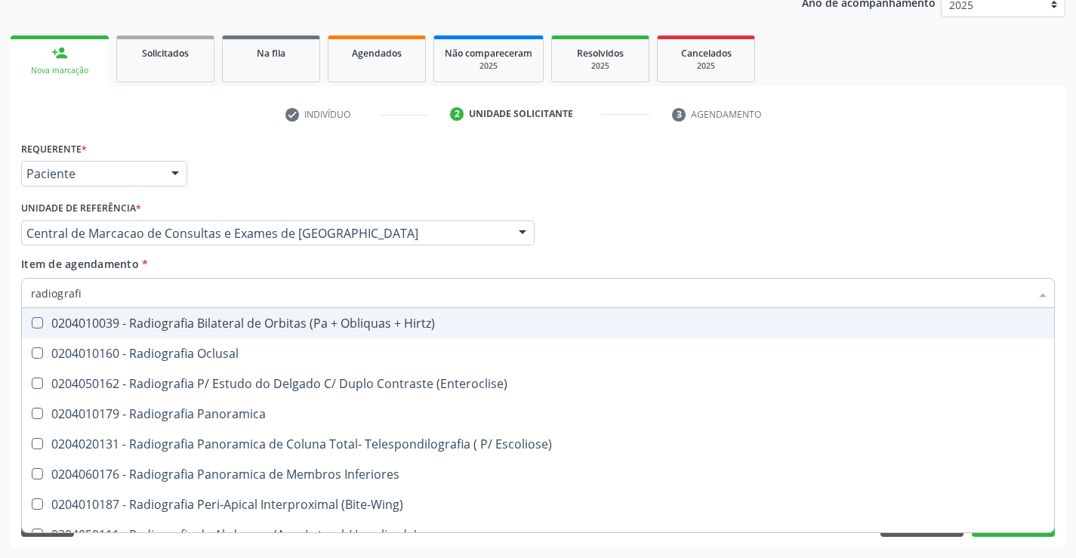
type input "radiografia"
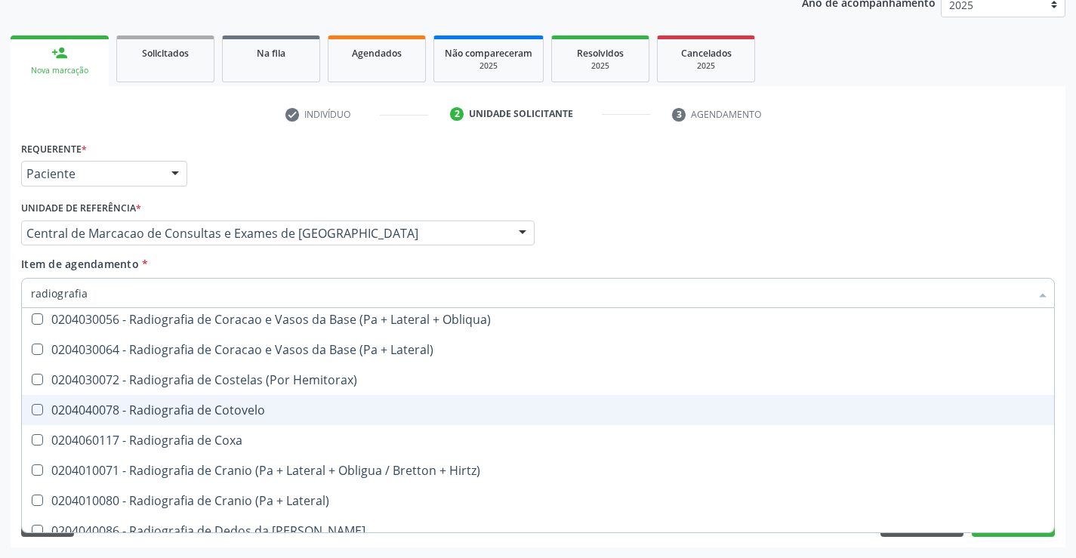
scroll to position [906, 0]
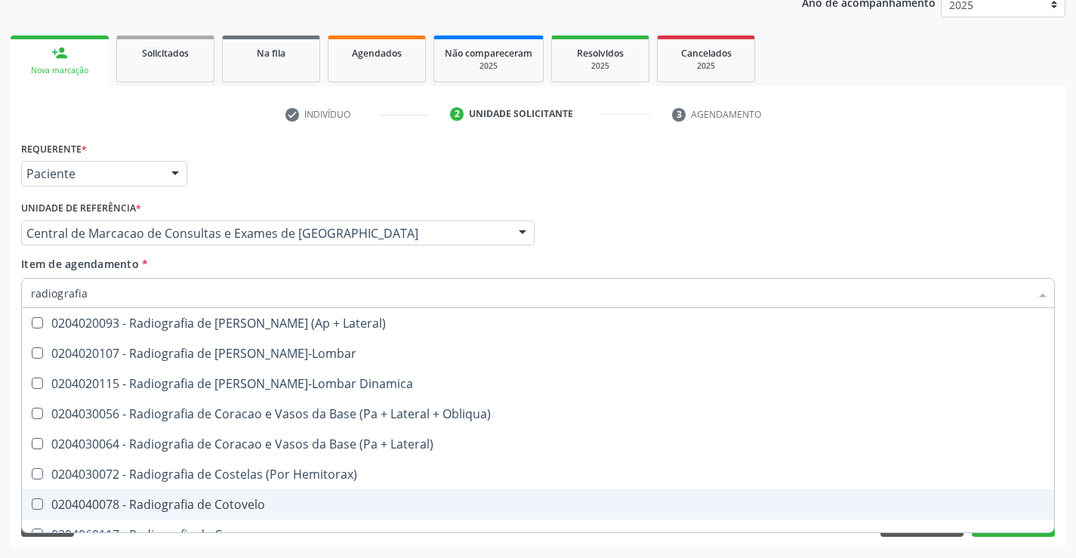
click at [242, 498] on div "0204040078 - Radiografia de Cotovelo" at bounding box center [538, 504] width 1014 height 12
checkbox Cotovelo "true"
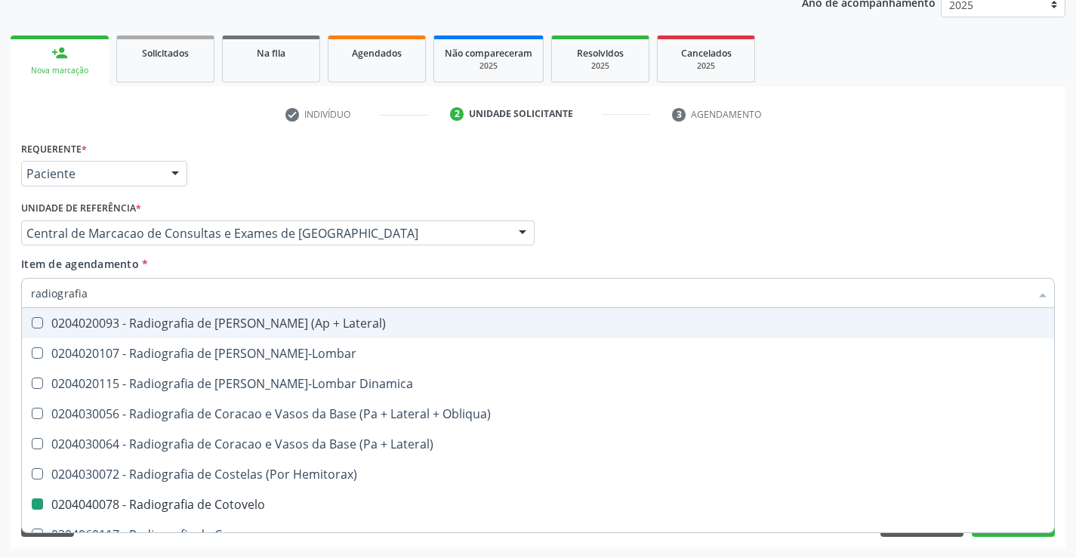
click at [692, 177] on div "Requerente * Paciente Profissional de Saúde Paciente Nenhum resultado encontrad…" at bounding box center [537, 166] width 1041 height 59
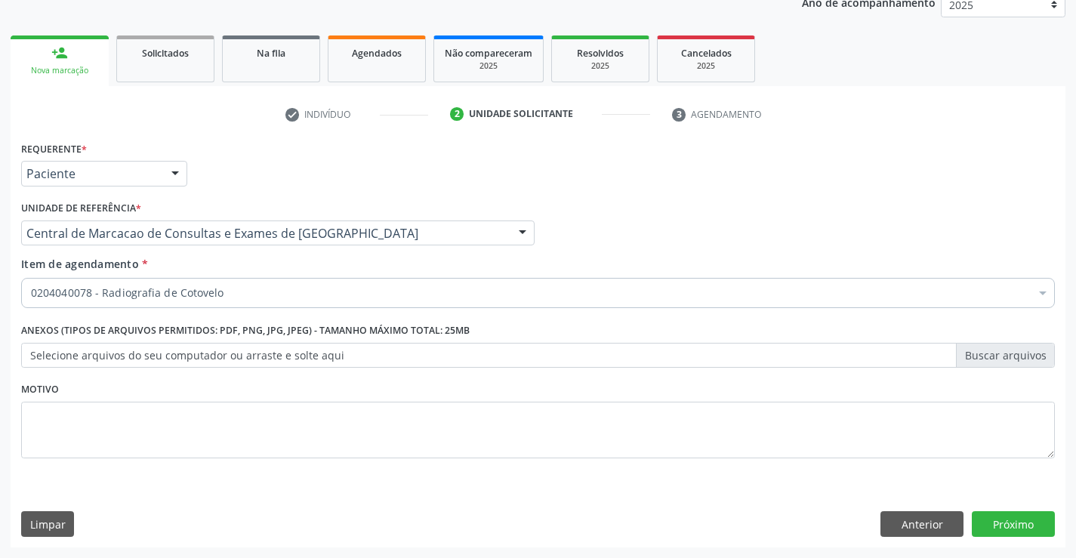
scroll to position [0, 0]
click at [1001, 517] on button "Próximo" at bounding box center [1013, 524] width 83 height 26
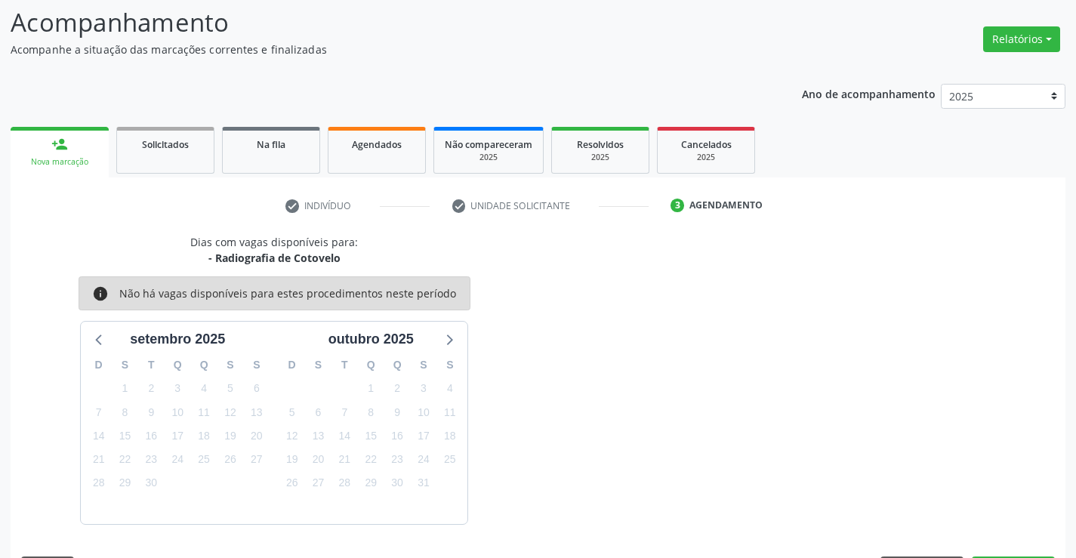
scroll to position [143, 0]
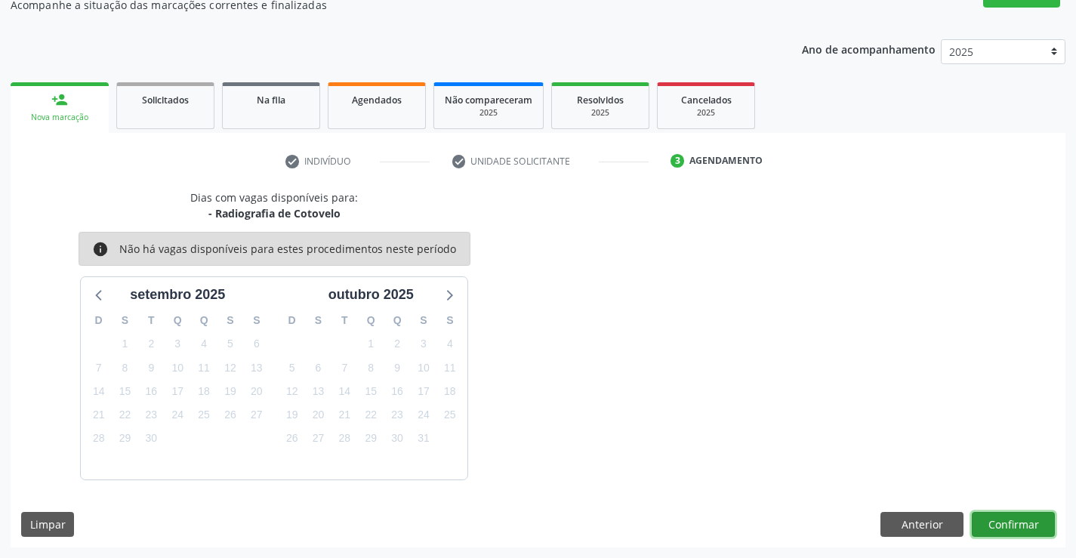
click at [1039, 533] on button "Confirmar" at bounding box center [1013, 525] width 83 height 26
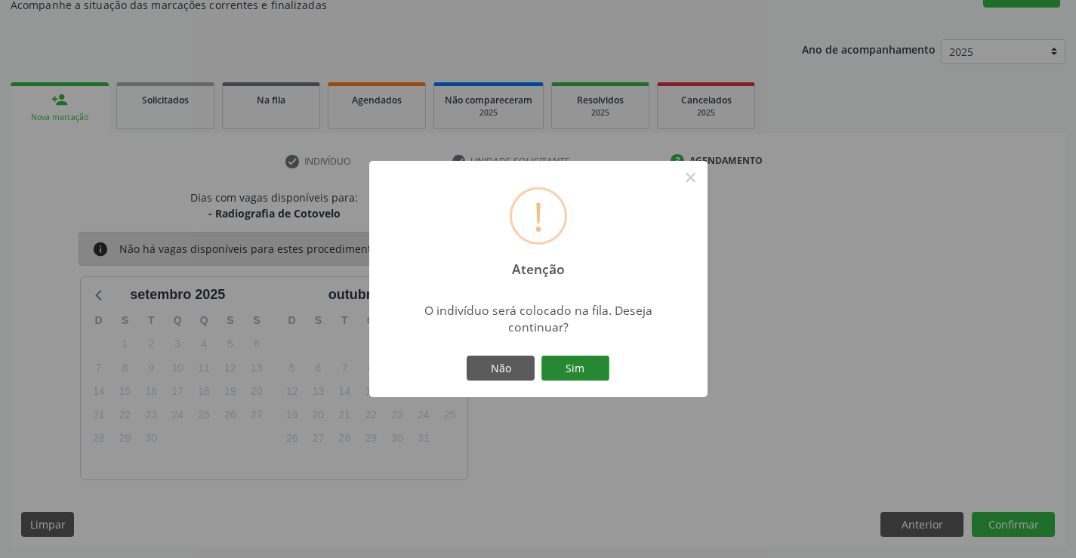
click at [594, 364] on button "Sim" at bounding box center [575, 369] width 68 height 26
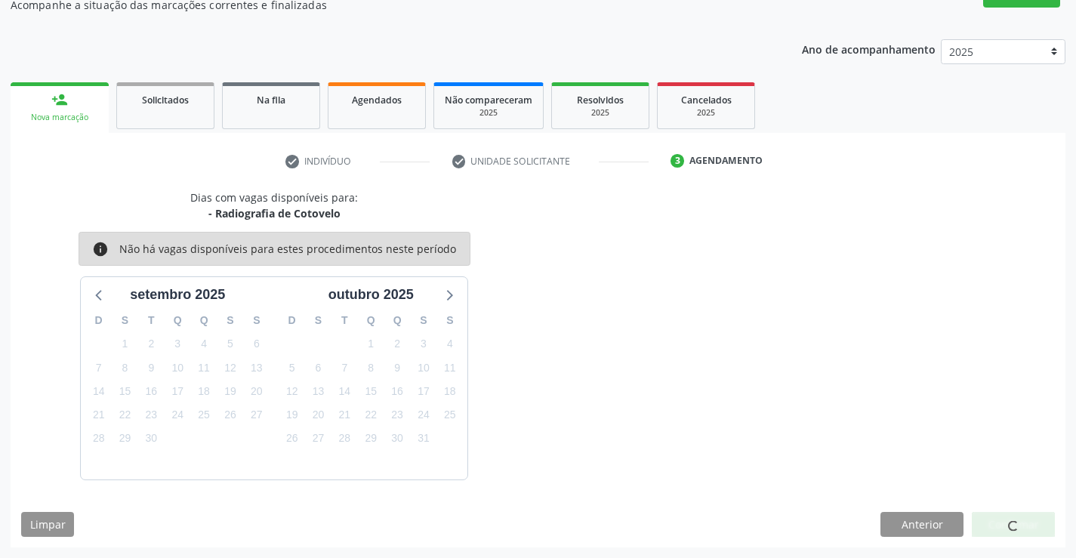
scroll to position [0, 0]
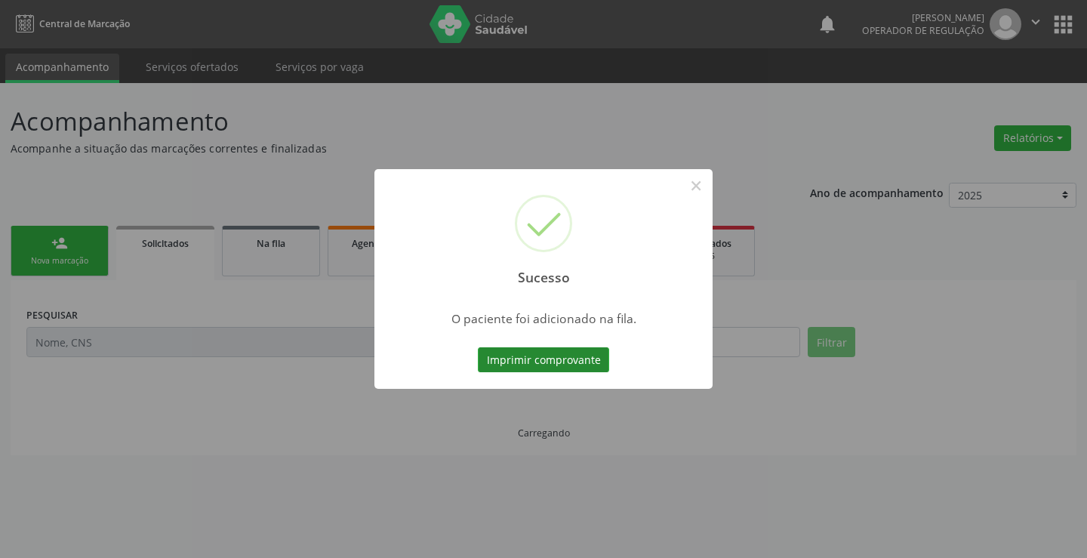
click at [574, 366] on button "Imprimir comprovante" at bounding box center [543, 360] width 131 height 26
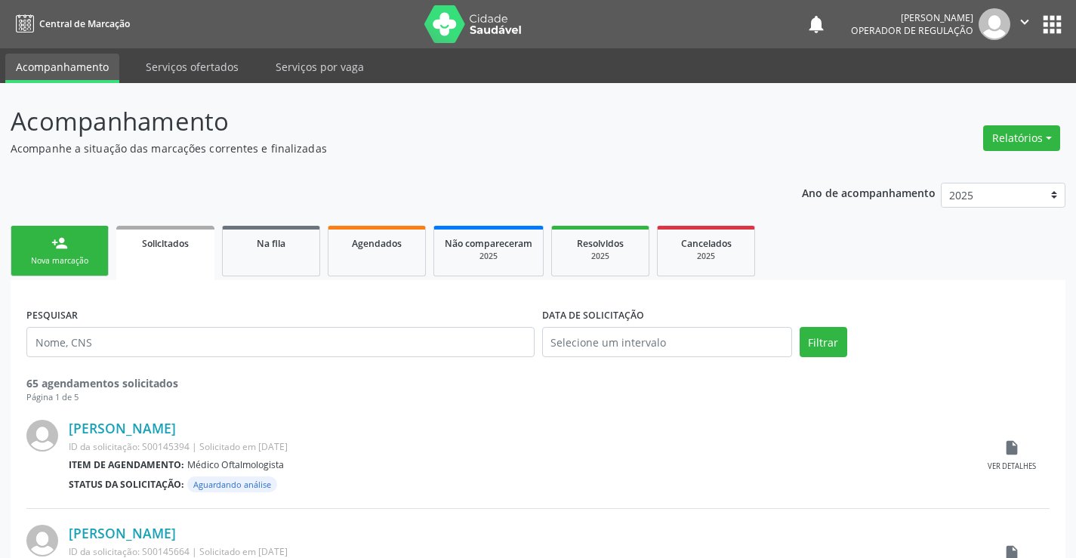
click at [63, 239] on div "person_add" at bounding box center [59, 243] width 17 height 17
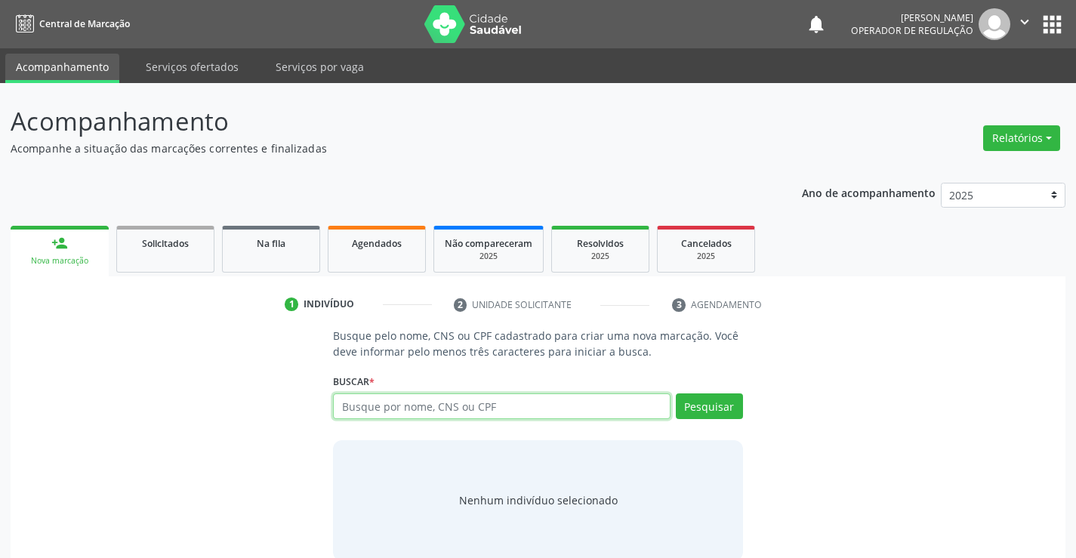
click at [402, 399] on input "text" at bounding box center [501, 406] width 337 height 26
type input "701006805457699"
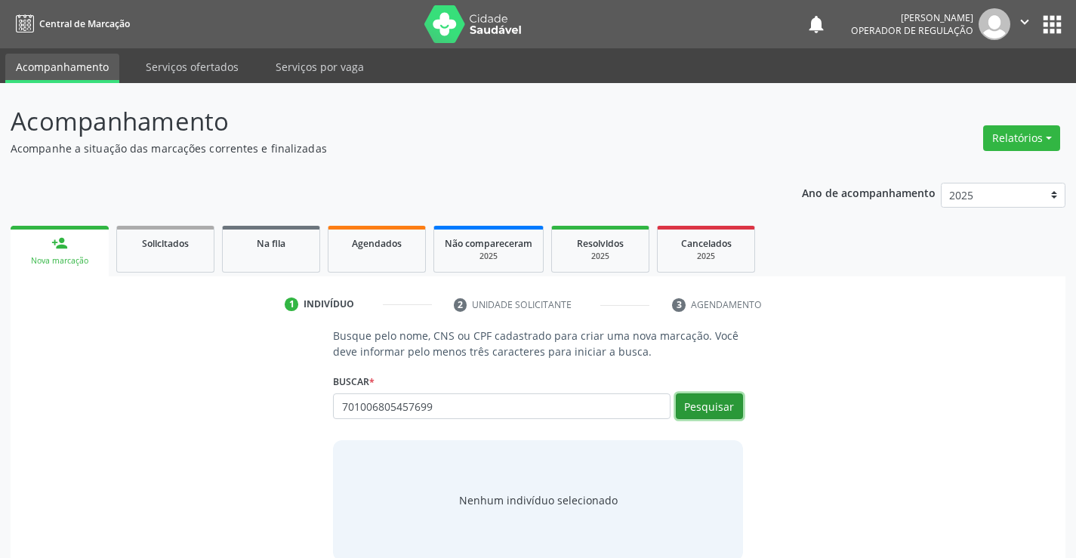
click at [717, 402] on button "Pesquisar" at bounding box center [709, 406] width 67 height 26
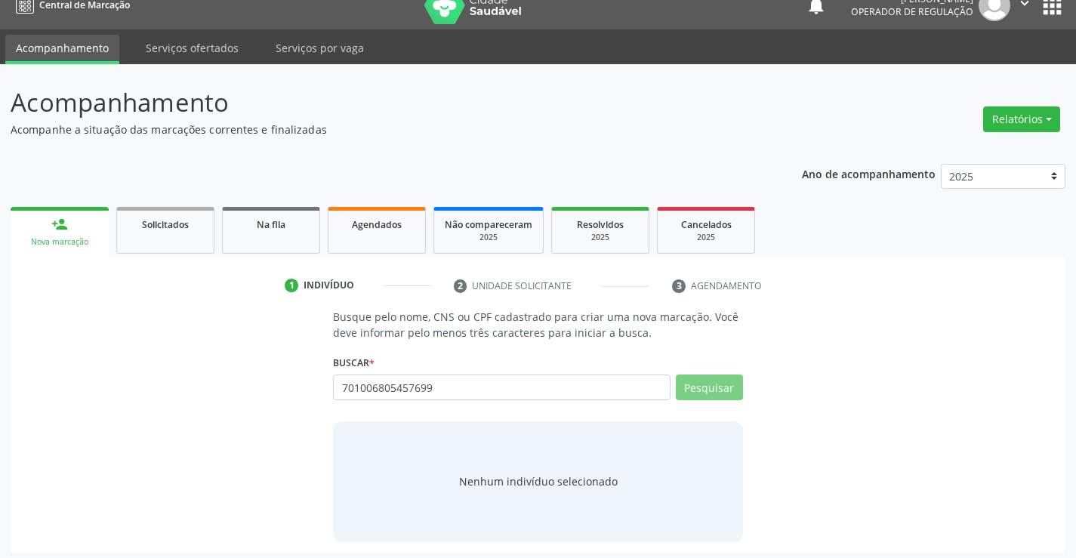
scroll to position [24, 0]
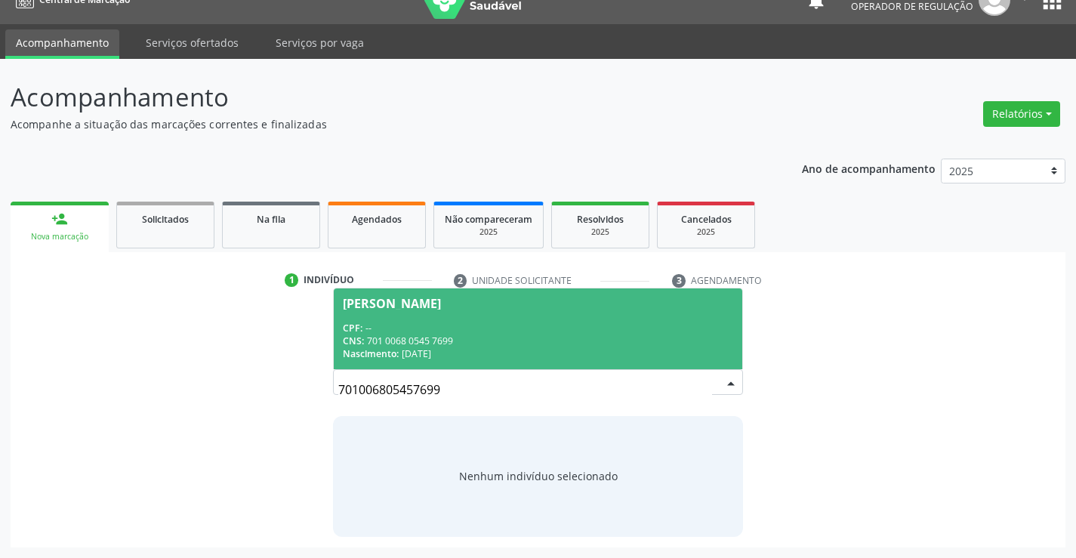
click at [434, 319] on span "Edilene Araujo da Silva Santos CPF: -- CNS: 701 0068 0545 7699 Nascimento: 04/1…" at bounding box center [538, 328] width 408 height 81
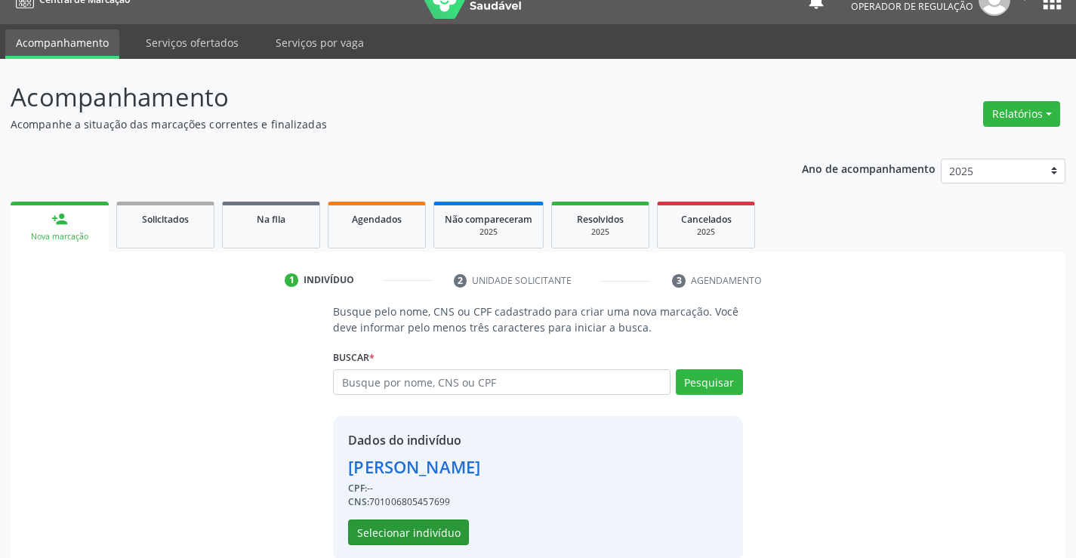
scroll to position [48, 0]
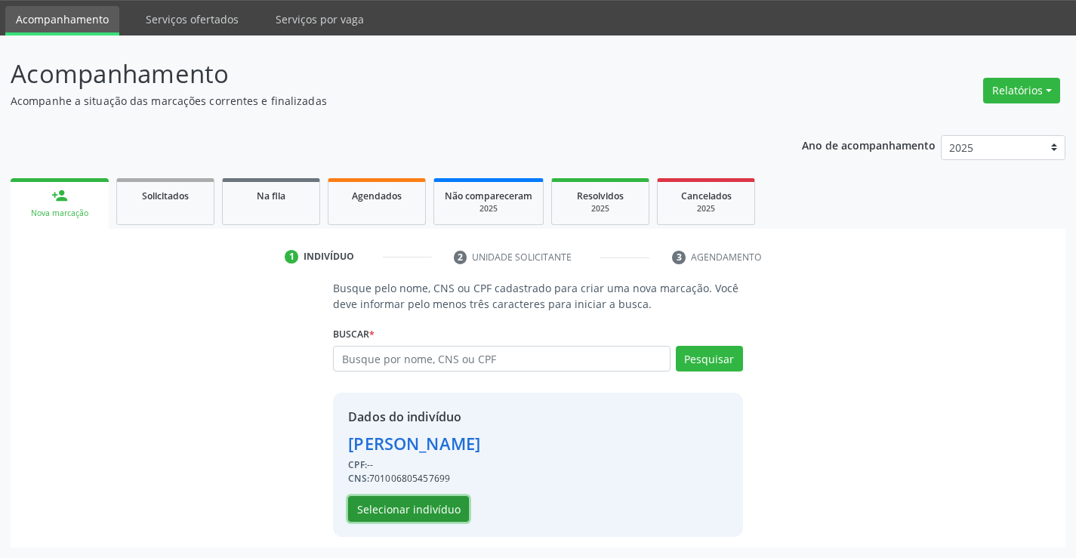
click at [393, 510] on button "Selecionar indivíduo" at bounding box center [408, 509] width 121 height 26
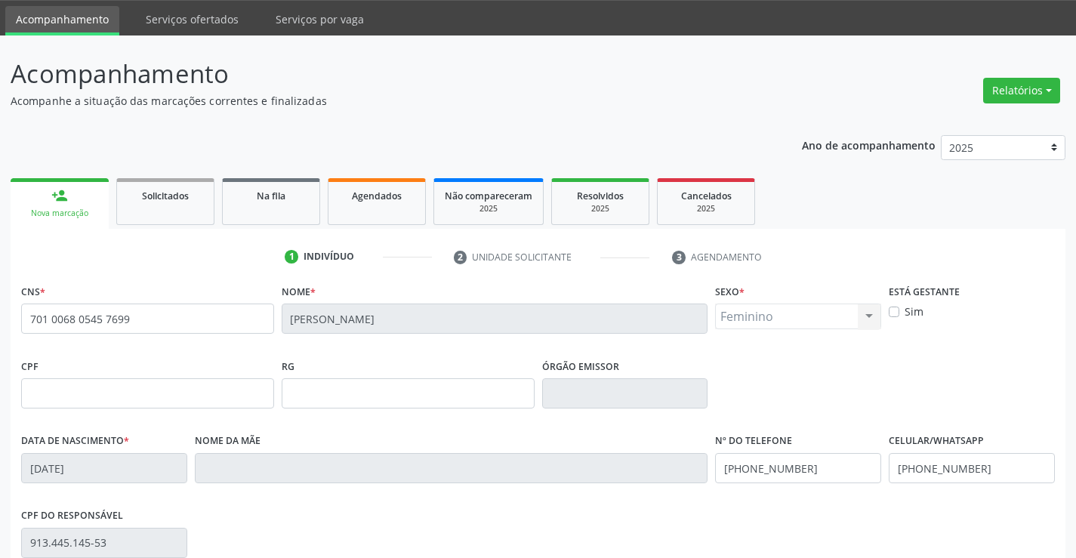
scroll to position [261, 0]
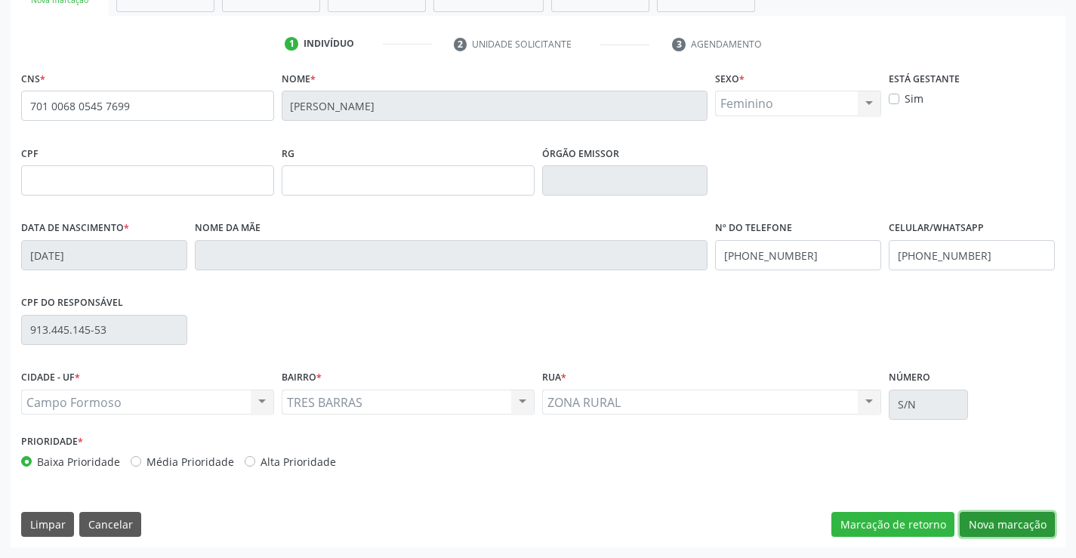
click at [1028, 522] on button "Nova marcação" at bounding box center [1007, 525] width 95 height 26
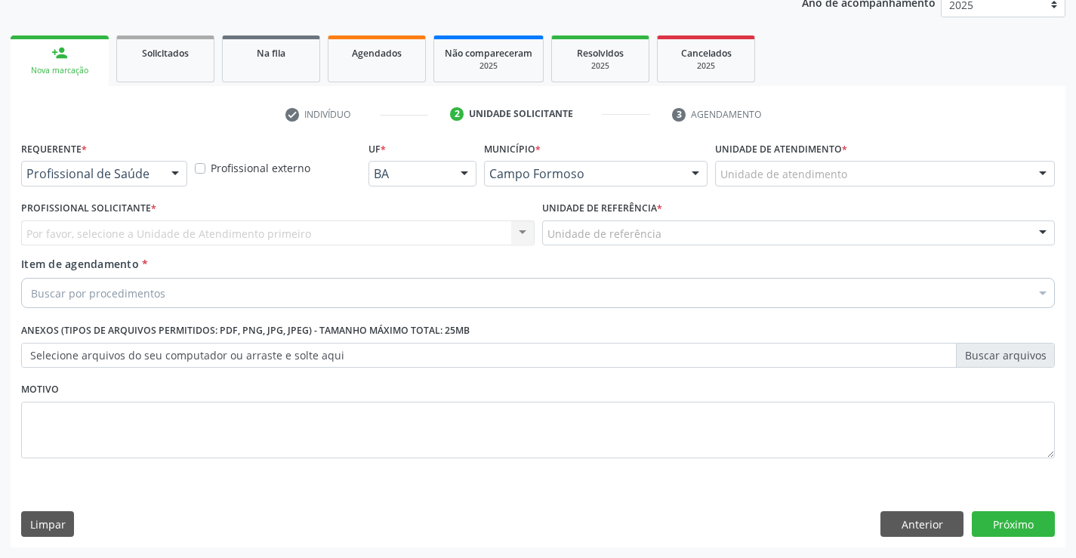
scroll to position [190, 0]
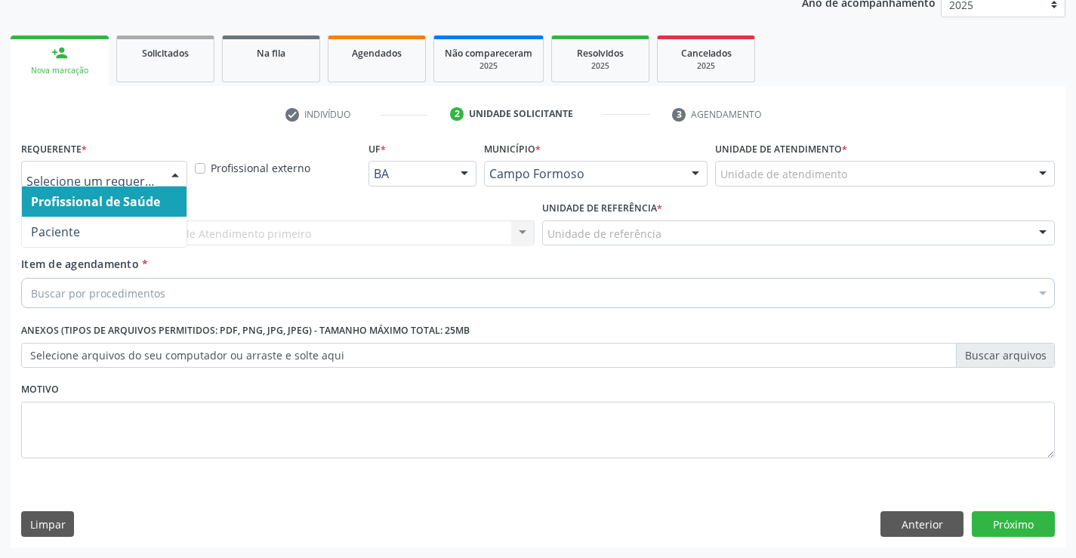
click at [174, 174] on div at bounding box center [175, 175] width 23 height 26
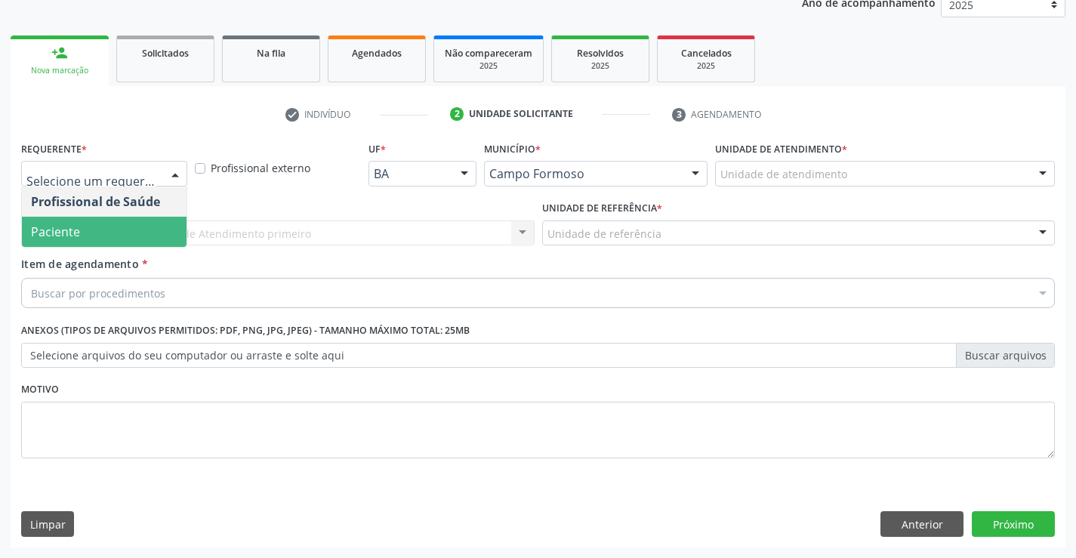
click at [122, 227] on span "Paciente" at bounding box center [104, 232] width 165 height 30
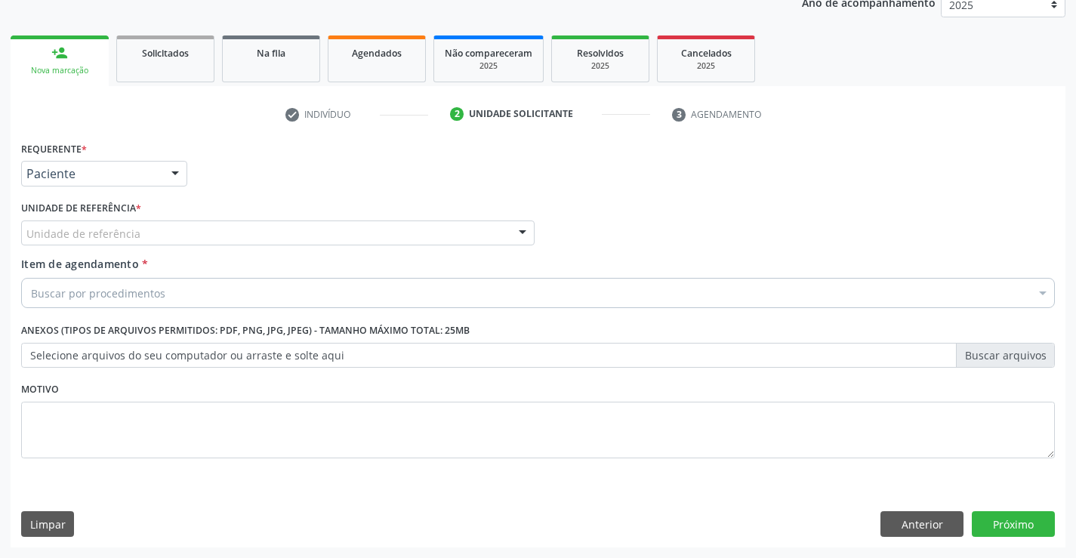
click at [227, 236] on div "Unidade de referência" at bounding box center [277, 233] width 513 height 26
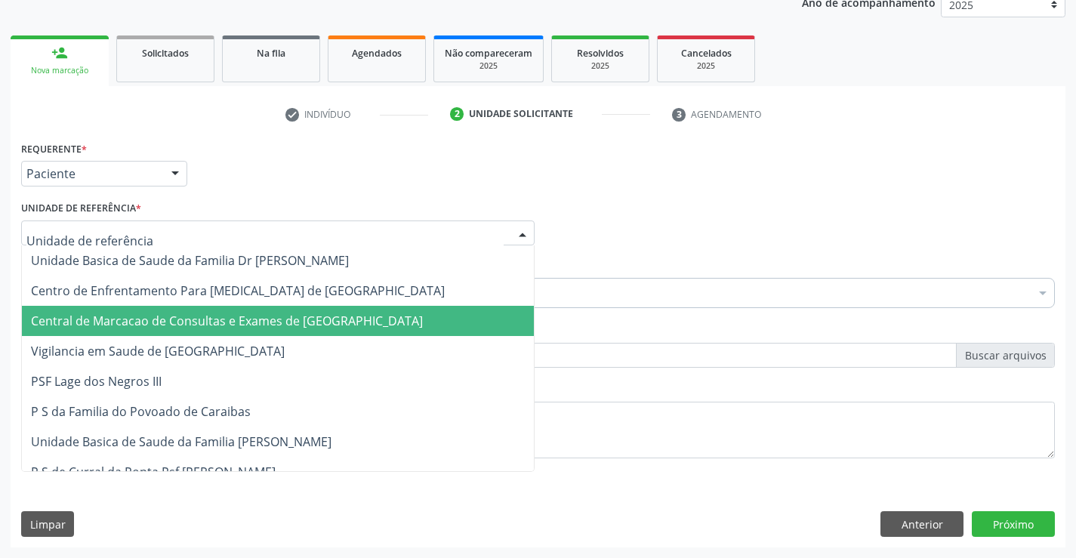
click at [239, 320] on span "Central de Marcacao de Consultas e Exames de [GEOGRAPHIC_DATA]" at bounding box center [227, 321] width 392 height 17
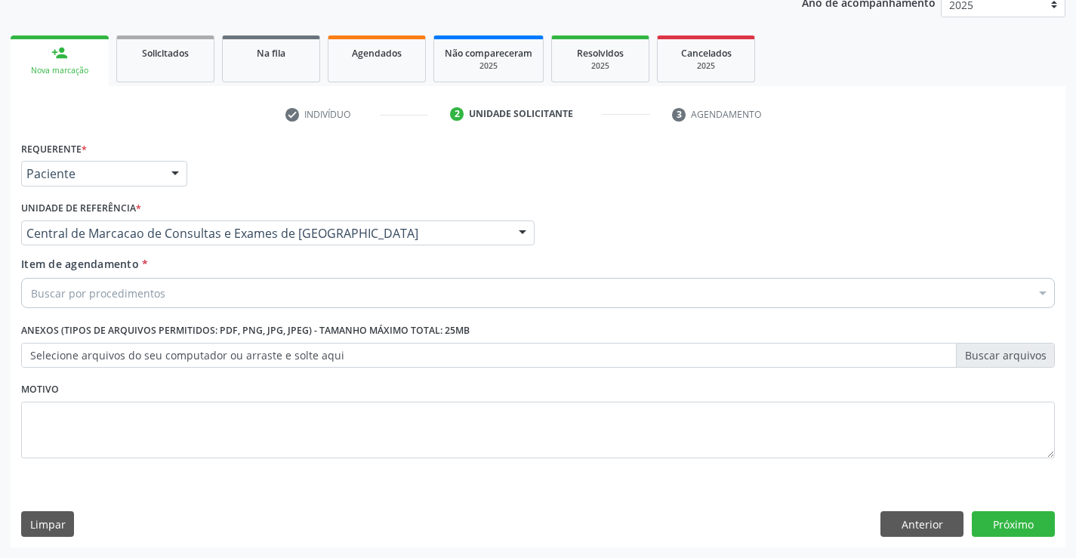
click at [269, 301] on div "Buscar por procedimentos" at bounding box center [538, 293] width 1034 height 30
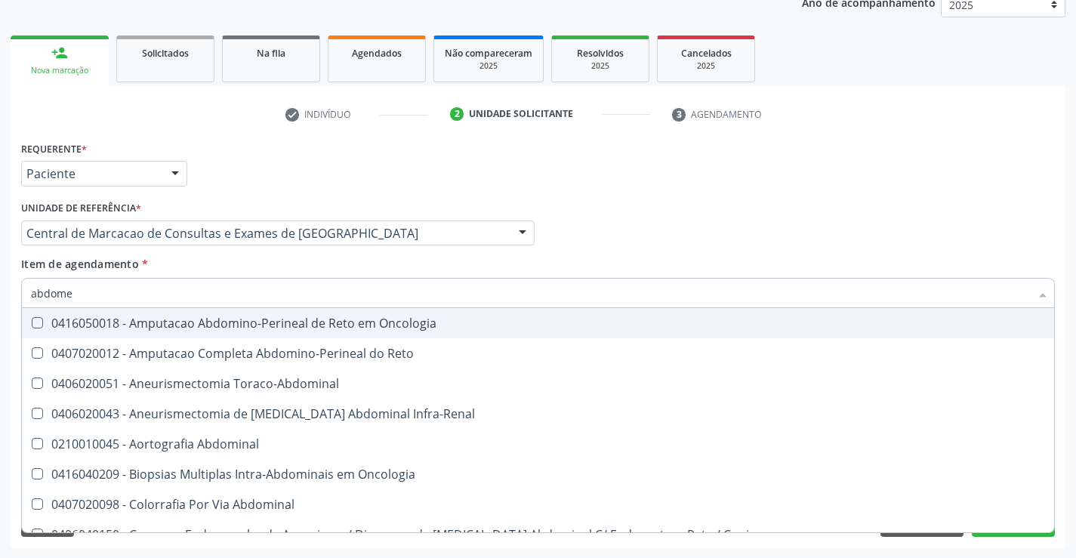
type input "abdomen"
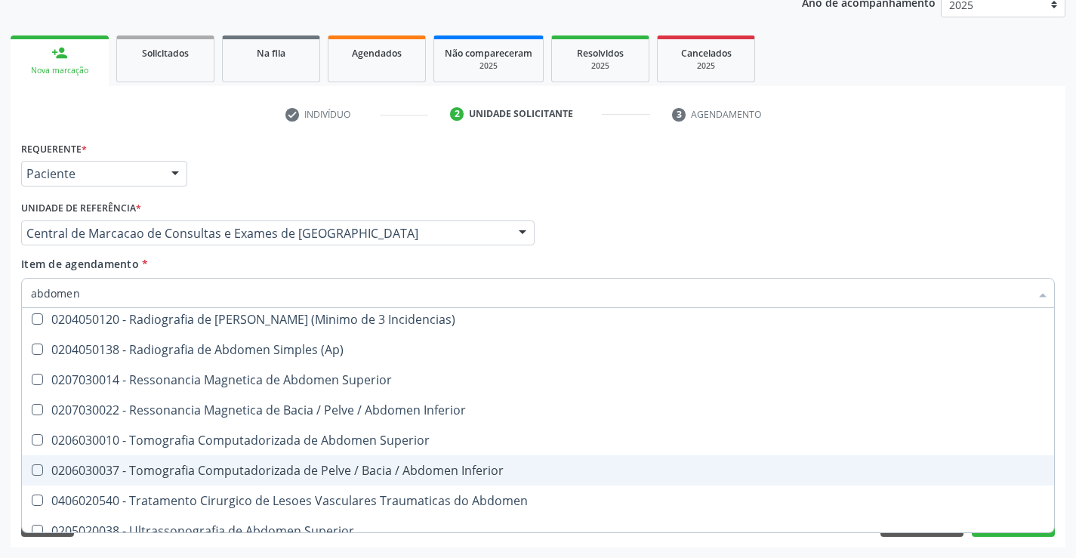
scroll to position [78, 0]
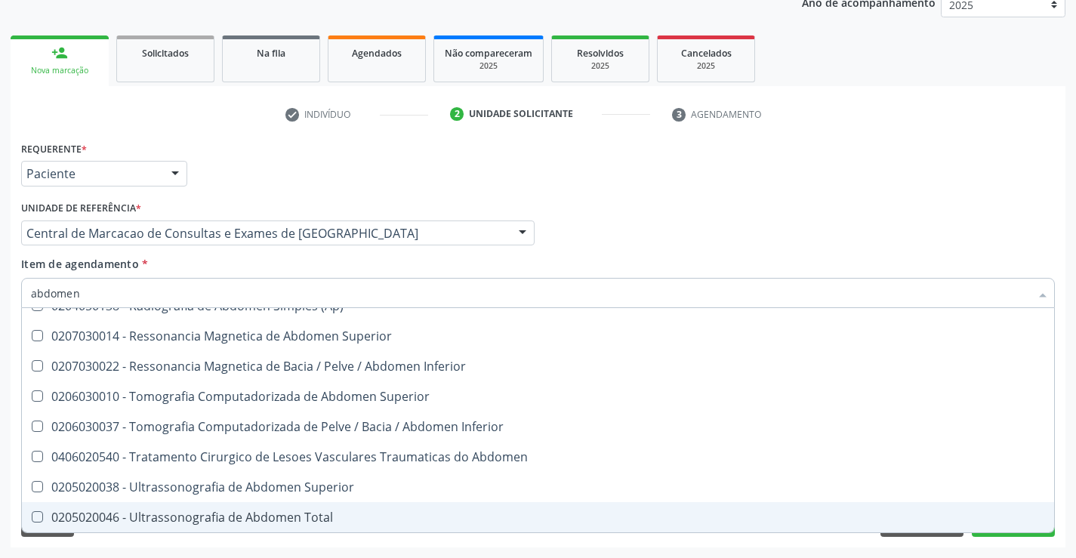
click at [225, 522] on div "0205020046 - Ultrassonografia de Abdomen Total" at bounding box center [538, 517] width 1014 height 12
checkbox Total "true"
click at [1007, 181] on div "Requerente * Paciente Profissional de Saúde Paciente Nenhum resultado encontrad…" at bounding box center [537, 166] width 1041 height 59
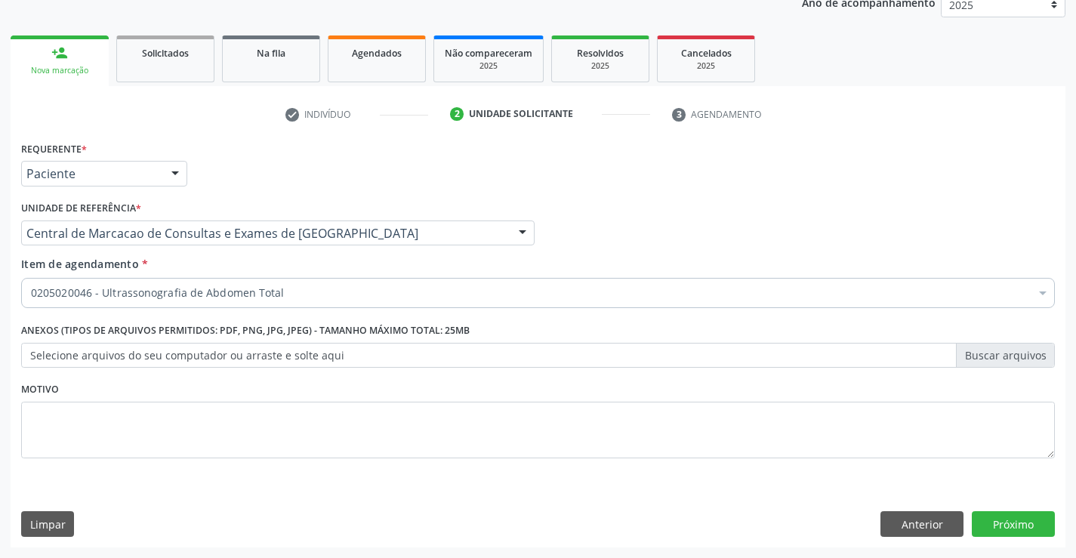
checkbox Total "true"
checkbox Adolescente\) "false"
click at [999, 519] on button "Próximo" at bounding box center [1013, 524] width 83 height 26
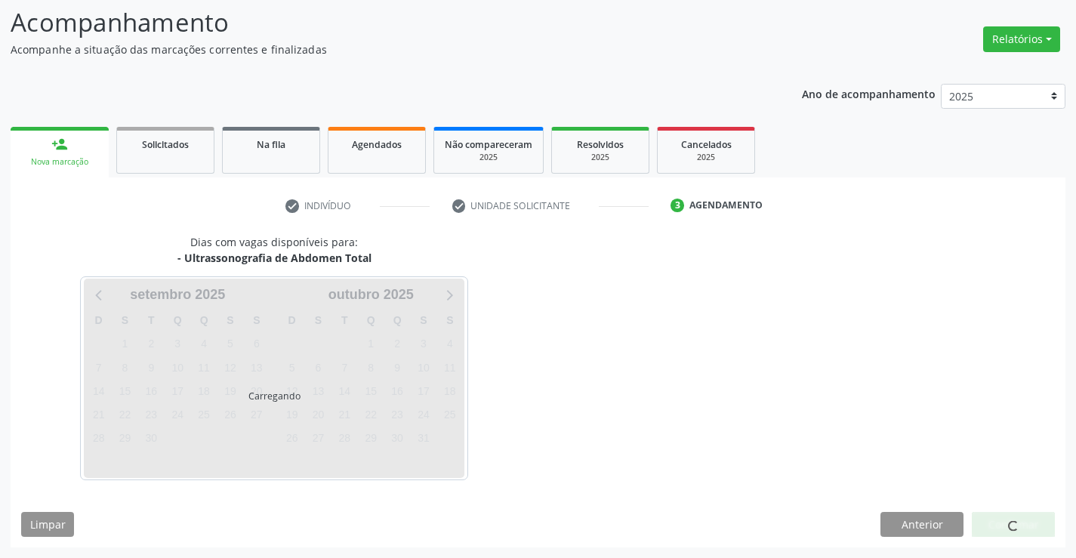
scroll to position [99, 0]
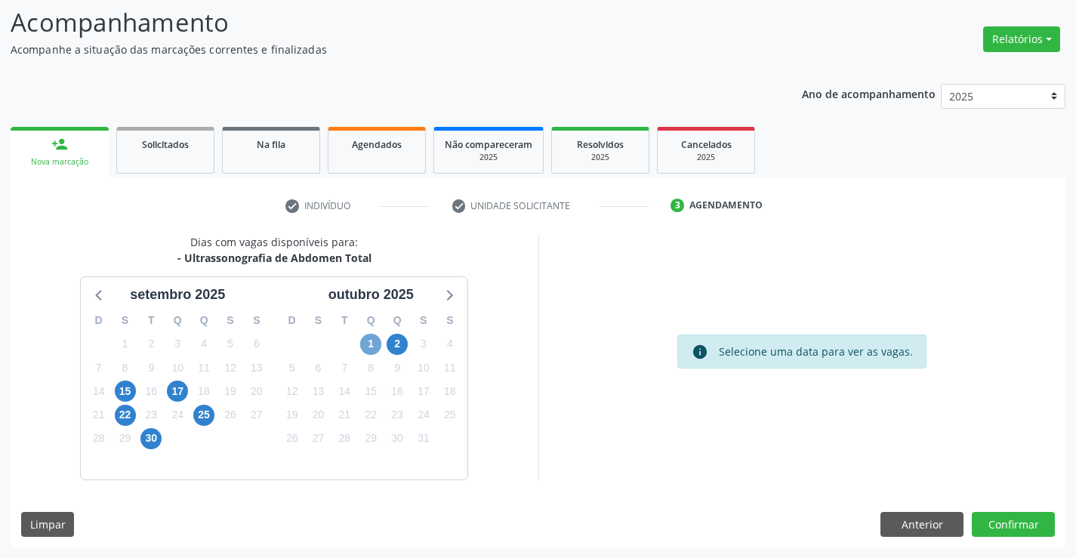
click at [373, 347] on span "1" at bounding box center [370, 344] width 21 height 21
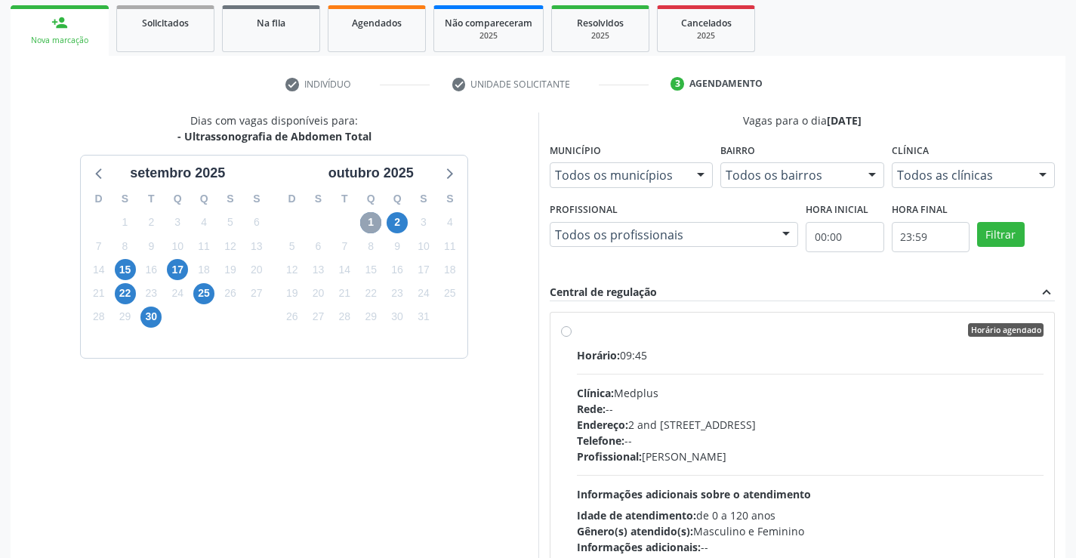
scroll to position [344, 0]
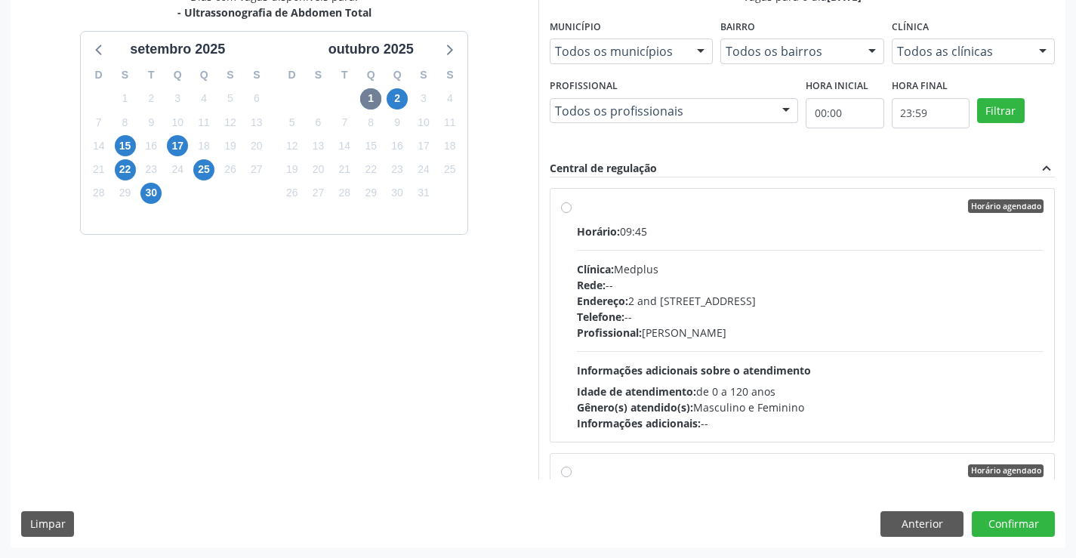
click at [785, 238] on div "Horário: 09:45" at bounding box center [810, 232] width 467 height 16
click at [572, 213] on input "Horário agendado Horário: 09:45 Clínica: Medplus Rede: -- Endereço: 2 and S 204…" at bounding box center [566, 206] width 11 height 14
radio input "true"
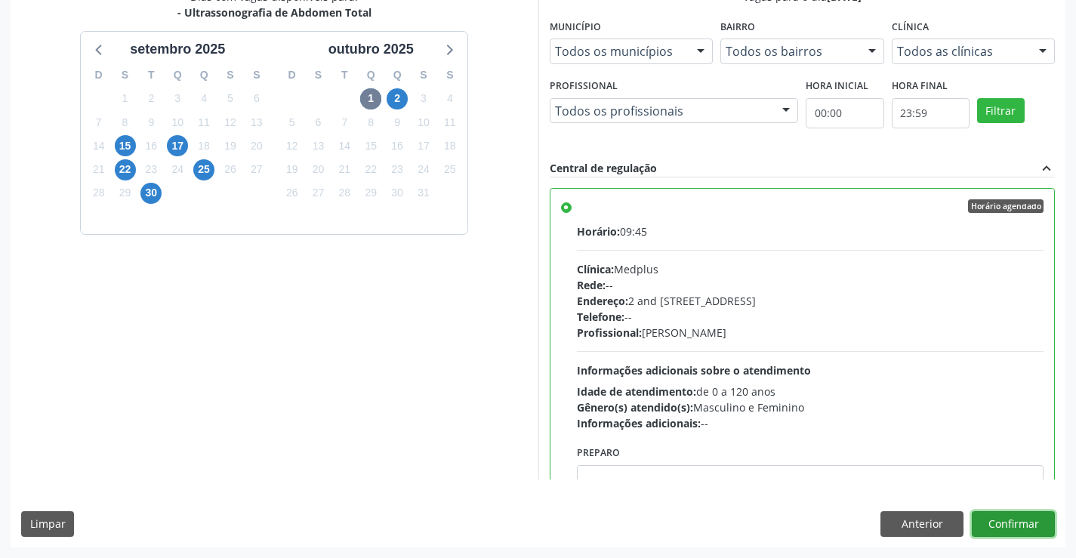
click at [998, 530] on button "Confirmar" at bounding box center [1013, 524] width 83 height 26
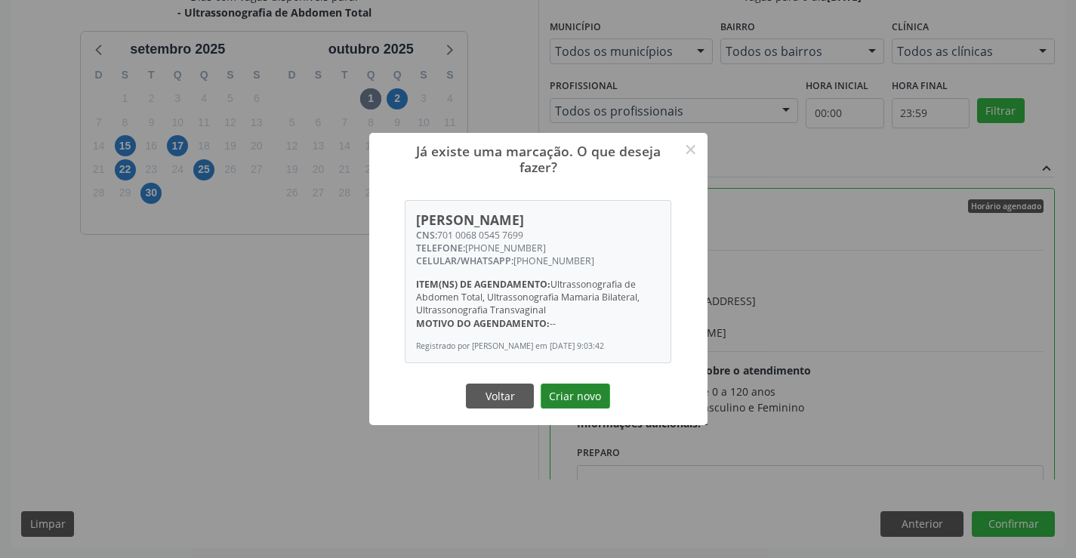
click at [566, 389] on button "Criar novo" at bounding box center [575, 397] width 69 height 26
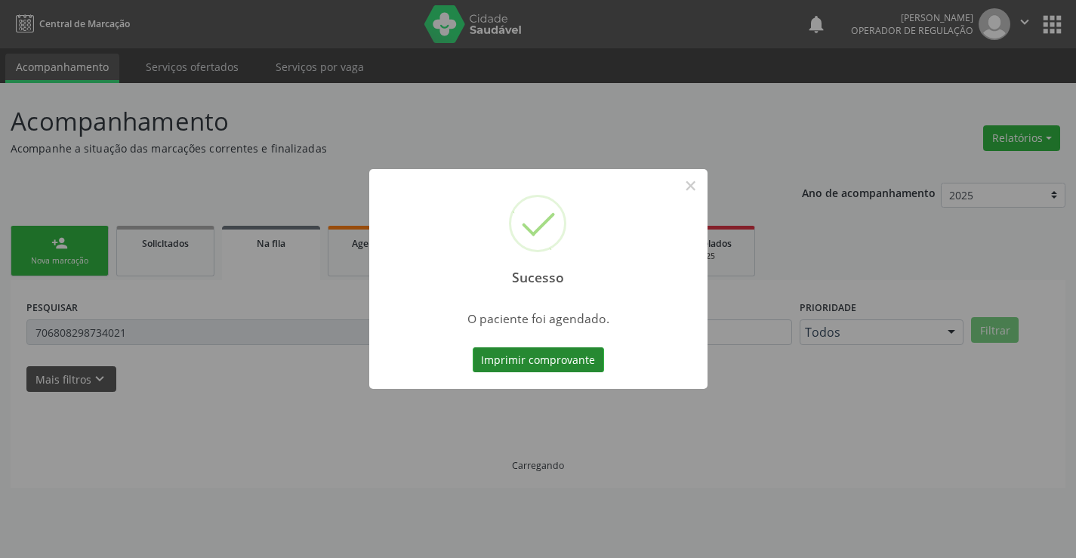
scroll to position [0, 0]
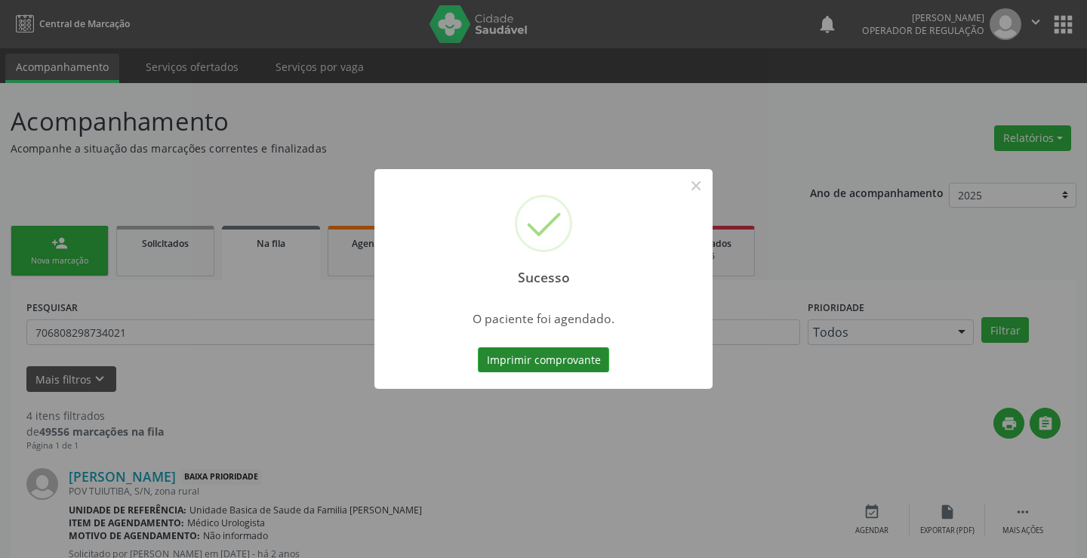
click at [589, 357] on button "Imprimir comprovante" at bounding box center [543, 360] width 131 height 26
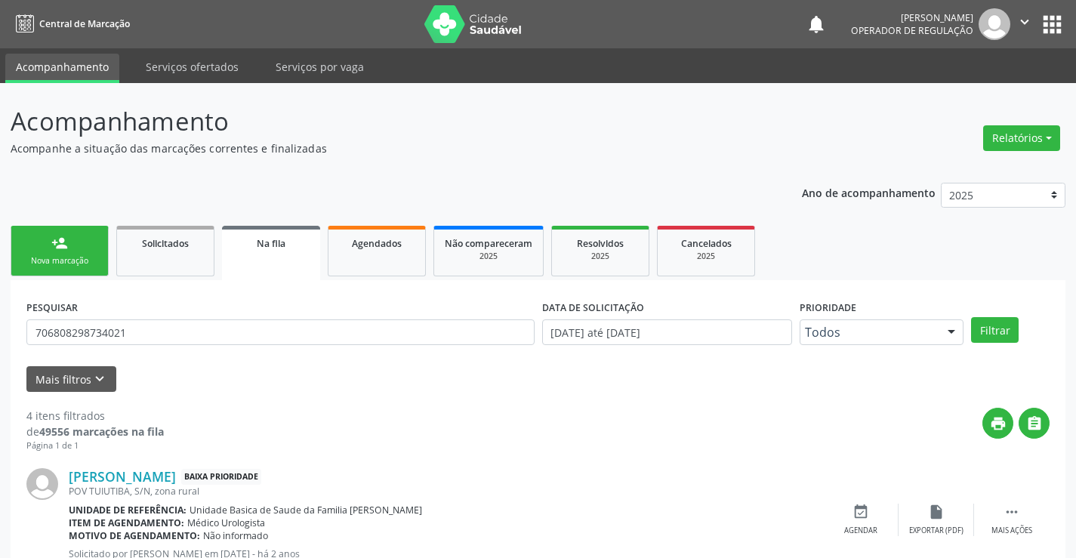
click at [77, 230] on link "person_add Nova marcação" at bounding box center [60, 251] width 98 height 51
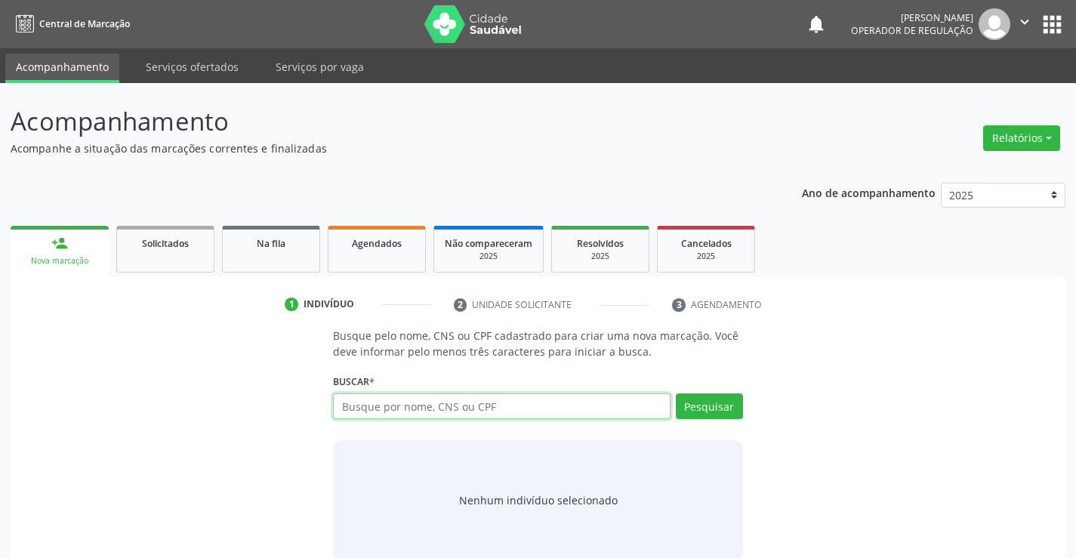
click at [481, 404] on input "text" at bounding box center [501, 406] width 337 height 26
type input "898003737507467"
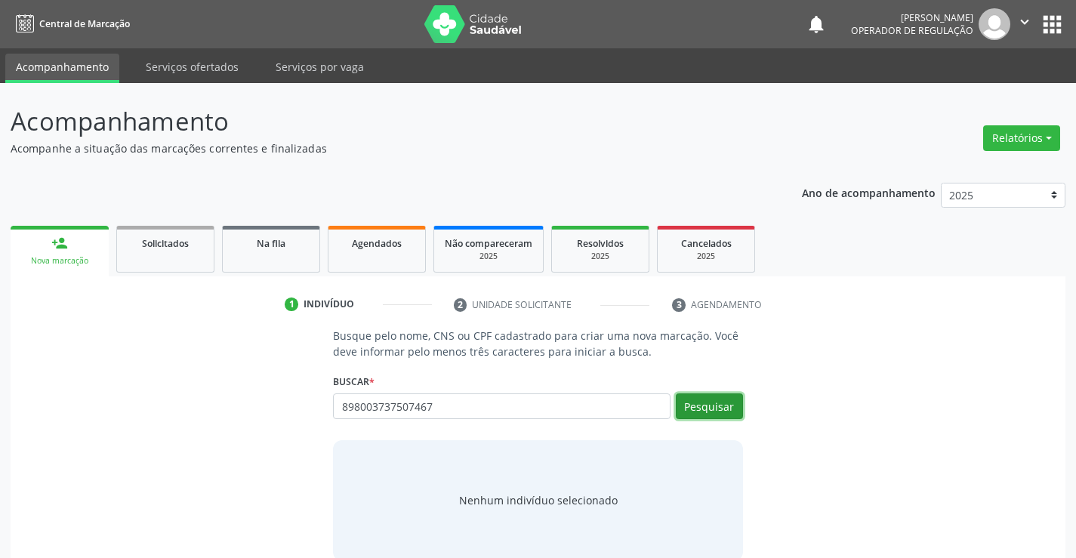
click at [703, 398] on button "Pesquisar" at bounding box center [709, 406] width 67 height 26
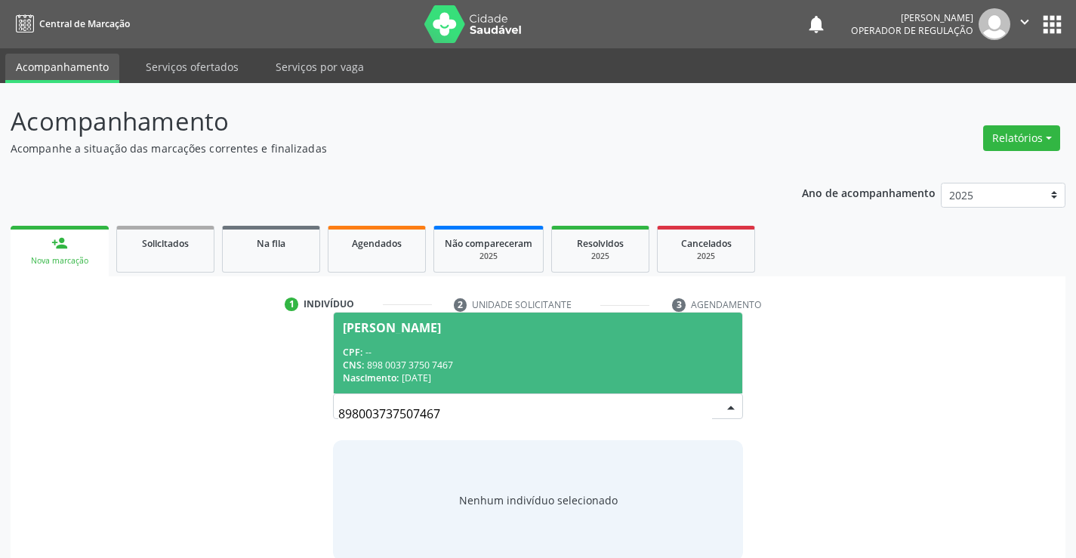
click at [405, 356] on div "CPF: --" at bounding box center [538, 352] width 390 height 13
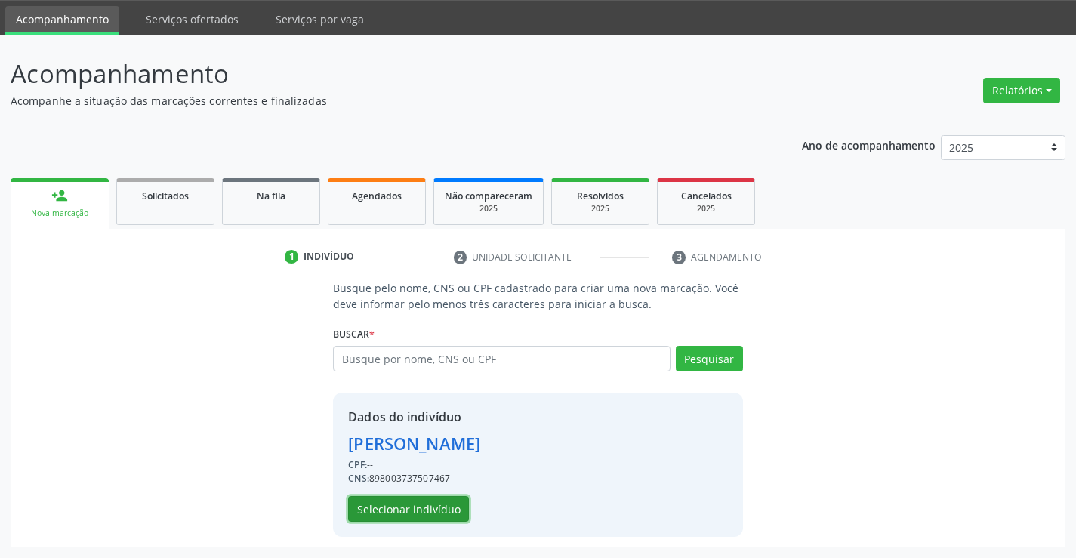
click at [390, 501] on button "Selecionar indivíduo" at bounding box center [408, 509] width 121 height 26
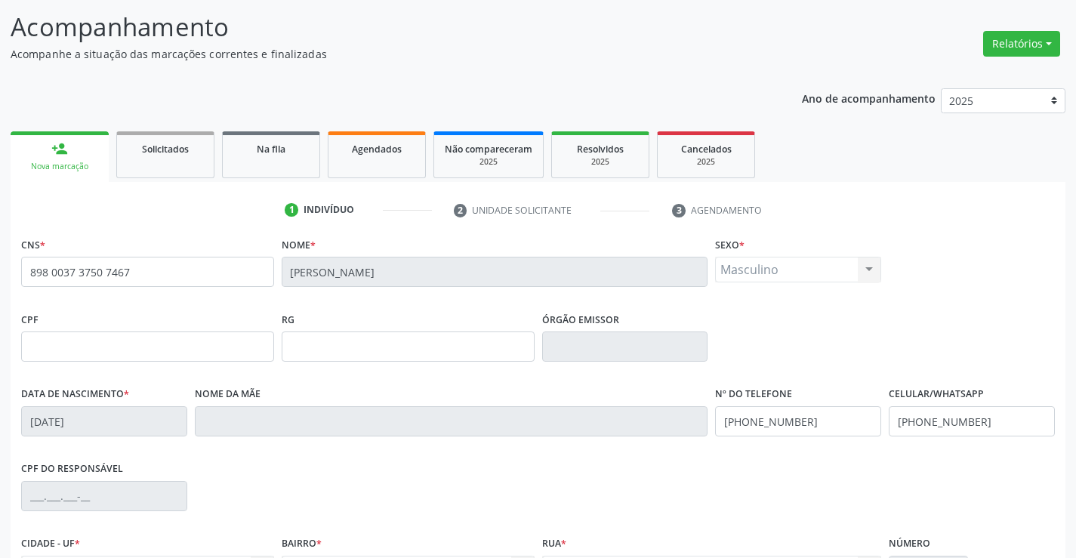
scroll to position [227, 0]
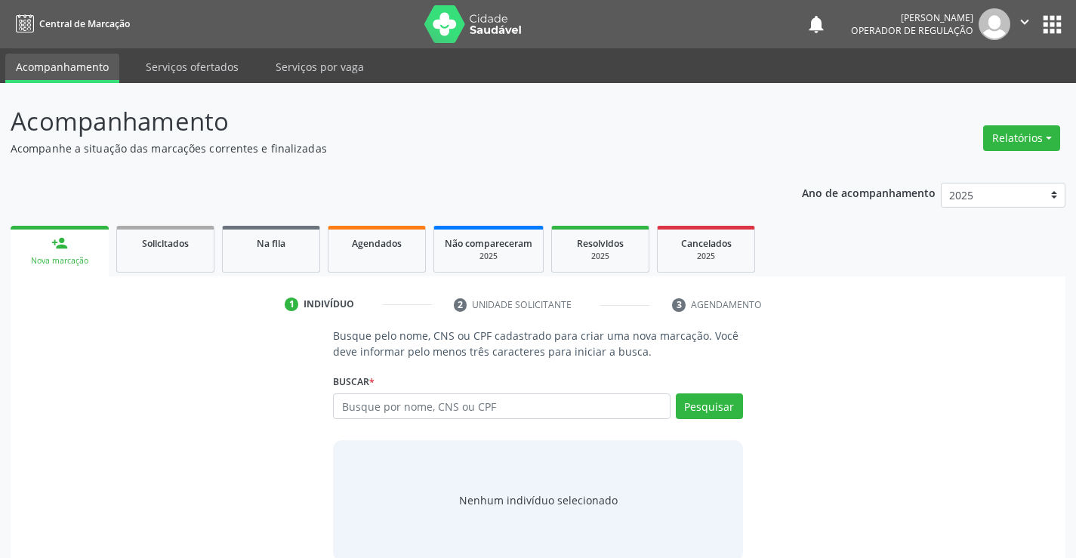
click at [434, 420] on div "Busque por nome, CNS ou CPF Nenhum resultado encontrado para: " " Digite nome, …" at bounding box center [537, 411] width 409 height 36
click at [439, 402] on input "text" at bounding box center [501, 406] width 337 height 26
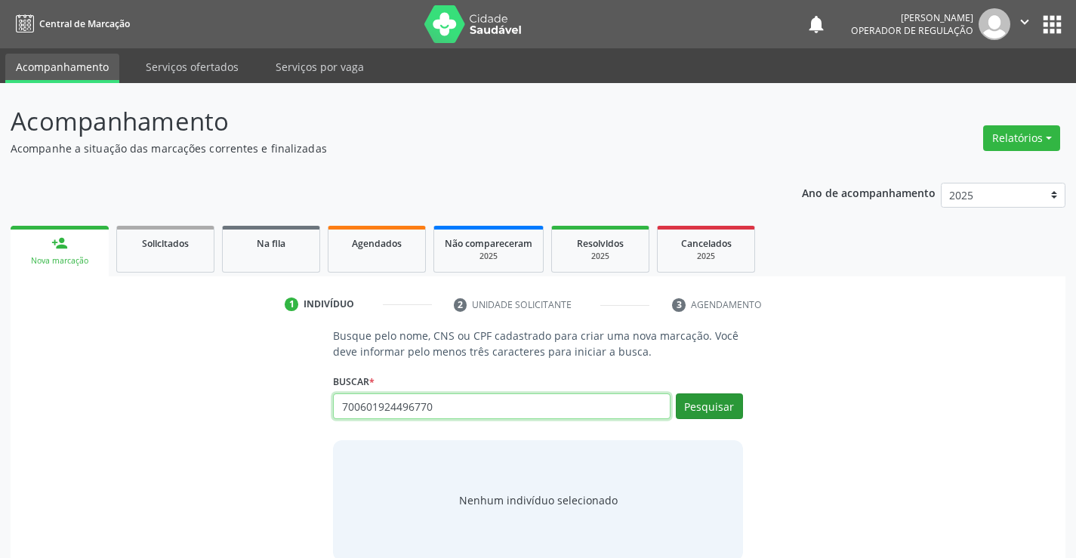
type input "700601924496770"
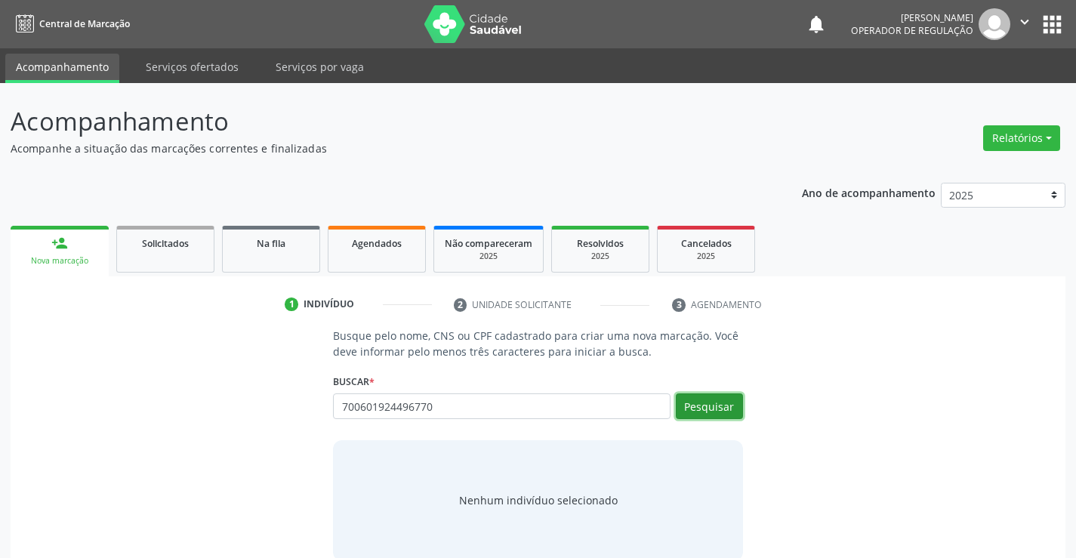
click at [686, 400] on button "Pesquisar" at bounding box center [709, 406] width 67 height 26
click at [799, 306] on li "3 Agendamento" at bounding box center [731, 305] width 141 height 26
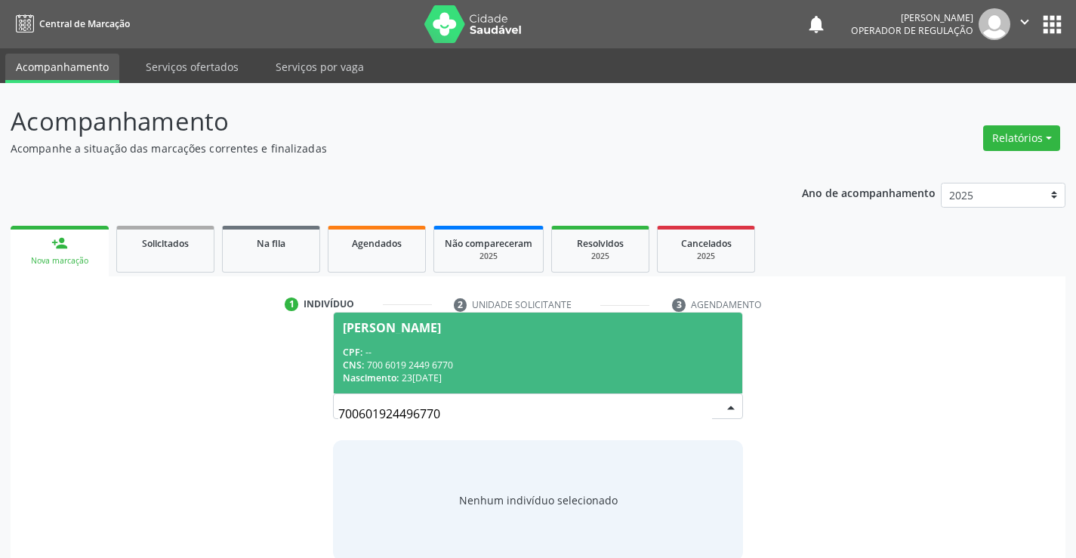
click at [503, 330] on div "Zilda Candida Ribeiro" at bounding box center [538, 328] width 390 height 12
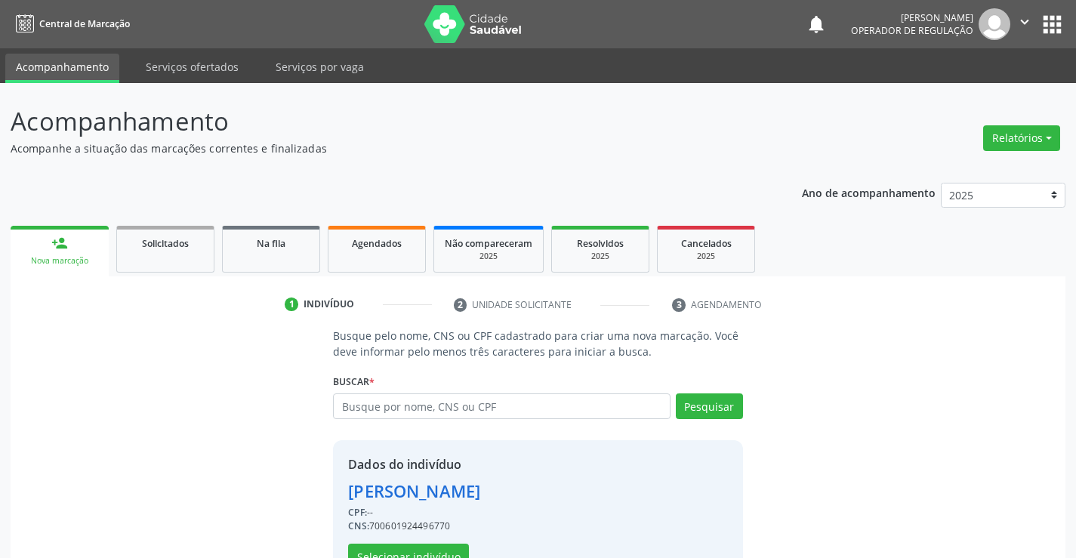
scroll to position [48, 0]
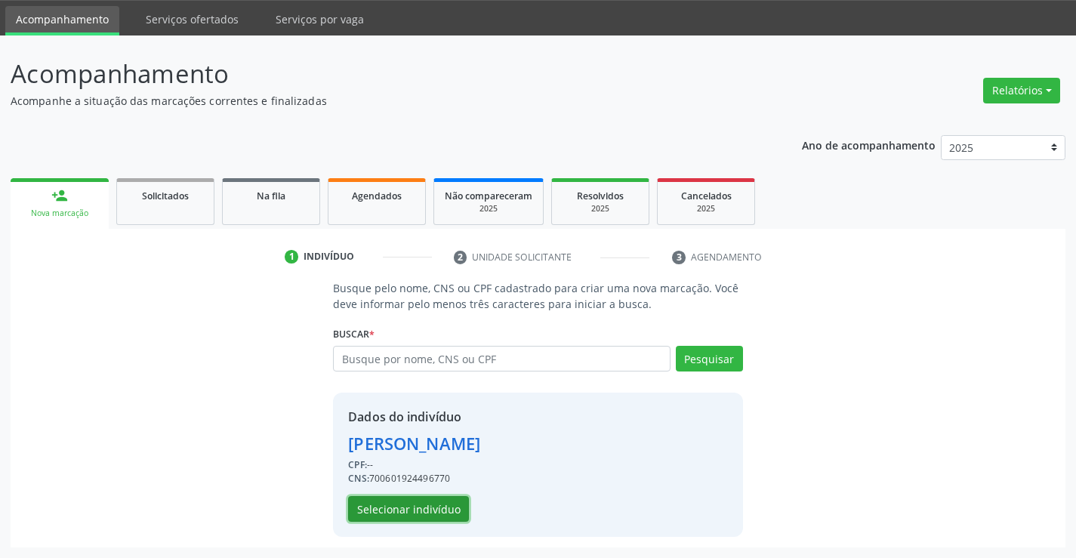
click at [418, 503] on button "Selecionar indivíduo" at bounding box center [408, 509] width 121 height 26
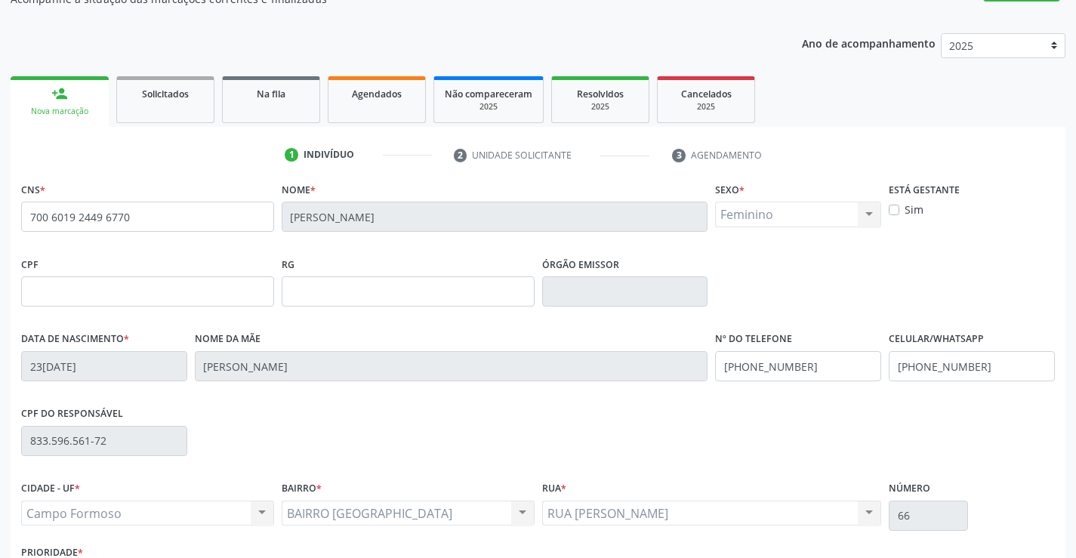
scroll to position [261, 0]
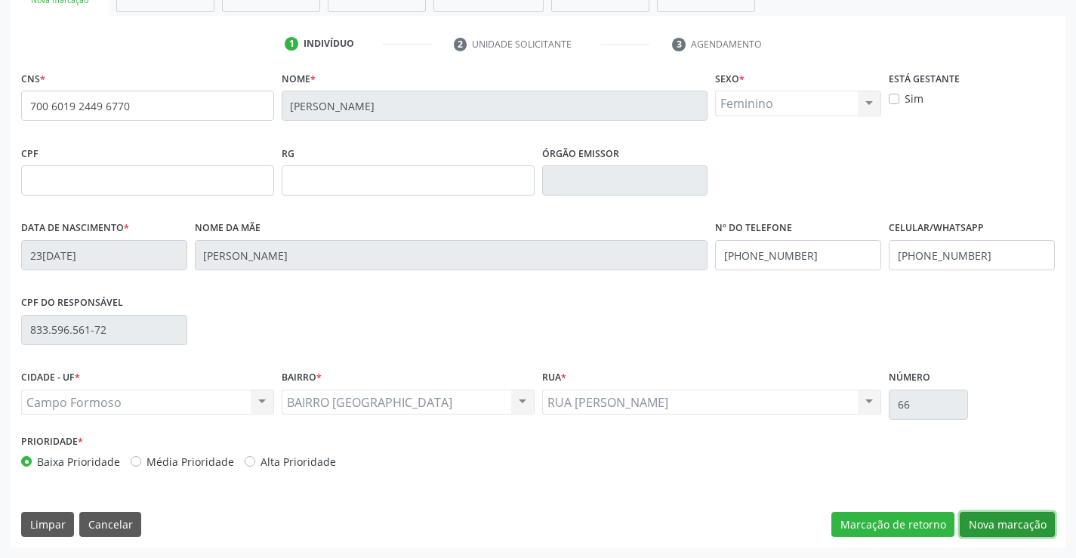
click at [1017, 524] on button "Nova marcação" at bounding box center [1007, 525] width 95 height 26
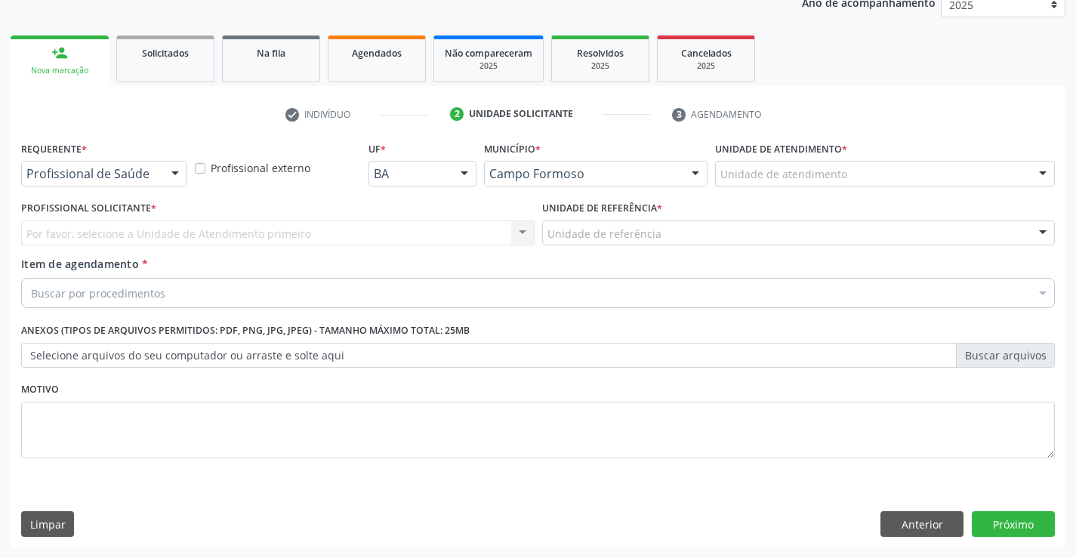
scroll to position [190, 0]
click at [180, 172] on div at bounding box center [175, 175] width 23 height 26
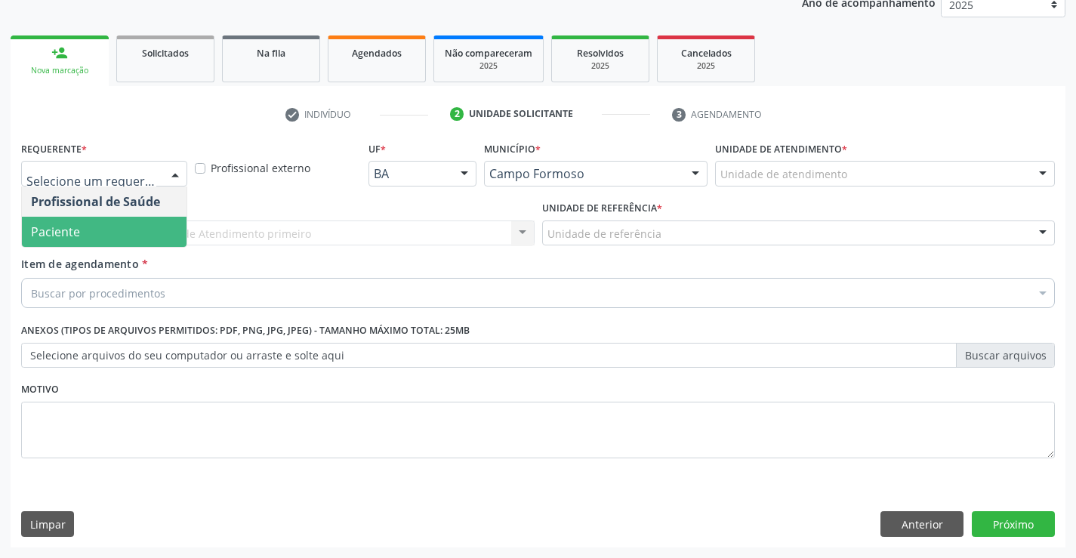
click at [171, 223] on span "Paciente" at bounding box center [104, 232] width 165 height 30
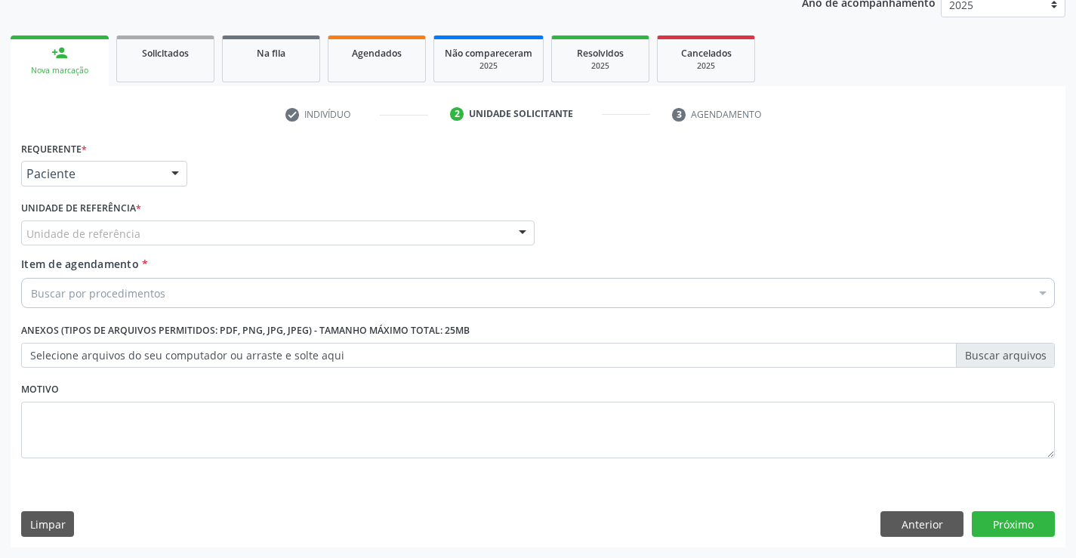
click at [251, 234] on div "Unidade de referência" at bounding box center [277, 233] width 513 height 26
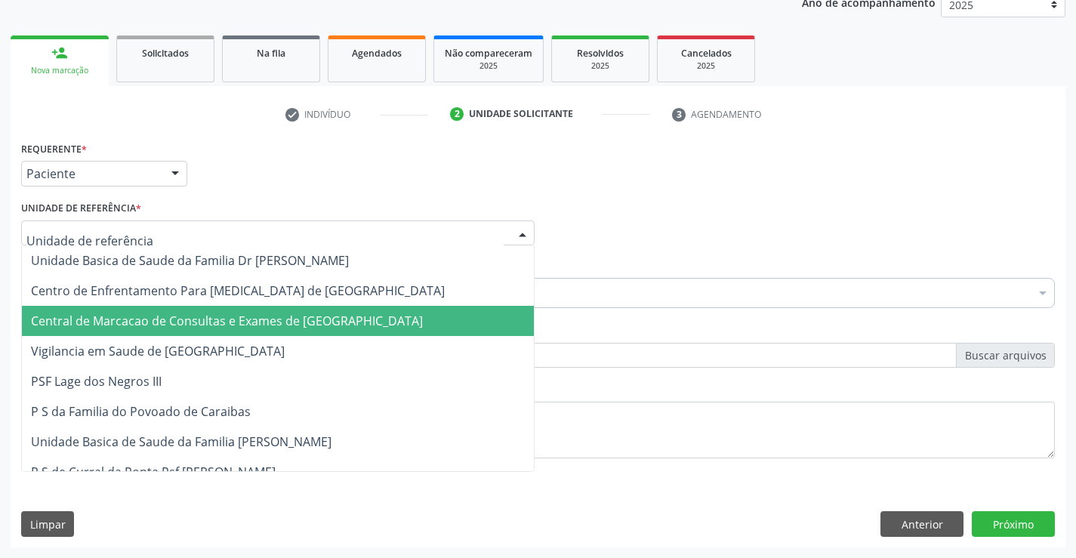
click at [301, 325] on span "Central de Marcacao de Consultas e Exames de [GEOGRAPHIC_DATA]" at bounding box center [227, 321] width 392 height 17
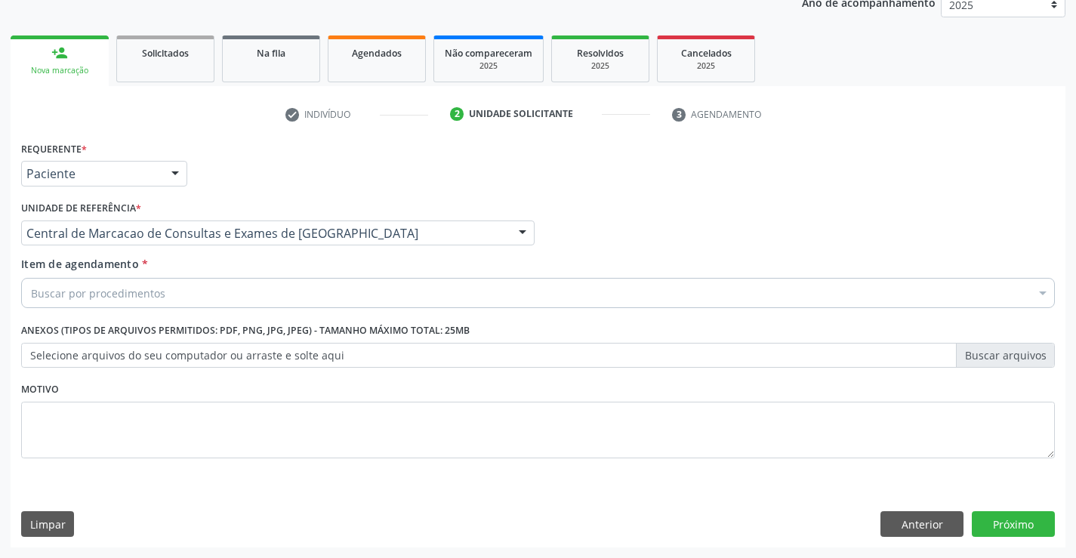
click at [335, 301] on div "Buscar por procedimentos" at bounding box center [538, 293] width 1034 height 30
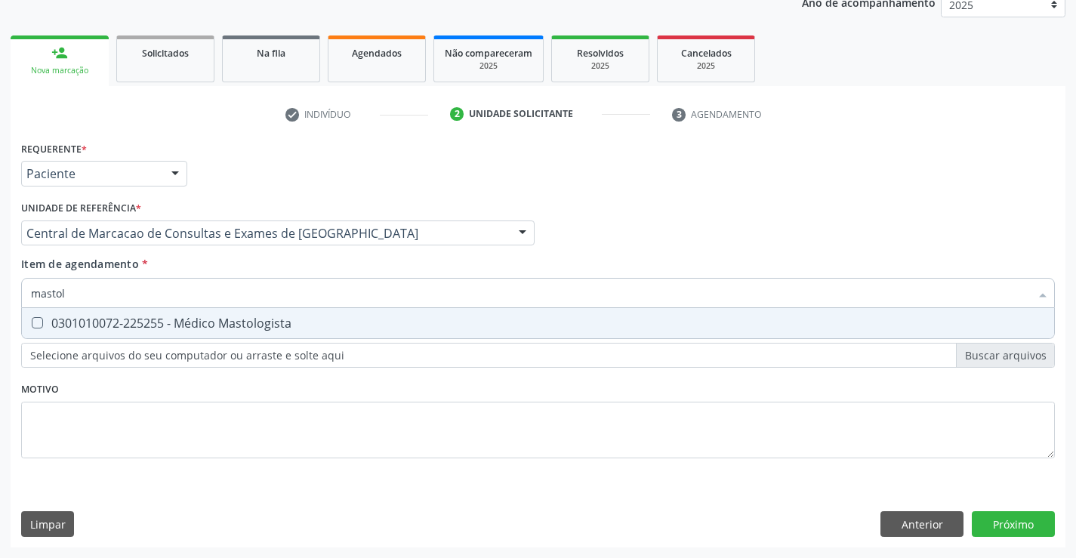
type input "mastolo"
click at [291, 325] on div "0301010072-225255 - Médico Mastologista" at bounding box center [538, 323] width 1014 height 12
checkbox Mastologista "true"
click at [1025, 507] on div "Requerente * Paciente Profissional de Saúde Paciente Nenhum resultado encontrad…" at bounding box center [538, 342] width 1055 height 410
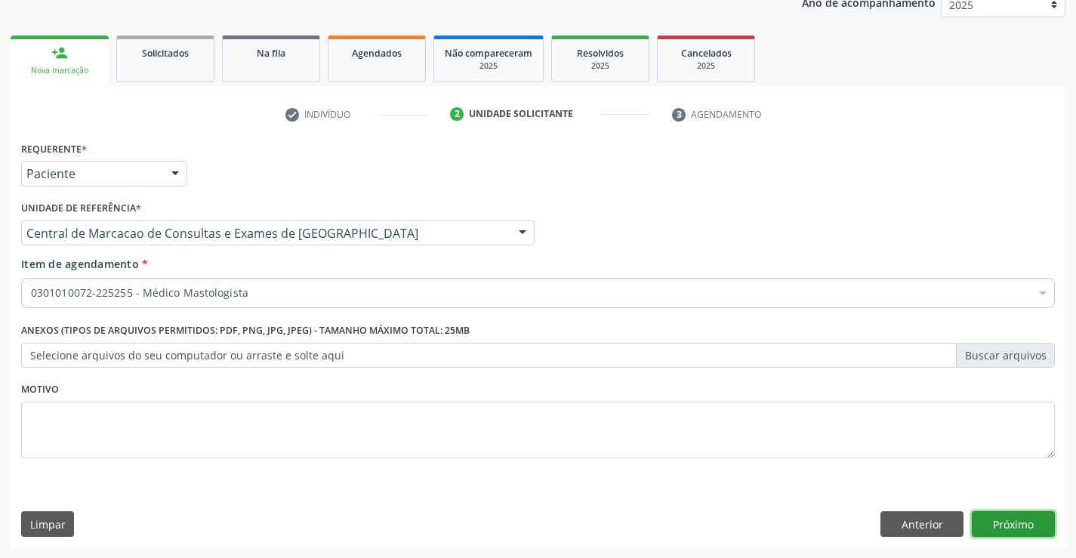
click at [995, 520] on button "Próximo" at bounding box center [1013, 524] width 83 height 26
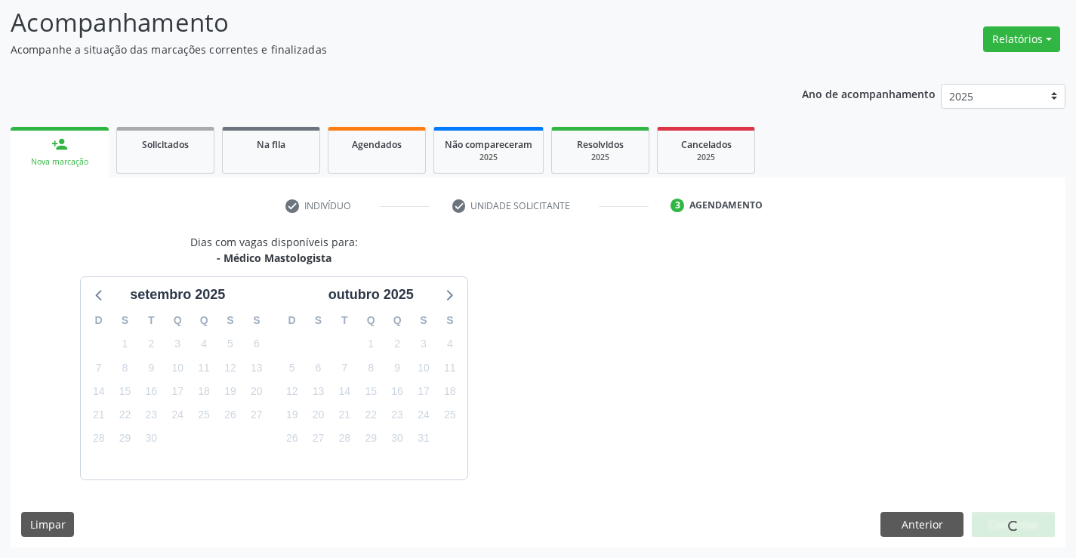
scroll to position [143, 0]
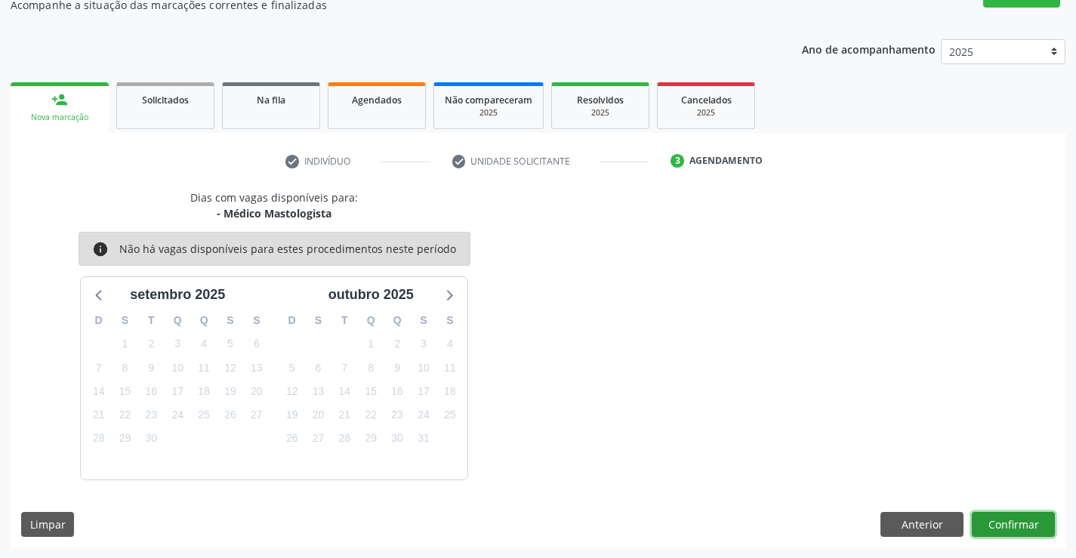
click at [1035, 532] on button "Confirmar" at bounding box center [1013, 525] width 83 height 26
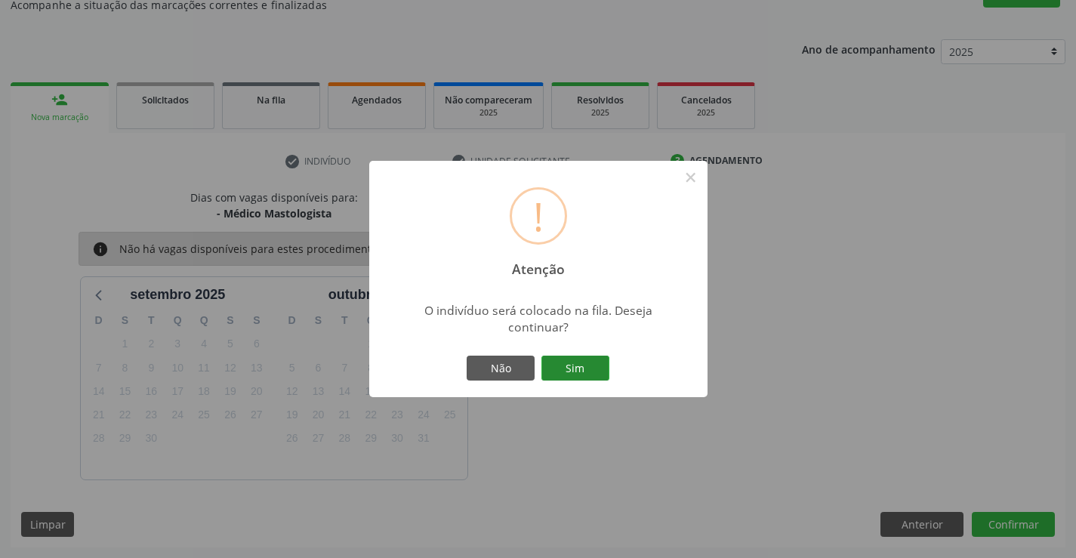
click at [600, 372] on button "Sim" at bounding box center [575, 369] width 68 height 26
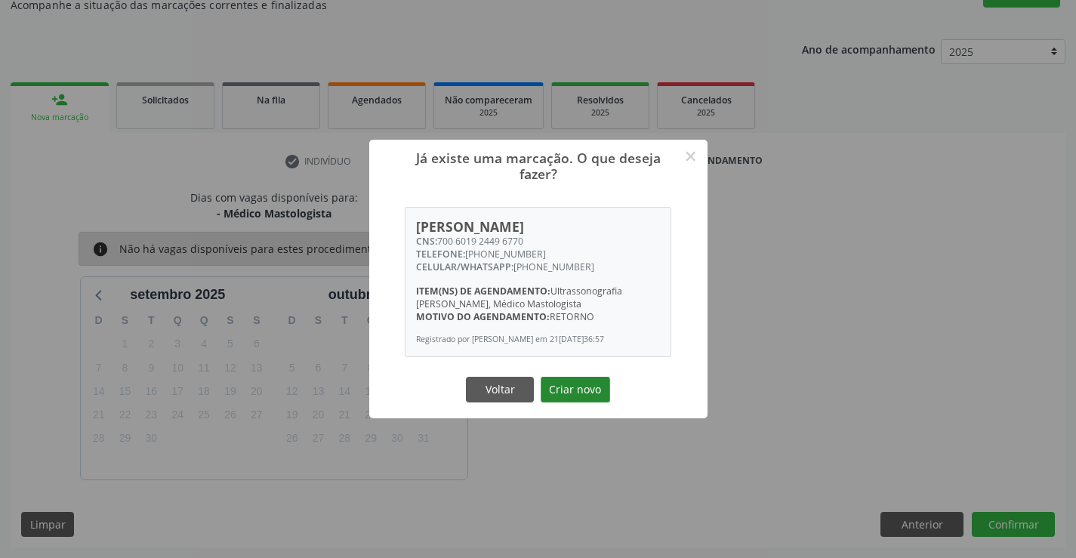
click at [557, 389] on button "Criar novo" at bounding box center [575, 390] width 69 height 26
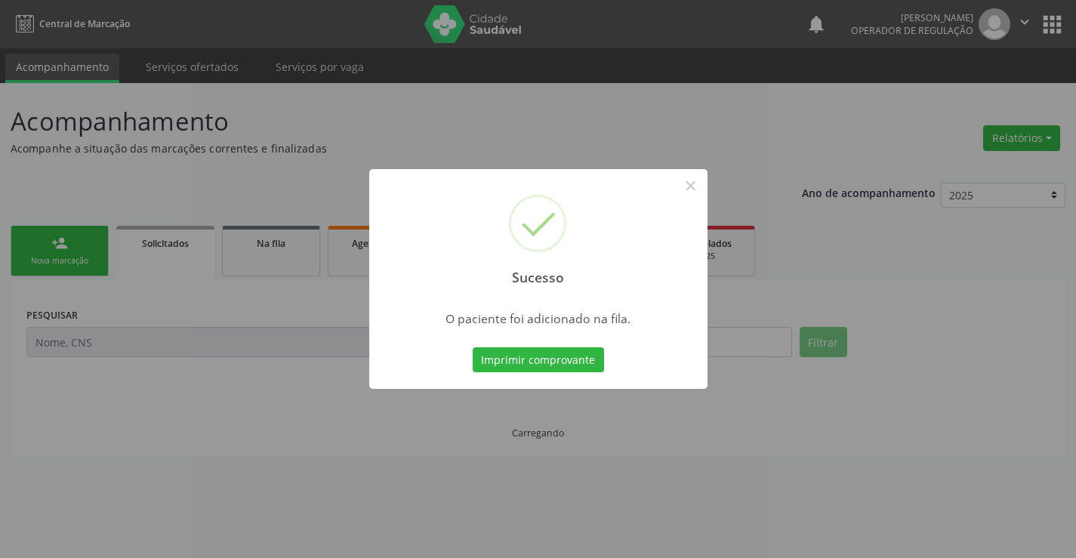
scroll to position [0, 0]
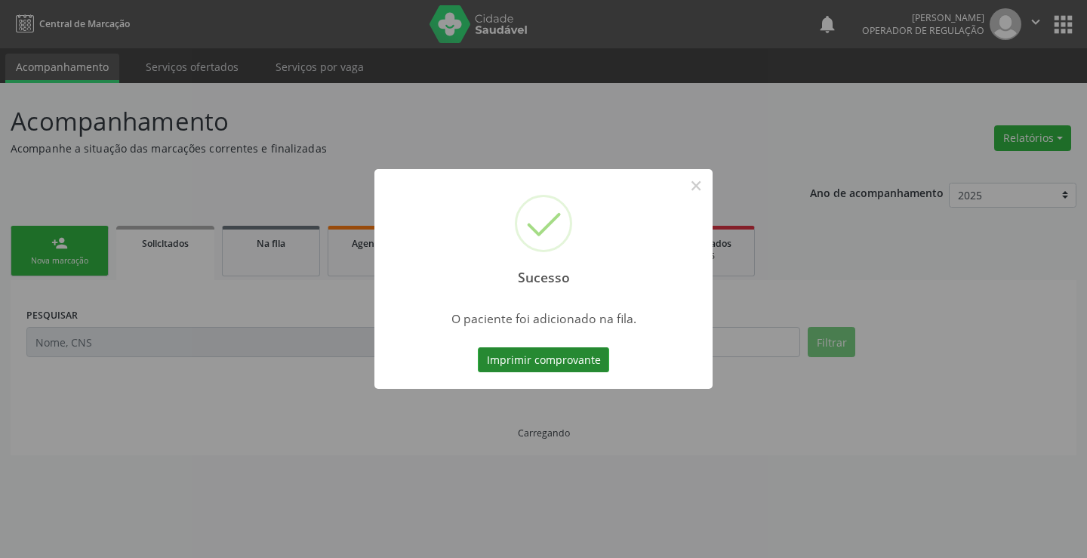
click at [533, 353] on button "Imprimir comprovante" at bounding box center [543, 360] width 131 height 26
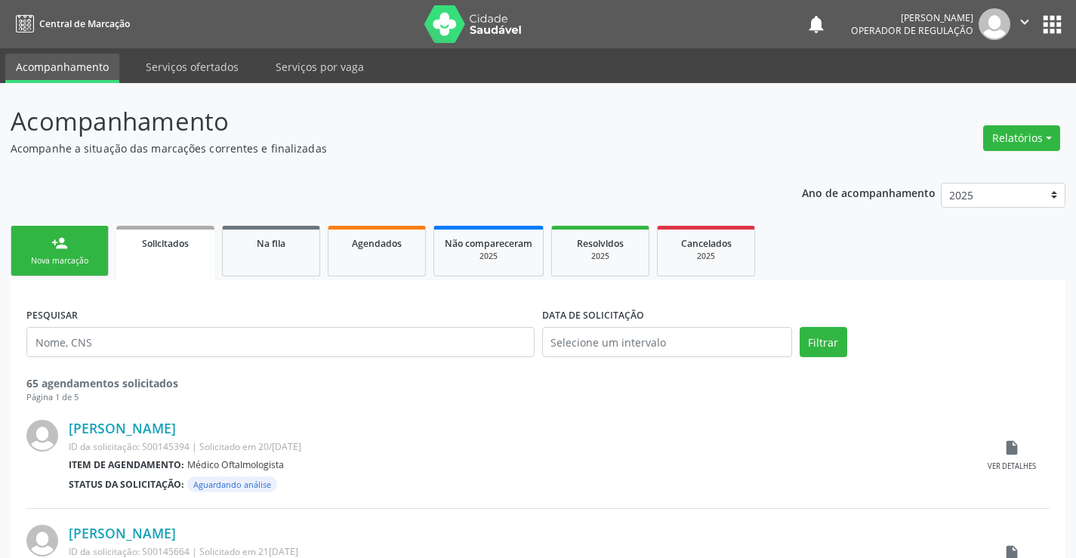
click at [101, 246] on link "person_add Nova marcação" at bounding box center [60, 251] width 98 height 51
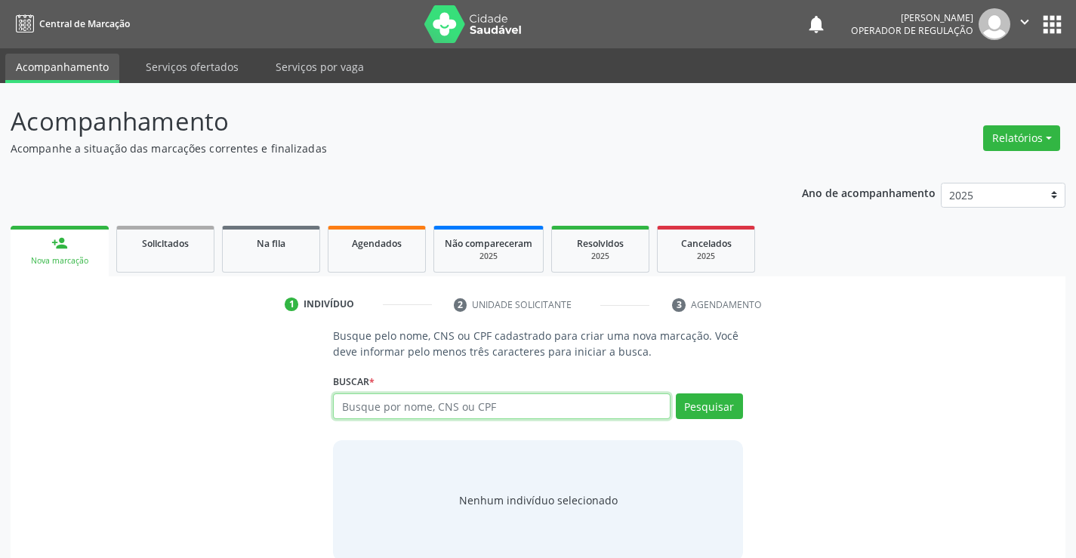
click at [427, 412] on input "text" at bounding box center [501, 406] width 337 height 26
paste input "Ultrassonografia Transvaginal"
type input "Ultrassonografia Transvaginal"
click at [575, 412] on input "Ultrassonografia Transvaginal" at bounding box center [501, 406] width 337 height 26
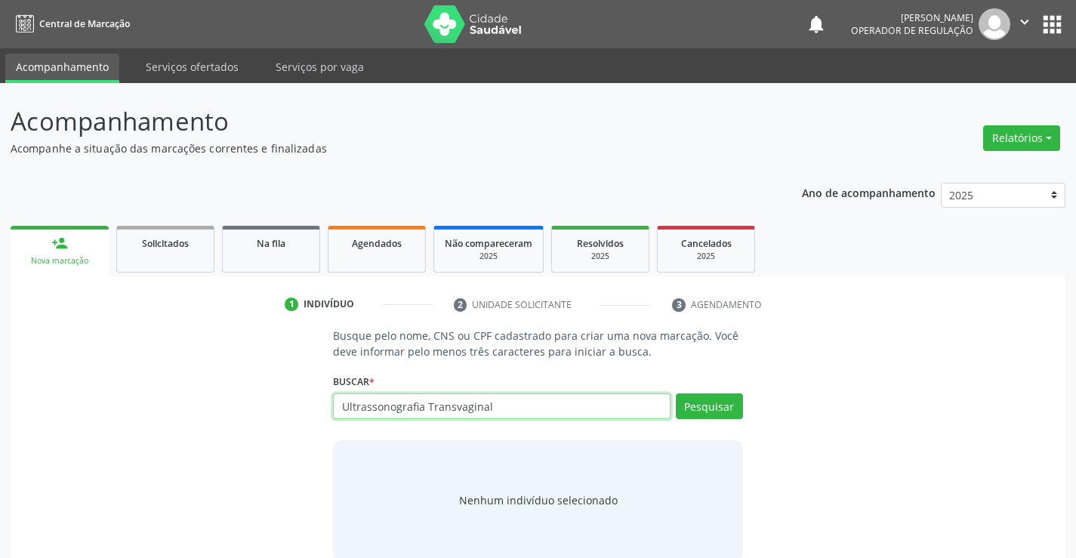
click at [575, 412] on input "Ultrassonografia Transvaginal" at bounding box center [501, 406] width 337 height 26
click at [445, 416] on input "text" at bounding box center [501, 406] width 337 height 26
paste input "700 6019 2449 6770"
type input "700 6019 2449 6770"
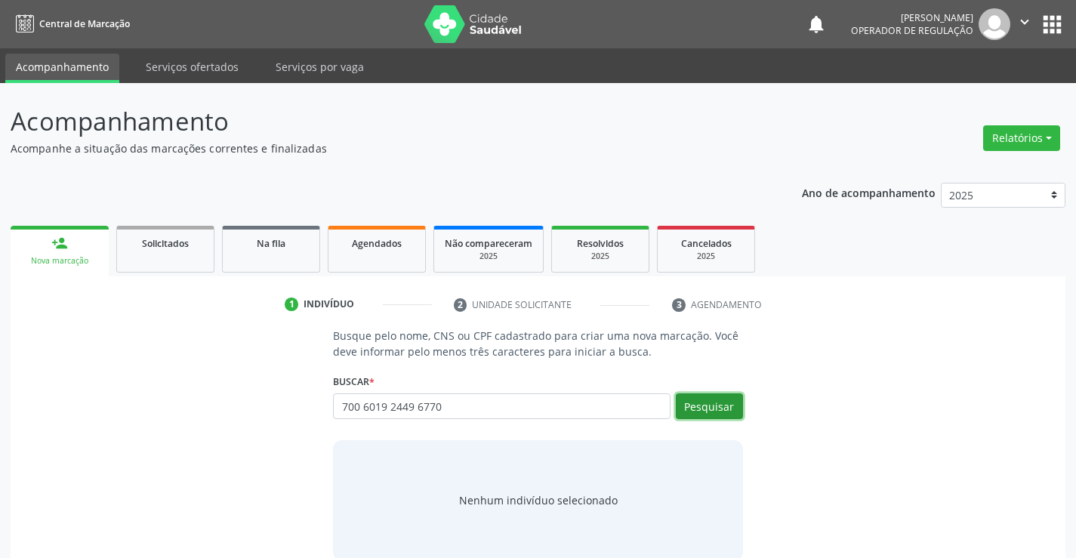
click at [692, 402] on button "Pesquisar" at bounding box center [709, 406] width 67 height 26
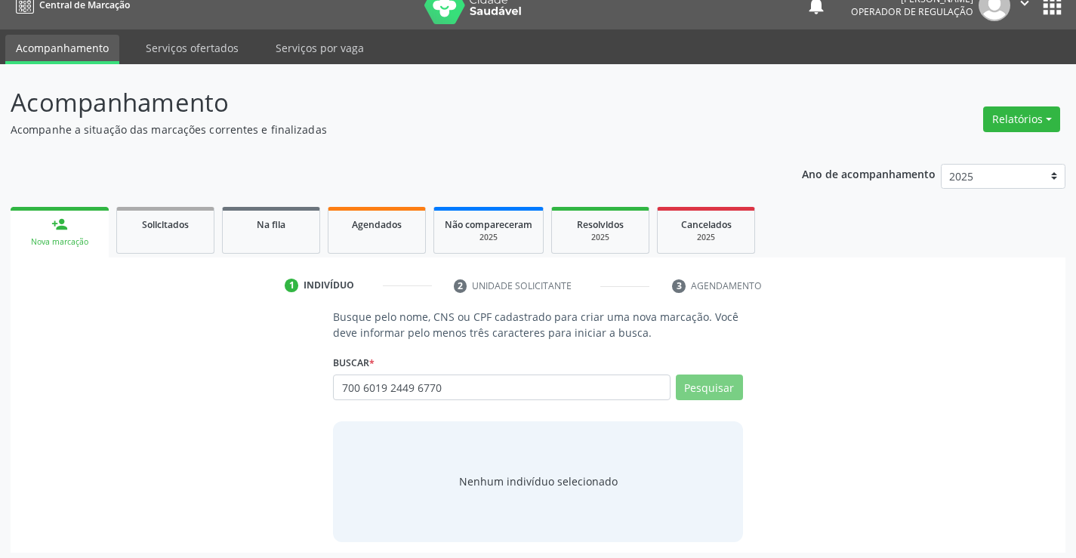
scroll to position [24, 0]
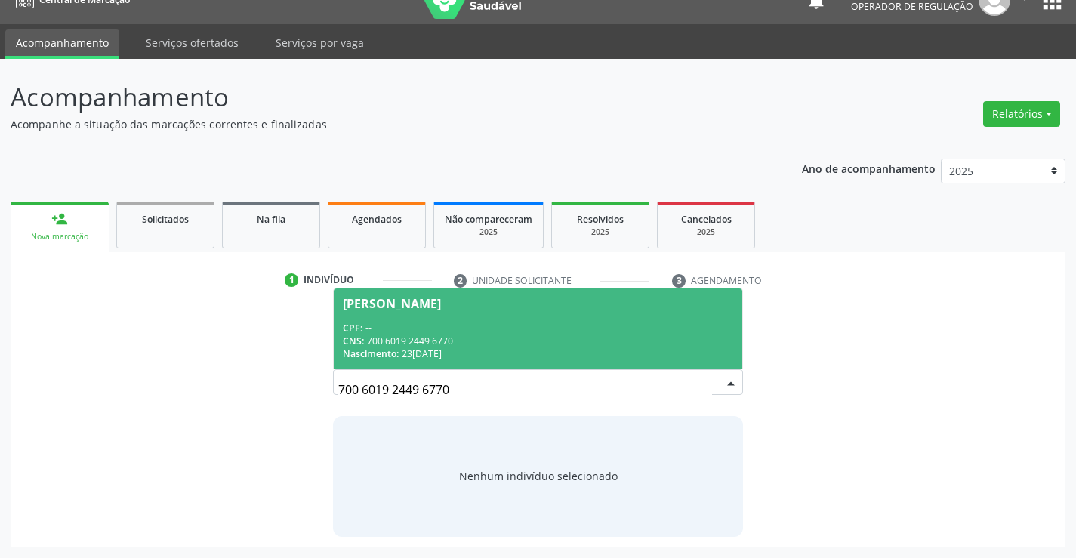
click at [430, 338] on div "CNS: 700 6019 2449 6770" at bounding box center [538, 341] width 390 height 13
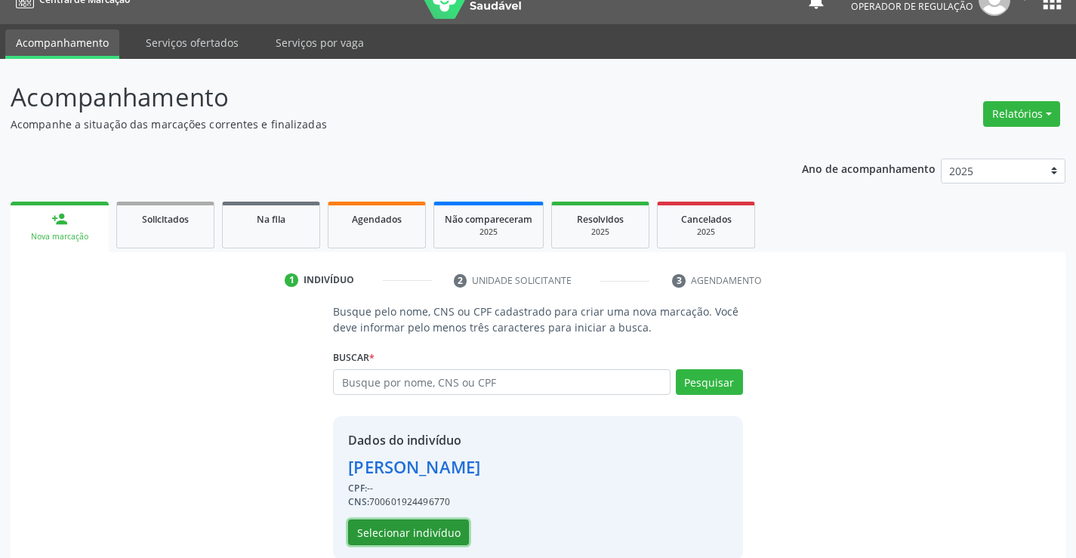
click at [412, 535] on button "Selecionar indivíduo" at bounding box center [408, 533] width 121 height 26
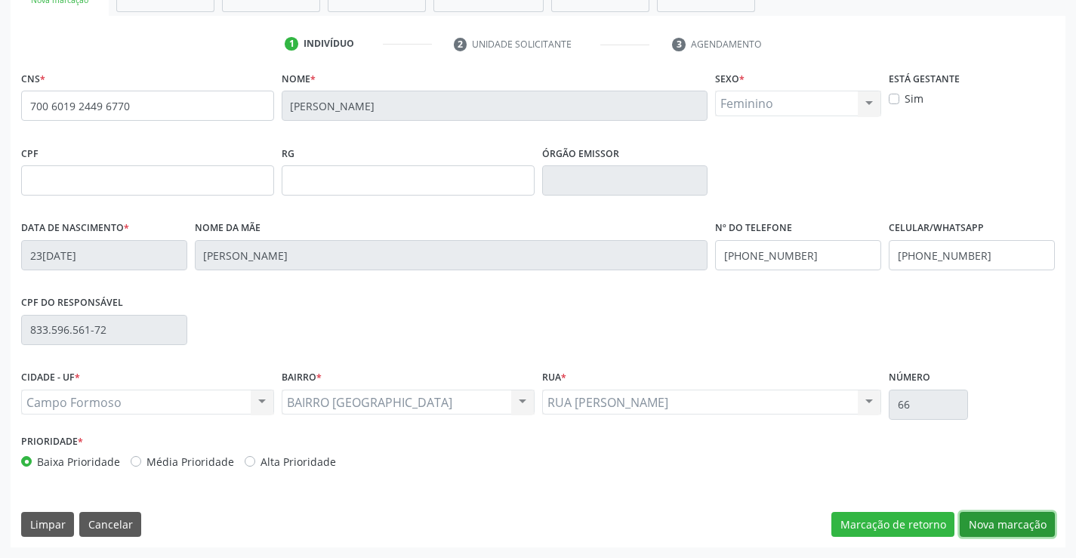
click at [1026, 523] on button "Nova marcação" at bounding box center [1007, 525] width 95 height 26
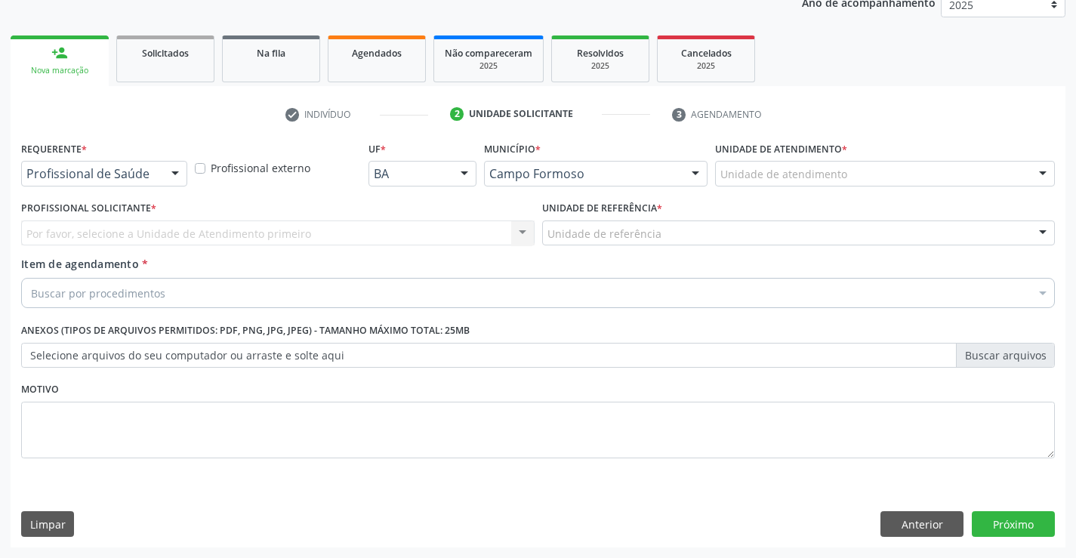
scroll to position [190, 0]
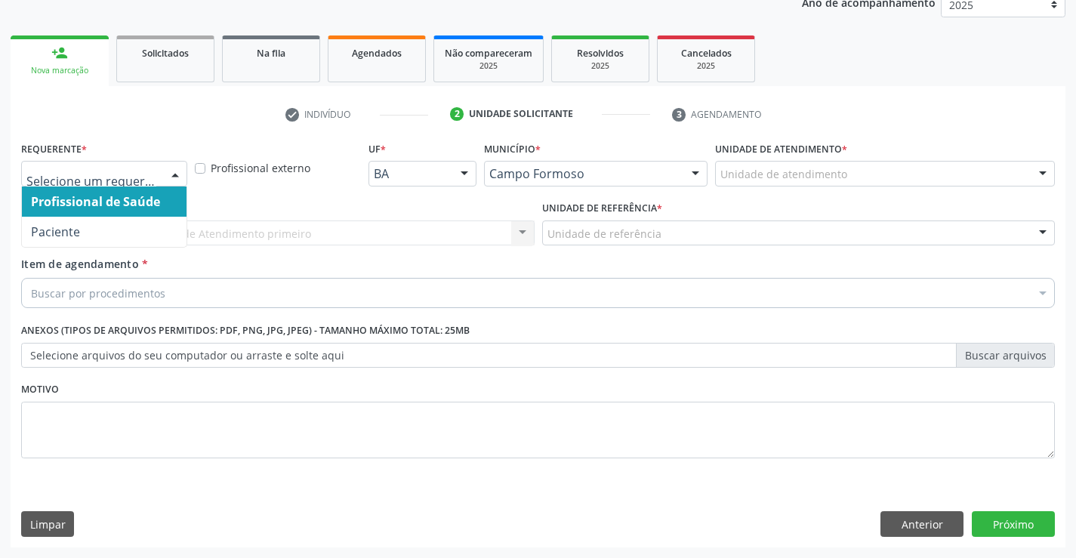
click at [180, 174] on div at bounding box center [175, 175] width 23 height 26
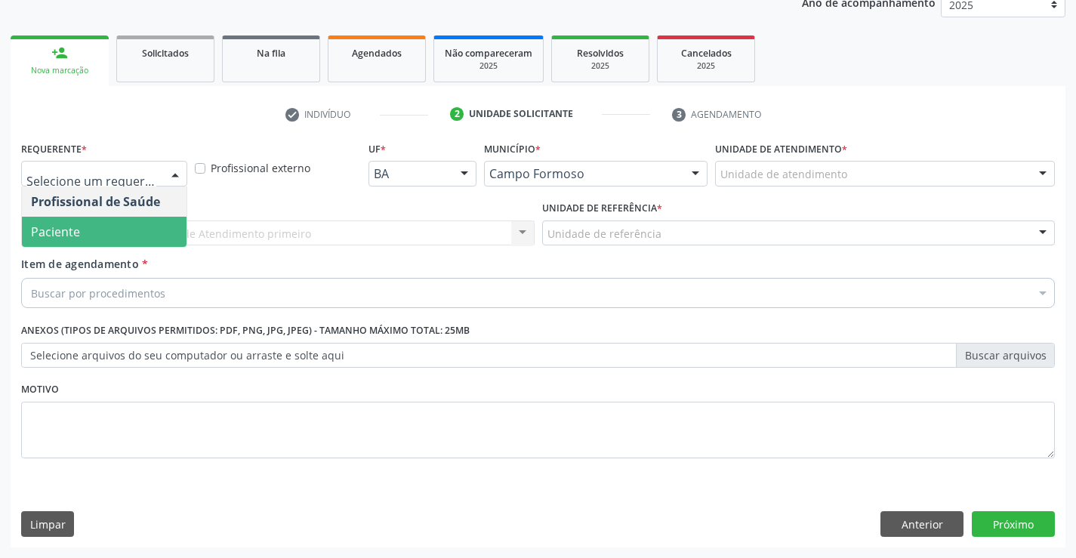
click at [142, 239] on span "Paciente" at bounding box center [104, 232] width 165 height 30
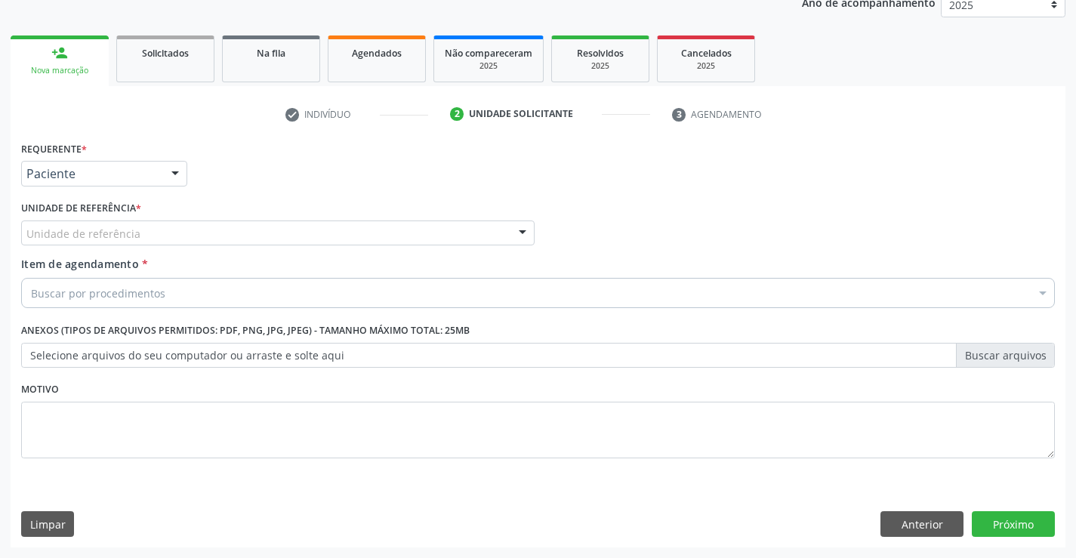
click at [227, 233] on div "Unidade de referência" at bounding box center [277, 233] width 513 height 26
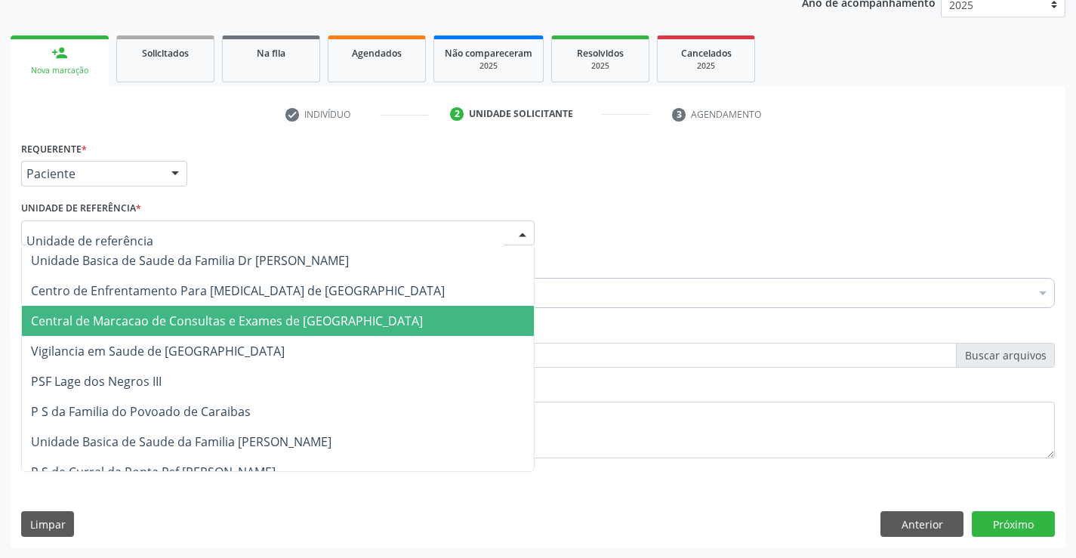
click at [254, 319] on span "Central de Marcacao de Consultas e Exames de [GEOGRAPHIC_DATA]" at bounding box center [227, 321] width 392 height 17
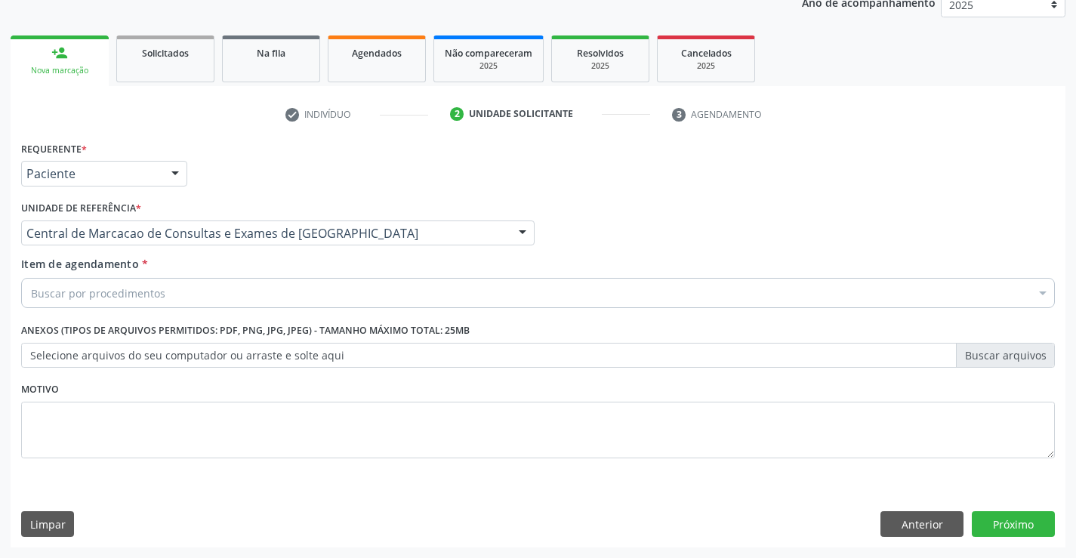
click at [296, 293] on div "Buscar por procedimentos" at bounding box center [538, 293] width 1034 height 30
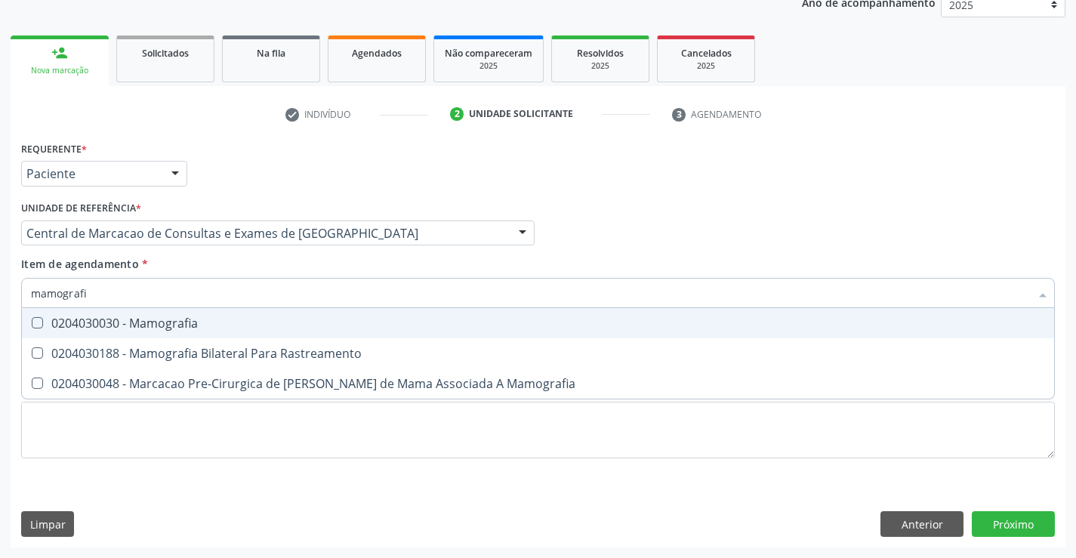
type input "mamografia"
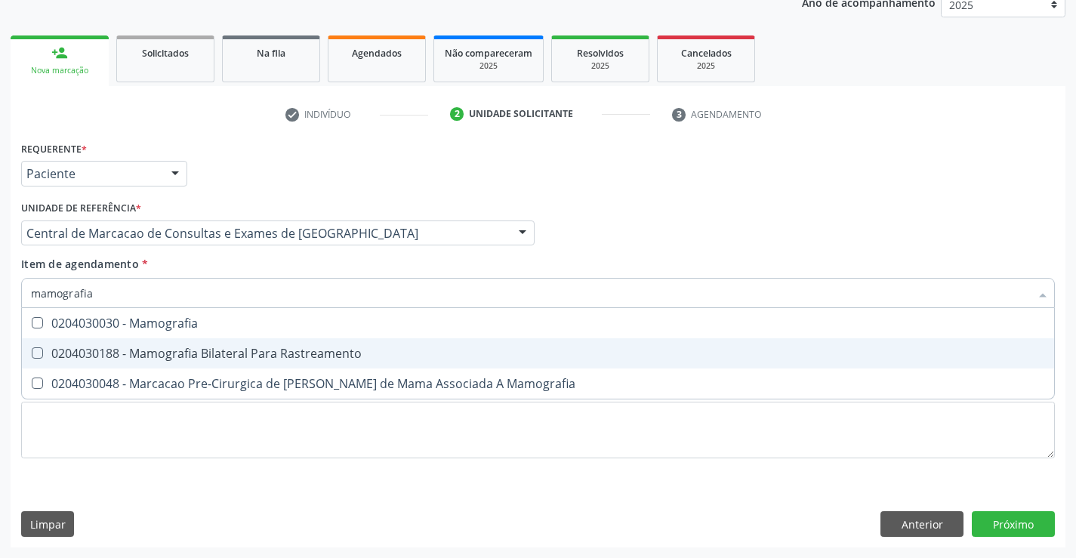
click at [278, 358] on div "0204030188 - Mamografia Bilateral Para Rastreamento" at bounding box center [538, 353] width 1014 height 12
checkbox Rastreamento "true"
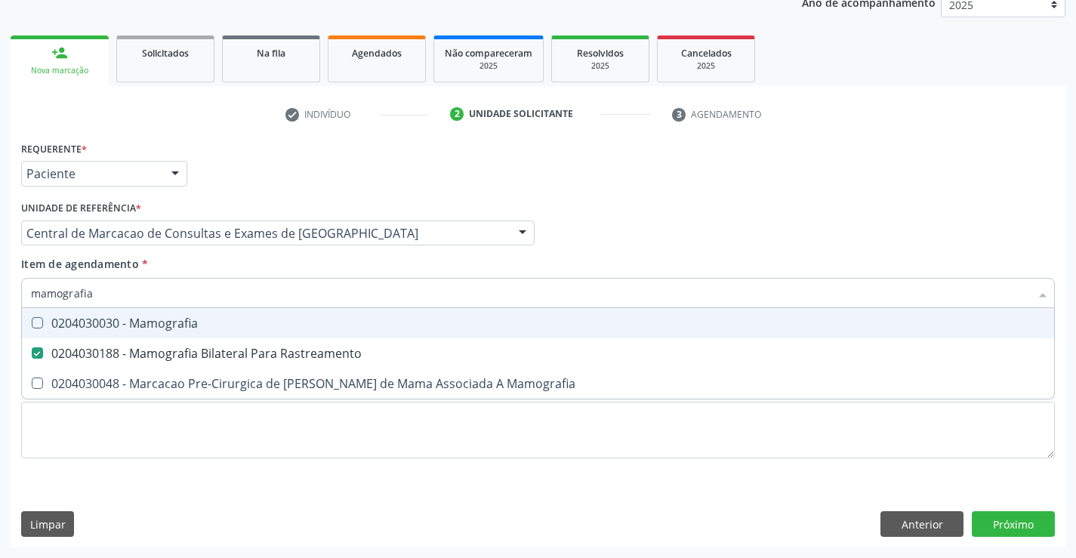
click at [103, 58] on link "person_add Nova marcação" at bounding box center [60, 60] width 98 height 51
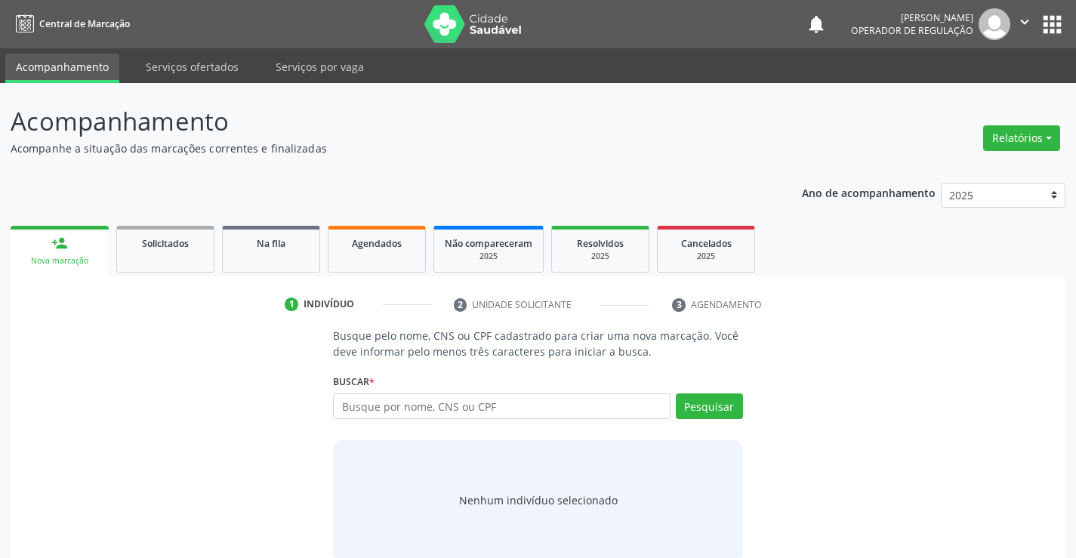
click at [418, 405] on input "text" at bounding box center [501, 406] width 337 height 26
type input "708500363561574"
click at [697, 401] on button "Pesquisar" at bounding box center [709, 406] width 67 height 26
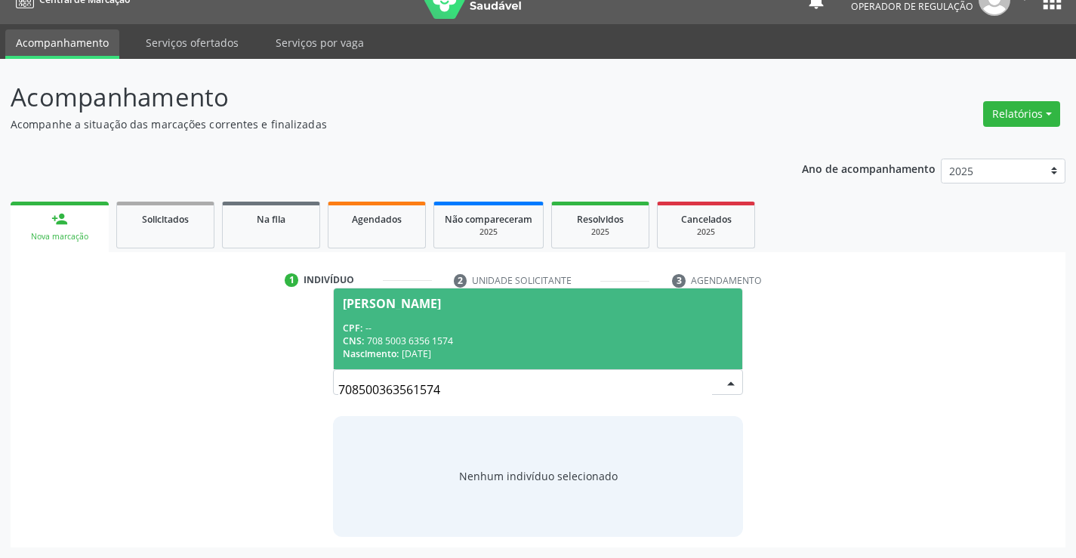
click at [445, 335] on div "CNS: 708 5003 6356 1574" at bounding box center [538, 341] width 390 height 13
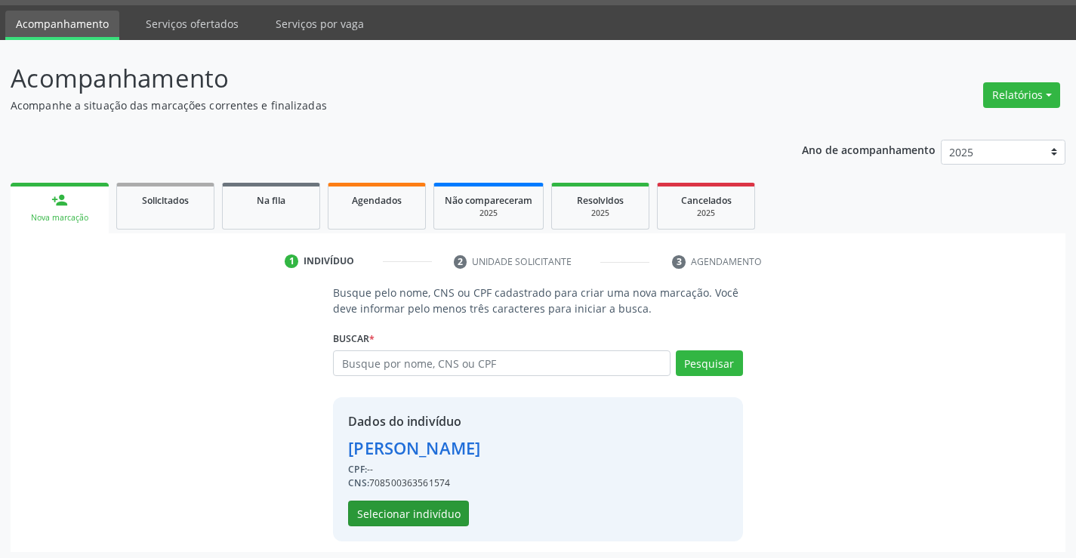
scroll to position [48, 0]
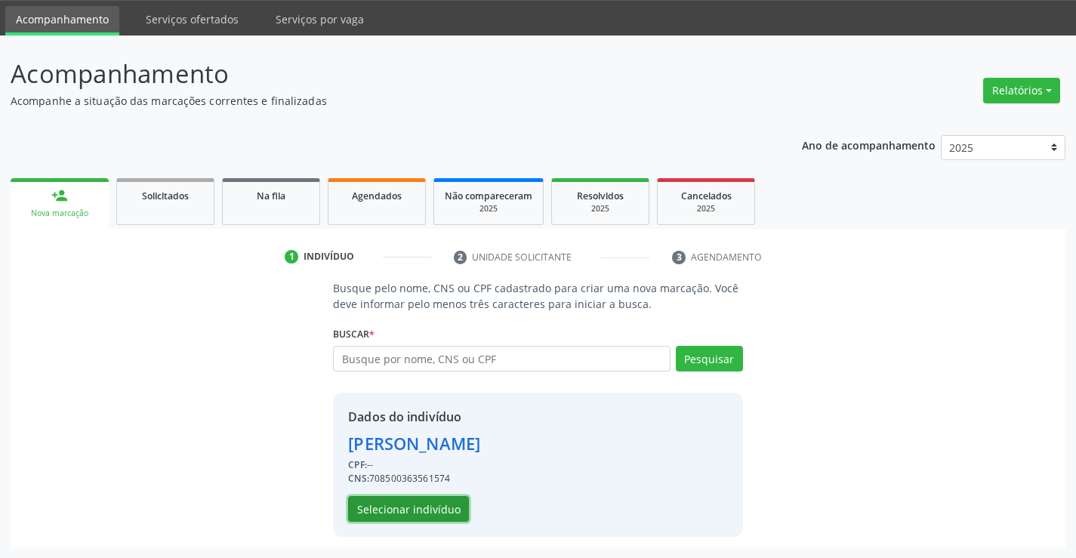
click at [406, 505] on button "Selecionar indivíduo" at bounding box center [408, 509] width 121 height 26
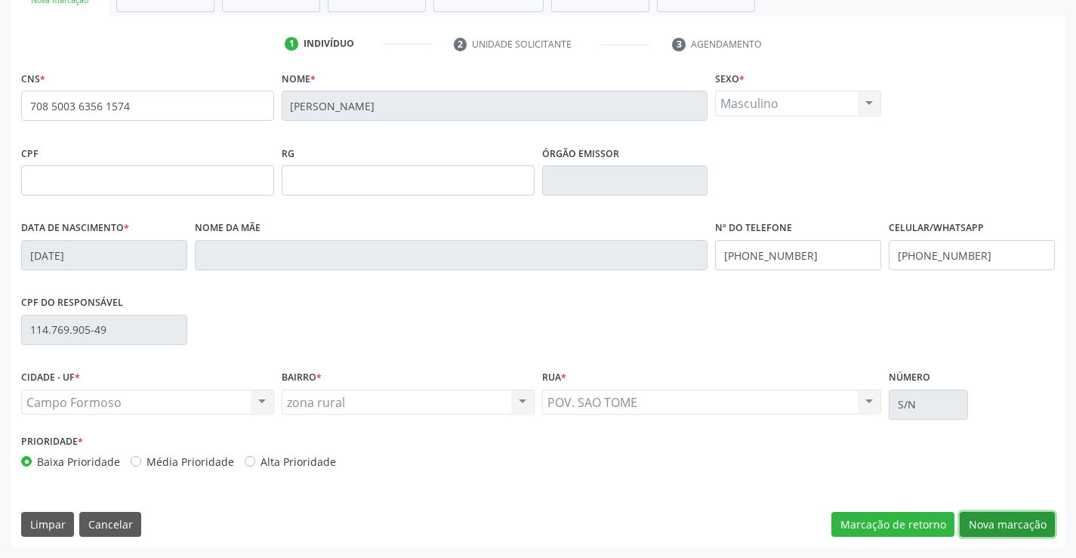
click at [1035, 512] on button "Nova marcação" at bounding box center [1007, 525] width 95 height 26
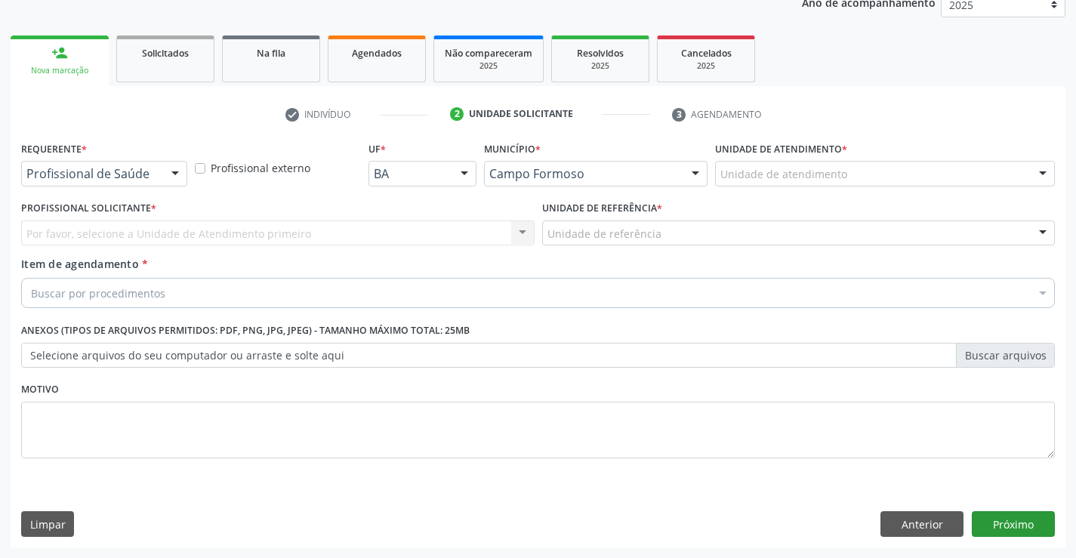
scroll to position [190, 0]
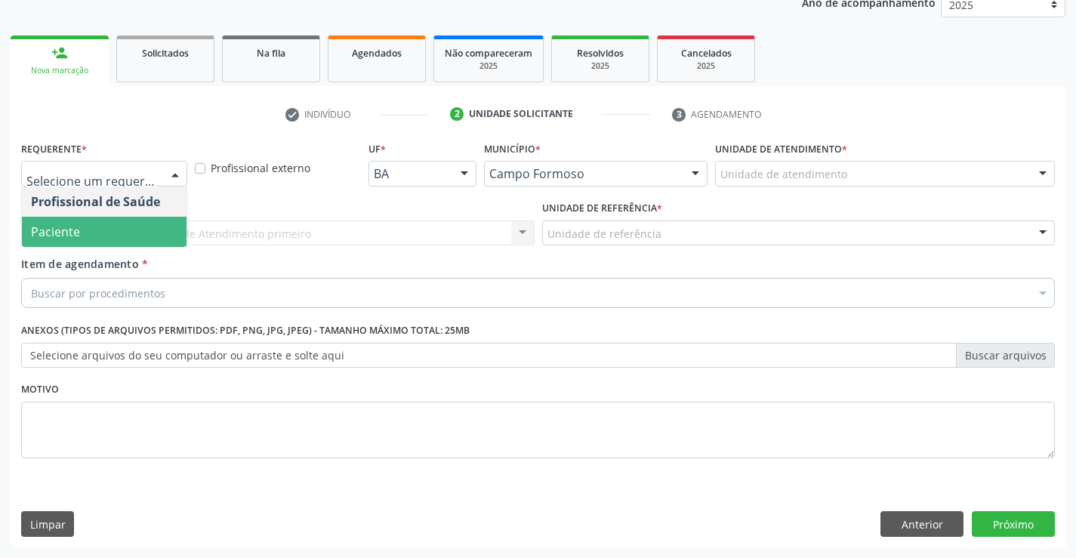
click at [136, 222] on span "Paciente" at bounding box center [104, 232] width 165 height 30
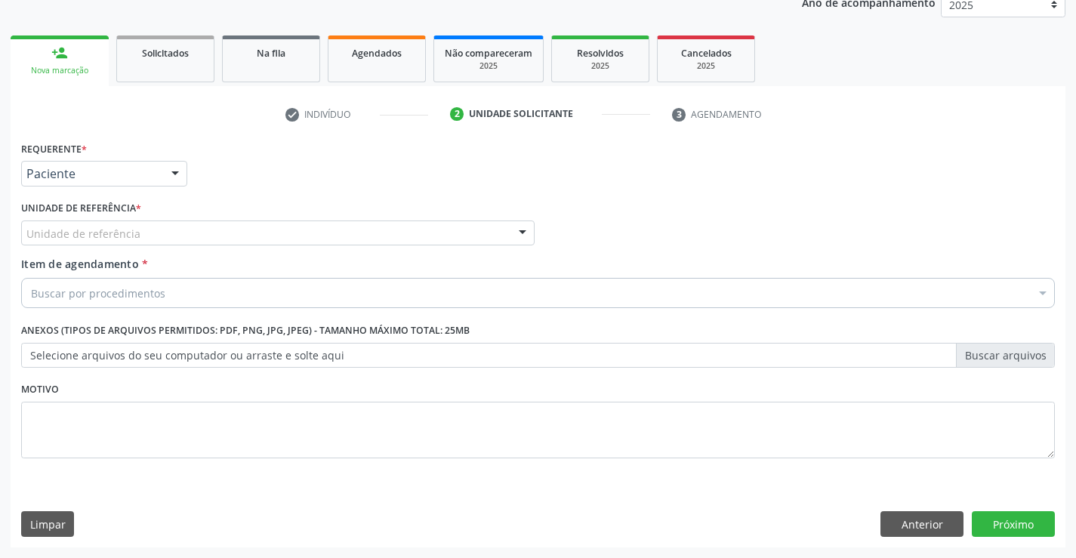
click at [200, 230] on div "Unidade de referência" at bounding box center [277, 233] width 513 height 26
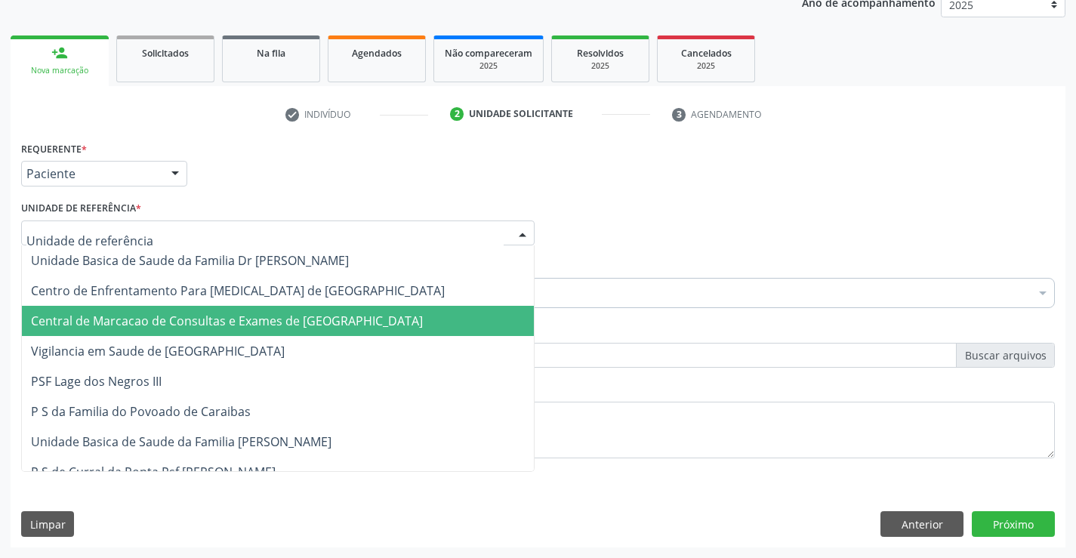
click at [234, 310] on span "Central de Marcacao de Consultas e Exames de [GEOGRAPHIC_DATA]" at bounding box center [278, 321] width 512 height 30
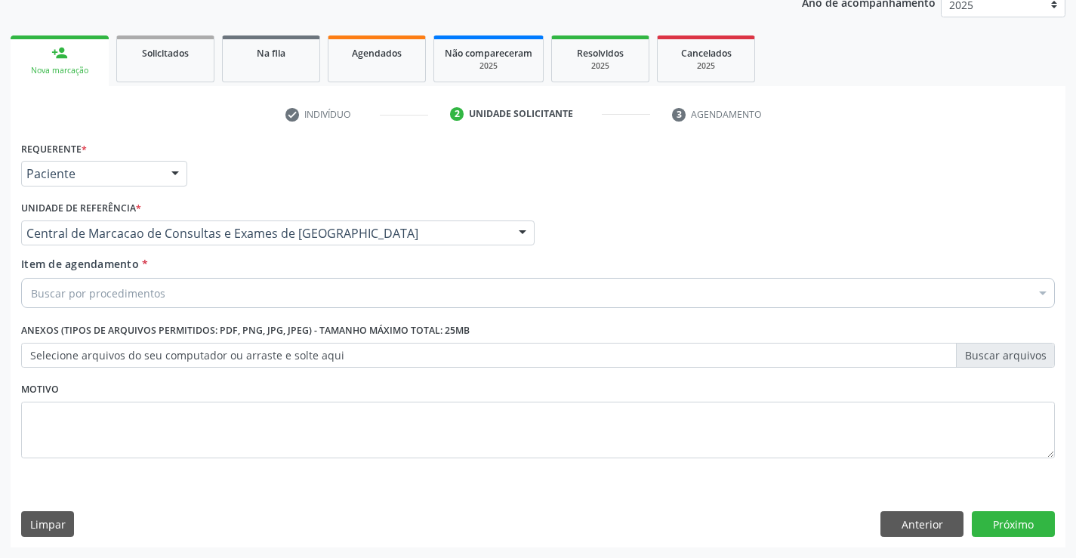
click at [241, 284] on div "Buscar por procedimentos" at bounding box center [538, 293] width 1034 height 30
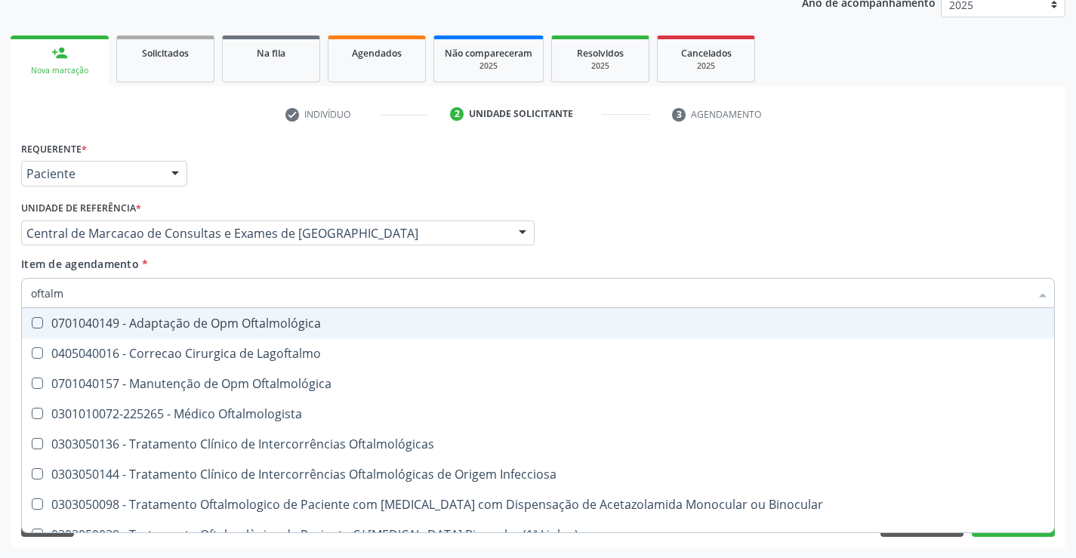
type input "oftalmo"
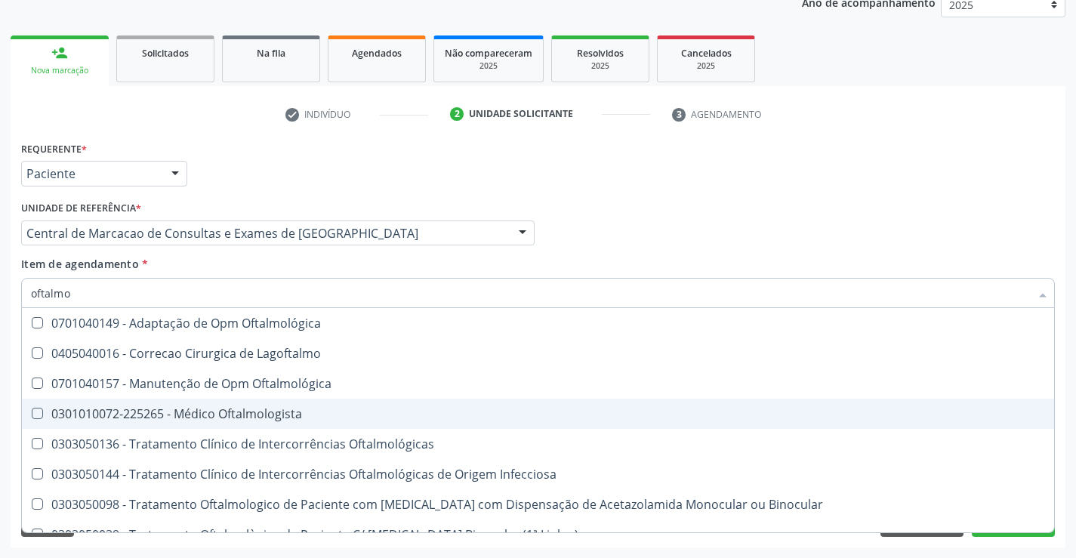
click at [224, 413] on div "0301010072-225265 - Médico Oftalmologista" at bounding box center [538, 414] width 1014 height 12
checkbox Oftalmologista "true"
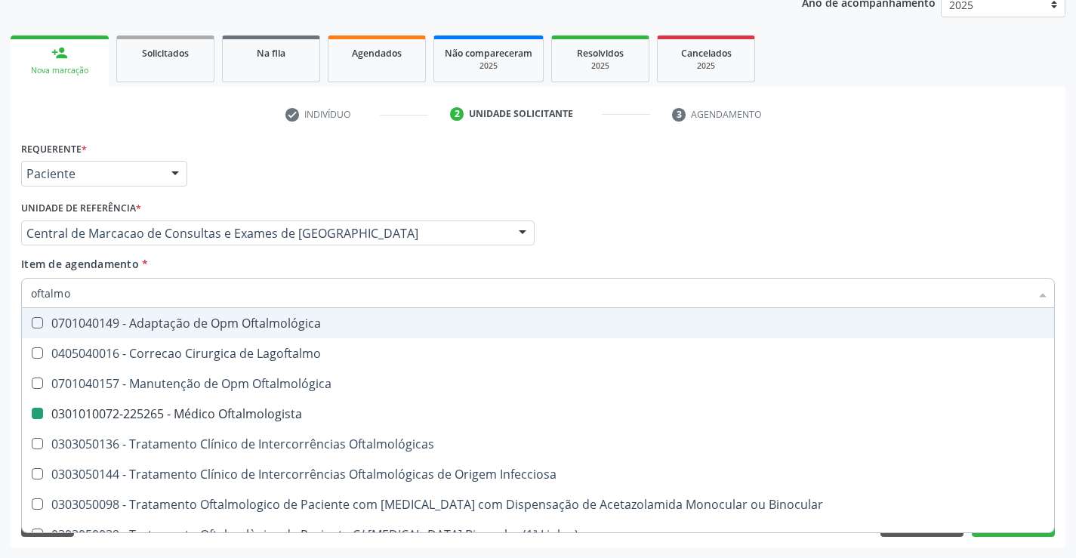
click at [655, 201] on div "Profissional Solicitante Por favor, selecione a Unidade de Atendimento primeiro…" at bounding box center [537, 226] width 1041 height 59
checkbox Lagoftalmo "true"
checkbox Oftalmologista "false"
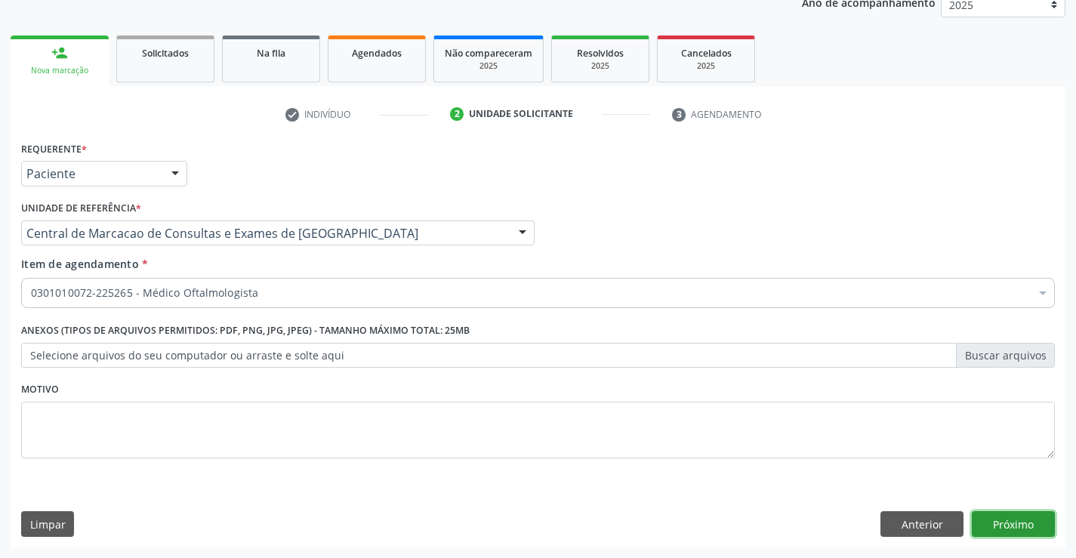
click at [994, 532] on button "Próximo" at bounding box center [1013, 524] width 83 height 26
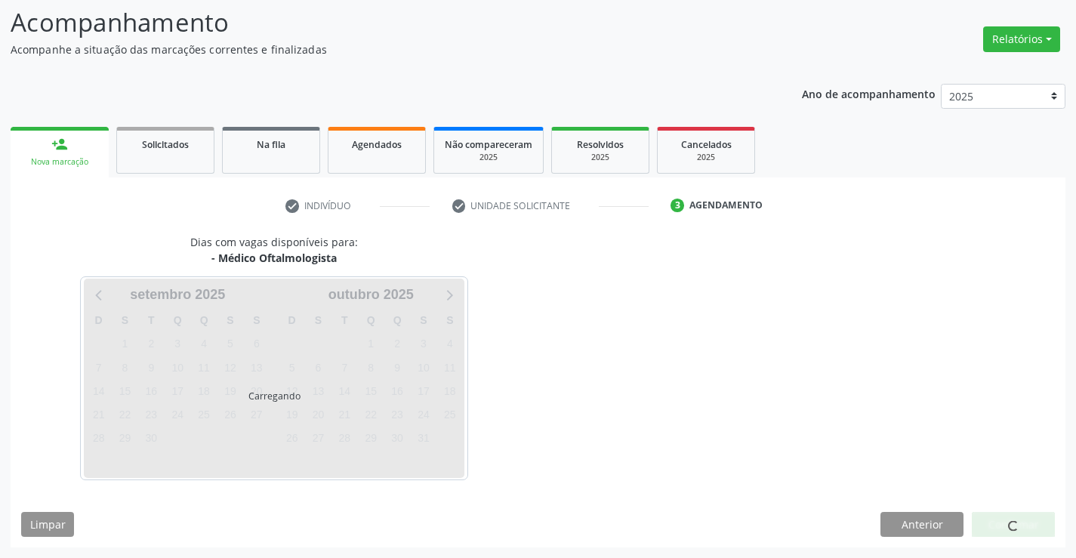
scroll to position [143, 0]
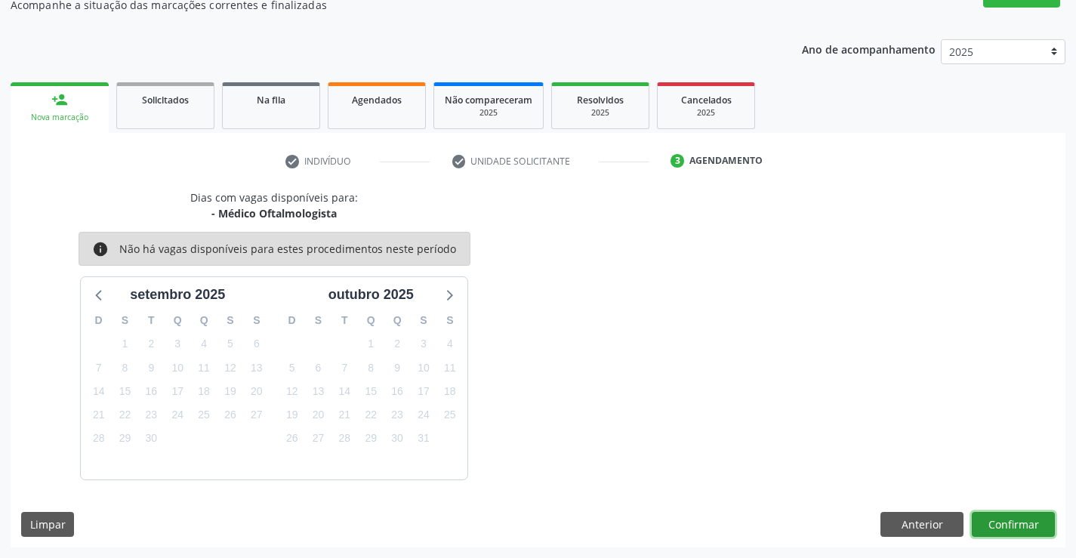
click at [1021, 525] on button "Confirmar" at bounding box center [1013, 525] width 83 height 26
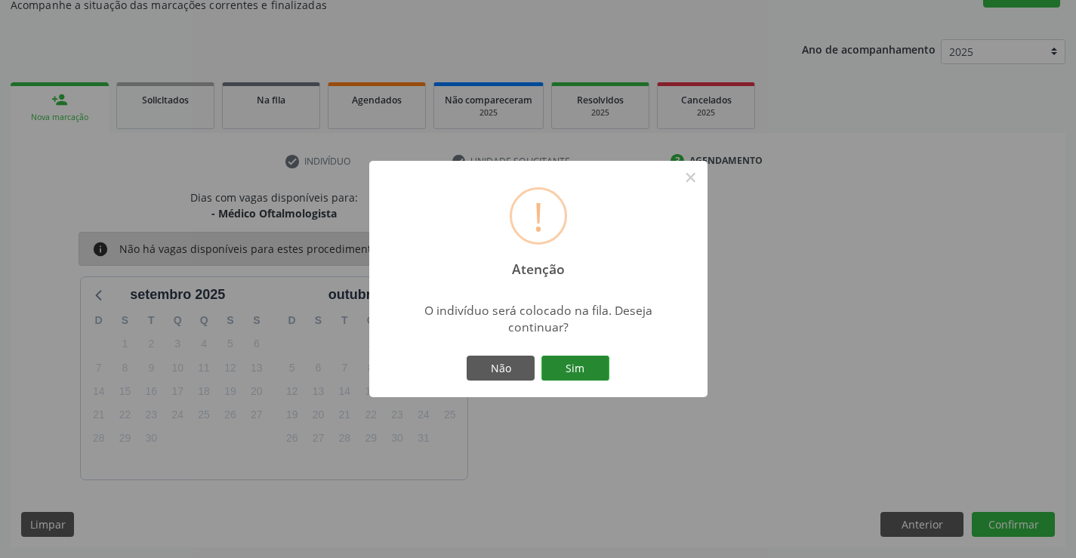
click at [602, 359] on button "Sim" at bounding box center [575, 369] width 68 height 26
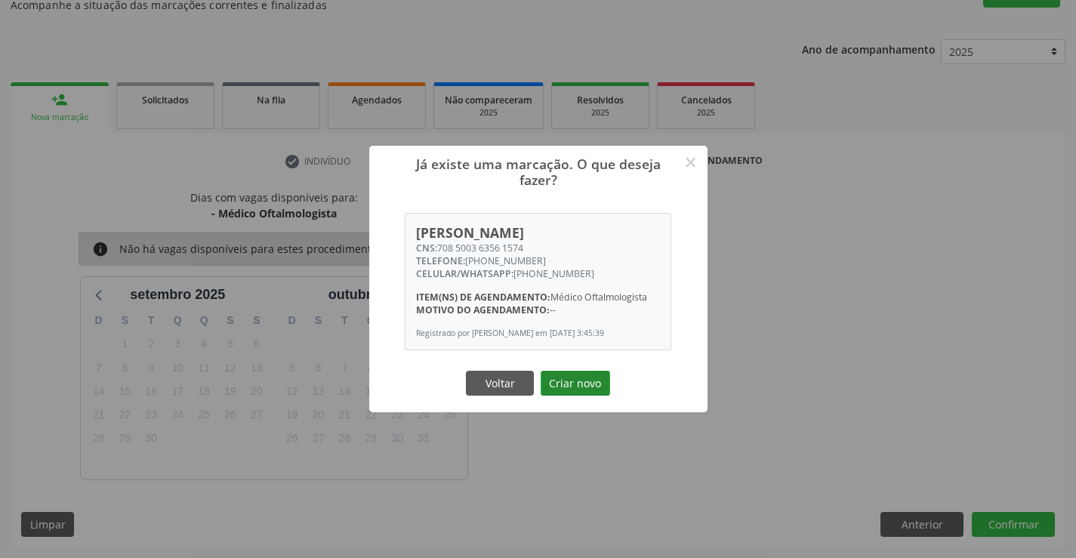
click at [585, 387] on button "Criar novo" at bounding box center [575, 384] width 69 height 26
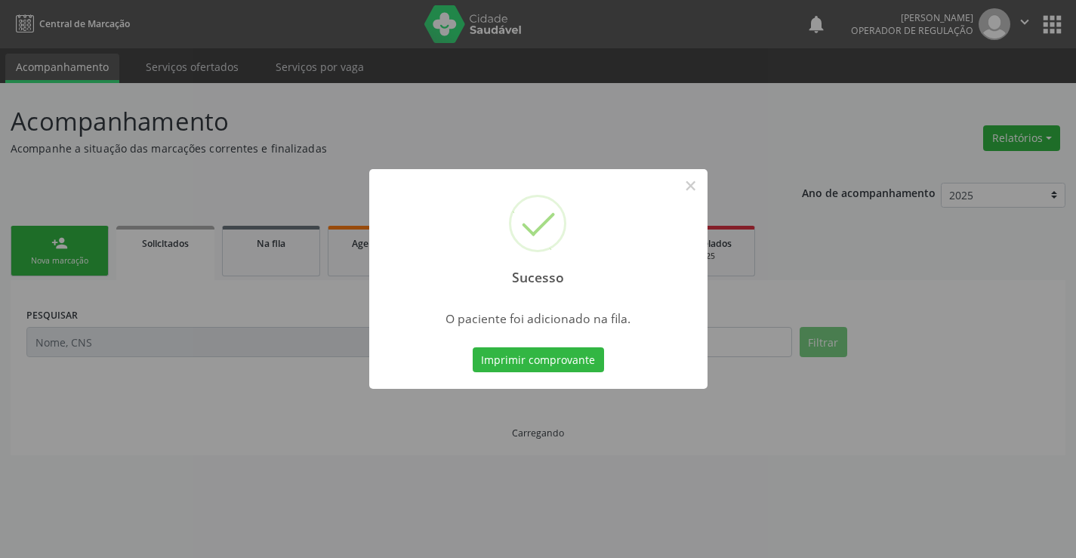
scroll to position [0, 0]
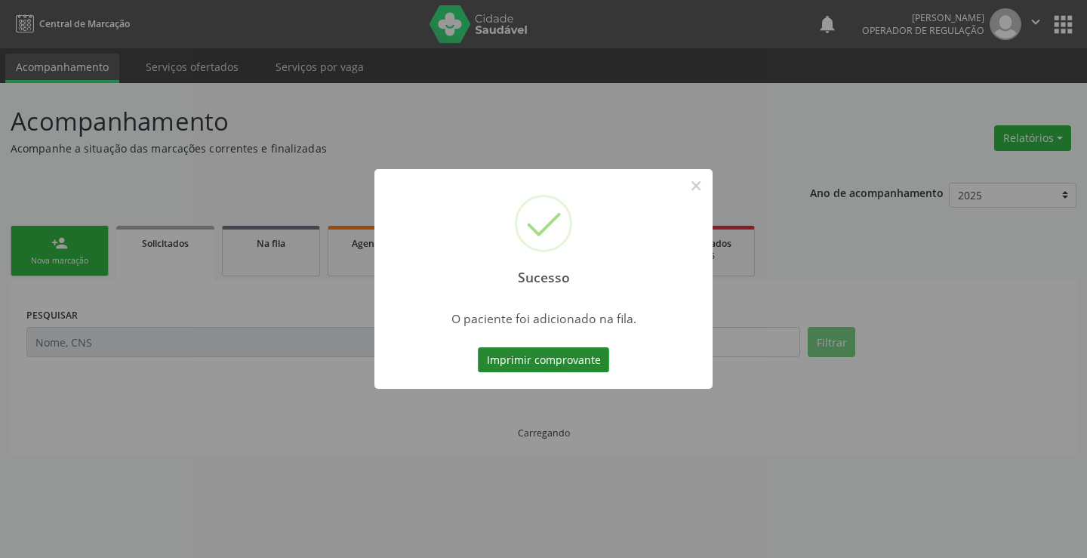
click at [535, 347] on button "Imprimir comprovante" at bounding box center [543, 360] width 131 height 26
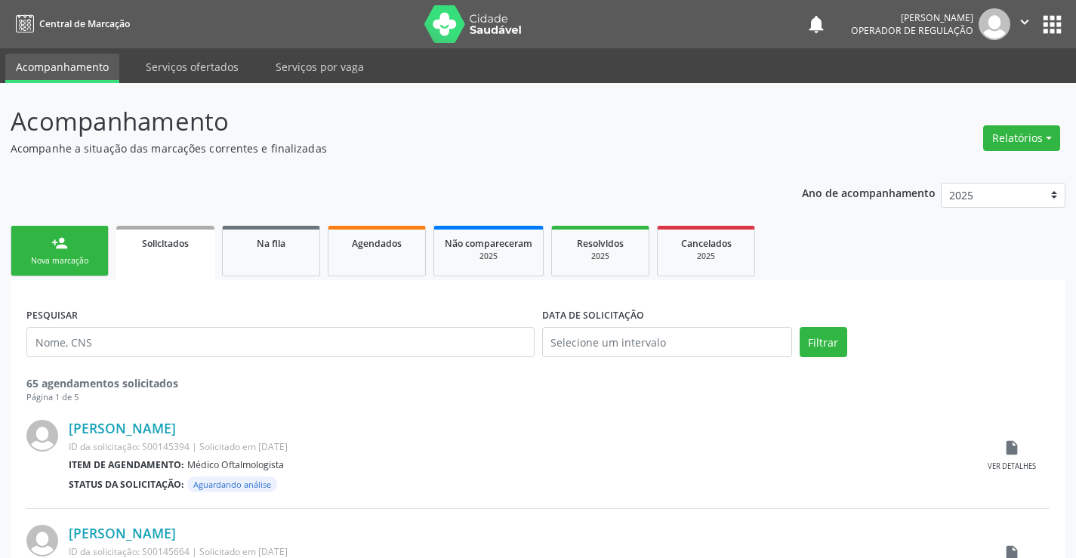
click at [57, 239] on div "person_add" at bounding box center [59, 243] width 17 height 17
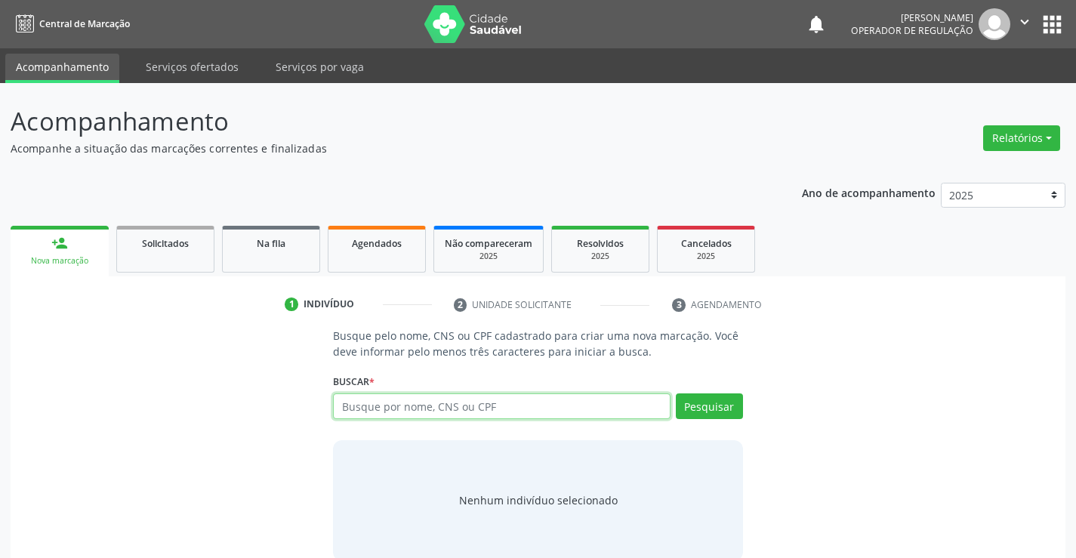
click at [393, 403] on input "text" at bounding box center [501, 406] width 337 height 26
type input "702609225138240"
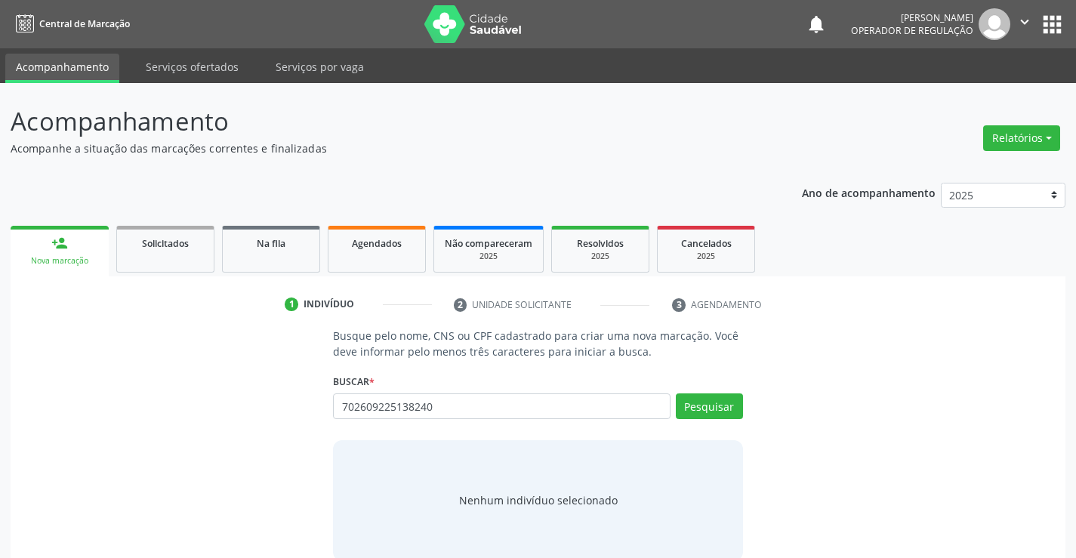
click at [696, 391] on div "Buscar * Busque por nome, CNS ou CPF Nenhum resultado encontrado para: " " Não …" at bounding box center [537, 399] width 409 height 59
click at [697, 404] on button "Pesquisar" at bounding box center [709, 406] width 67 height 26
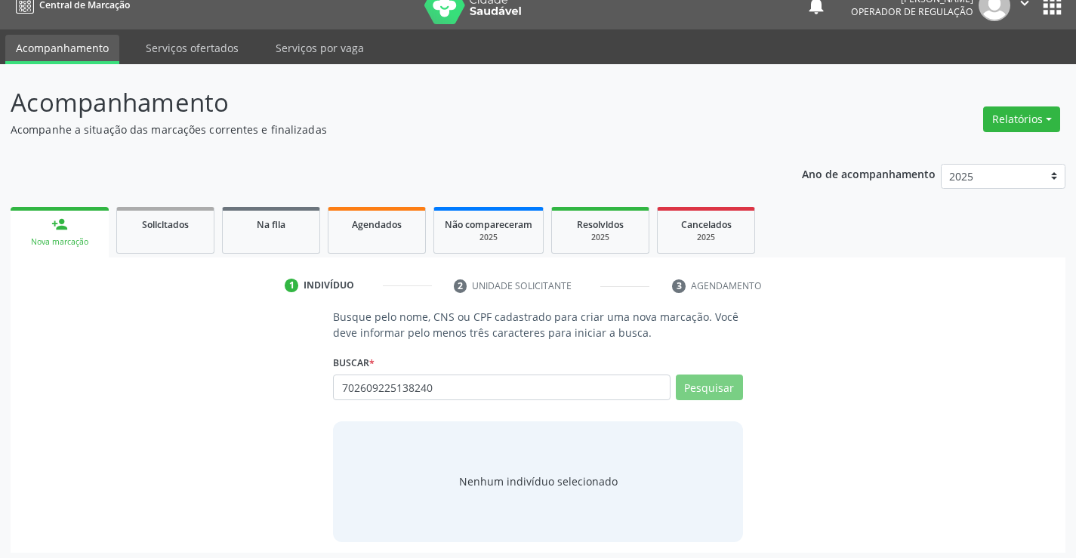
scroll to position [24, 0]
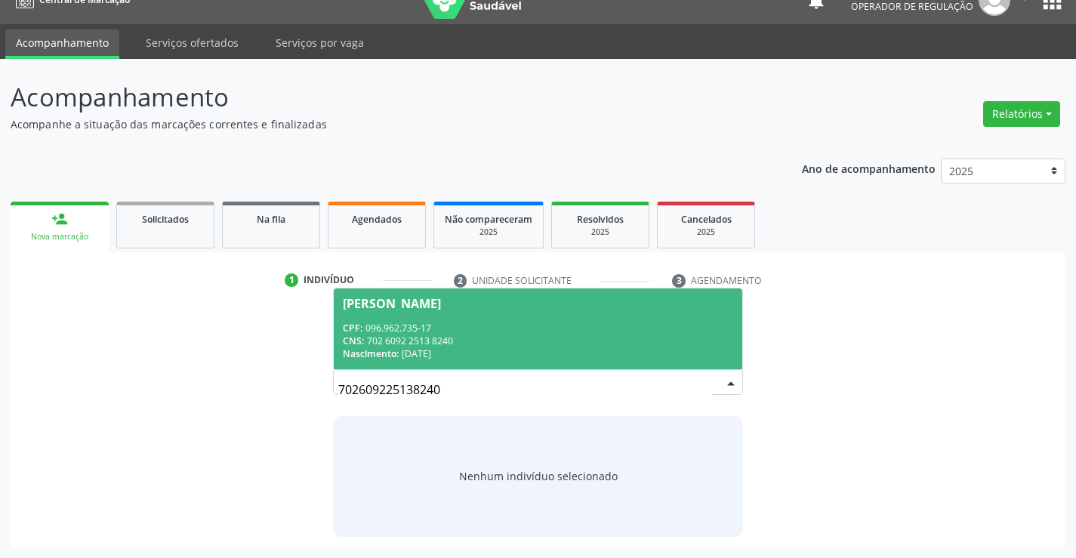
click at [473, 332] on div "CPF: 096.962.735-17" at bounding box center [538, 328] width 390 height 13
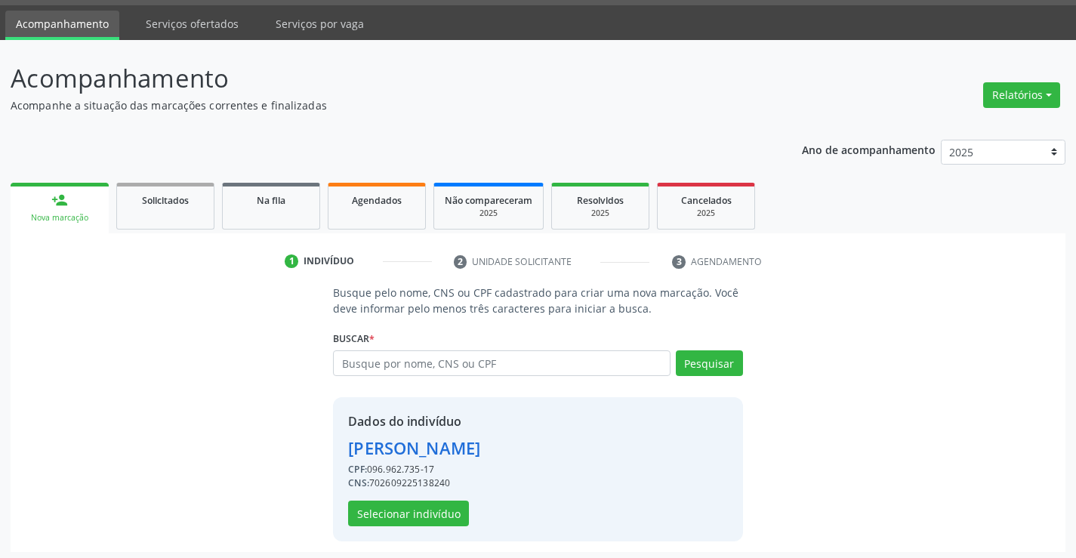
scroll to position [48, 0]
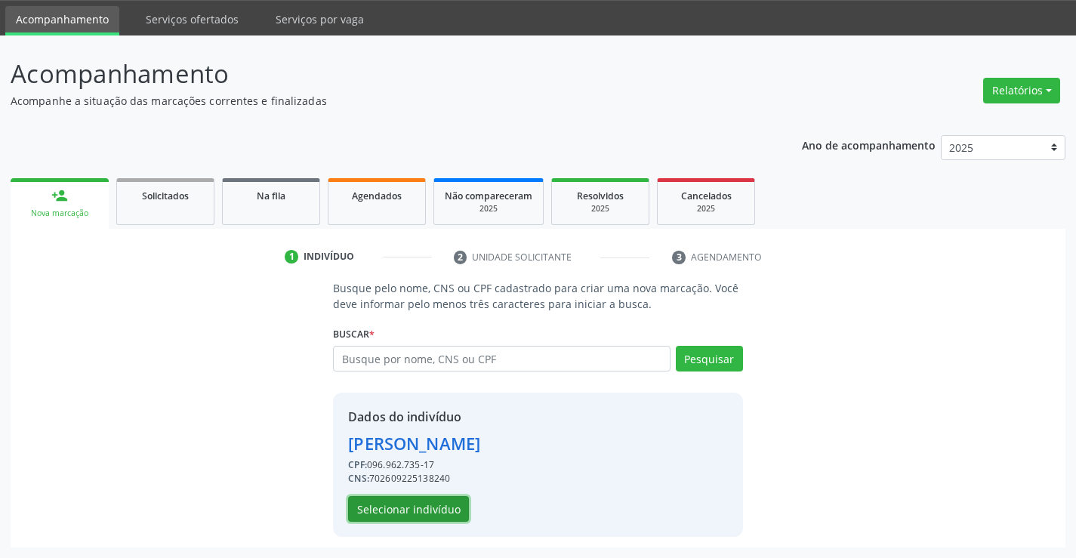
click at [421, 503] on button "Selecionar indivíduo" at bounding box center [408, 509] width 121 height 26
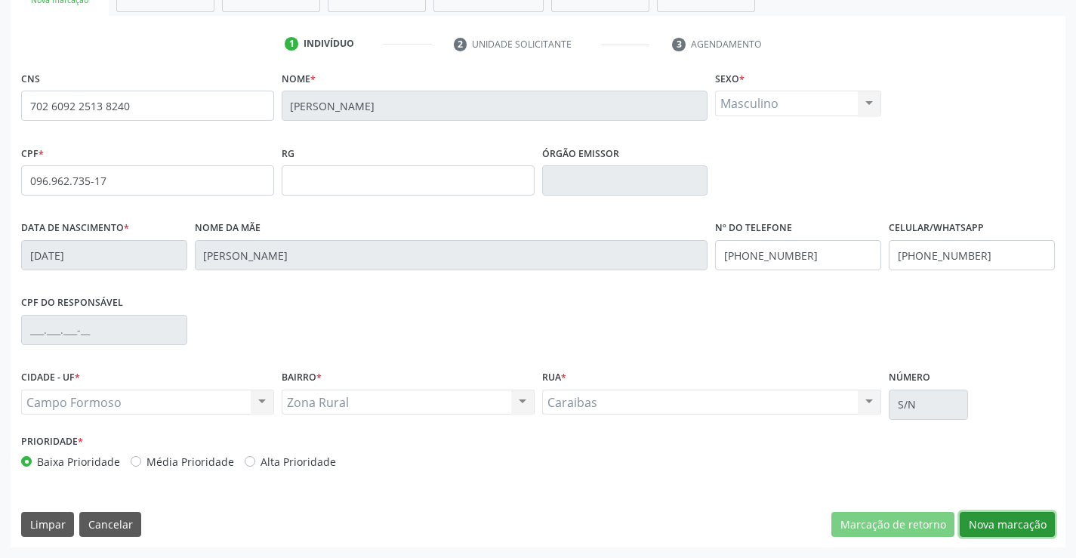
click at [1004, 530] on button "Nova marcação" at bounding box center [1007, 525] width 95 height 26
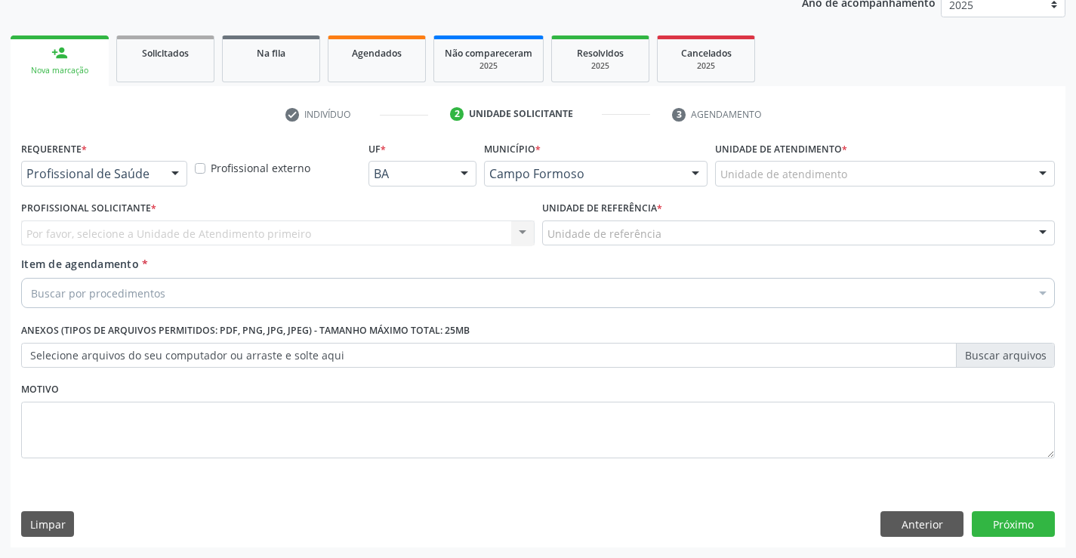
scroll to position [190, 0]
click at [158, 170] on div "Profissional de Saúde" at bounding box center [104, 174] width 166 height 26
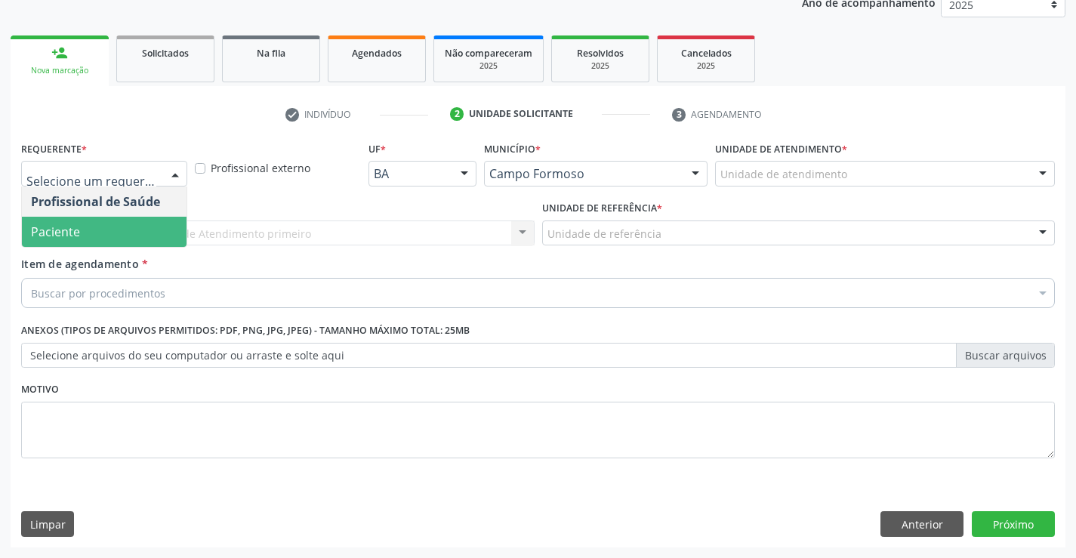
click at [122, 220] on span "Paciente" at bounding box center [104, 232] width 165 height 30
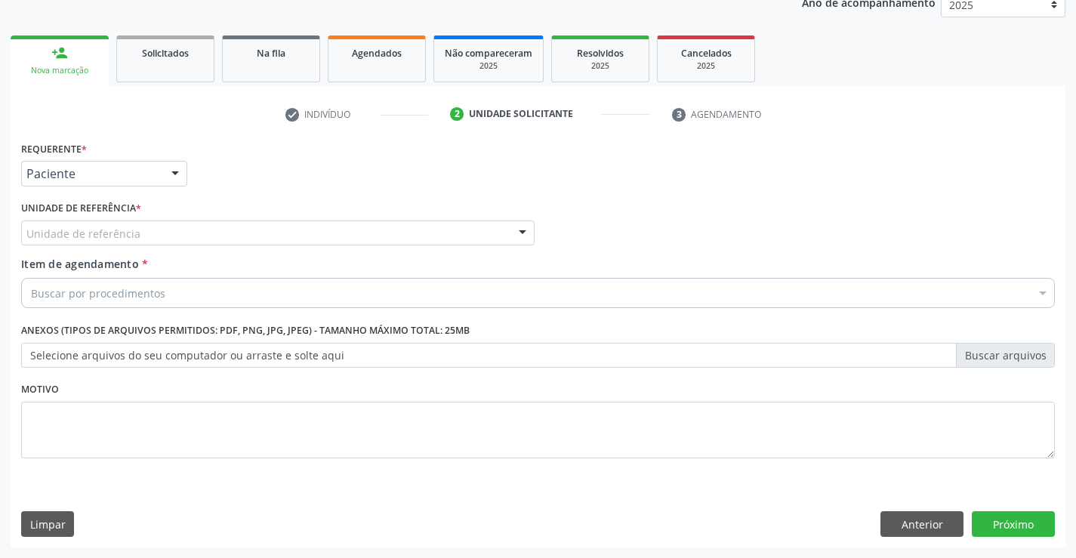
click at [212, 236] on div "Unidade de referência" at bounding box center [277, 233] width 513 height 26
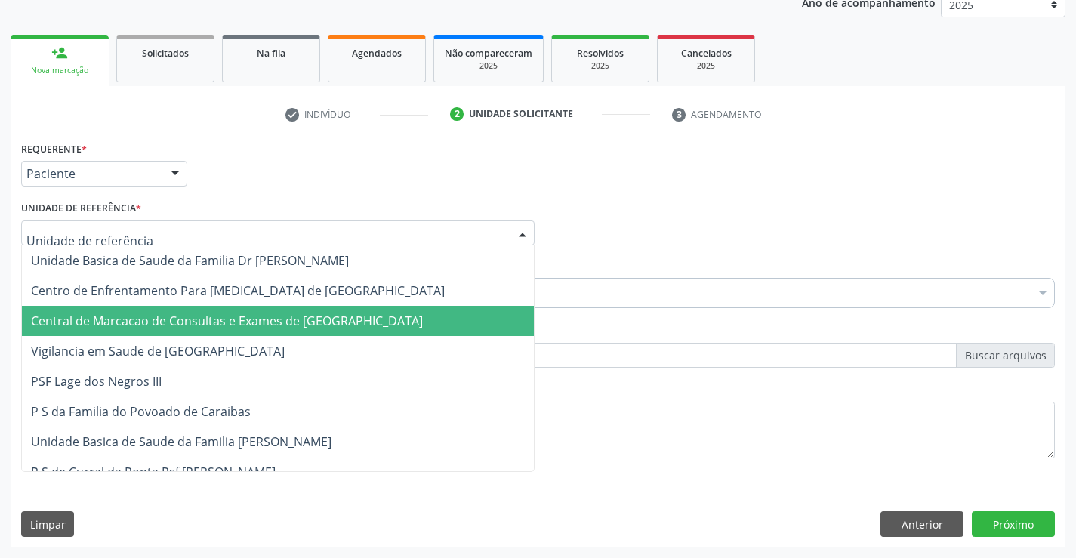
click at [222, 323] on span "Central de Marcacao de Consultas e Exames de [GEOGRAPHIC_DATA]" at bounding box center [227, 321] width 392 height 17
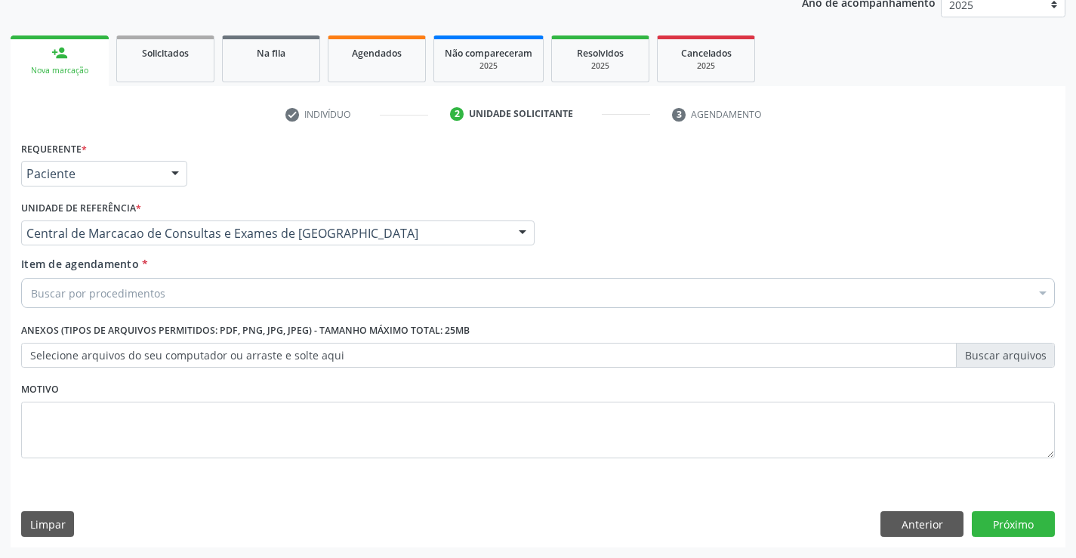
click at [238, 288] on div "Buscar por procedimentos" at bounding box center [538, 293] width 1034 height 30
click at [31, 288] on input "Item de agendamento *" at bounding box center [31, 293] width 0 height 30
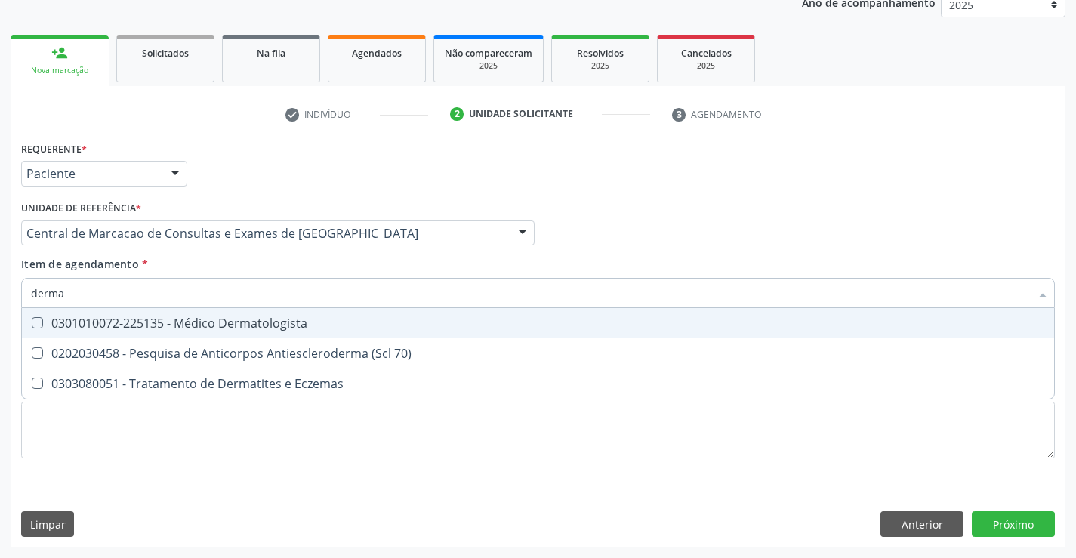
type input "dermat"
click at [222, 322] on div "0301010072-225135 - Médico Dermatologista" at bounding box center [538, 323] width 1014 height 12
checkbox Dermatologista "true"
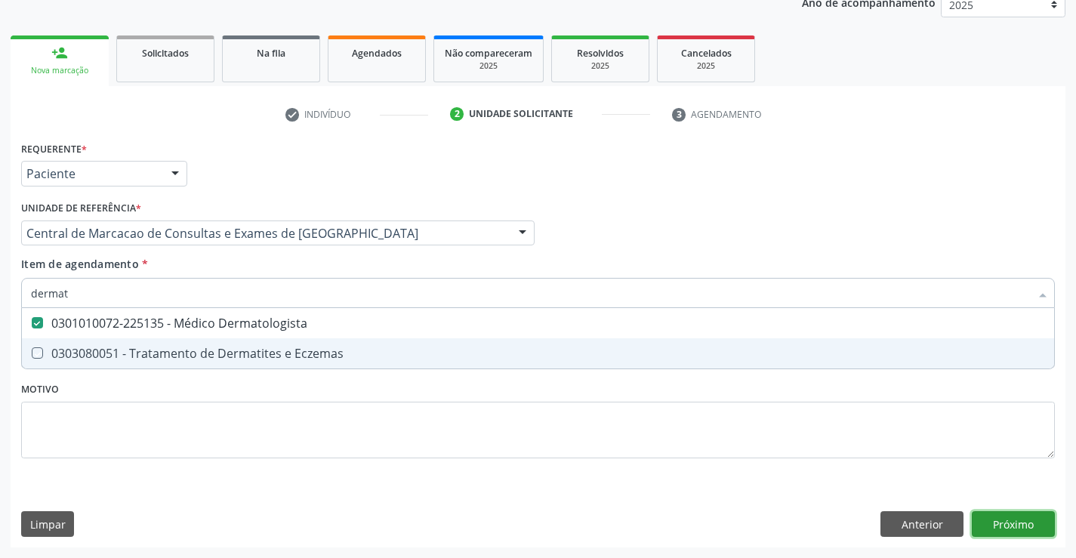
click at [1027, 526] on div "Requerente * Paciente Profissional de Saúde Paciente Nenhum resultado encontrad…" at bounding box center [538, 342] width 1055 height 410
checkbox Eczemas "true"
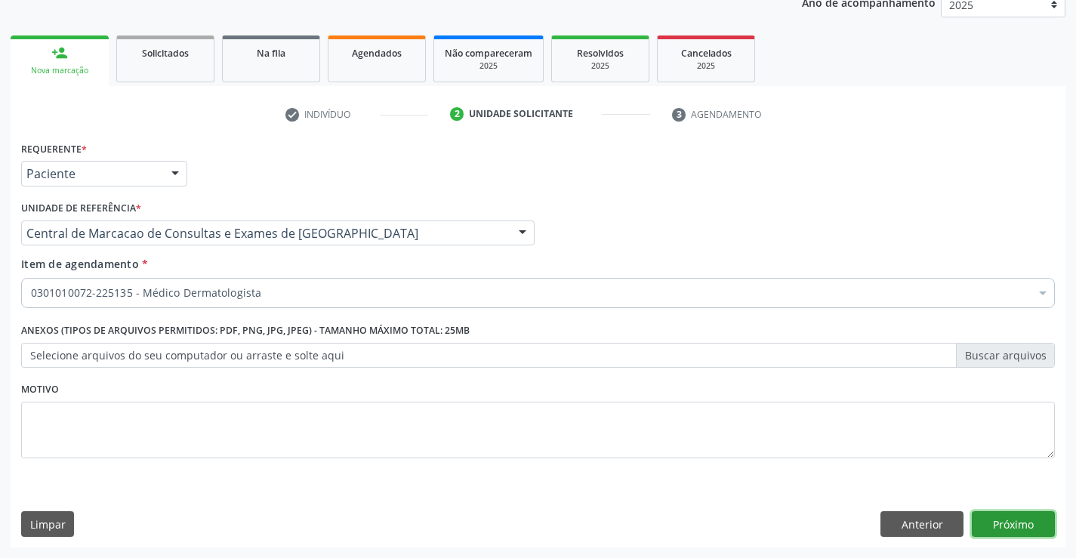
click at [1027, 526] on button "Próximo" at bounding box center [1013, 524] width 83 height 26
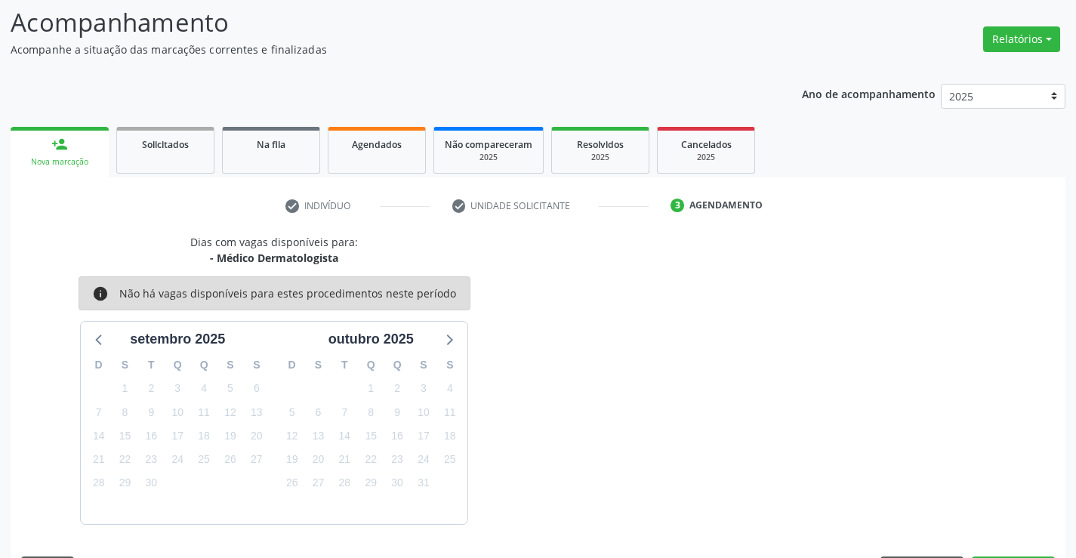
scroll to position [143, 0]
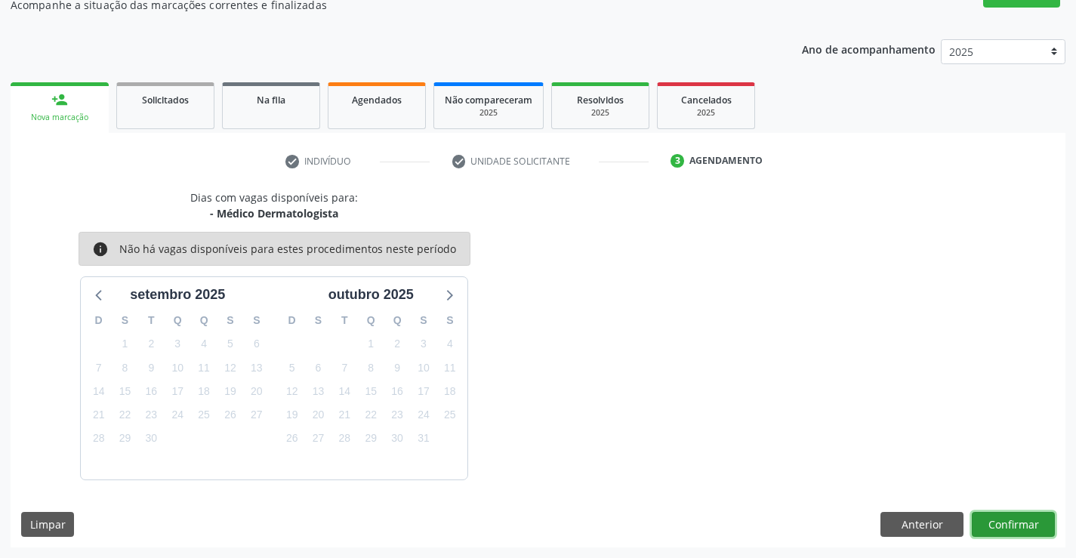
click at [991, 519] on button "Confirmar" at bounding box center [1013, 525] width 83 height 26
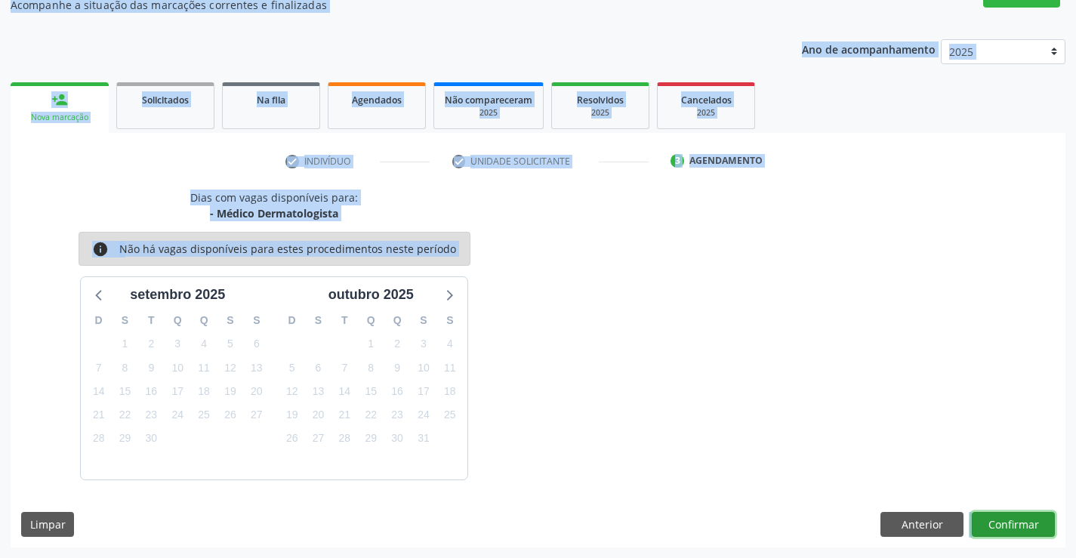
click at [978, 523] on button "Confirmar" at bounding box center [1013, 525] width 83 height 26
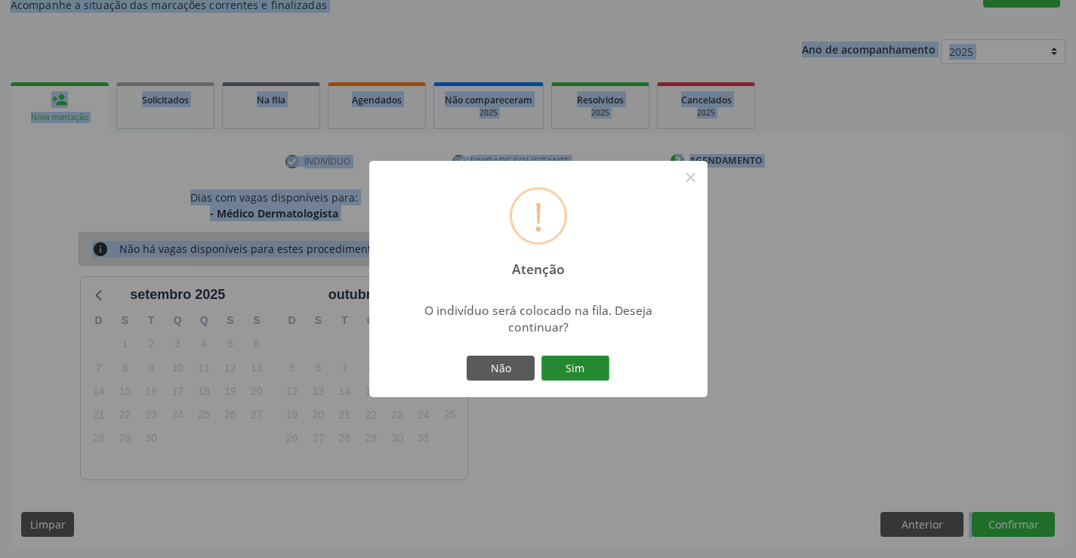
click at [596, 373] on button "Sim" at bounding box center [575, 369] width 68 height 26
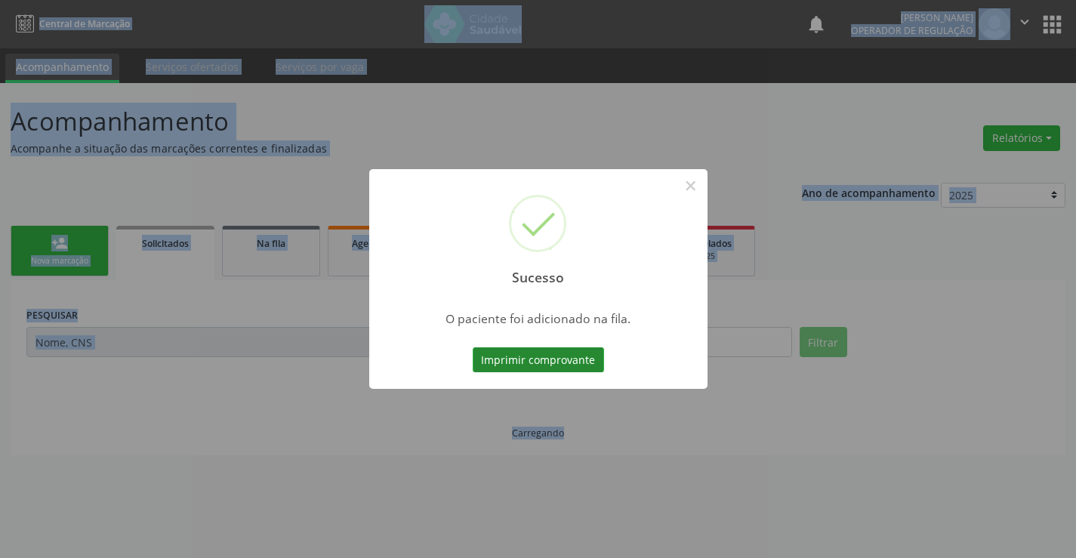
scroll to position [0, 0]
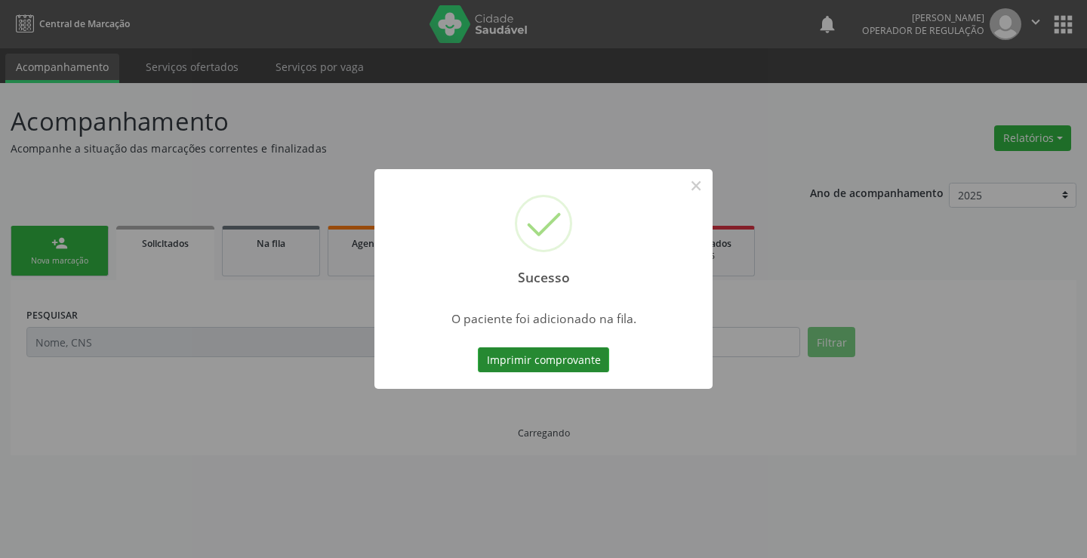
click at [597, 347] on button "Imprimir comprovante" at bounding box center [543, 360] width 131 height 26
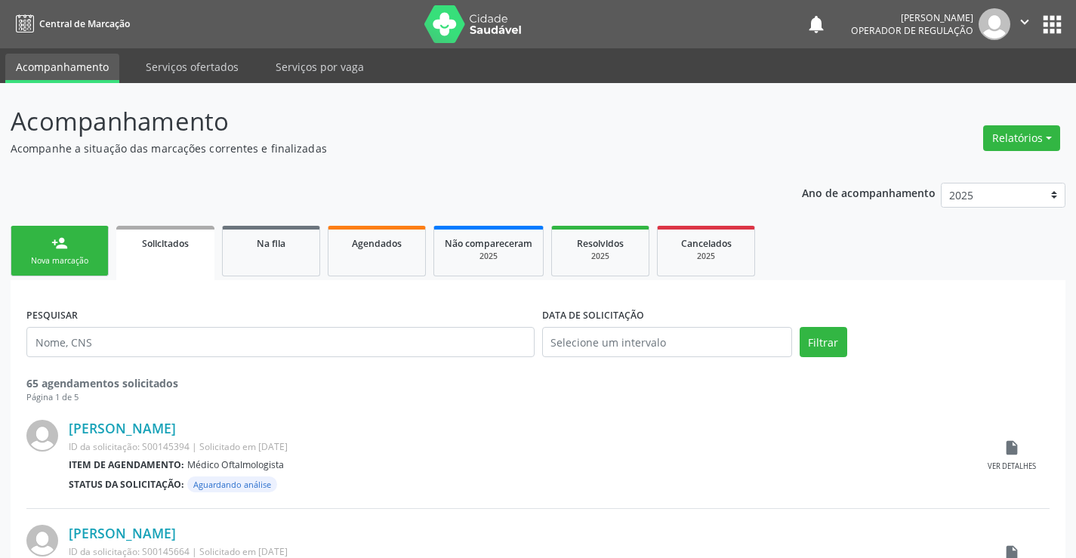
click at [97, 244] on link "person_add Nova marcação" at bounding box center [60, 251] width 98 height 51
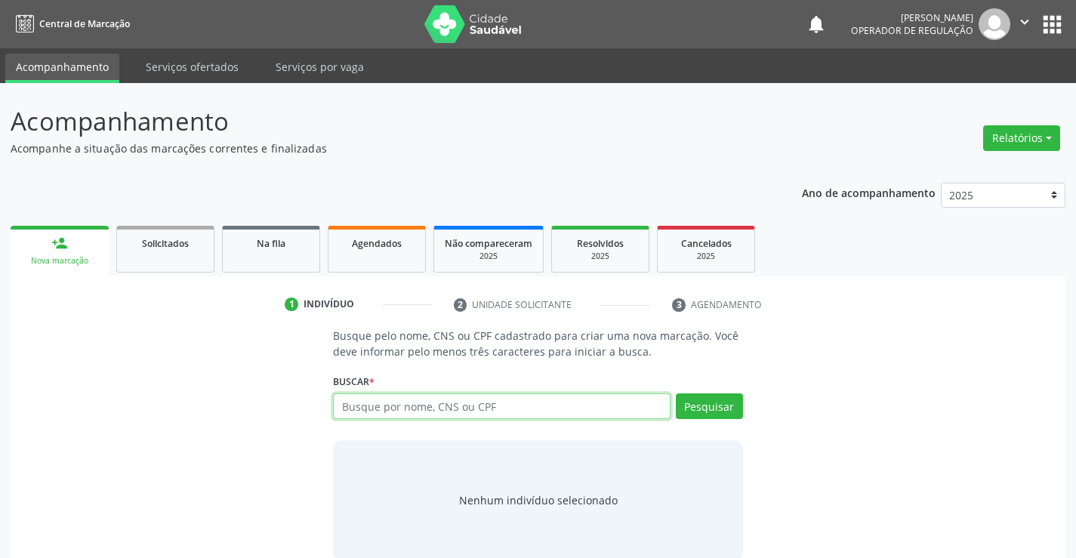
click at [449, 400] on input "text" at bounding box center [501, 406] width 337 height 26
click at [377, 230] on link "Agendados" at bounding box center [377, 249] width 98 height 47
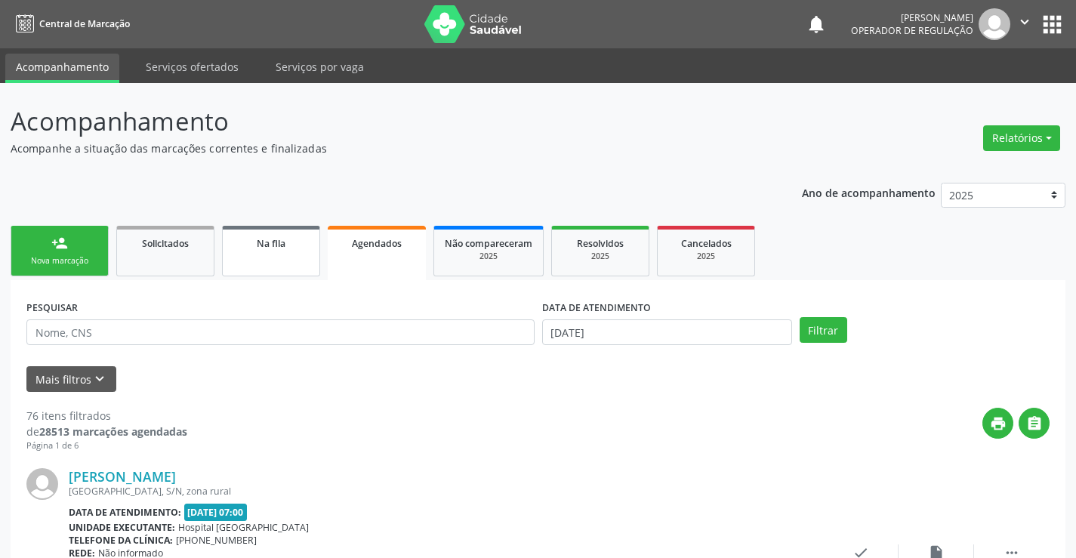
click at [284, 244] on span "Na fila" at bounding box center [271, 243] width 29 height 13
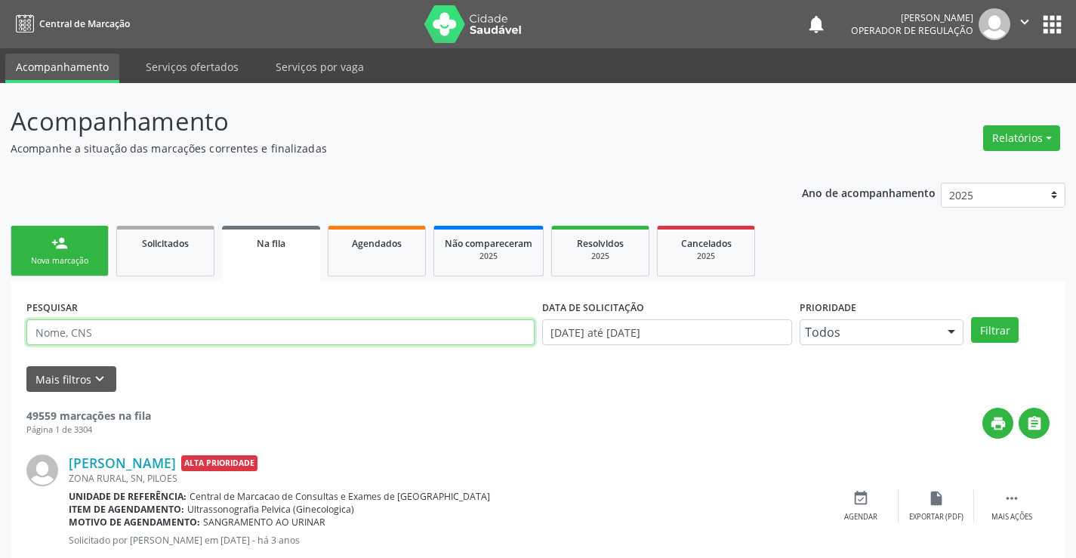
click at [260, 331] on input "text" at bounding box center [280, 332] width 508 height 26
type input "700308993988236"
click at [977, 316] on div "PESQUISAR 700308993988236 DATA DE SOLICITAÇÃO 01/01/2023 até 24/09/2025 Priorid…" at bounding box center [538, 325] width 1031 height 59
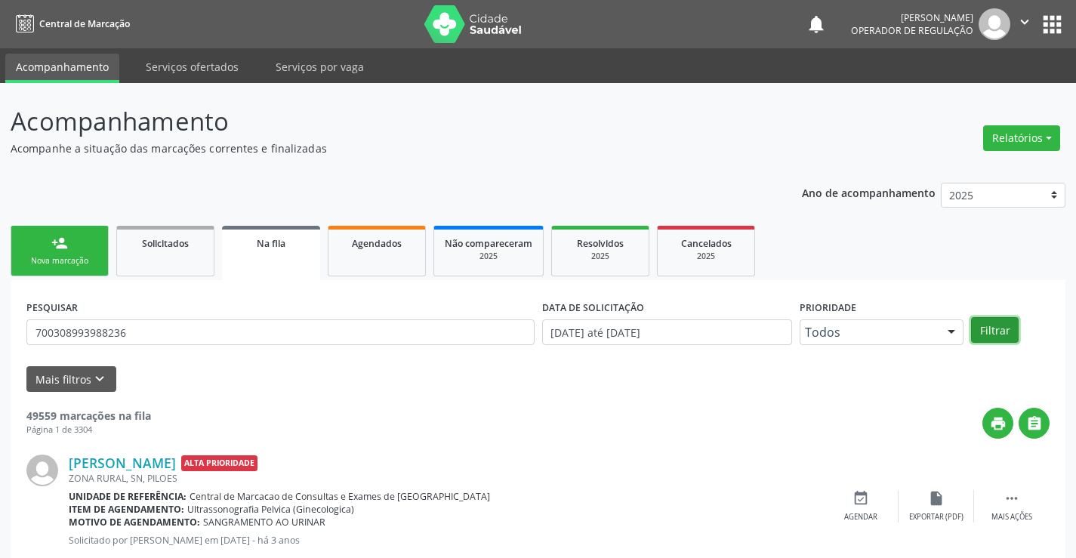
click at [974, 322] on button "Filtrar" at bounding box center [995, 330] width 48 height 26
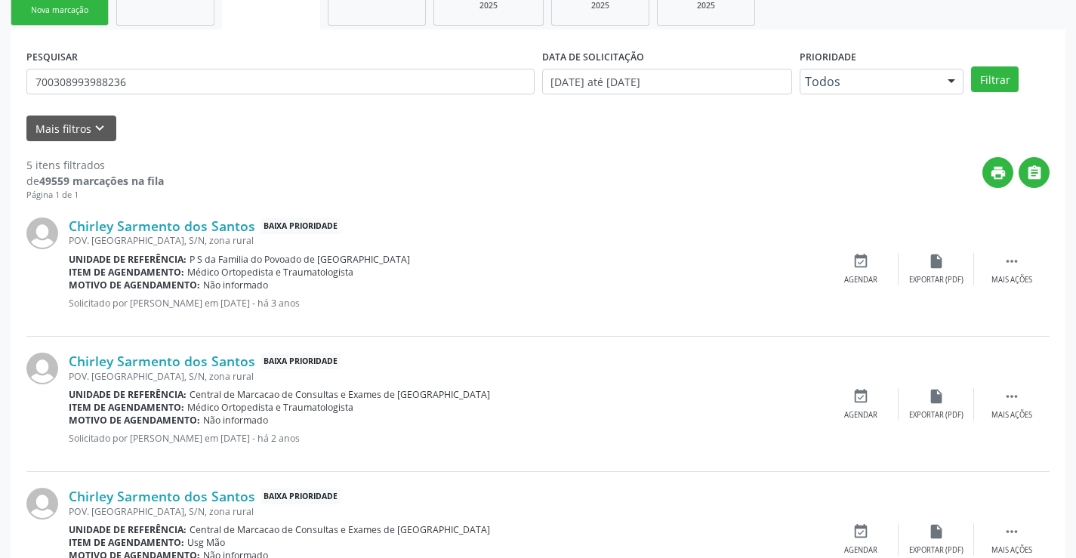
scroll to position [597, 0]
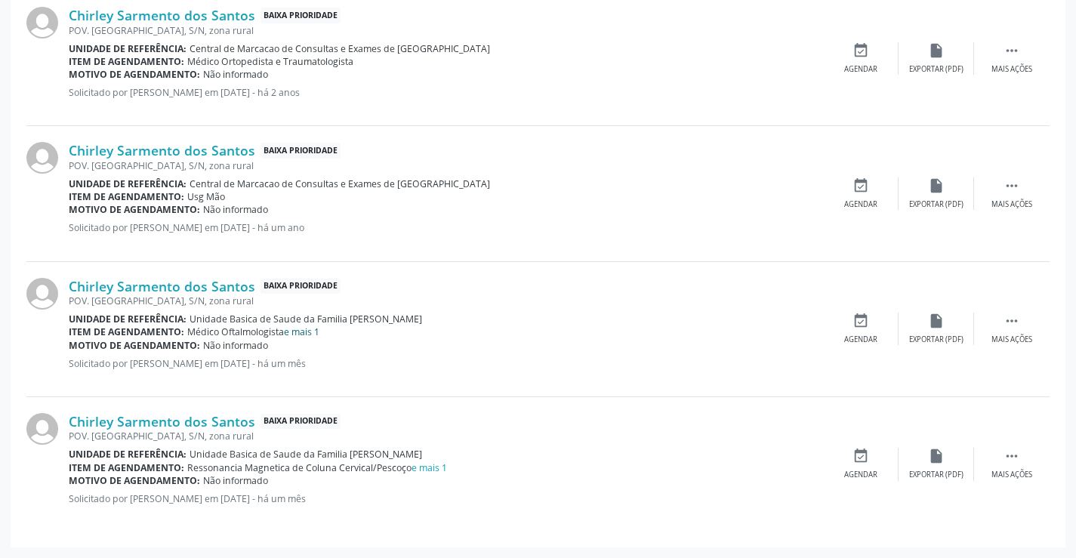
click at [308, 331] on link "e mais 1" at bounding box center [301, 331] width 35 height 13
click at [315, 332] on link "e mais 1" at bounding box center [301, 331] width 35 height 13
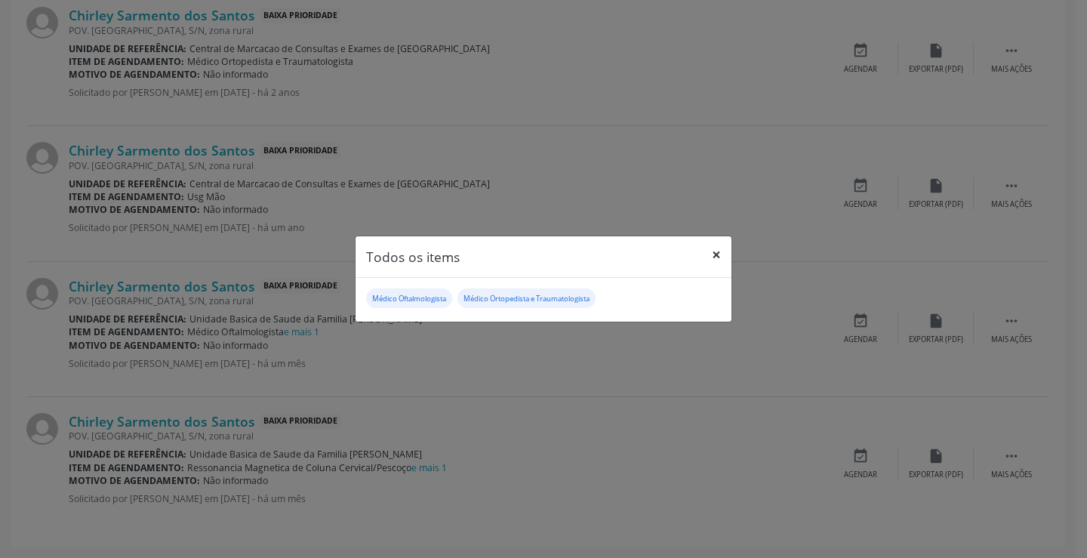
click at [714, 252] on button "×" at bounding box center [716, 254] width 30 height 37
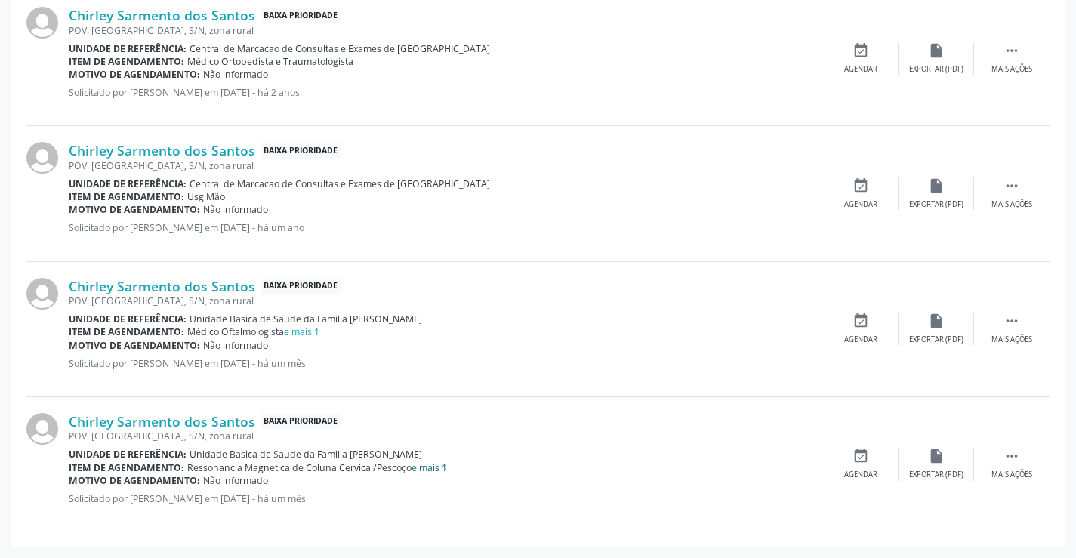
click at [427, 469] on link "e mais 1" at bounding box center [429, 467] width 35 height 13
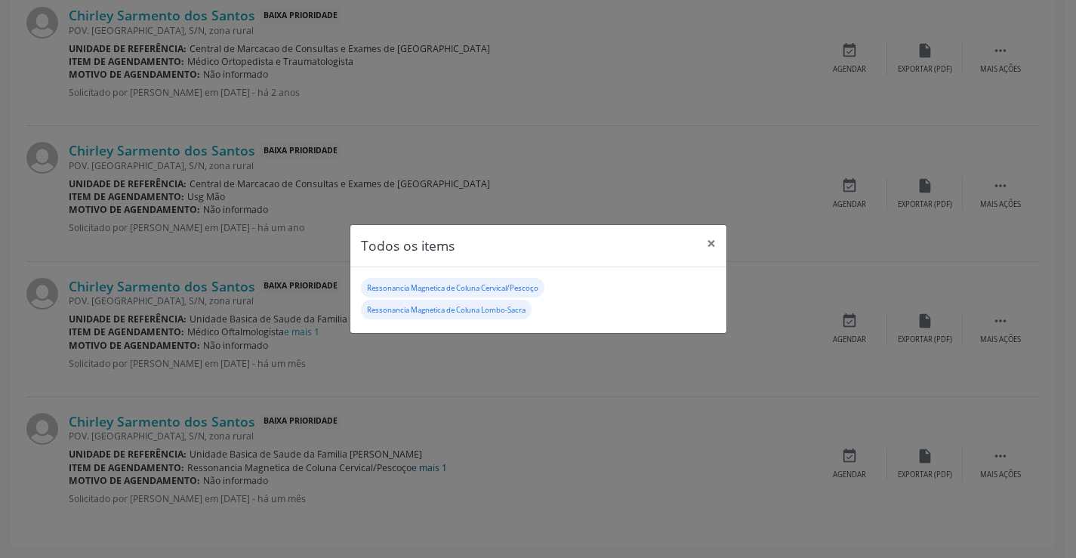
click at [427, 469] on div "Todos os items × Ressonancia Magnetica de Coluna Cervical/Pescoço Ressonancia M…" at bounding box center [538, 279] width 1076 height 558
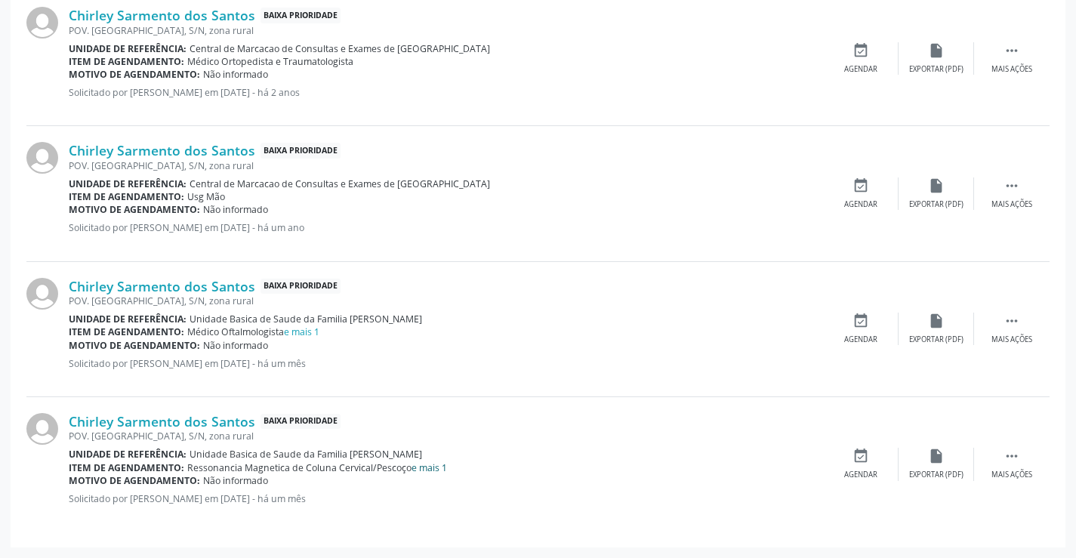
click at [427, 469] on link "e mais 1" at bounding box center [429, 467] width 35 height 13
click at [298, 331] on link "e mais 1" at bounding box center [301, 331] width 35 height 13
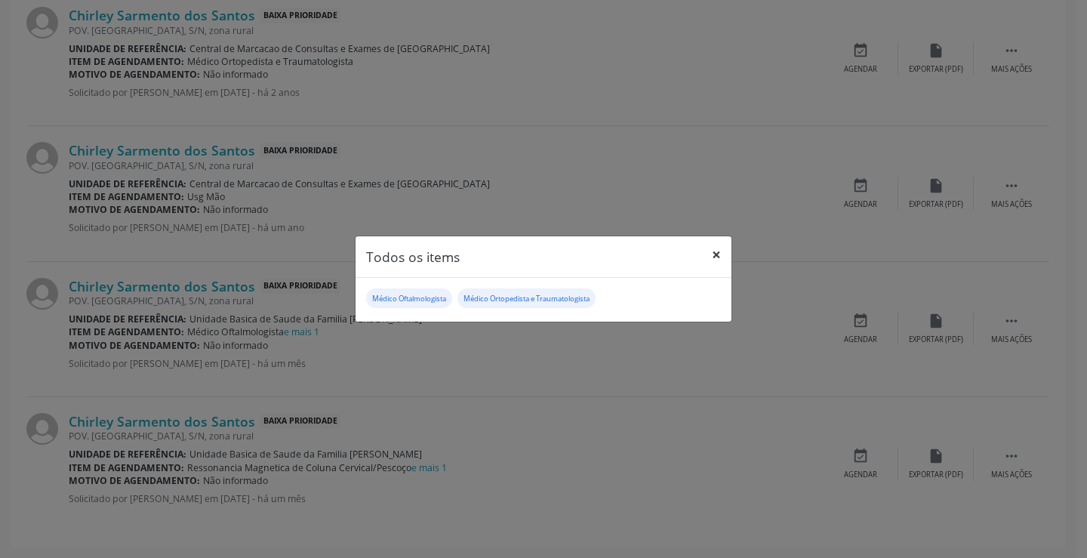
click at [714, 257] on button "×" at bounding box center [716, 254] width 30 height 37
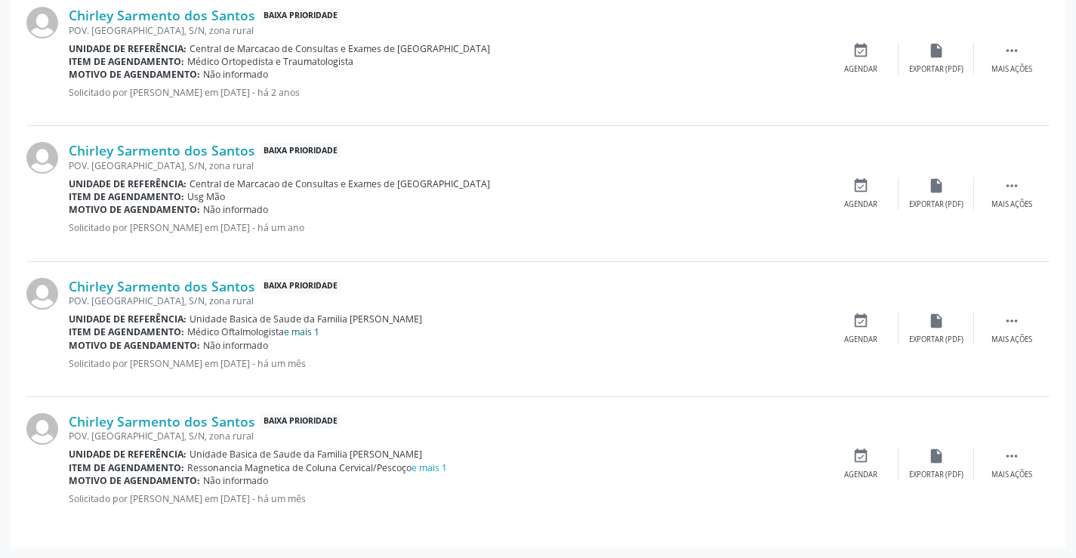
click at [313, 334] on link "e mais 1" at bounding box center [301, 331] width 35 height 13
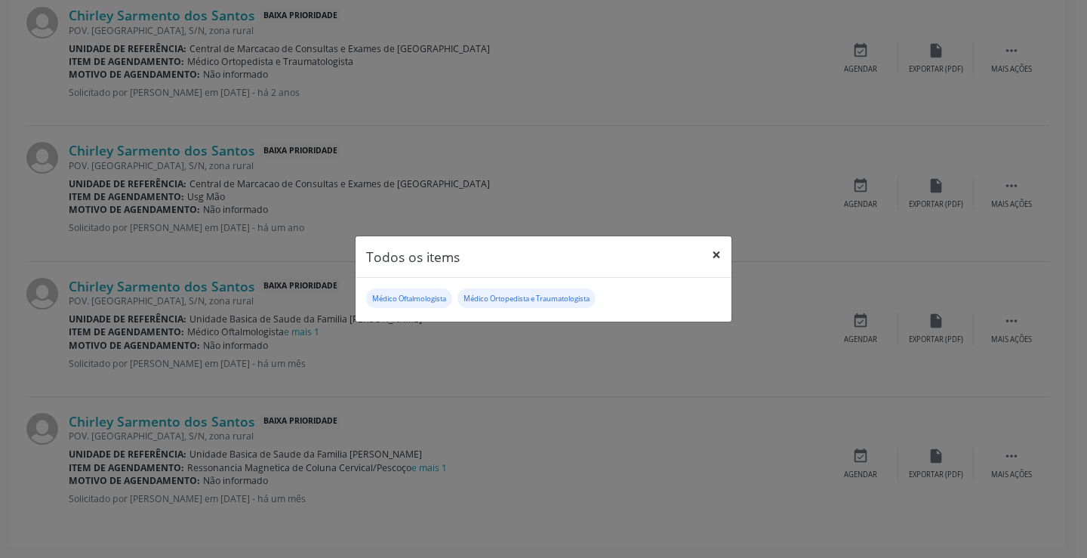
click at [728, 253] on button "×" at bounding box center [716, 254] width 30 height 37
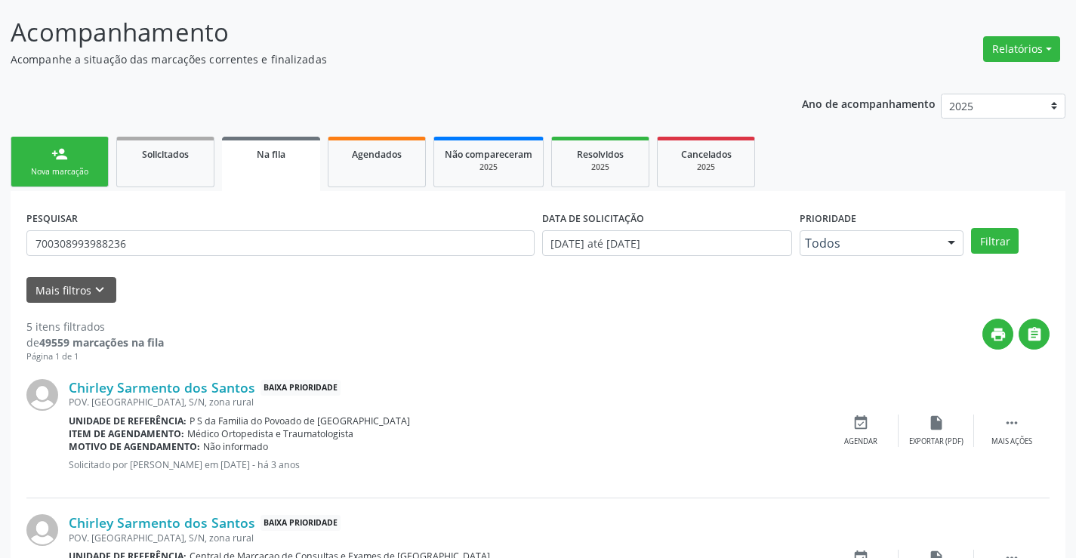
scroll to position [0, 0]
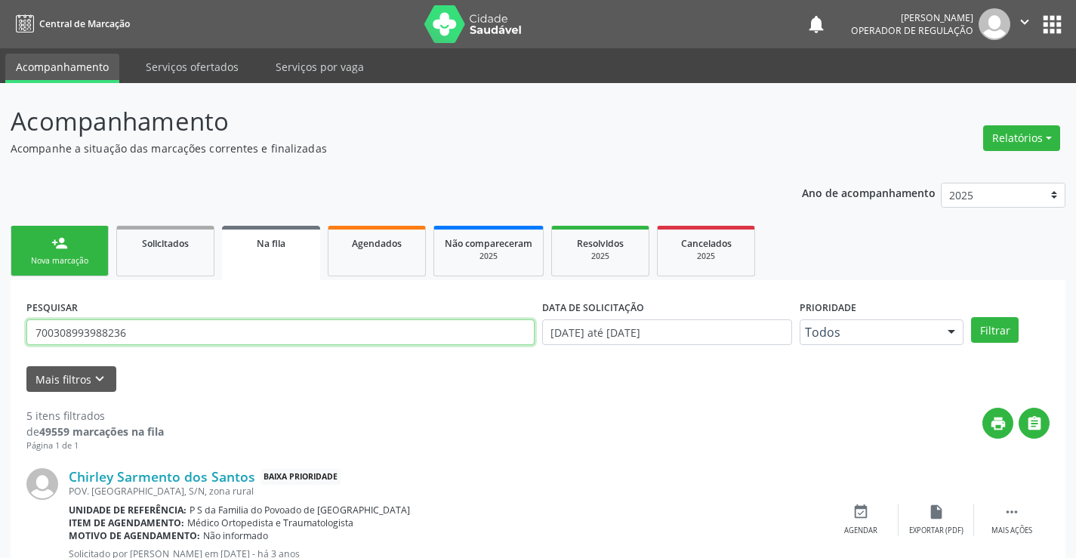
click at [173, 344] on input "700308993988236" at bounding box center [280, 332] width 508 height 26
click at [357, 248] on span "Agendados" at bounding box center [377, 243] width 50 height 13
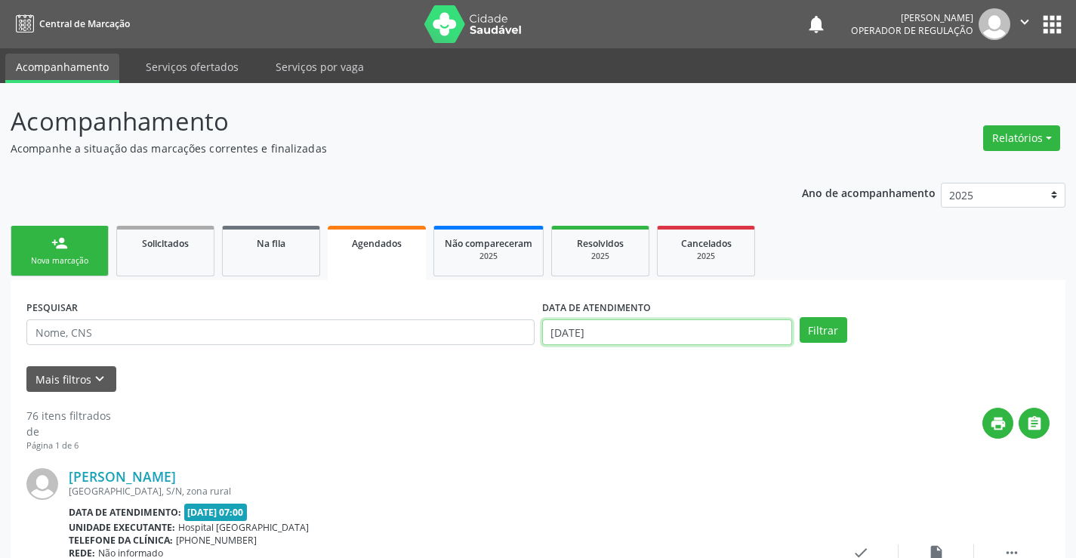
click at [625, 333] on input "2[DATE]" at bounding box center [667, 332] width 250 height 26
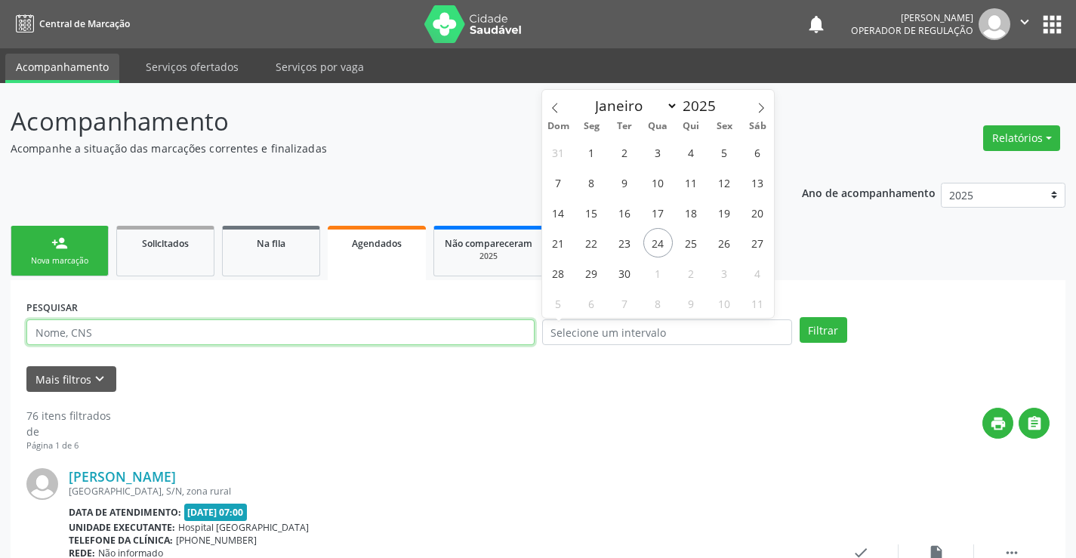
click at [446, 339] on input "text" at bounding box center [280, 332] width 508 height 26
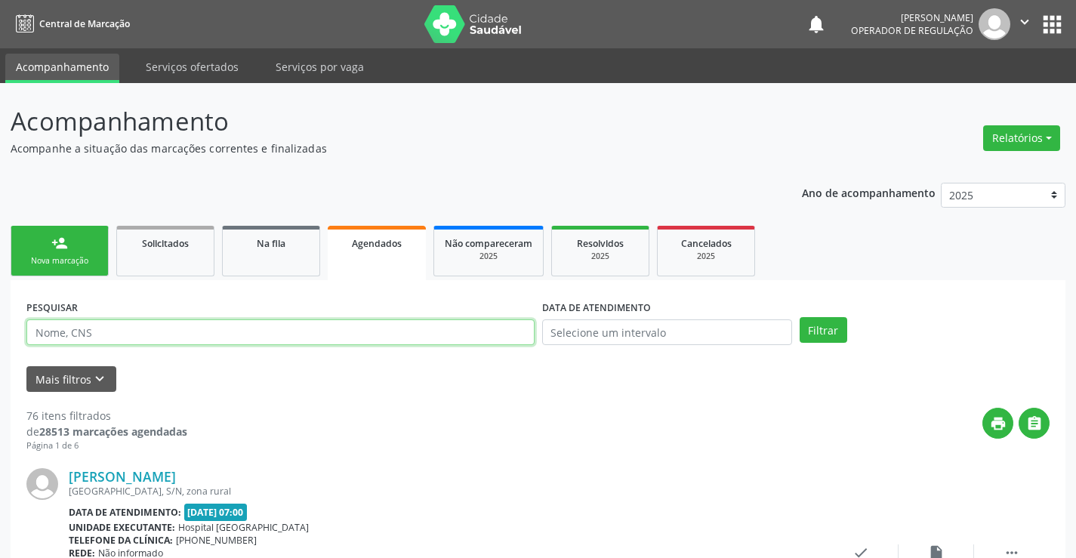
paste input "700308993988236"
type input "700308993988236"
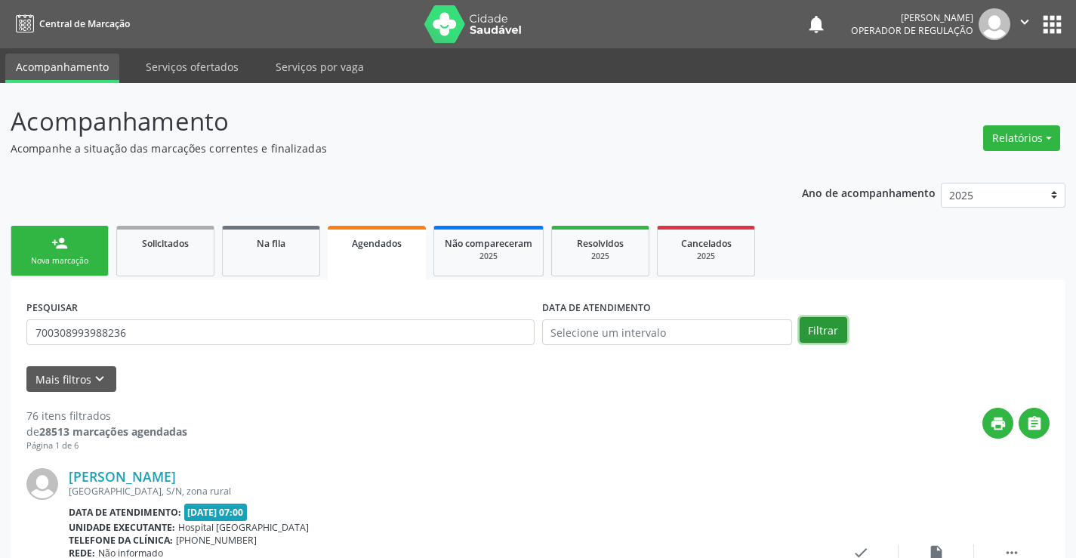
click at [814, 319] on button "Filtrar" at bounding box center [824, 330] width 48 height 26
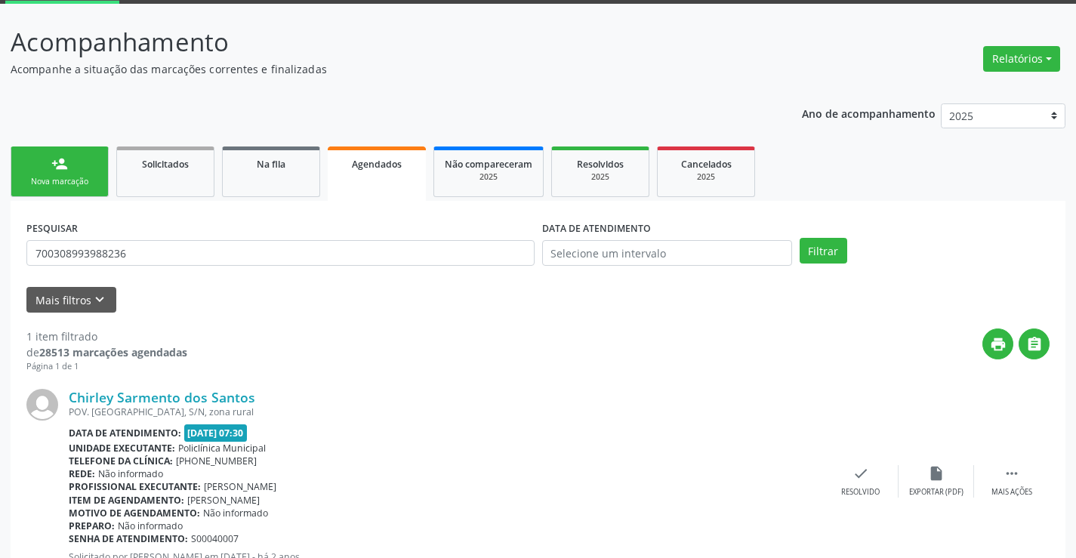
scroll to position [137, 0]
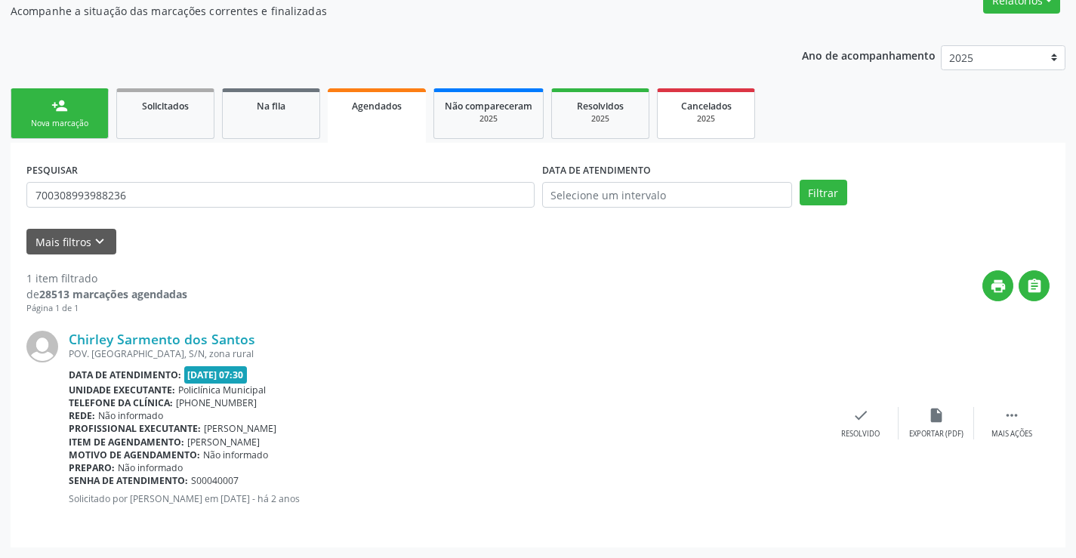
click at [708, 116] on div "2025" at bounding box center [706, 118] width 76 height 11
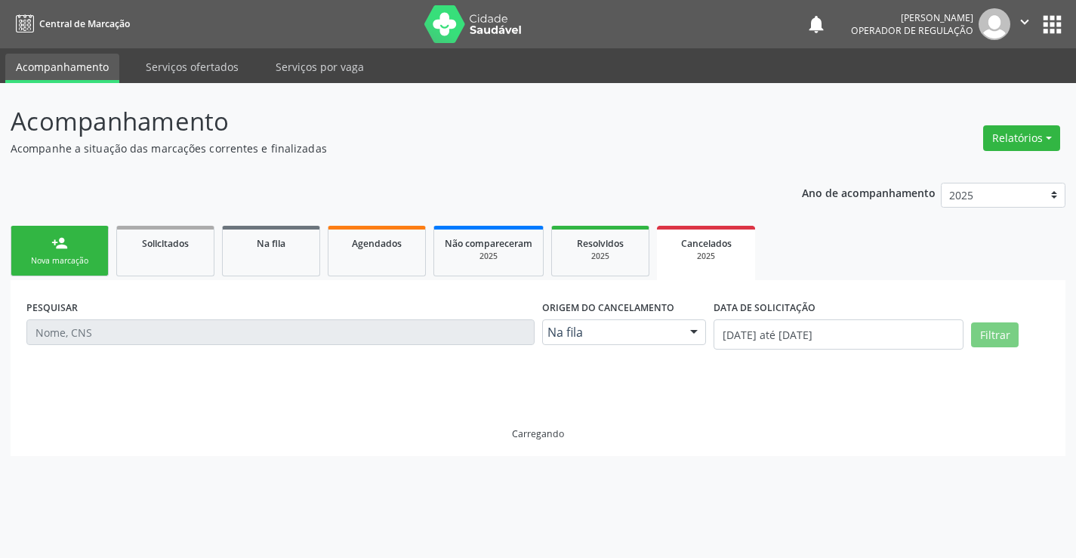
scroll to position [0, 0]
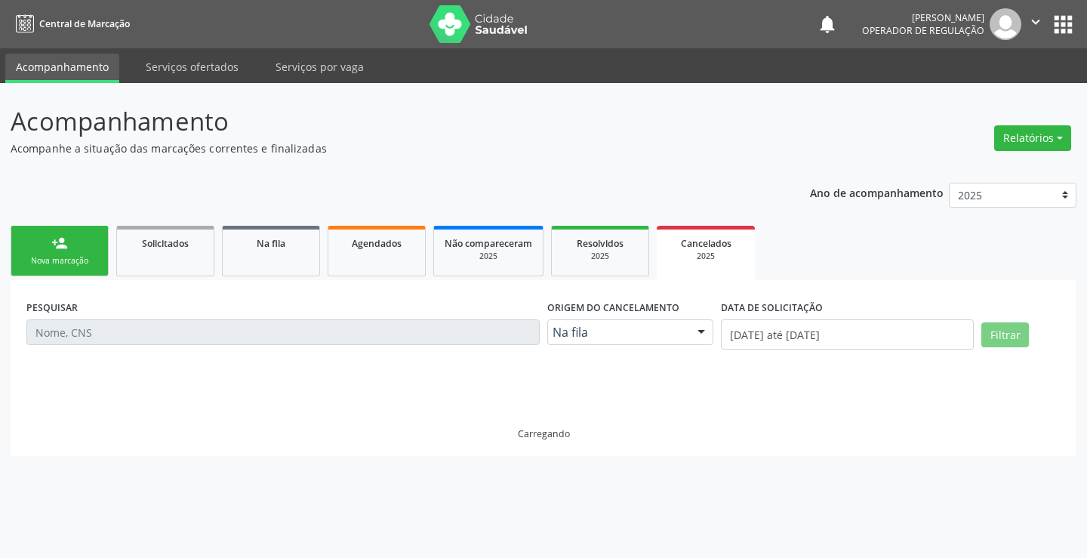
click at [619, 122] on p "Acompanhamento" at bounding box center [384, 122] width 746 height 38
click at [617, 244] on span "Resolvidos" at bounding box center [600, 243] width 47 height 13
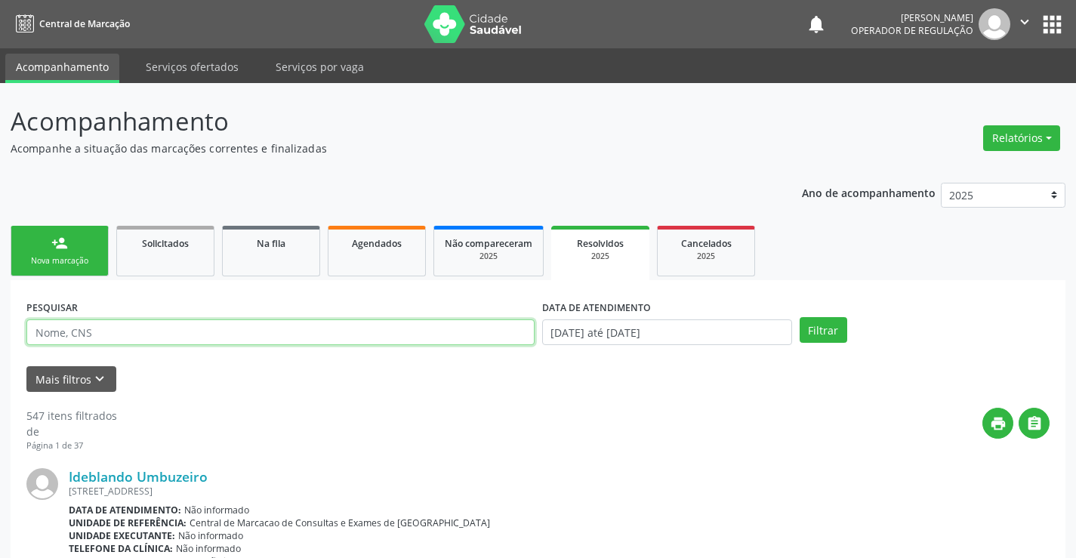
click at [260, 331] on input "text" at bounding box center [280, 332] width 508 height 26
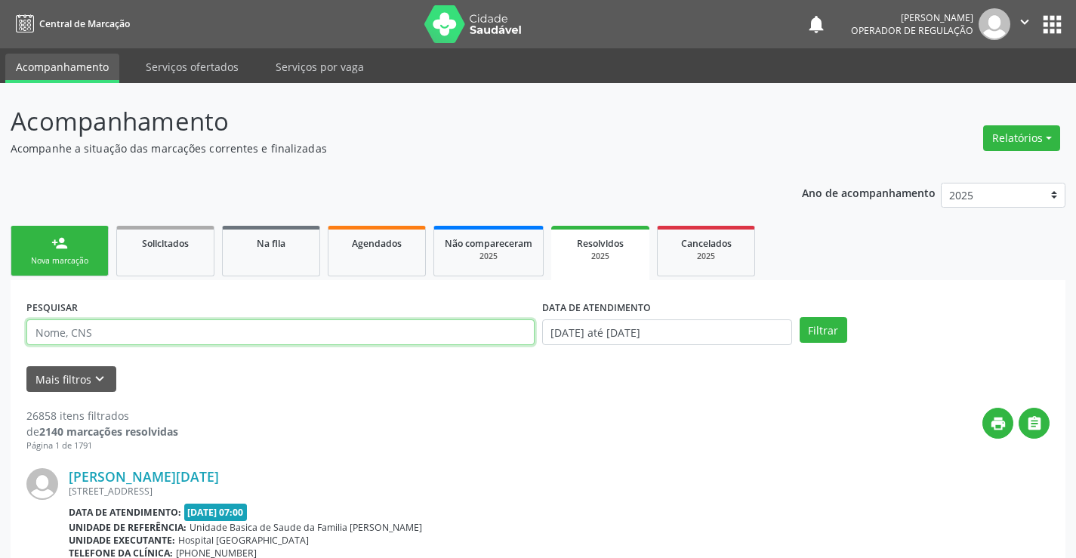
paste input "700308993988236"
type input "700308993988236"
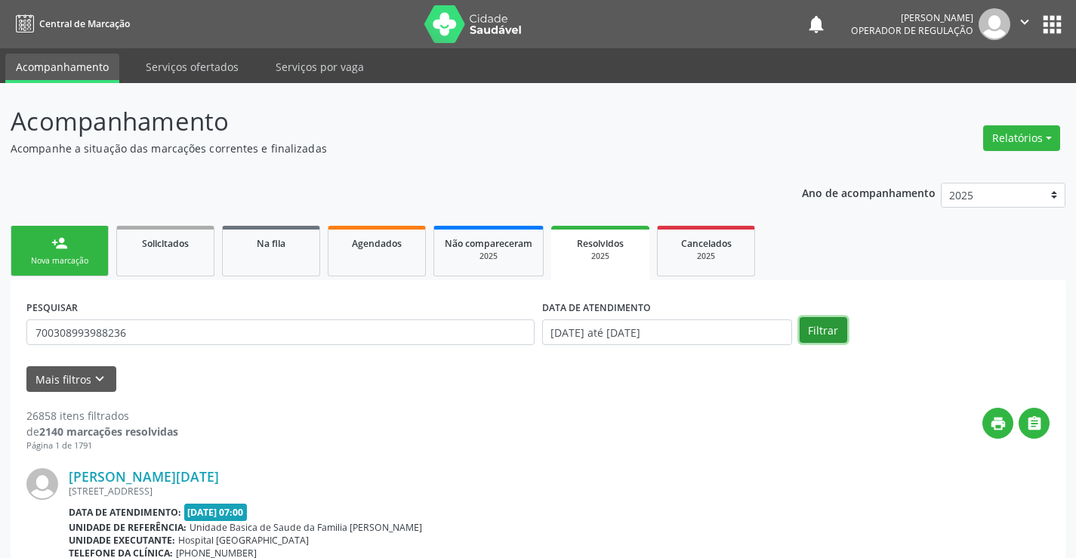
click at [822, 338] on button "Filtrar" at bounding box center [824, 330] width 48 height 26
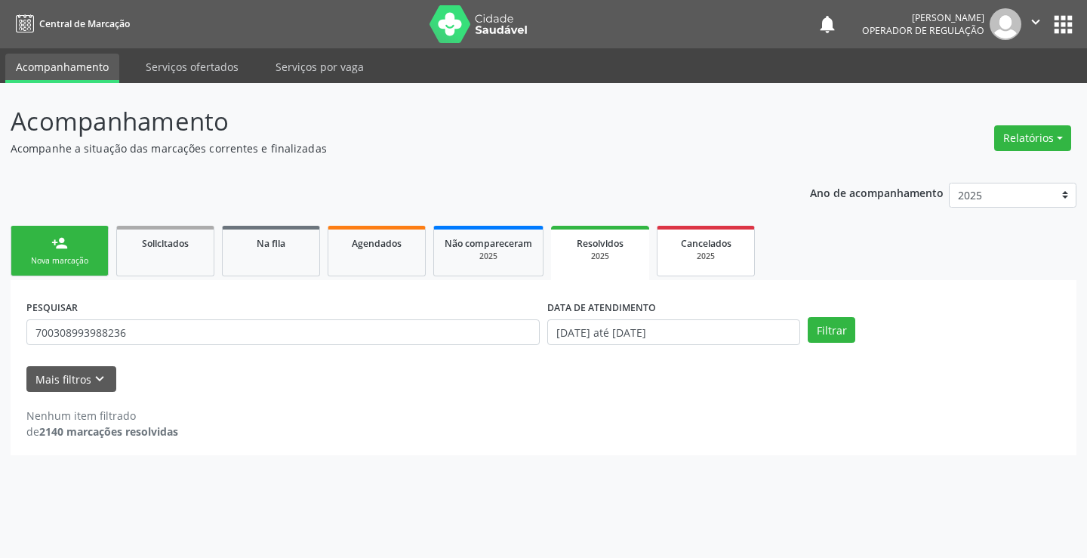
click at [735, 255] on div "2025" at bounding box center [706, 256] width 76 height 11
